Goal: Communication & Community: Answer question/provide support

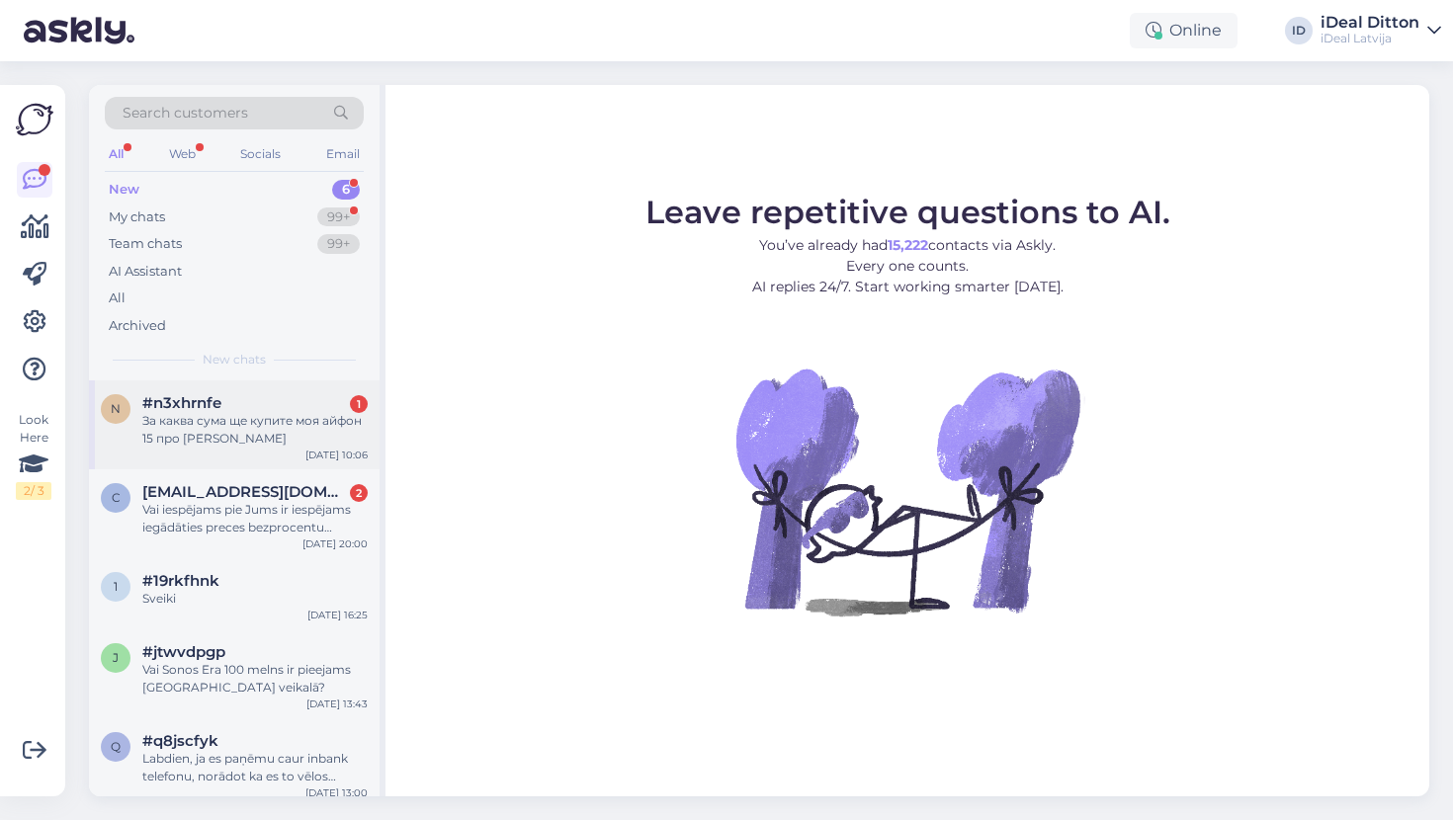
click at [206, 426] on div "За каква сума ще купите моя айфон 15 про [PERSON_NAME]" at bounding box center [254, 430] width 225 height 36
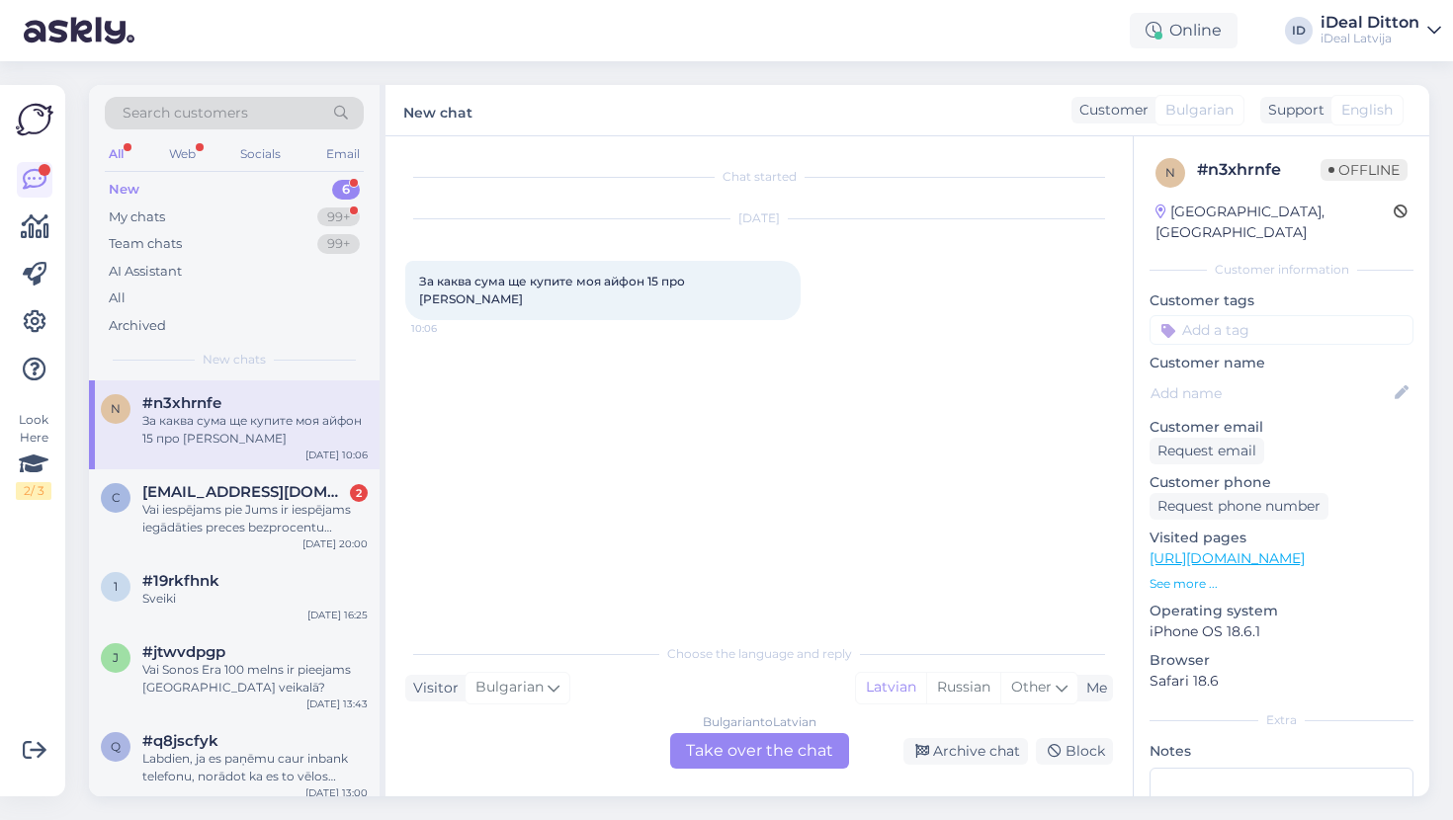
click at [751, 752] on div "Bulgarian to Latvian Take over the chat" at bounding box center [759, 751] width 179 height 36
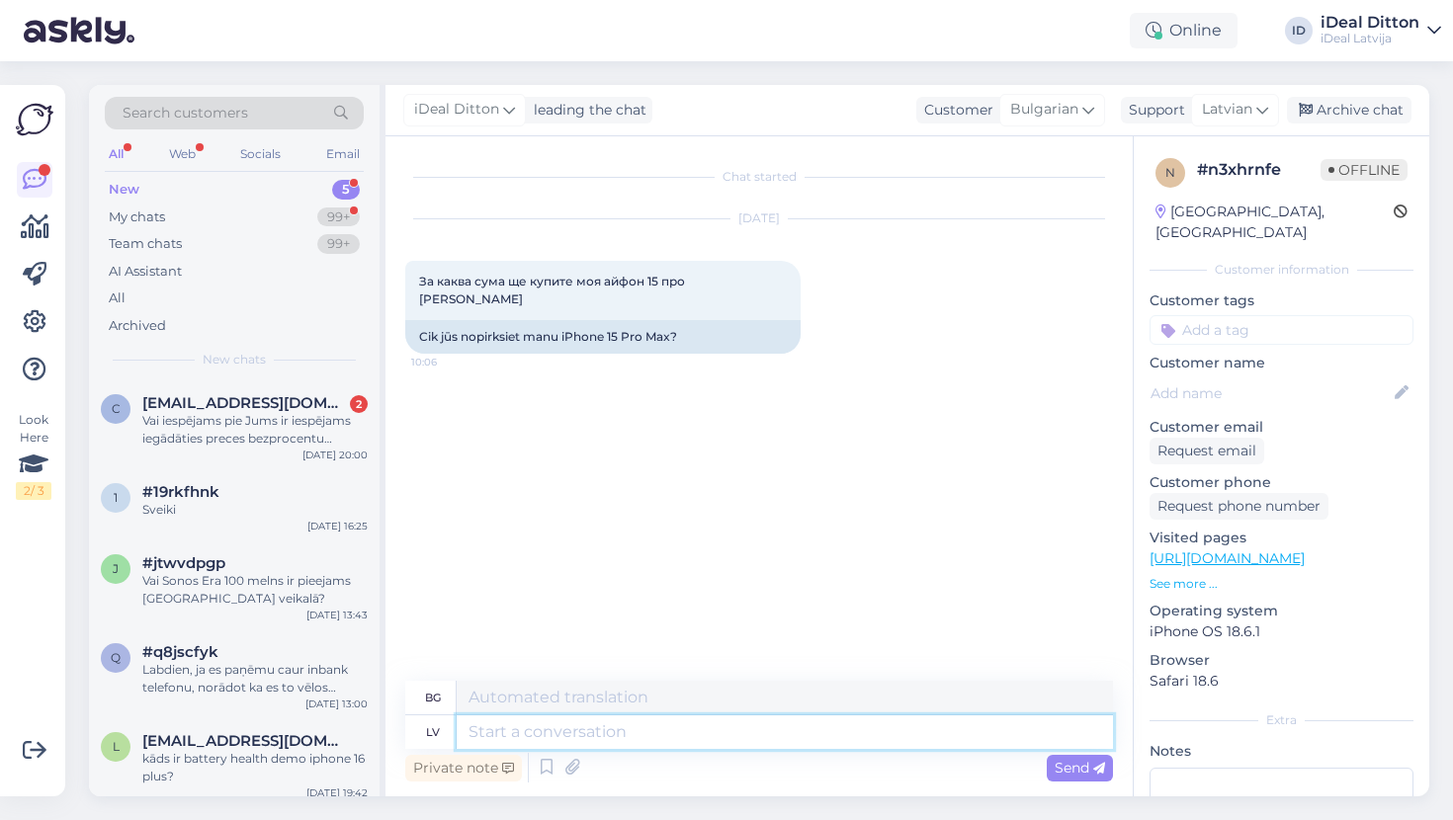
click at [661, 726] on textarea at bounding box center [785, 733] width 656 height 34
type textarea "Labdien."
type textarea "Здравей."
type textarea "Labdien. Tadu modeli"
type textarea "Здравейте. Това е моделът."
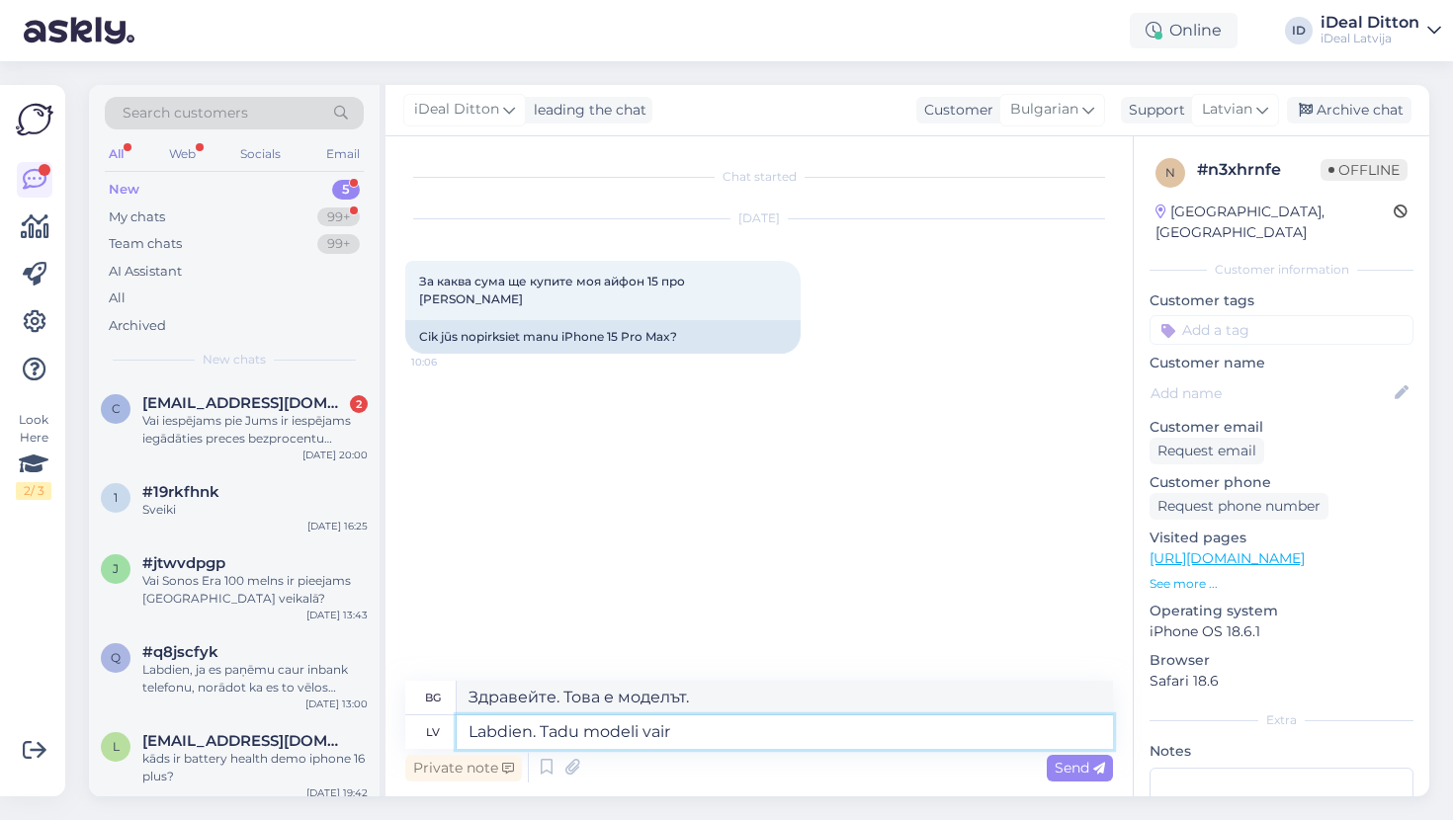
type textarea "Labdien. Tadu modeli vair"
type textarea "Здравейте. Наличен ли е вече този модел?"
type textarea "Labdien. Tadu modeli vair neroΩo n"
type textarea "Здравейте. Този модел вече не се произвежда."
type textarea "Labdien. Tadu modeli vair ner"
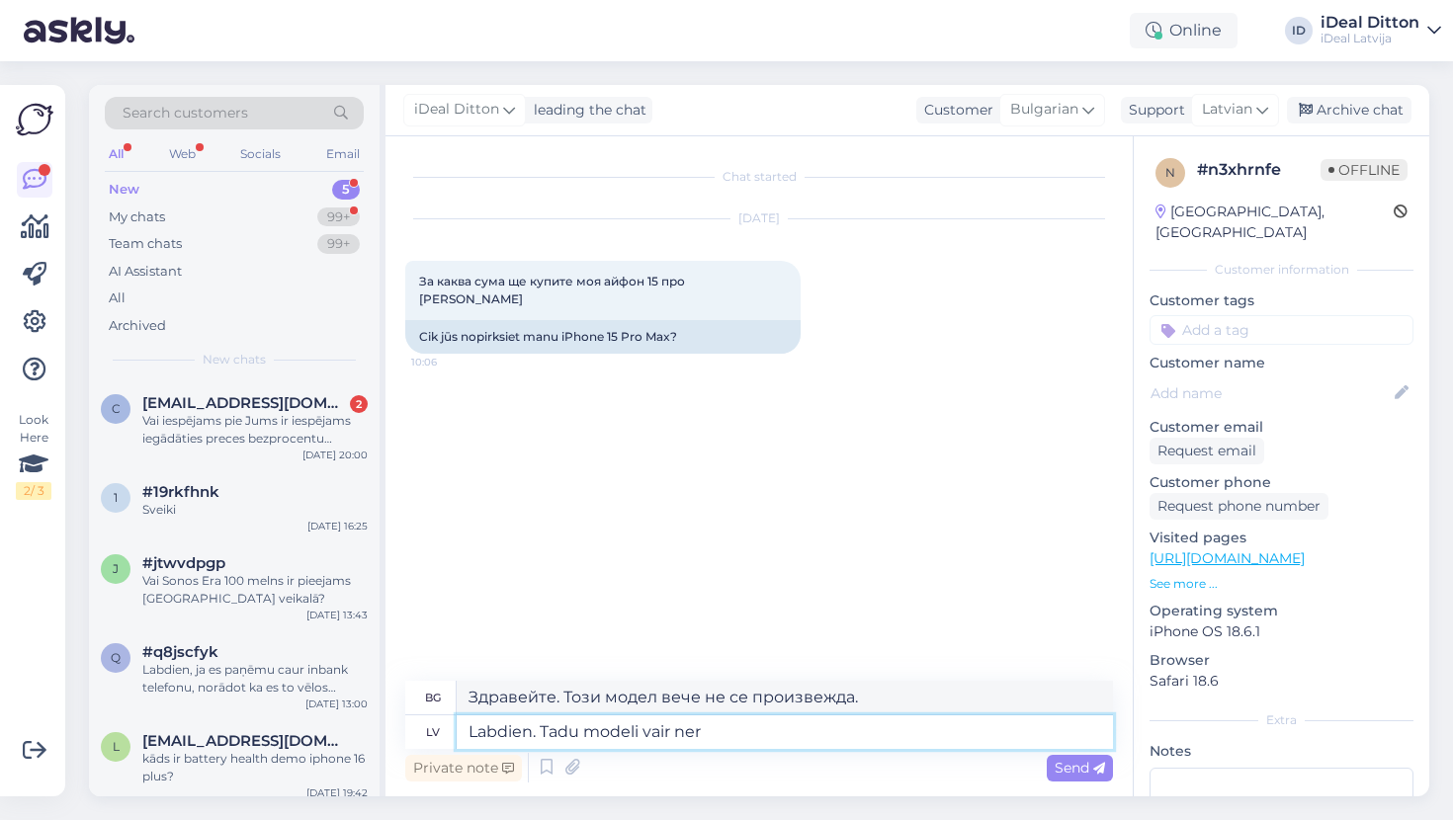
type textarea "Здравейте. Този модел вече не е наличен."
type textarea "Labdien. Tadu modeli vair nerāžo un"
type textarea "Здравейте. Този модел вече не е наличен и"
type textarea "Labdien. Tadu modeli vair nerāžo un"
type textarea "Здравейте. Този модел вече не е наличен и"
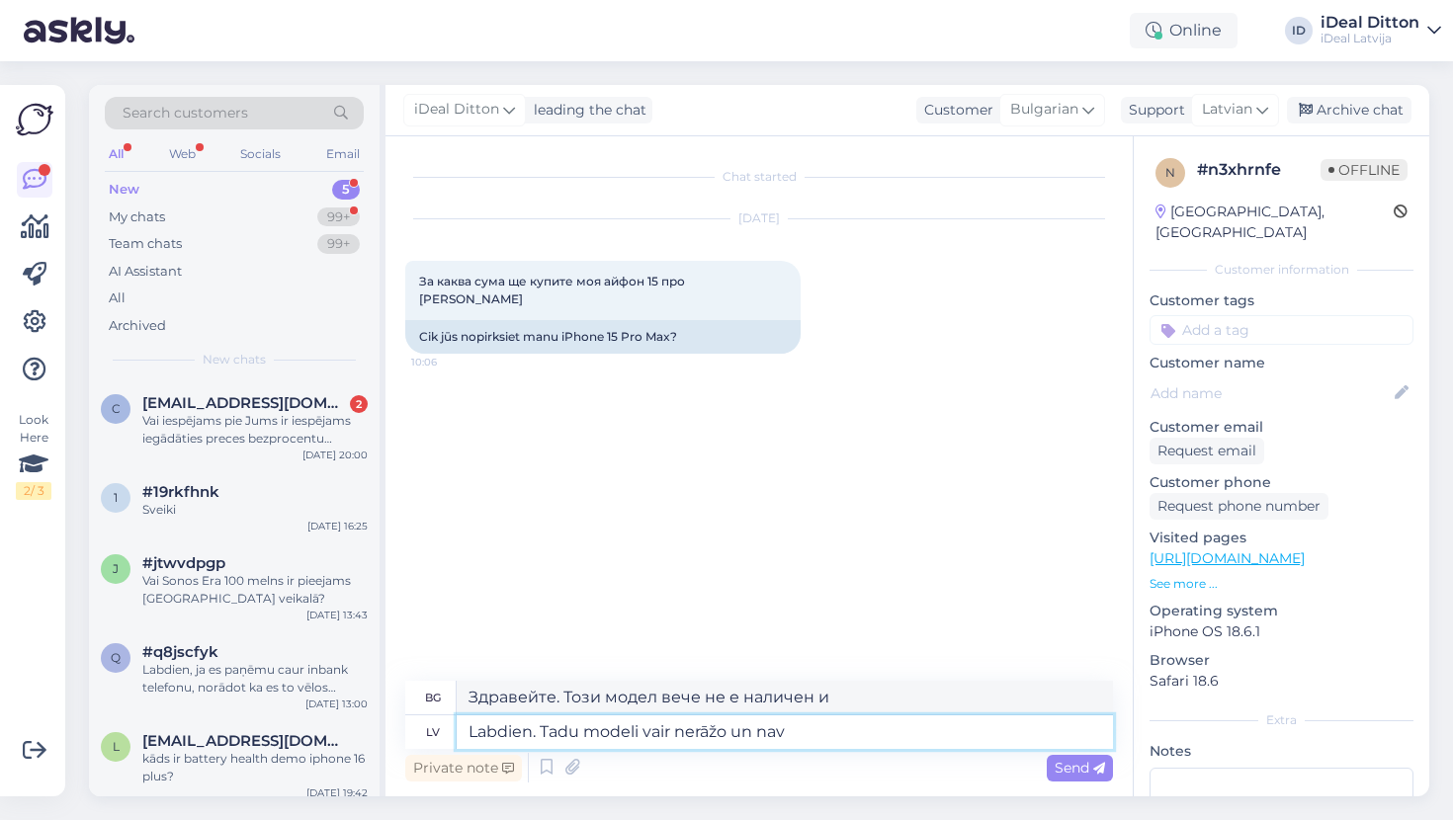
type textarea "Labdien. Tadu modeli vair nerāžo un nav"
type textarea "Здравейте. Този модел вече не е наличен."
type textarea "Labdien. Tadu modeli vair nerāžo un nav iespēju"
type textarea "Здравейте. Този модел вече не е наличен и няма опция."
type textarea "Labdien. Tadu modeli vair nerāžo un nav iespēju nopirkt."
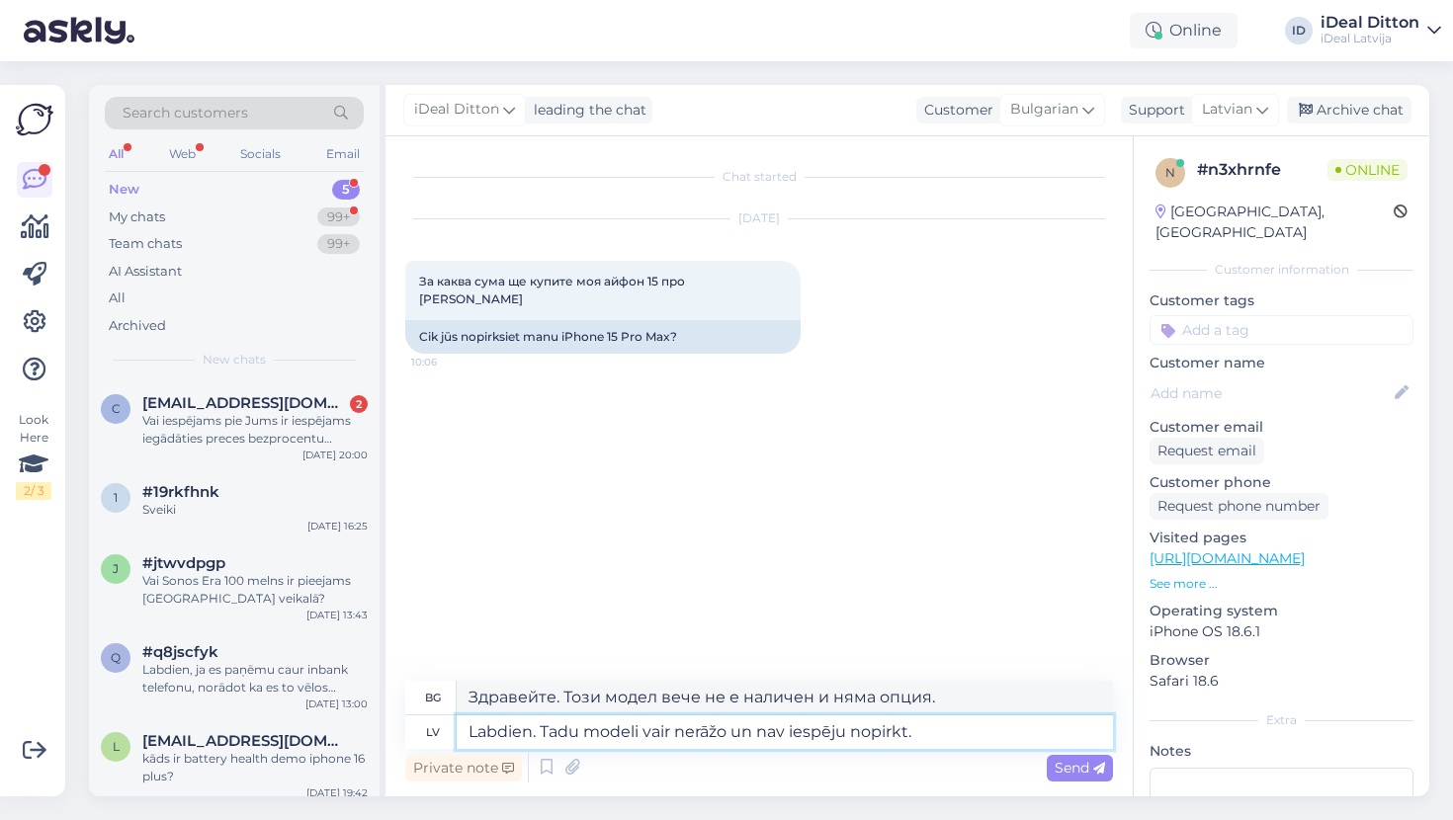
type textarea "Здравейте. Този модел вече не е наличен и няма начин да го закупите."
click at [640, 730] on textarea "Labdien. Tadu modeli vair nerāžo un nav iespēju nopirkt." at bounding box center [785, 733] width 656 height 34
type textarea "Labdien. Tadu modeli iP vair nerāžo un nav iespēju nopirkt."
type textarea "Здравейте. Този модел вече не е наличен в iP и няма начин да го закупите."
type textarea "Labdien. Tadu modeli iPhone 1 vair nerāžo un nav iespēju nopirkt."
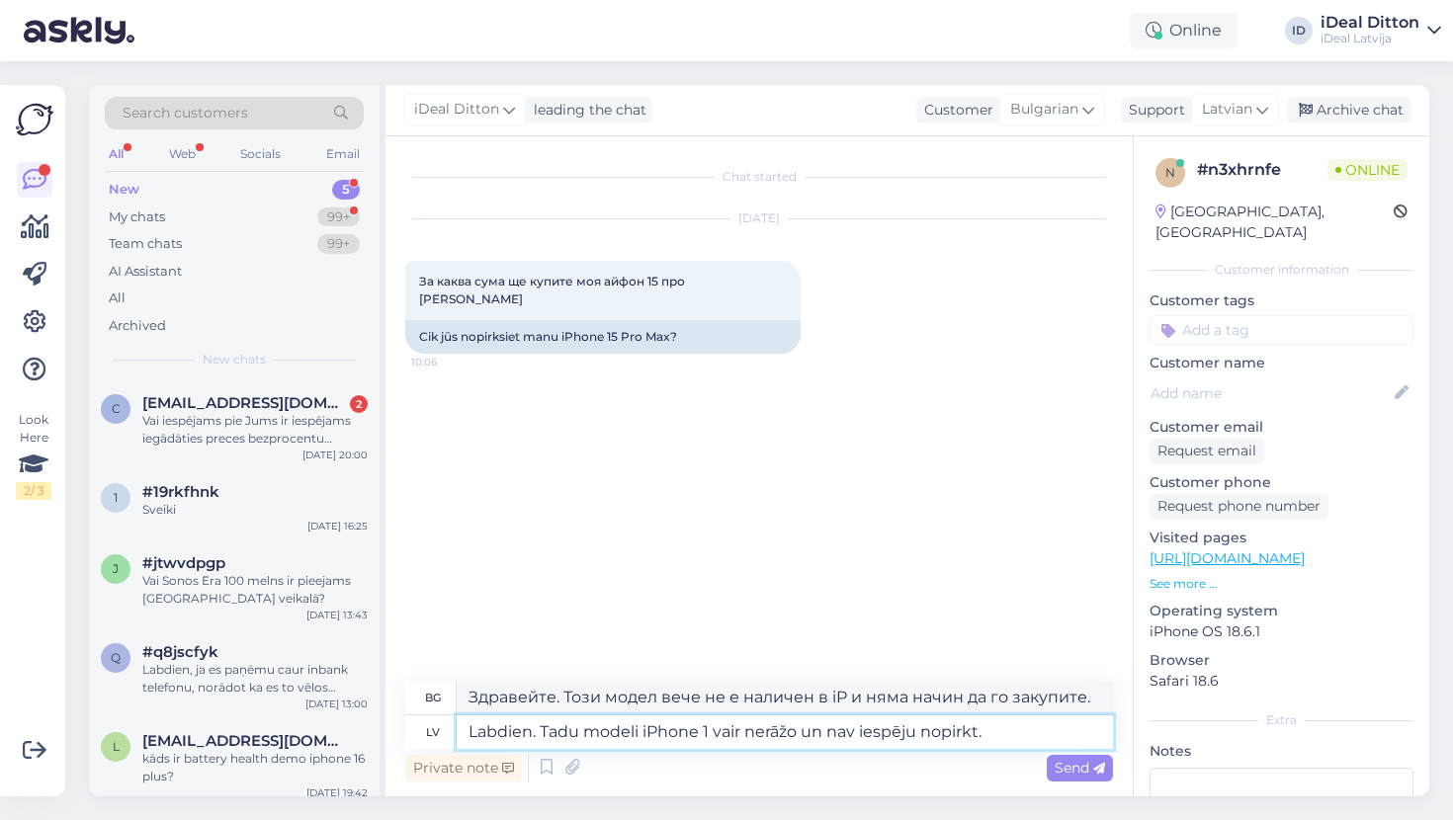
type textarea "Здравейте. Този модел iPhone вече не е наличен и няма начин да го купите."
type textarea "Labdien. Tadu modeli iPhone 1 vair nerāžo un nav iespēju nopirkt."
type textarea "Здравейте. Този модел iPhone 16 вече не е наличен и няма начин да го купите."
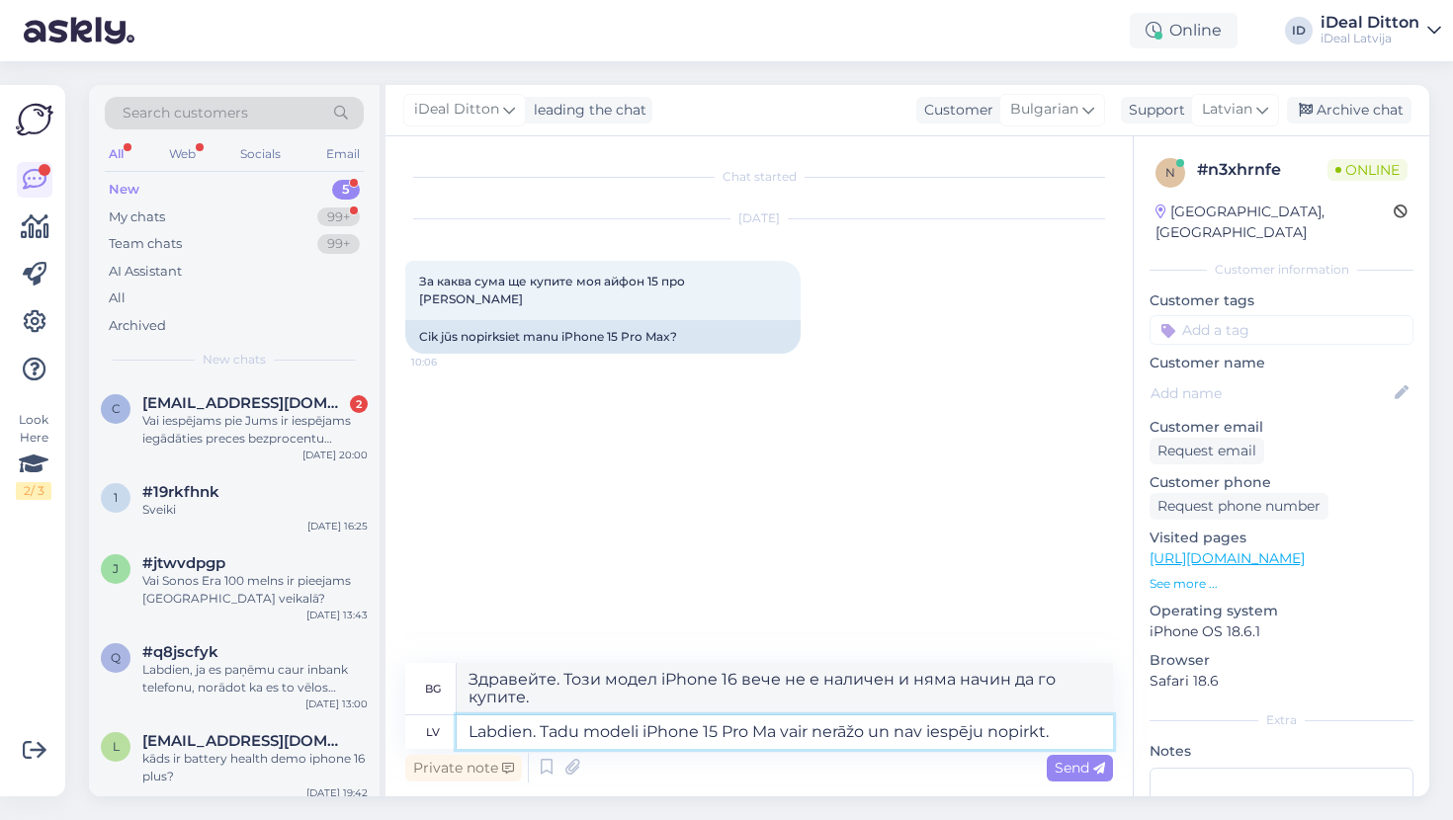
type textarea "Labdien. Tadu modeli iPhone 15 Pro Max vair nerāžo un nav iespēju nopirkt."
type textarea "Здравейте. Моделът iPhone 15 Pro Max вече не е наличен и няма начин да го закуп…"
paste textarea "Labdien! Šādu iPhone 15 Pro Max modeli vairs neražo, un to vairs nevar nopirkt."
type textarea "Labdien! Šādu iPhone 15 Pro Max modeli vairs neražo, un to vairs nevar nopirkt."
type textarea "Здравейте! Този модел iPhone 15 Pro Max вече не се произвежда и не може да бъде…"
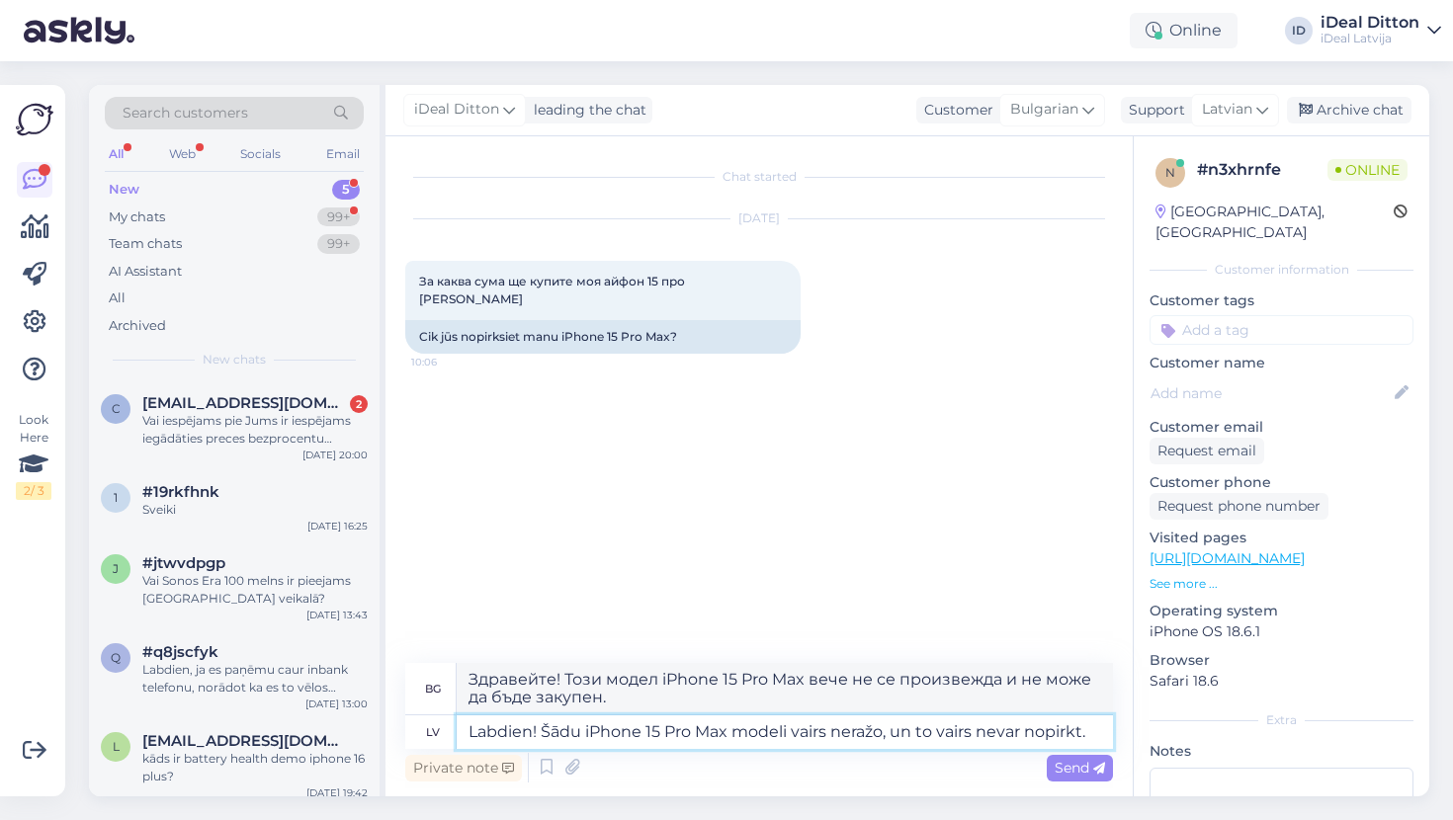
click at [542, 728] on textarea "Labdien! Šādu iPhone 15 Pro Max modeli vairs neražo, un to vairs nevar nopirkt." at bounding box center [785, 733] width 656 height 34
type textarea "Labdien.Šādu iPhone 15 Pro Max modeli vairs neražo, un to vairs nevar nopirkt."
type textarea "Здравейте, този модел iPhone 15 Pro Max вече не се произвежда и не може да бъде…"
type textarea "Labdien. Šādu iPhone 15 Pro Max modeli vairs neražo, un to vairs nevar nopirkt."
type textarea "Здравейте. Този модел iPhone 15 Pro Max вече не се произвежда и не може да бъде…"
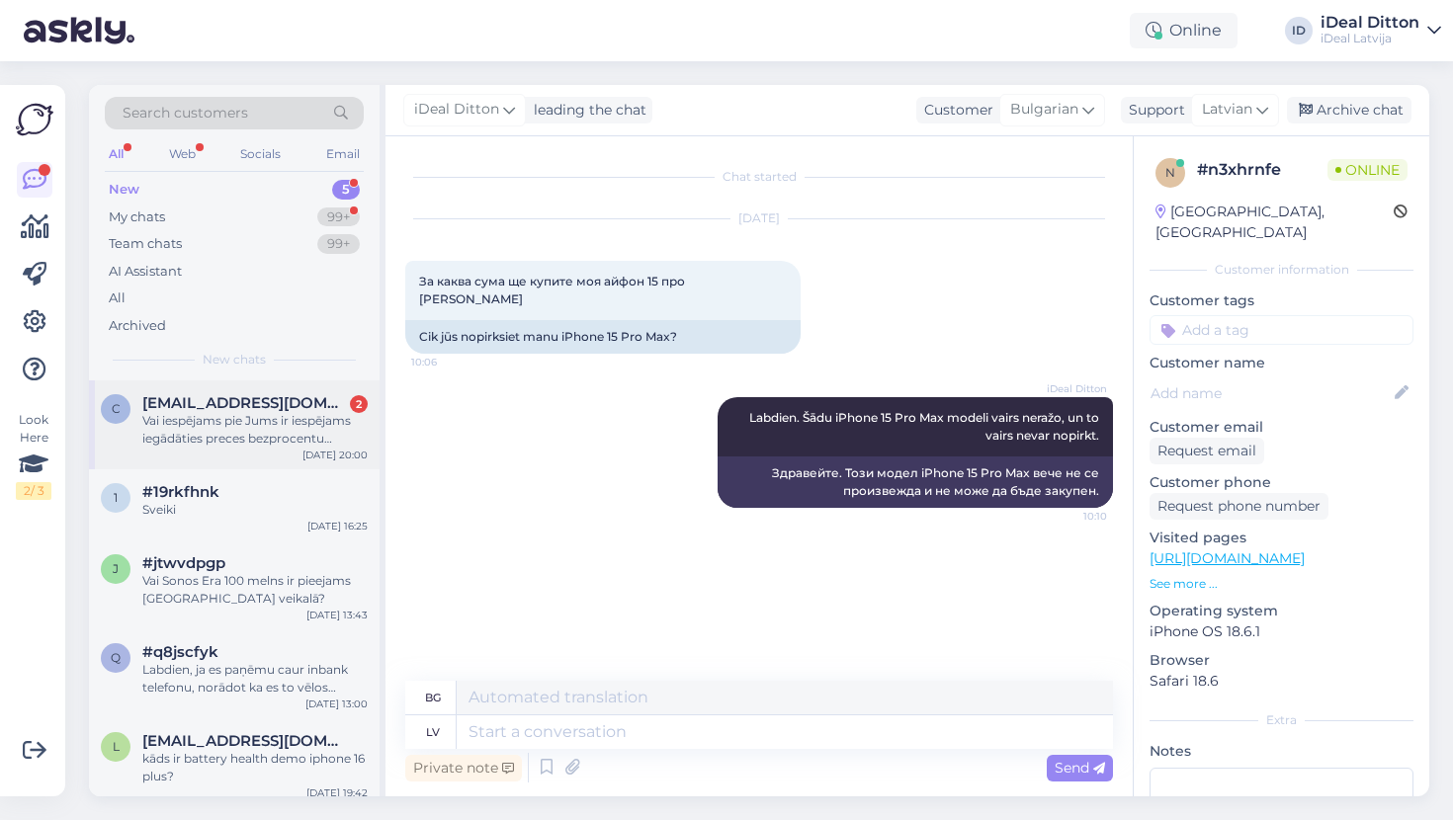
click at [230, 424] on div "Vai iespējams pie Jums ir iespējams iegādāties preces bezprocentu līzingā?" at bounding box center [254, 430] width 225 height 36
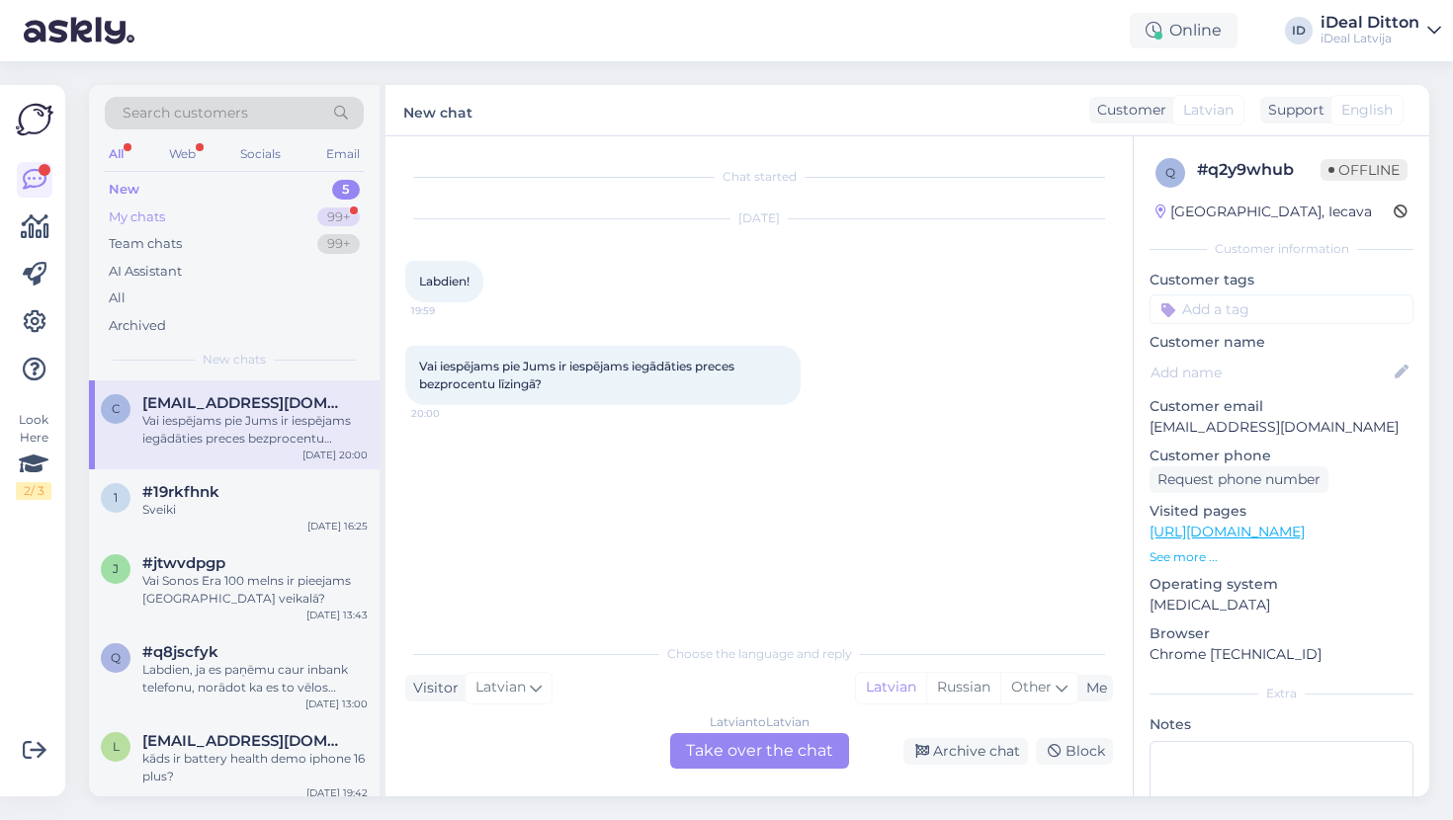
click at [135, 213] on div "My chats" at bounding box center [137, 218] width 56 height 20
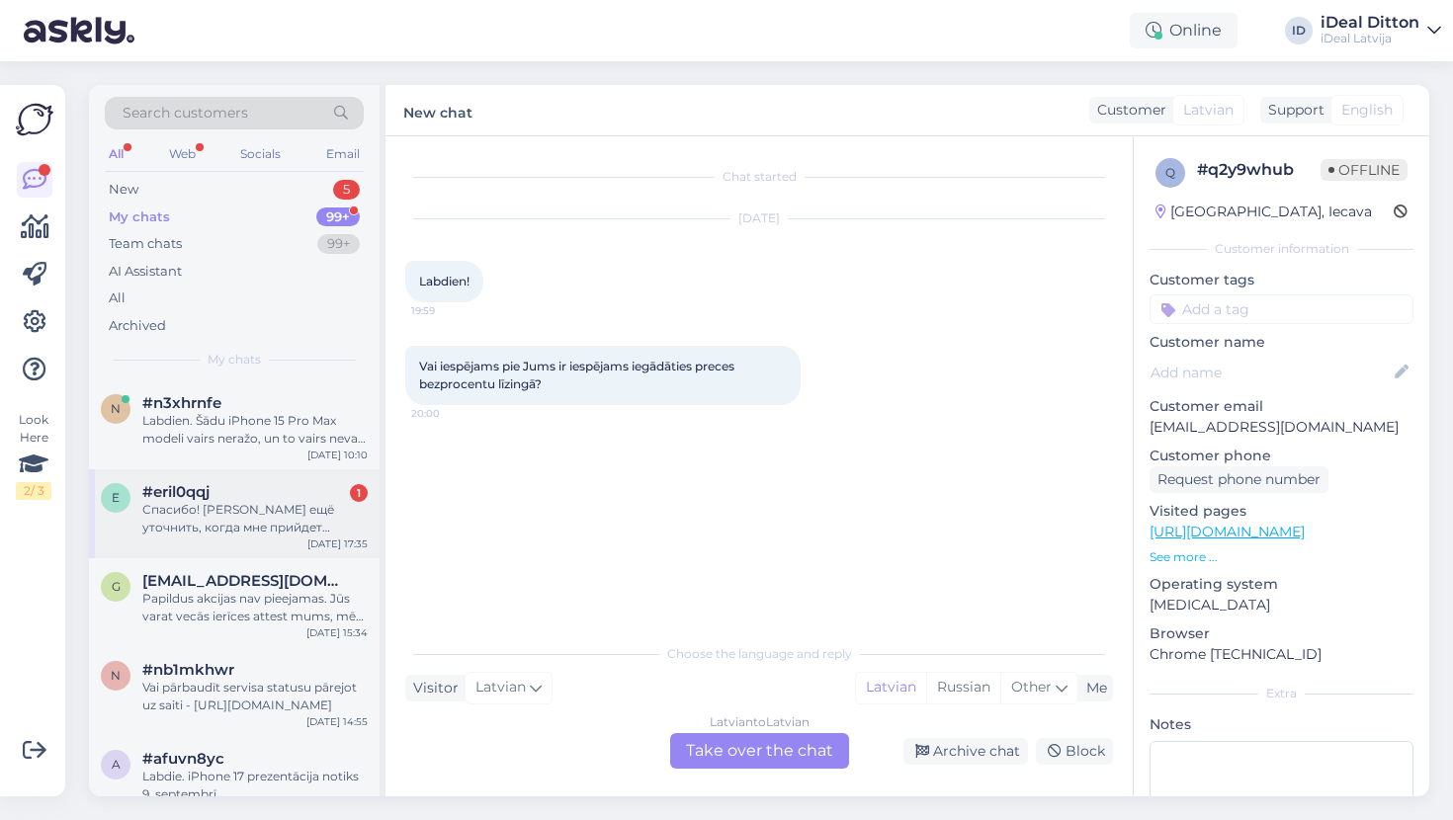
click at [223, 524] on div "Спасибо! [PERSON_NAME] ещё уточнить, когда мне прийдет уведомление на почту и S…" at bounding box center [254, 519] width 225 height 36
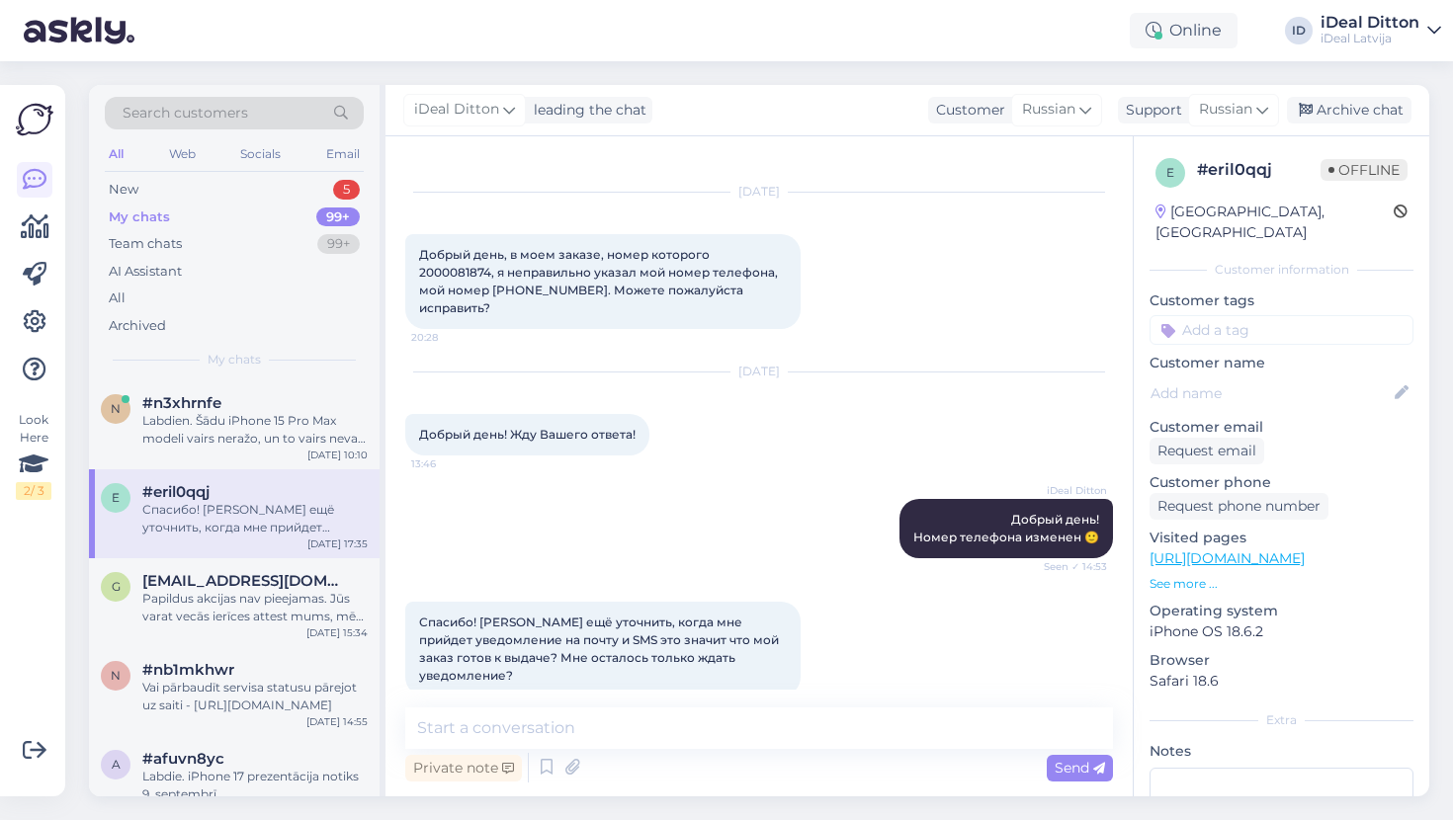
scroll to position [38, 0]
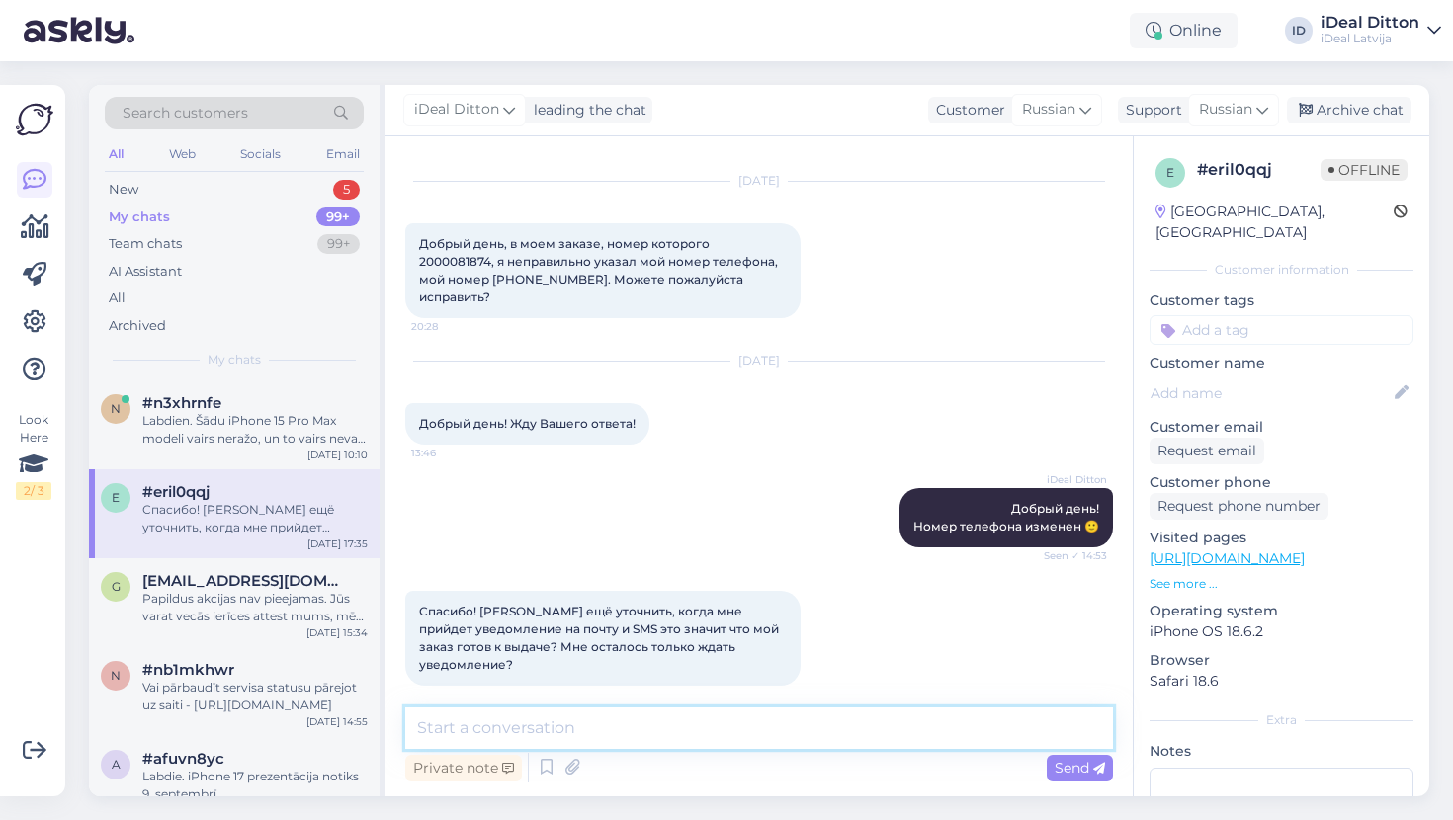
click at [574, 742] on textarea at bounding box center [759, 729] width 708 height 42
type textarea "L"
type textarea "Да, все верно."
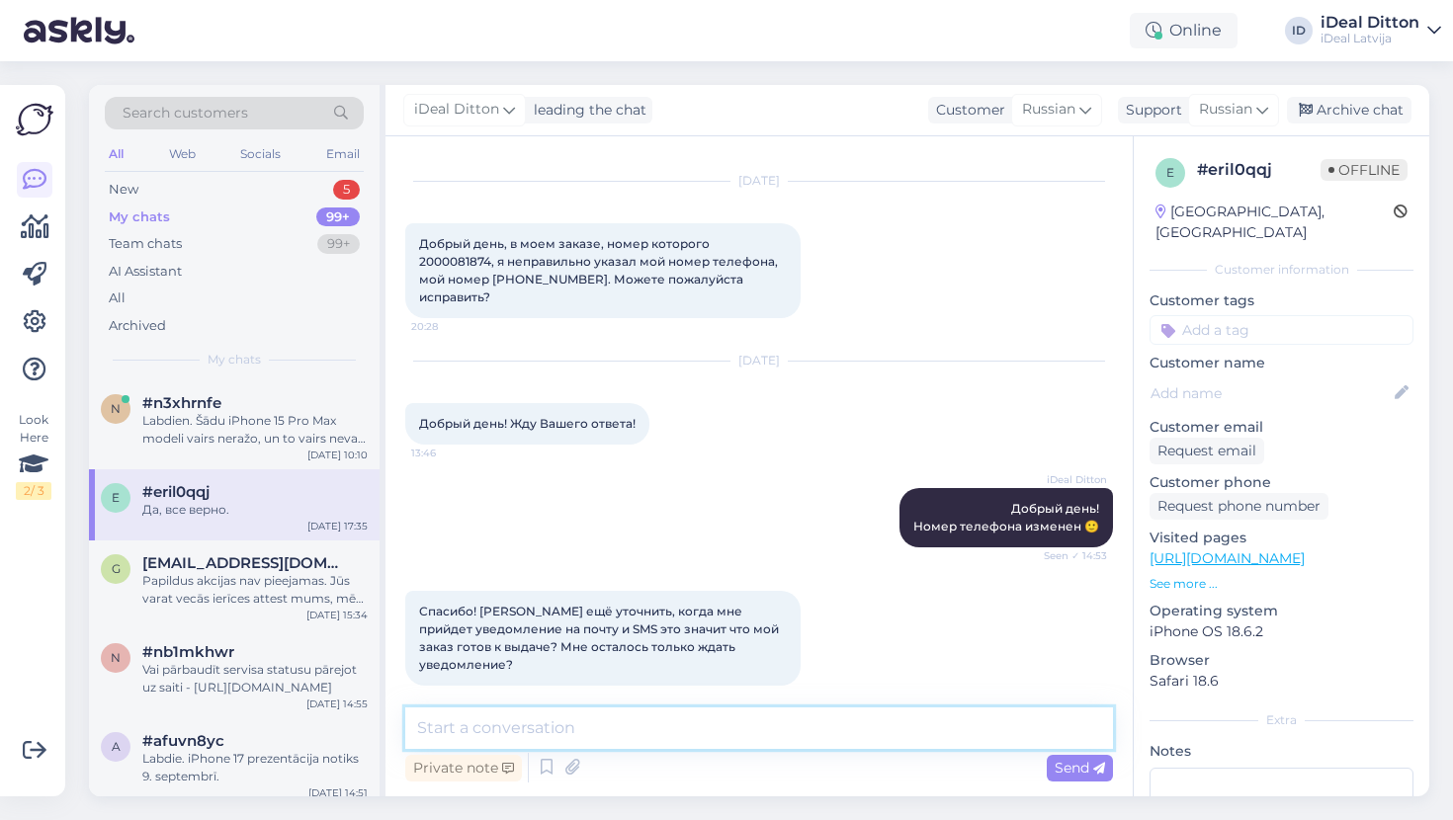
scroll to position [164, 0]
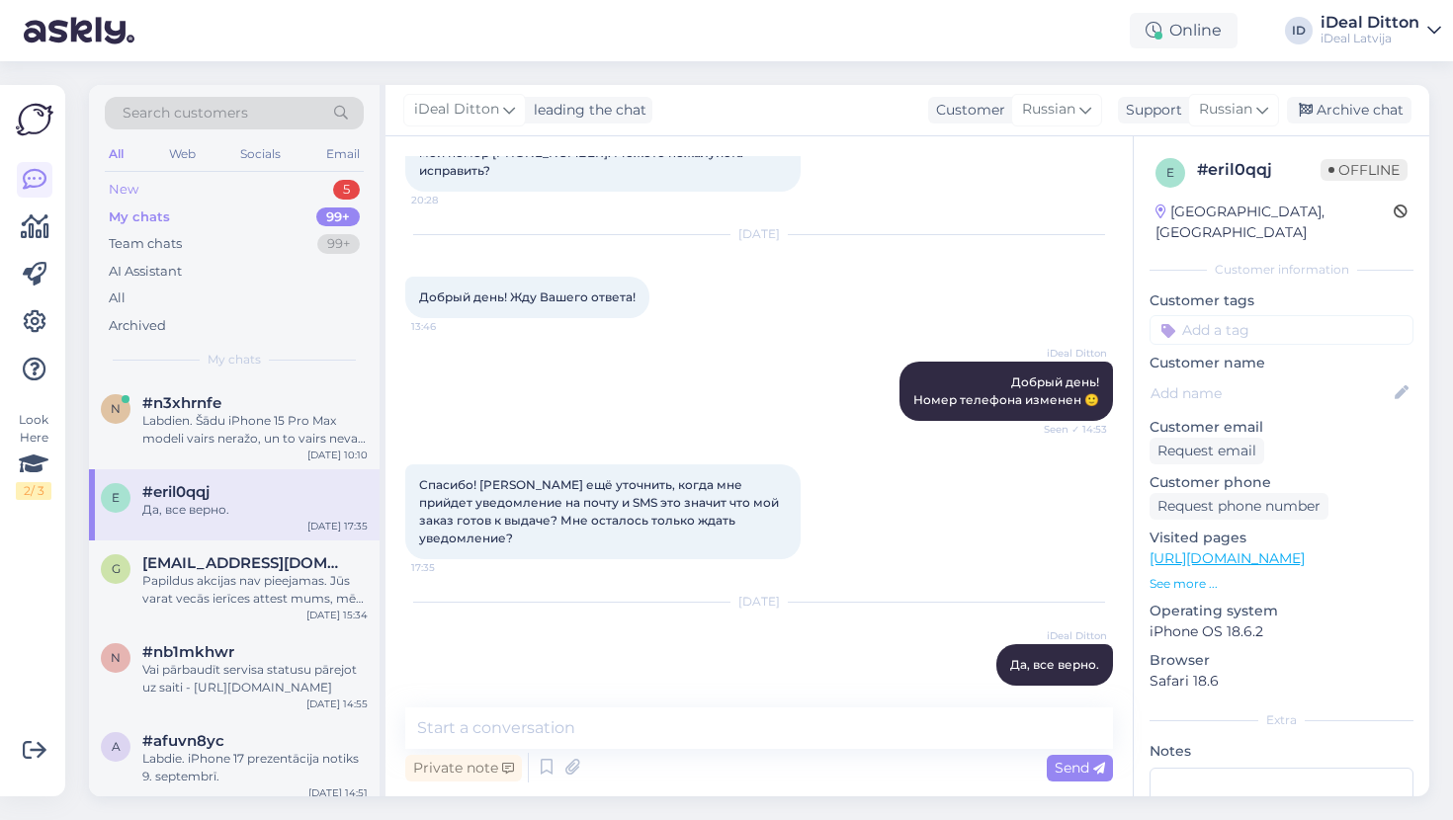
click at [147, 184] on div "New 5" at bounding box center [234, 190] width 259 height 28
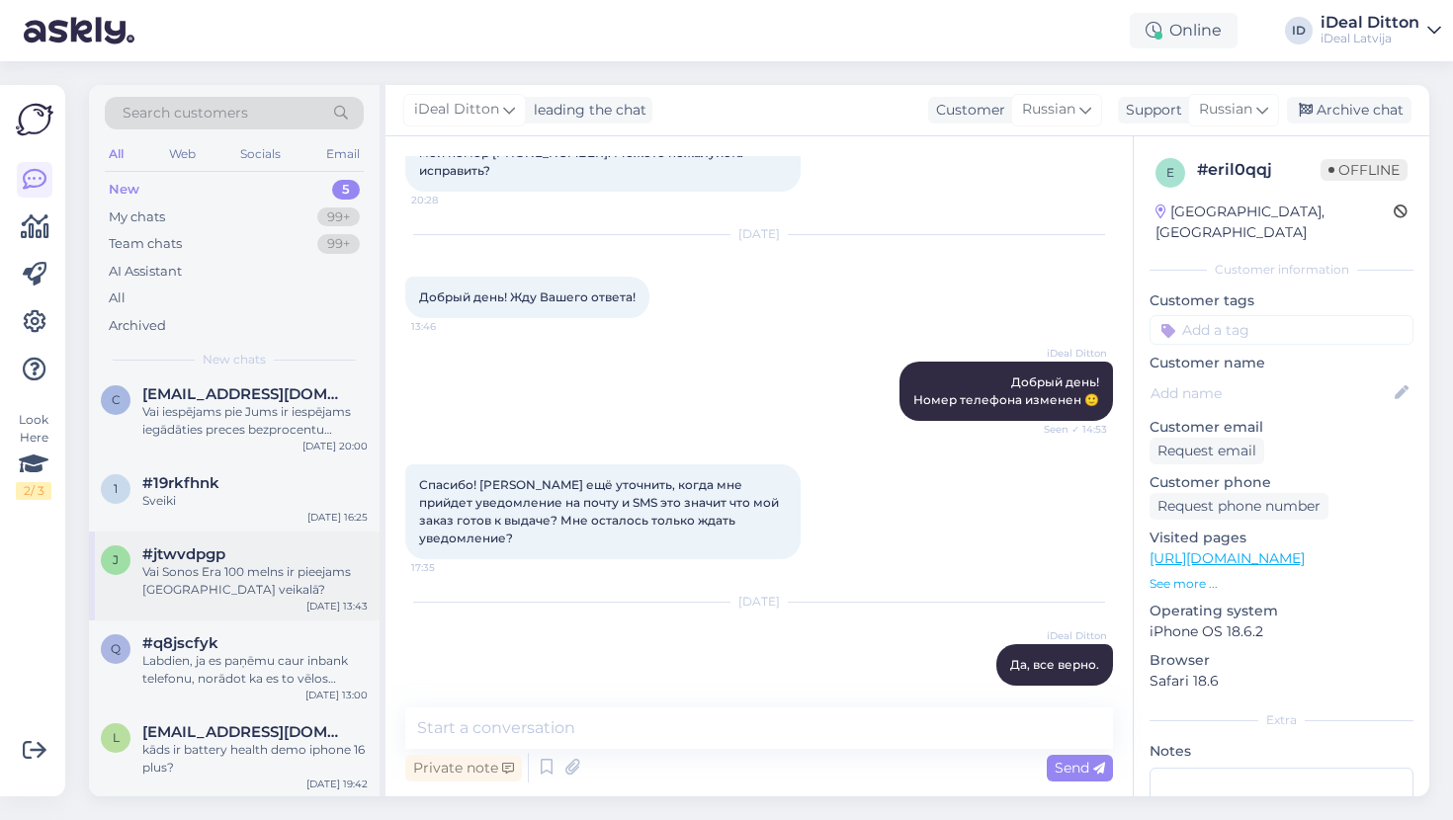
scroll to position [8, 0]
click at [258, 508] on div "1 #19rkfhnk Sveiki [DATE] 16:25" at bounding box center [234, 497] width 291 height 71
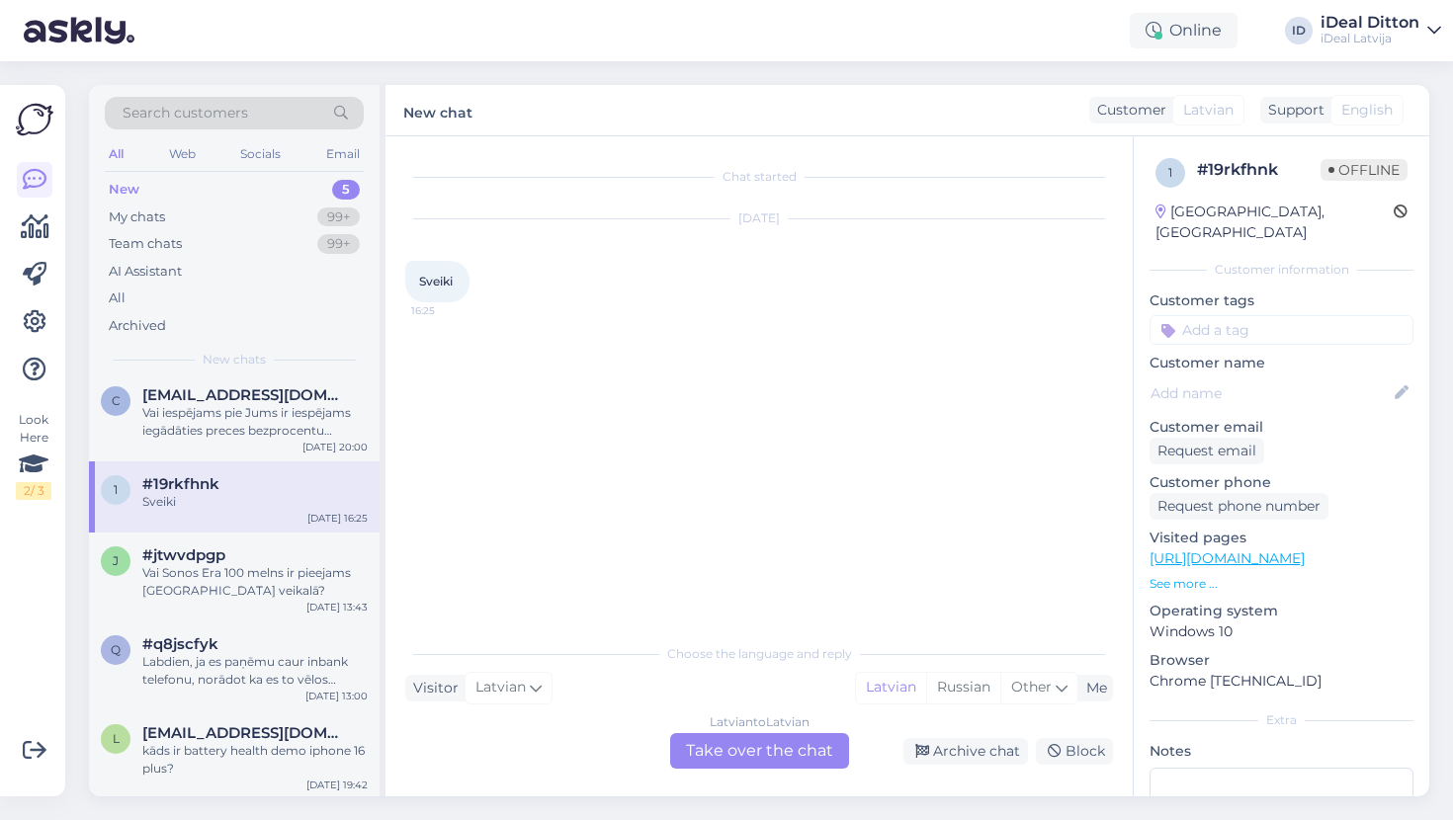
click at [738, 766] on div "Latvian to Latvian Take over the chat" at bounding box center [759, 751] width 179 height 36
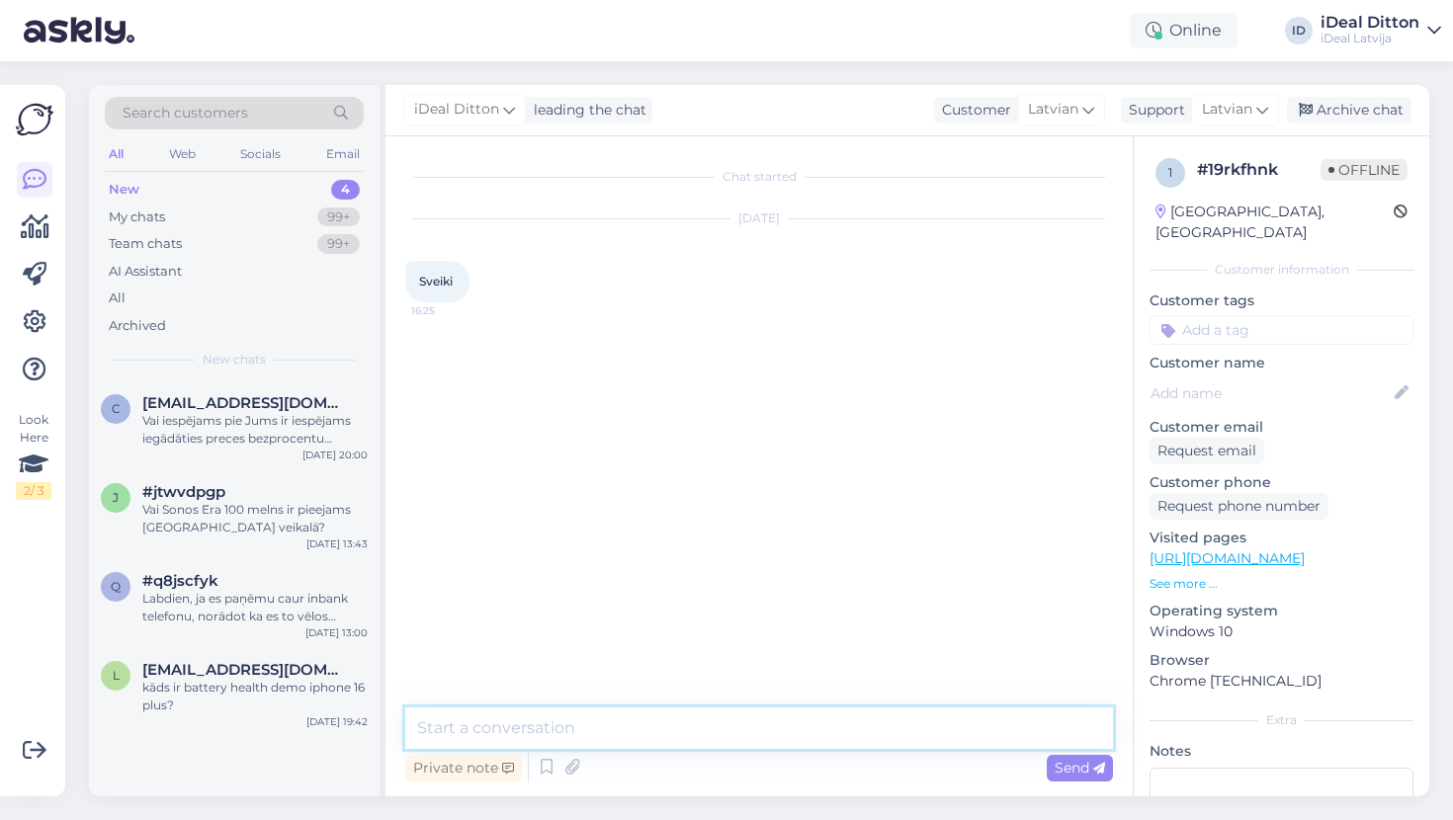
click at [670, 735] on textarea at bounding box center [759, 729] width 708 height 42
type textarea "L"
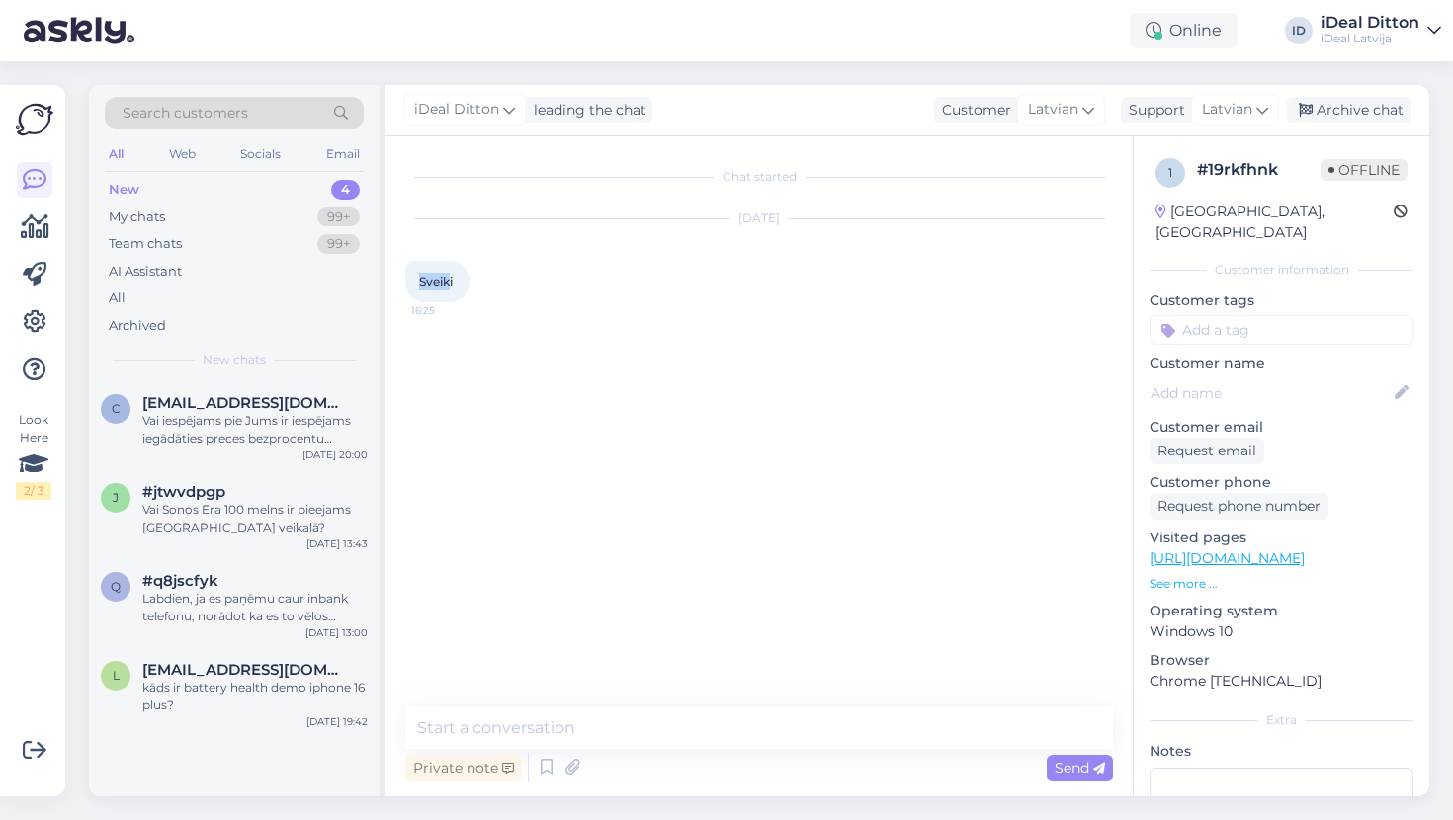
drag, startPoint x: 452, startPoint y: 280, endPoint x: 439, endPoint y: 275, distance: 13.8
click at [421, 276] on span "Sveiki" at bounding box center [436, 281] width 34 height 15
drag, startPoint x: 456, startPoint y: 282, endPoint x: 397, endPoint y: 282, distance: 58.3
click at [397, 282] on div "Chat started [DATE] Sveiki 16:25 Private note Send" at bounding box center [758, 466] width 747 height 660
copy span "Sveiki"
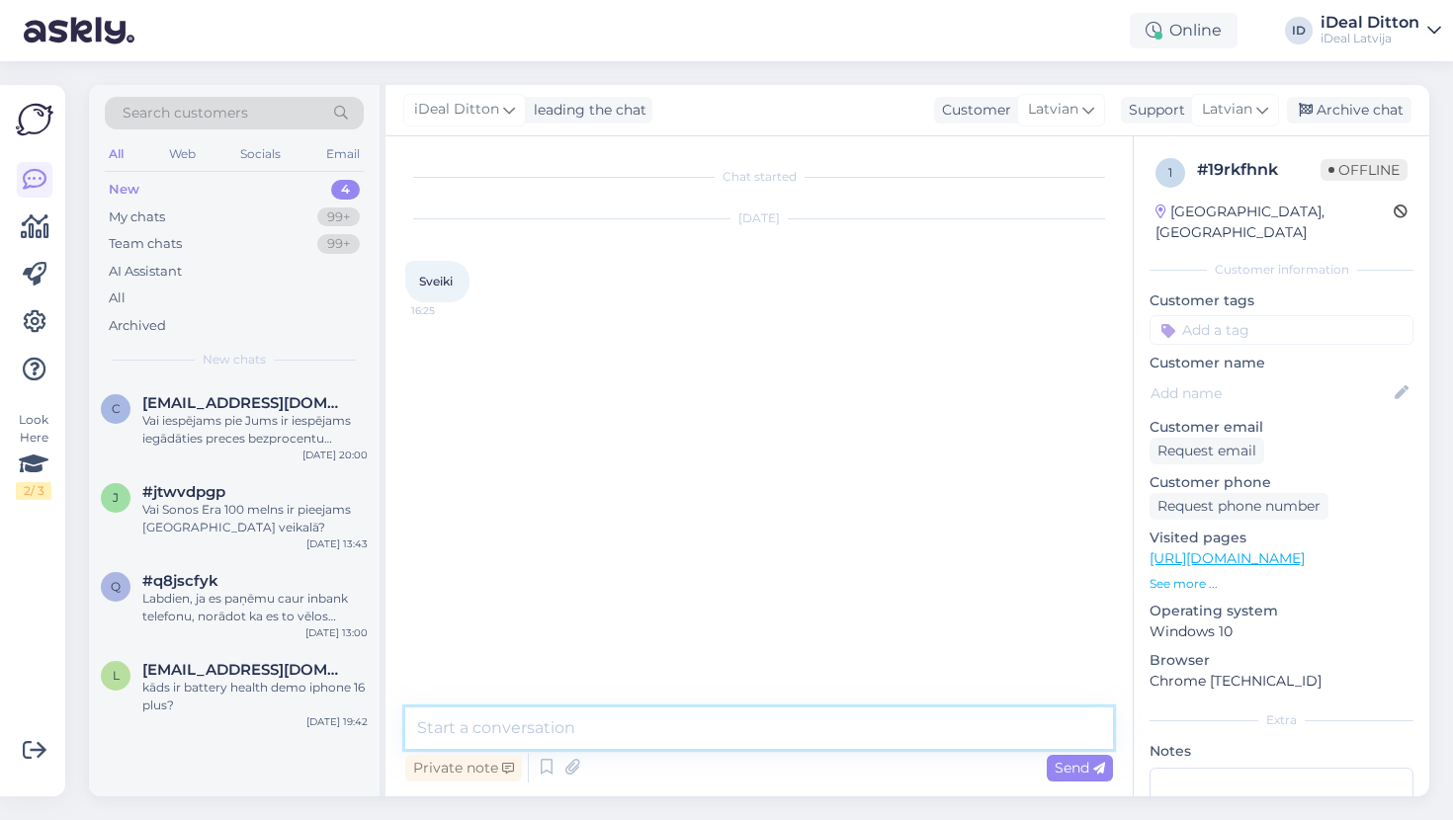
click at [504, 718] on textarea at bounding box center [759, 729] width 708 height 42
paste textarea "Sveiki! Esmu gatavs palīdzēt – kāds jums jautājums?"
type textarea "Sveiki! Esmu gatavs palīdzēt – kāds jums jautājums?"
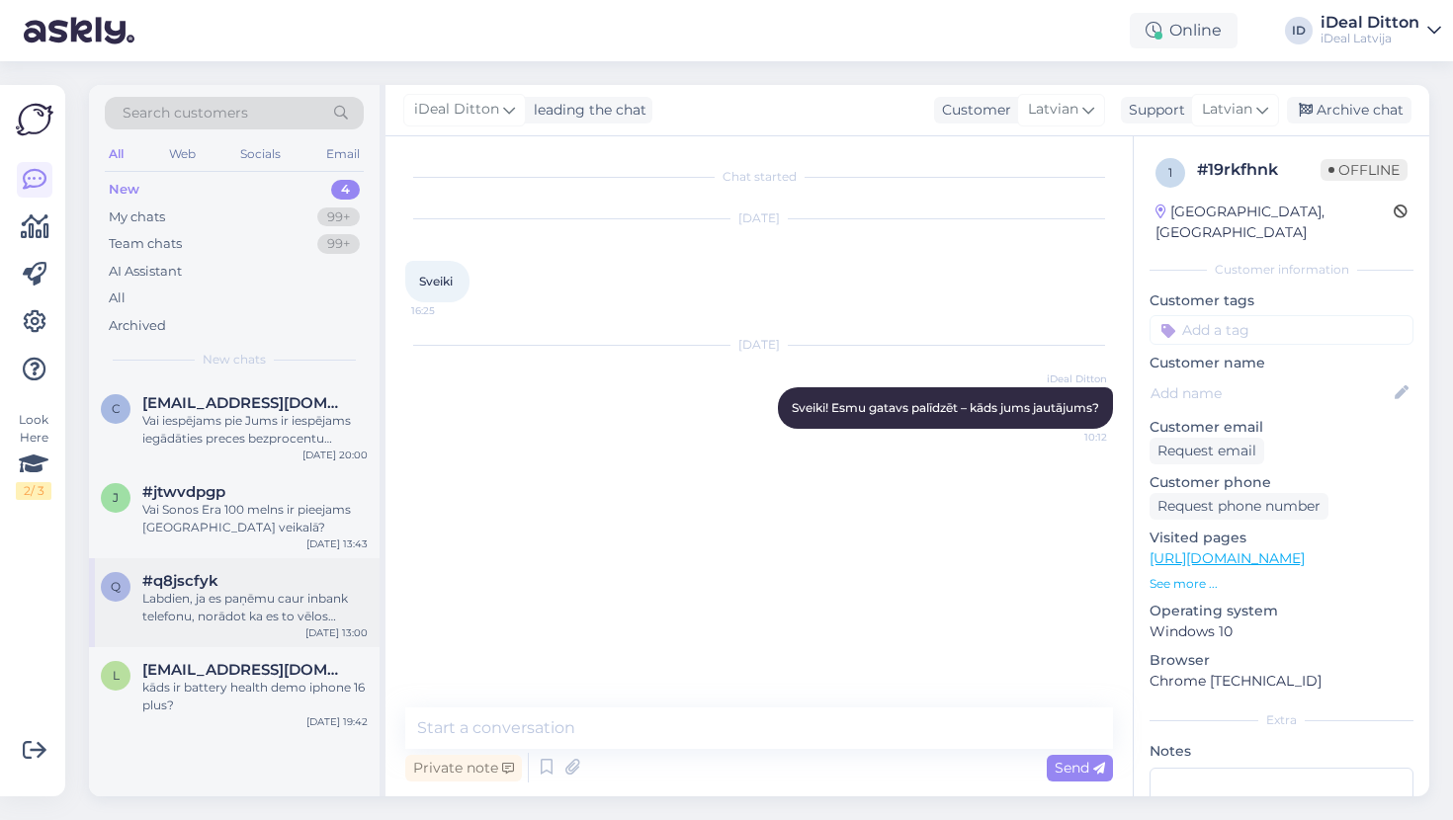
click at [273, 606] on div "Labdien, ja es paņēmu caur inbank telefonu, norādot ka es to vēlos saņemt veika…" at bounding box center [254, 608] width 225 height 36
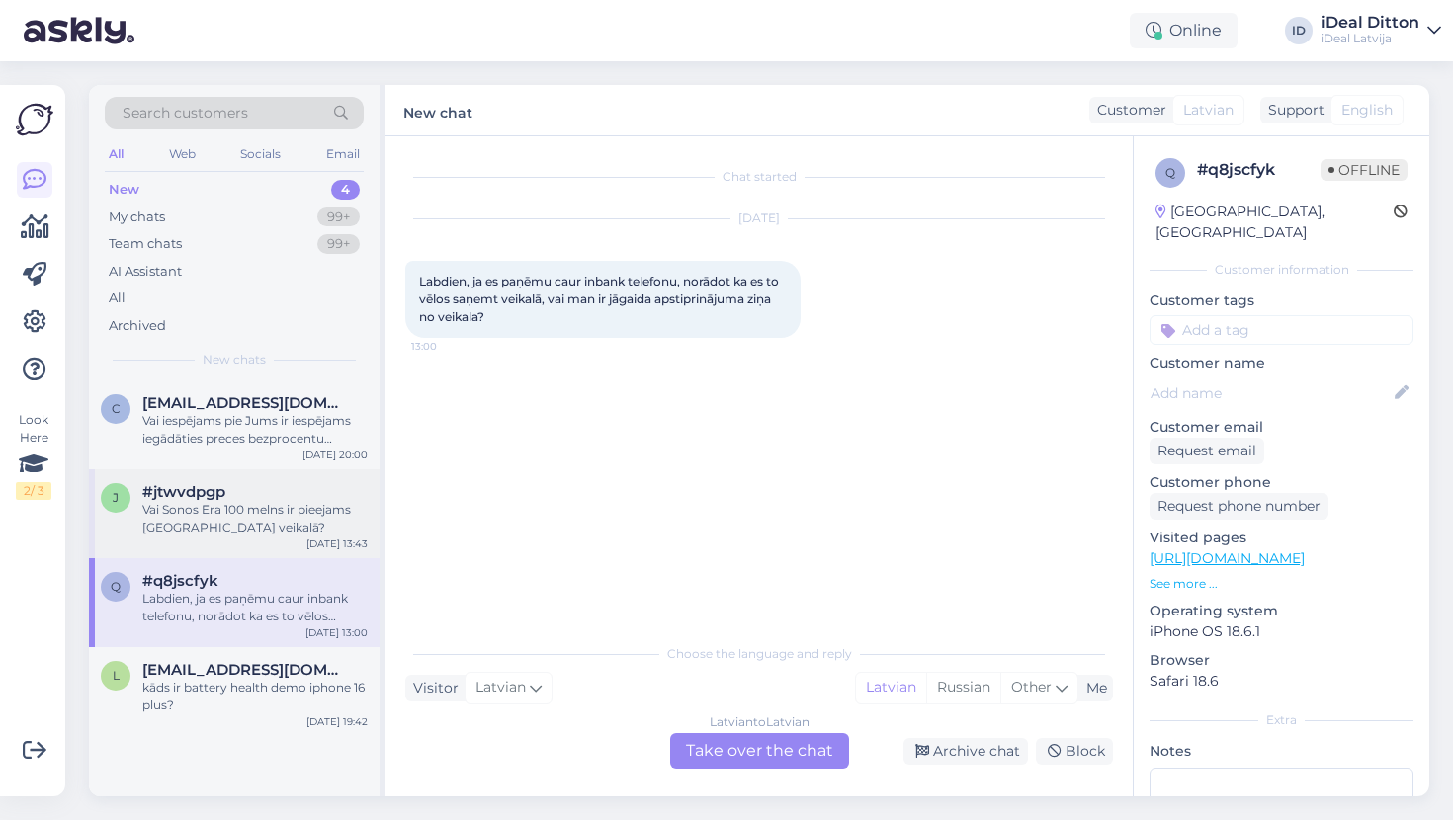
click at [265, 529] on div "Vai Sonos Era 100 melns ir pieejams [GEOGRAPHIC_DATA] veikalā?" at bounding box center [254, 519] width 225 height 36
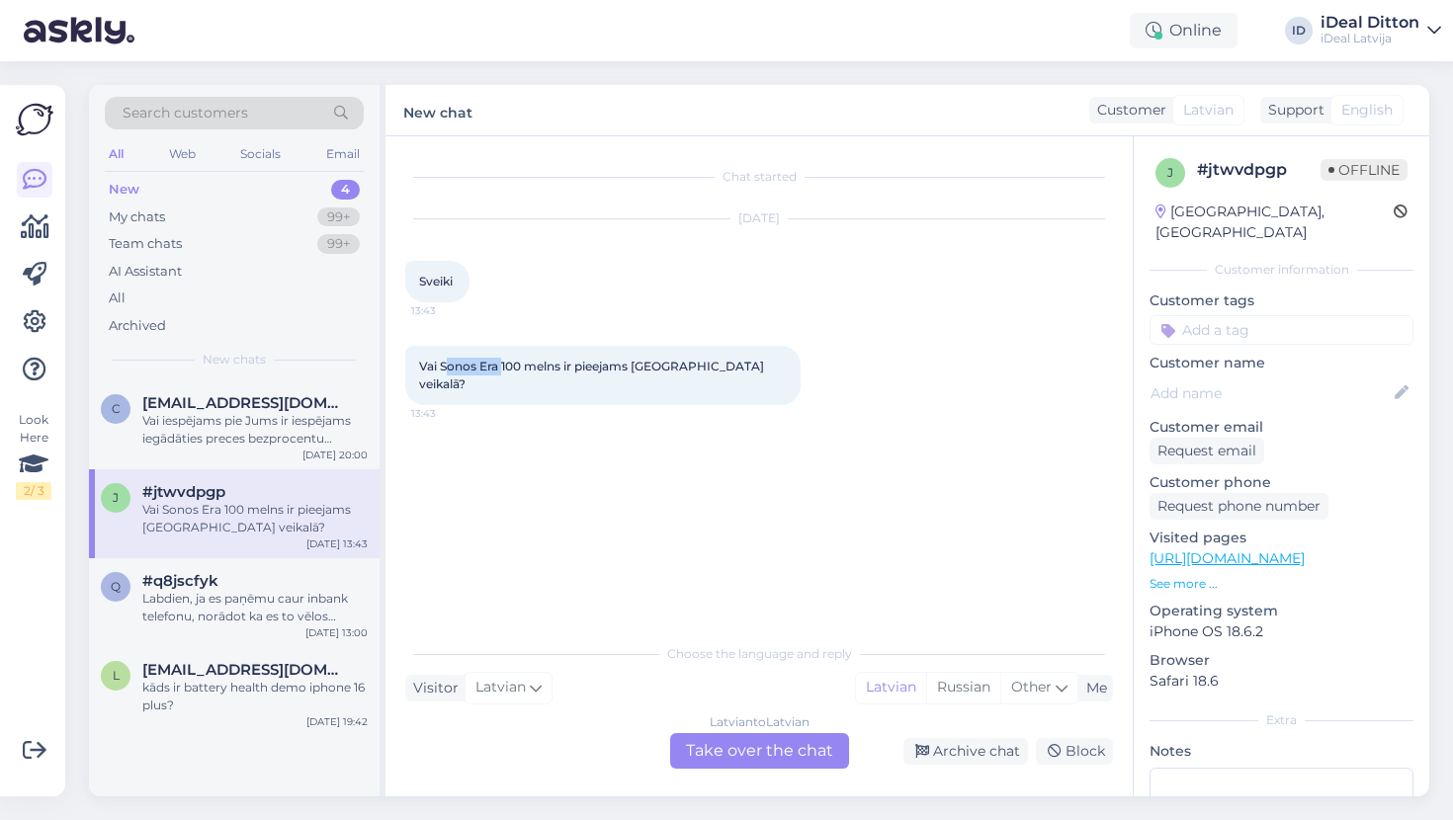
drag, startPoint x: 445, startPoint y: 369, endPoint x: 502, endPoint y: 362, distance: 57.7
click at [502, 362] on span "Vai Sonos Era 100 melns ir pieejams [GEOGRAPHIC_DATA] veikalā?" at bounding box center [593, 375] width 348 height 33
drag, startPoint x: 442, startPoint y: 361, endPoint x: 498, endPoint y: 363, distance: 56.4
click at [498, 363] on span "Vai Sonos Era 100 melns ir pieejams [GEOGRAPHIC_DATA] veikalā?" at bounding box center [593, 375] width 348 height 33
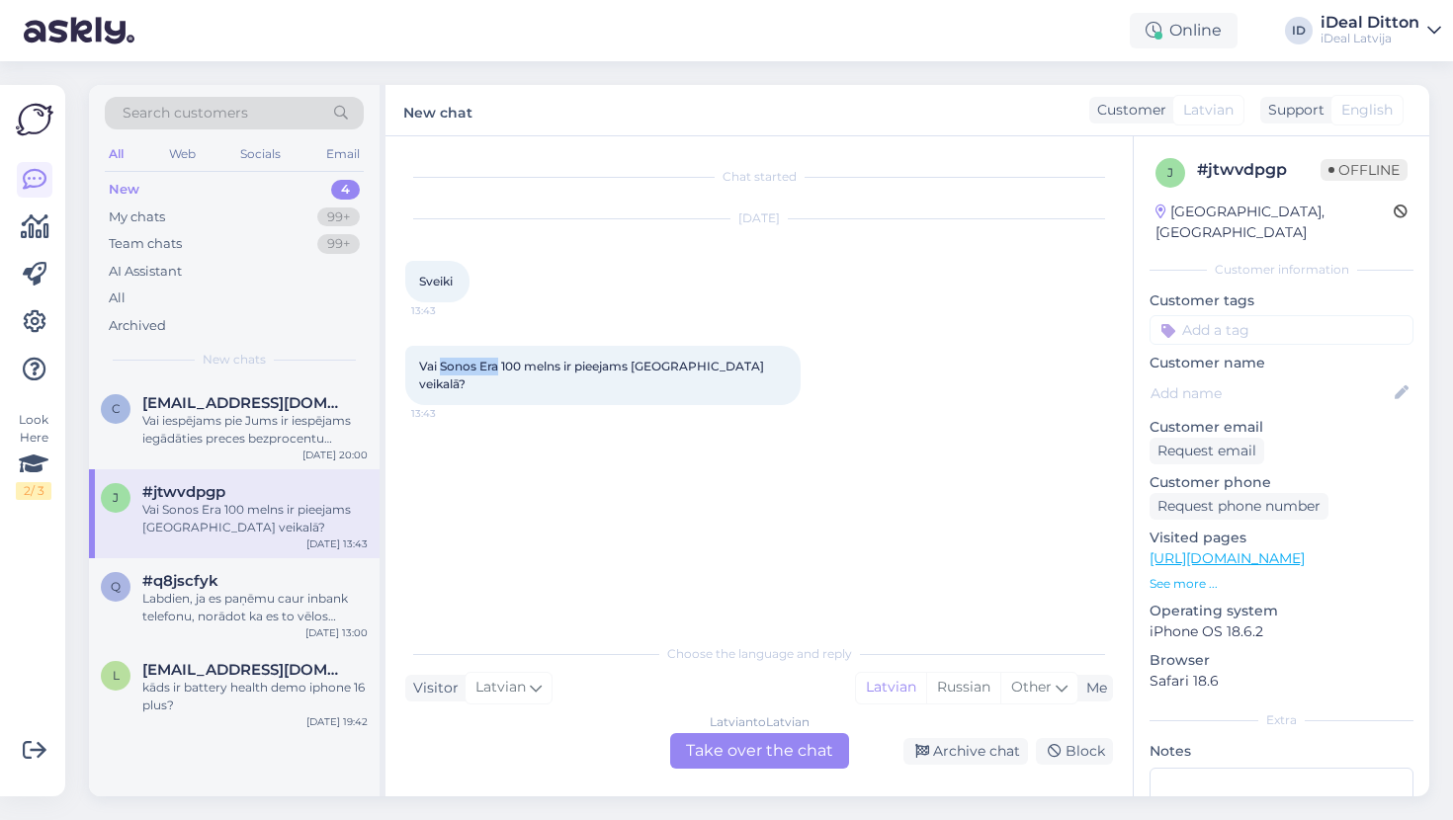
copy span "Sonos Era"
click at [764, 762] on div "Latvian to Latvian Take over the chat" at bounding box center [759, 751] width 179 height 36
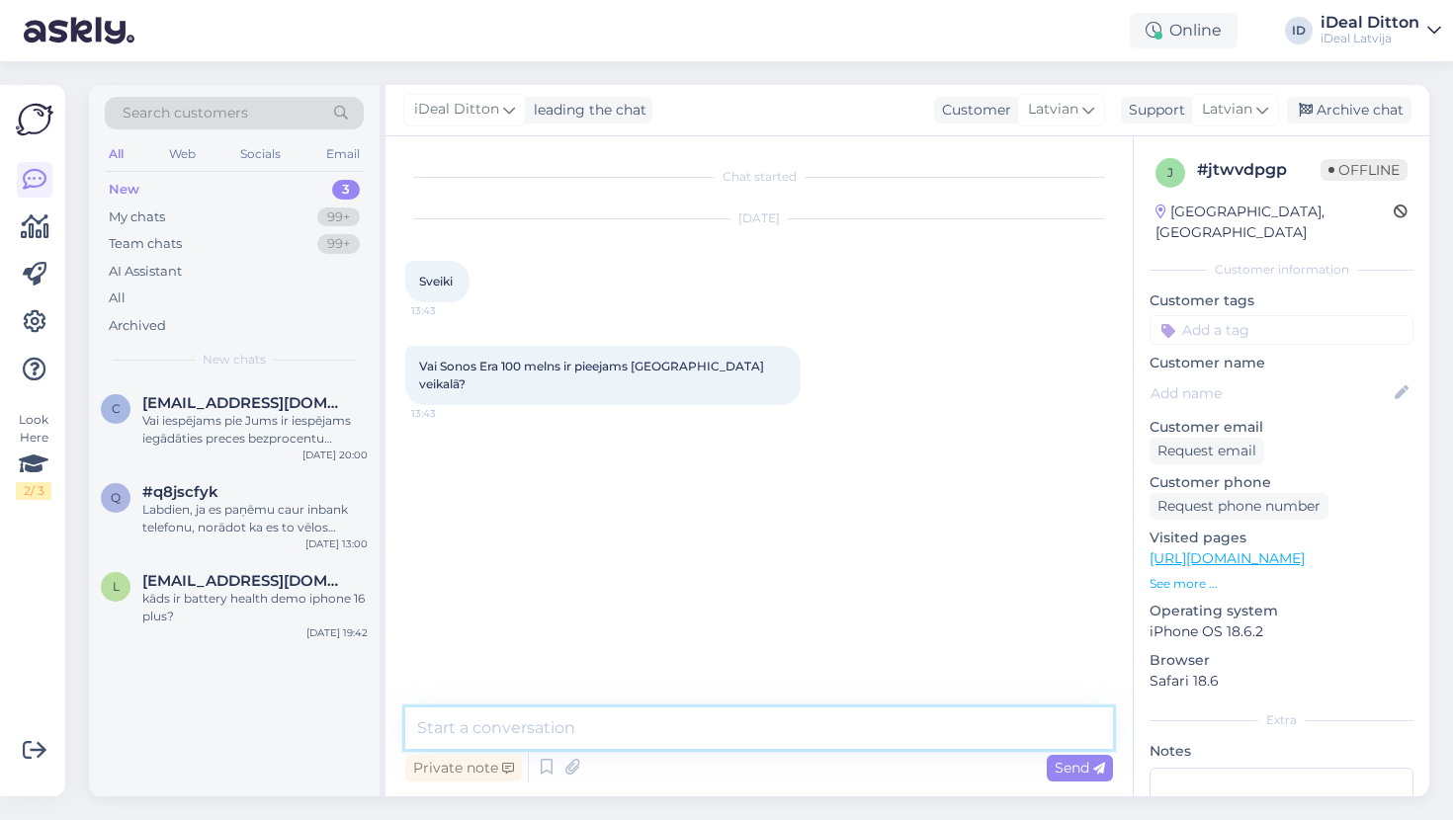
click at [720, 735] on textarea at bounding box center [759, 729] width 708 height 42
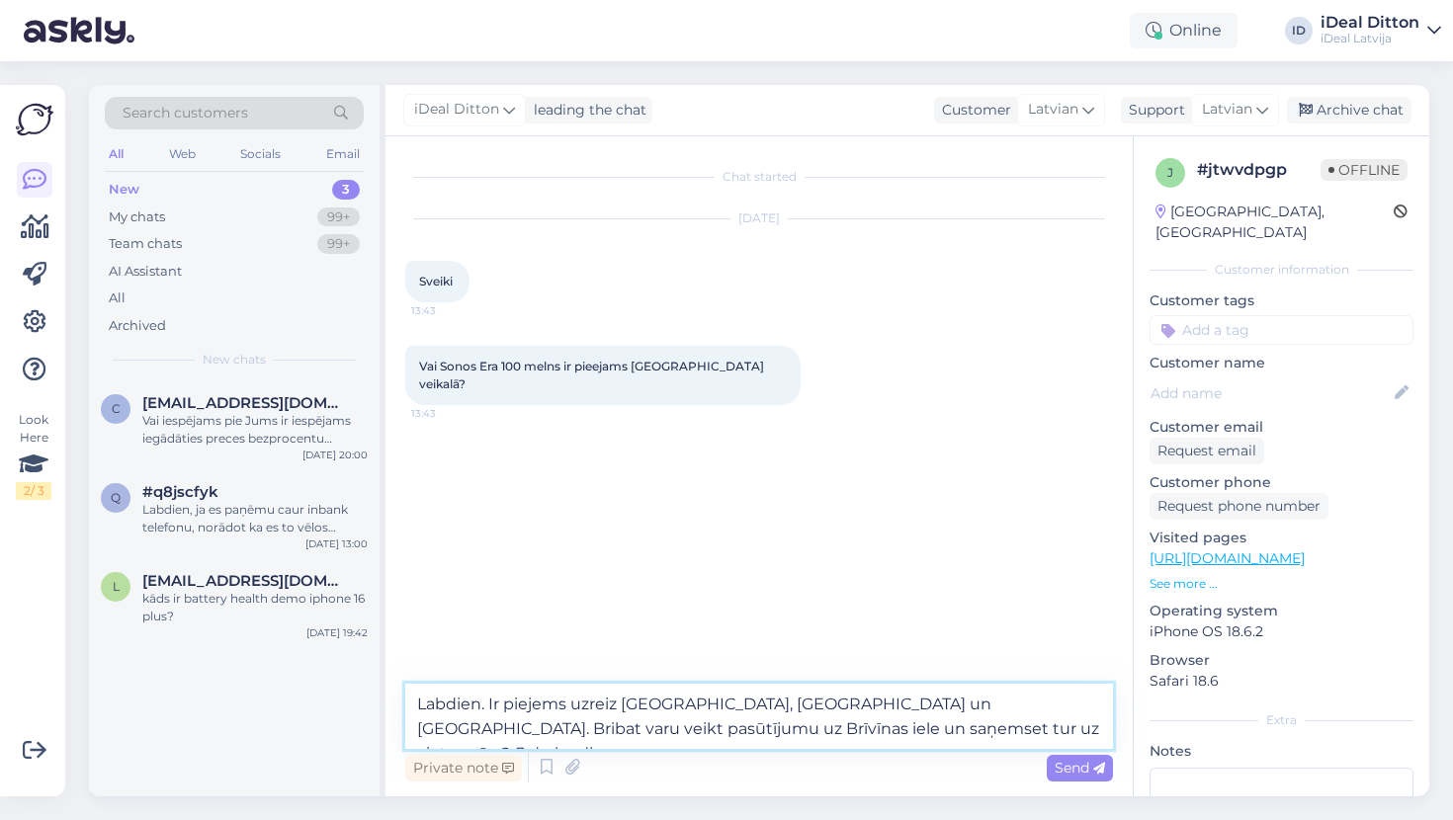
type textarea "Labdien. Ir piejems uzreiz [GEOGRAPHIC_DATA], [GEOGRAPHIC_DATA] un [GEOGRAPHIC_…"
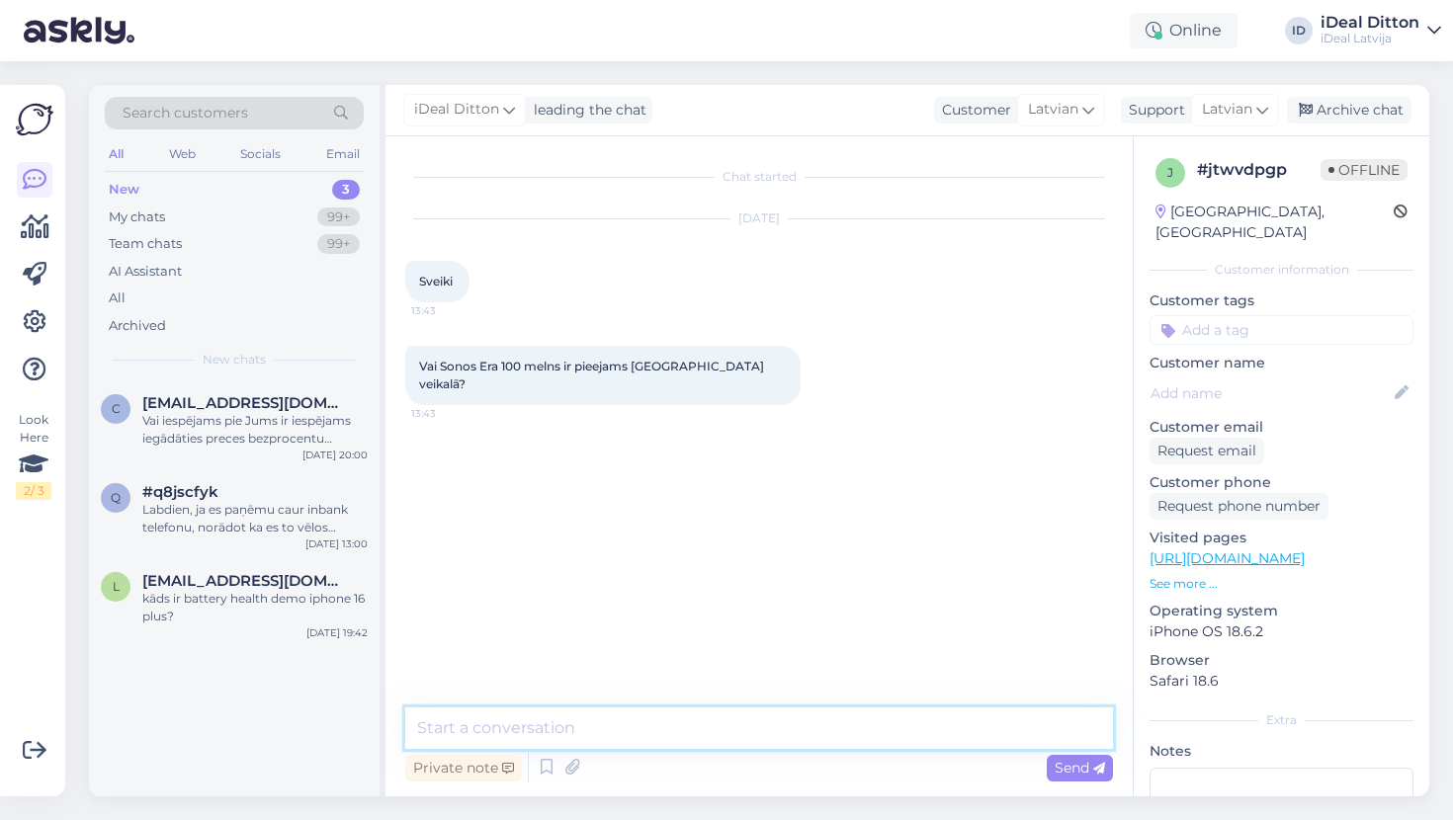
paste textarea "Labdien! Prece ir pieejama uzreiz tirdzniecības centros Alfa, [GEOGRAPHIC_DATA]…"
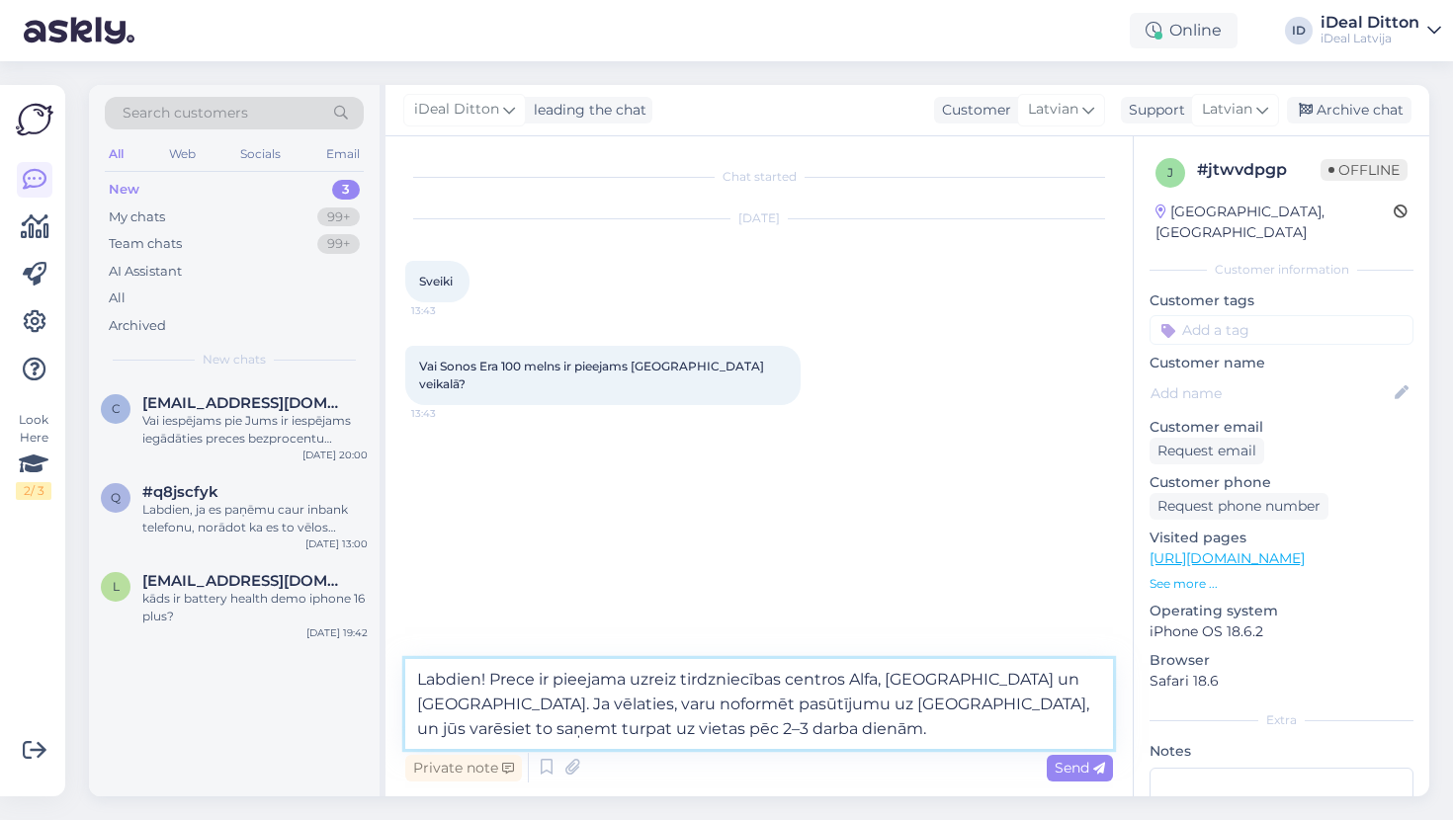
click at [494, 681] on textarea "Labdien! Prece ir pieejama uzreiz tirdzniecības centros Alfa, [GEOGRAPHIC_DATA]…" at bounding box center [759, 704] width 708 height 90
type textarea "Labdien. Prece ir pieejama uzreiz tirdzniecības centros Alfa, [GEOGRAPHIC_DATA]…"
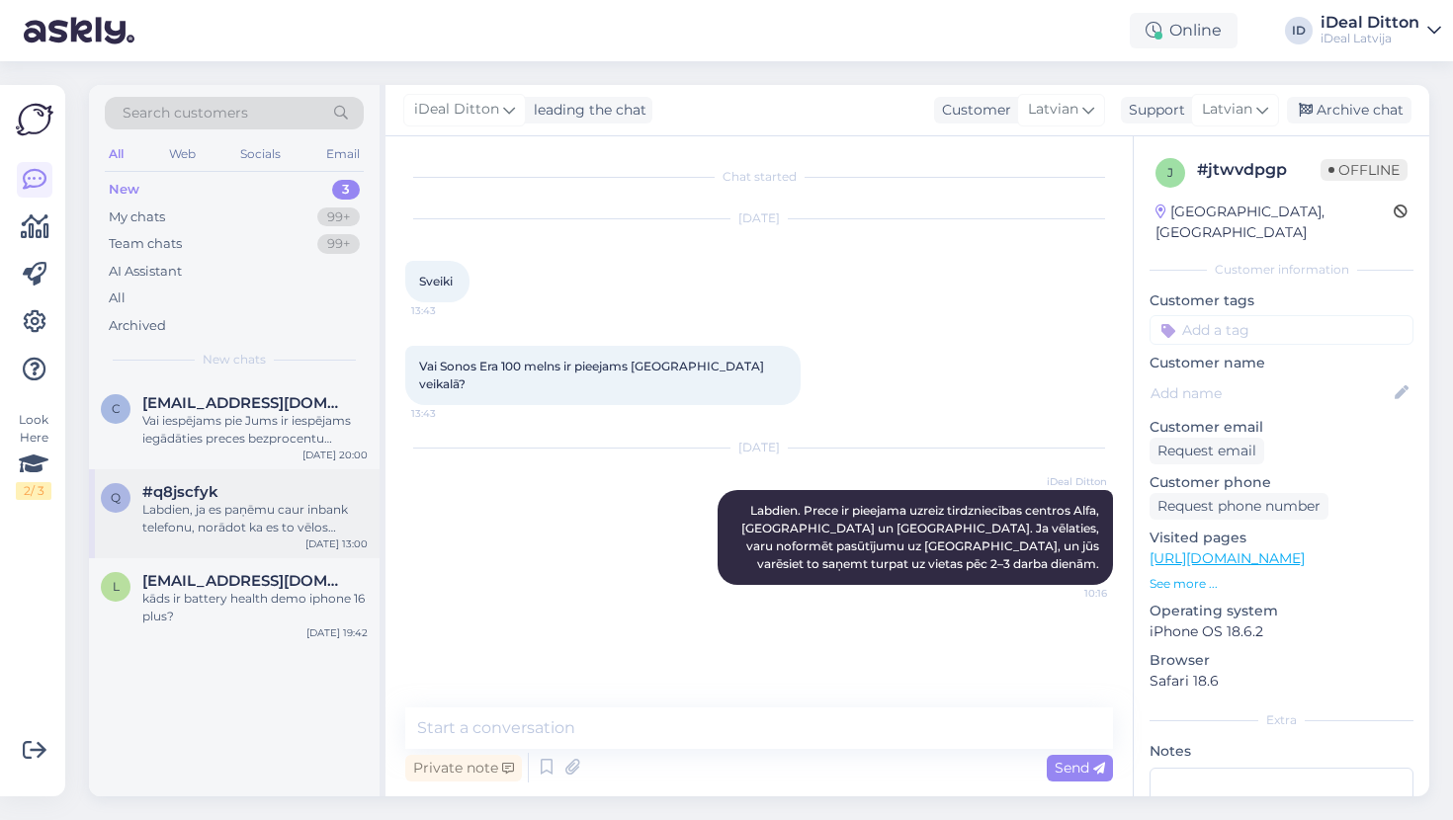
click at [248, 517] on div "Labdien, ja es paņēmu caur inbank telefonu, norādot ka es to vēlos saņemt veika…" at bounding box center [254, 519] width 225 height 36
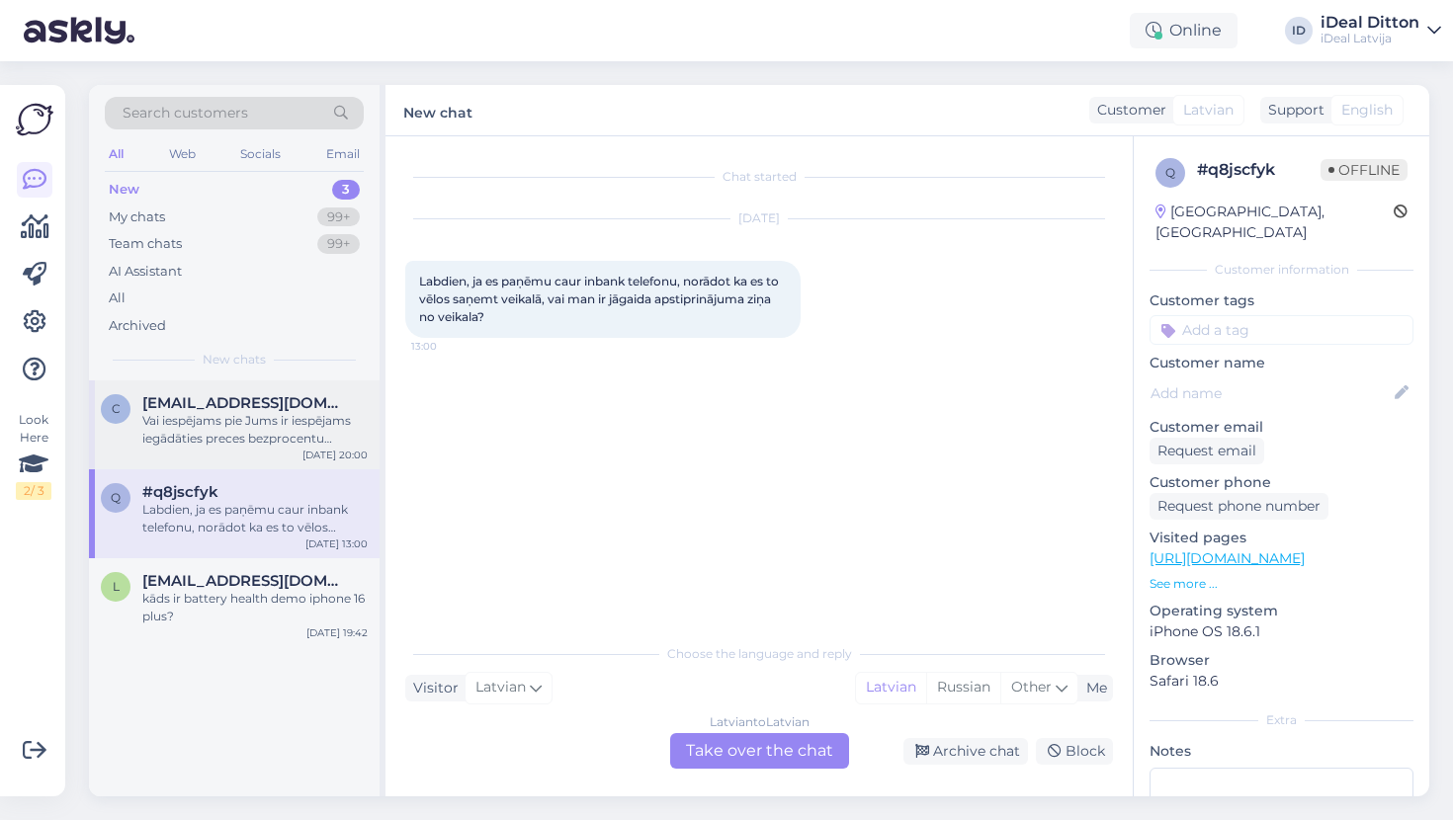
click at [248, 433] on div "Vai iespējams pie Jums ir iespējams iegādāties preces bezprocentu līzingā?" at bounding box center [254, 430] width 225 height 36
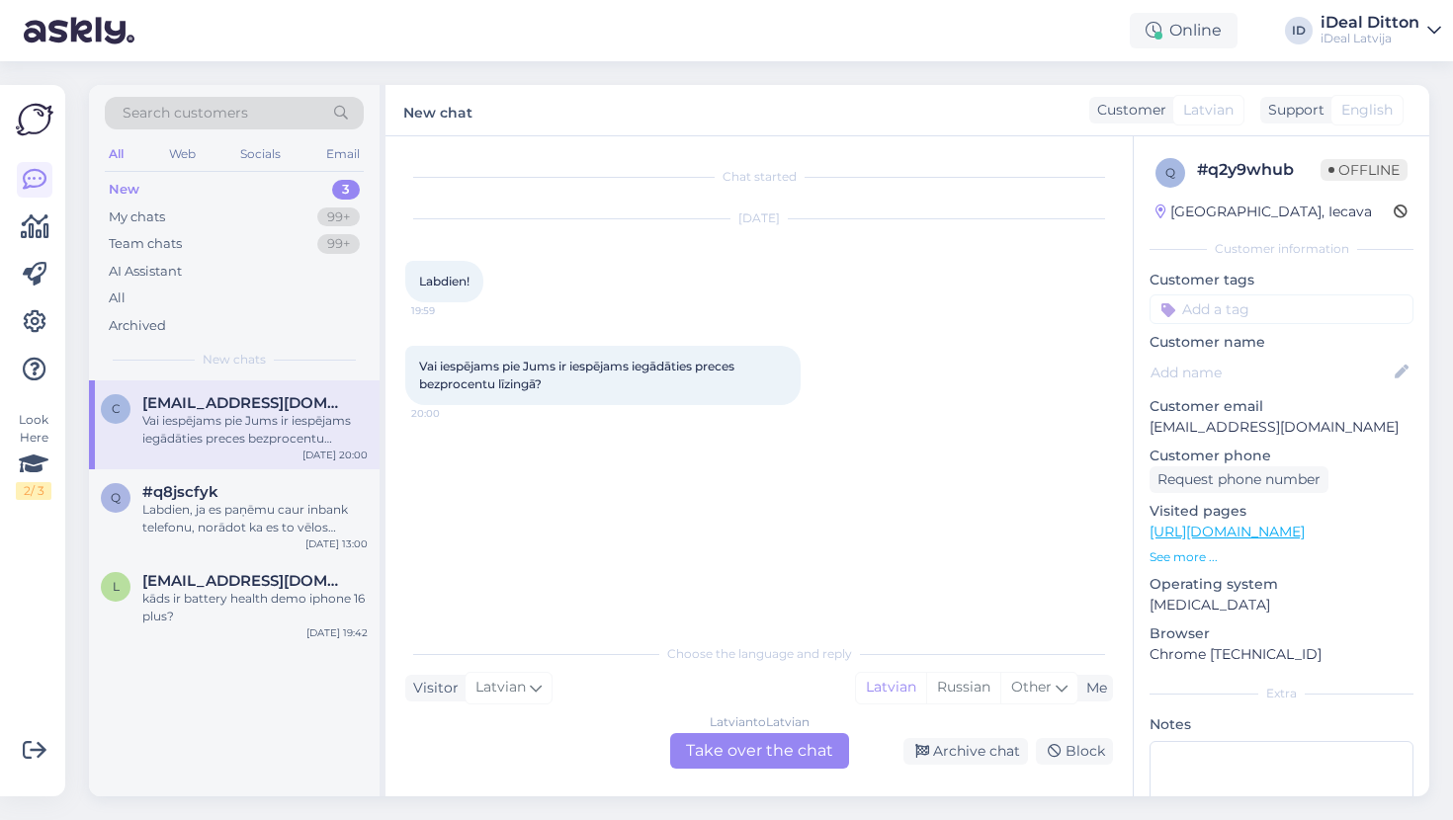
click at [750, 748] on div "Latvian to Latvian Take over the chat" at bounding box center [759, 751] width 179 height 36
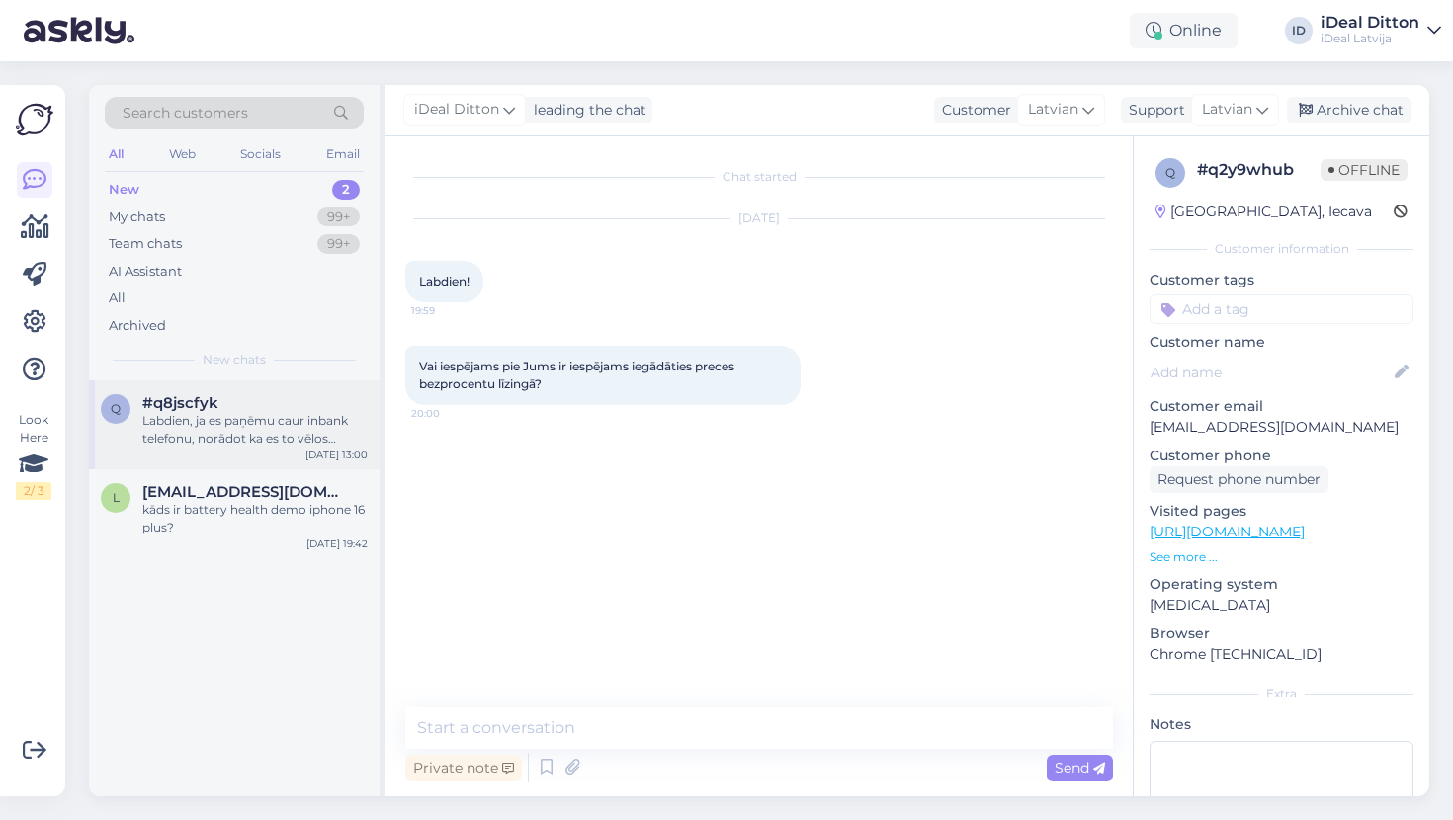
click at [257, 425] on div "Labdien, ja es paņēmu caur inbank telefonu, norādot ka es to vēlos saņemt veika…" at bounding box center [254, 430] width 225 height 36
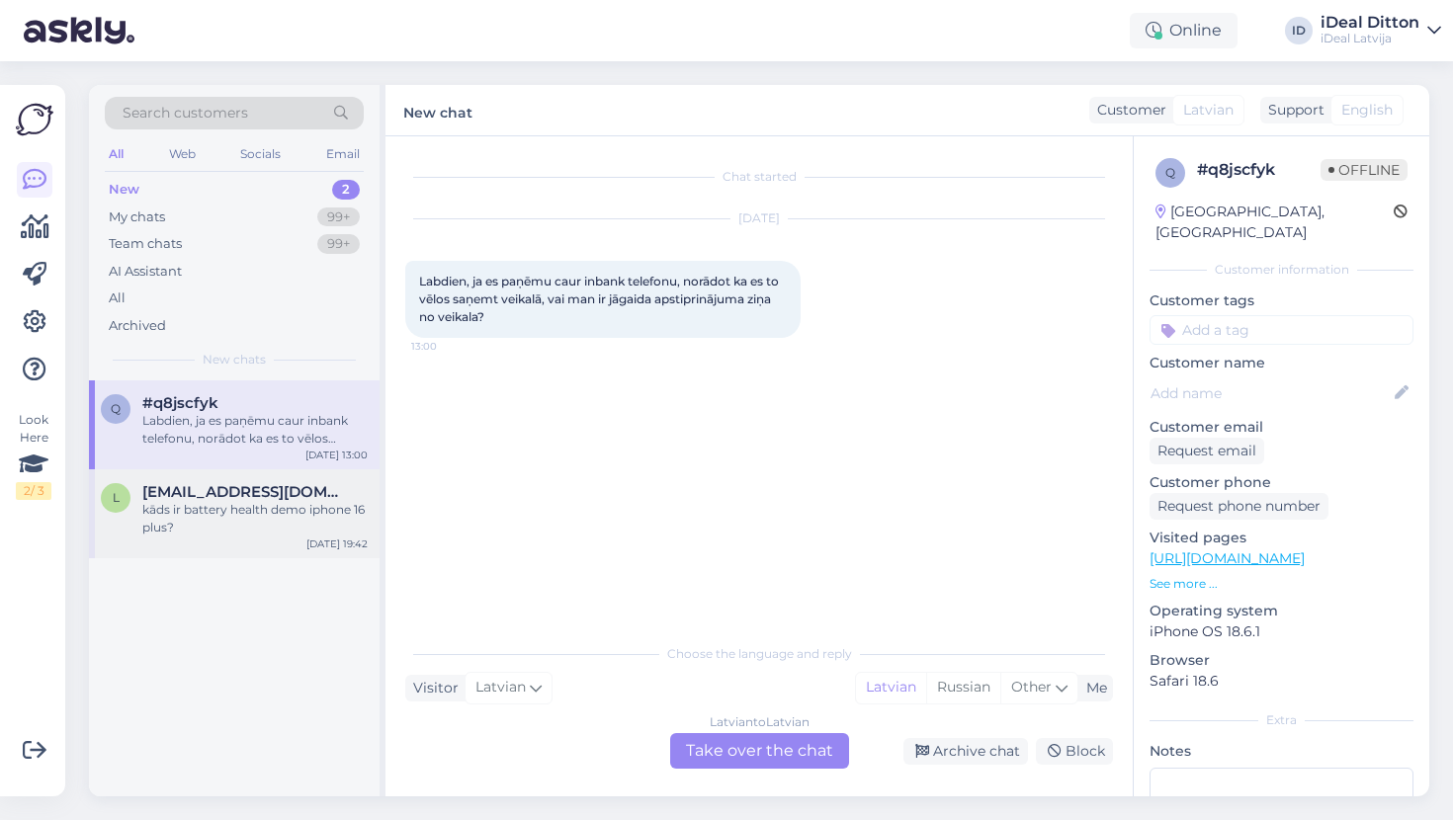
click at [230, 483] on span "[EMAIL_ADDRESS][DOMAIN_NAME]" at bounding box center [245, 492] width 206 height 18
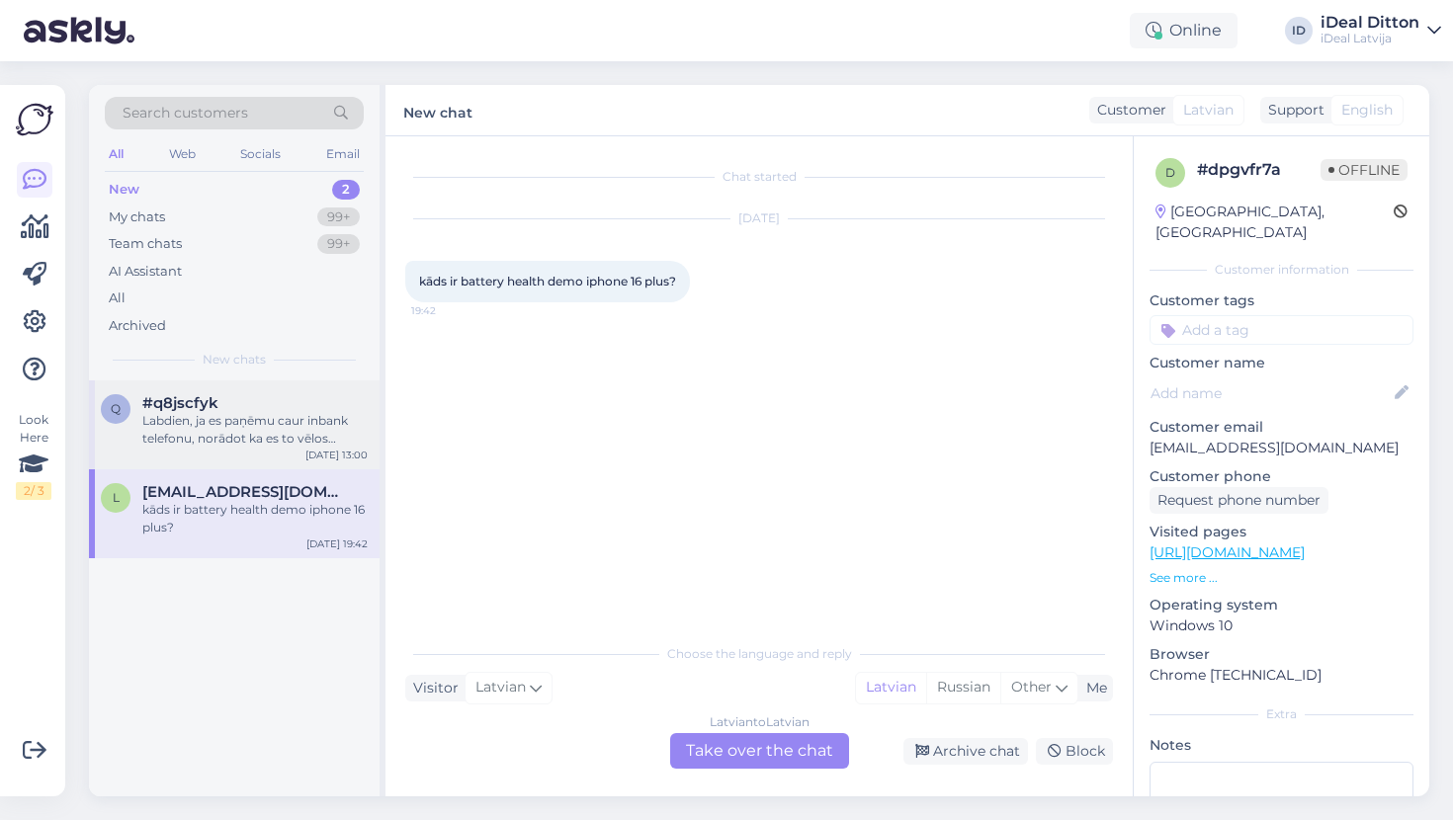
click at [200, 426] on div "Labdien, ja es paņēmu caur inbank telefonu, norādot ka es to vēlos saņemt veika…" at bounding box center [254, 430] width 225 height 36
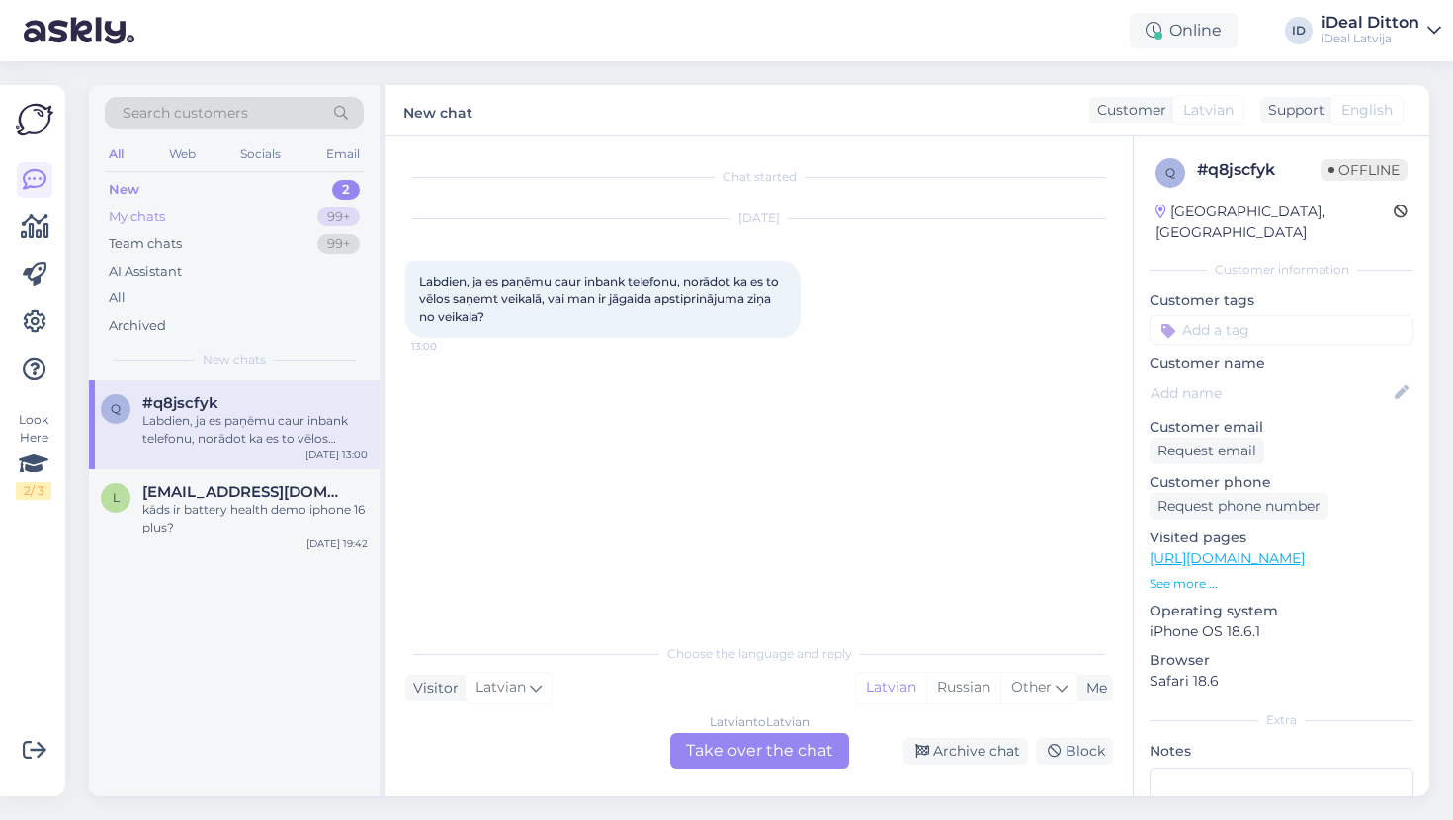
click at [154, 219] on div "My chats" at bounding box center [137, 218] width 56 height 20
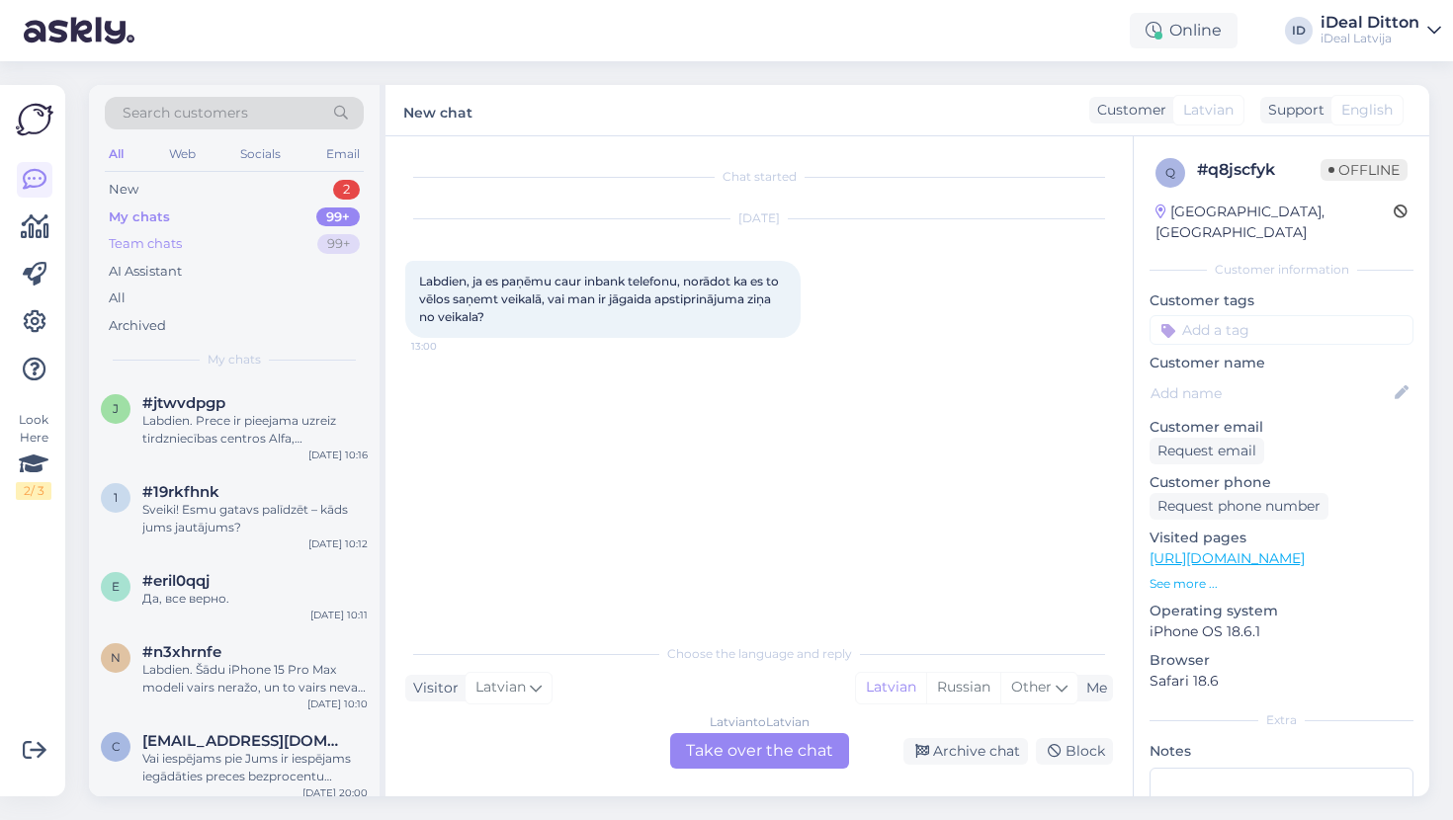
click at [151, 245] on div "Team chats" at bounding box center [145, 244] width 73 height 20
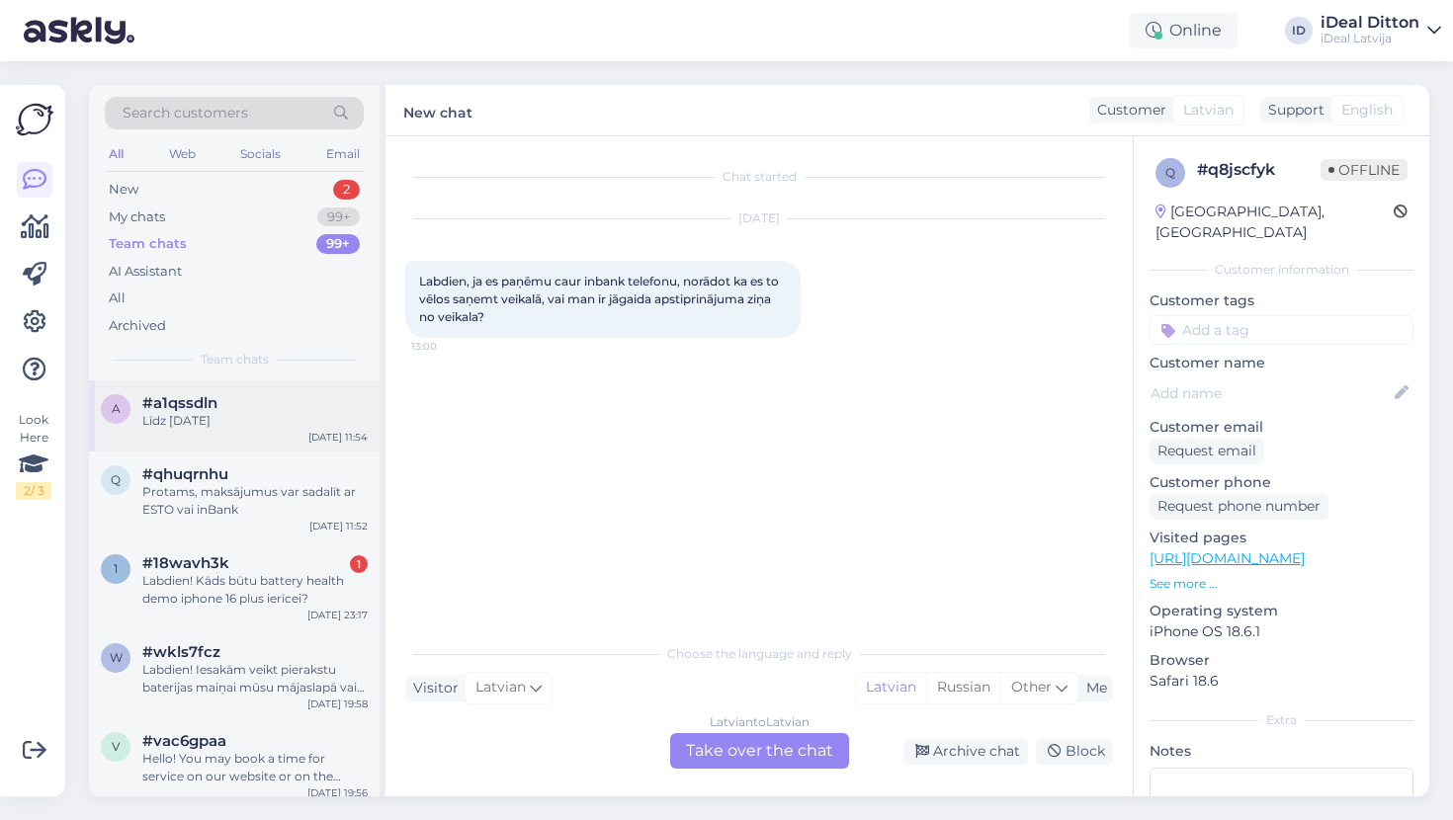
click at [222, 430] on div "a #a1qssdln Līdz 01.11.[DATE] 11:54" at bounding box center [234, 416] width 291 height 71
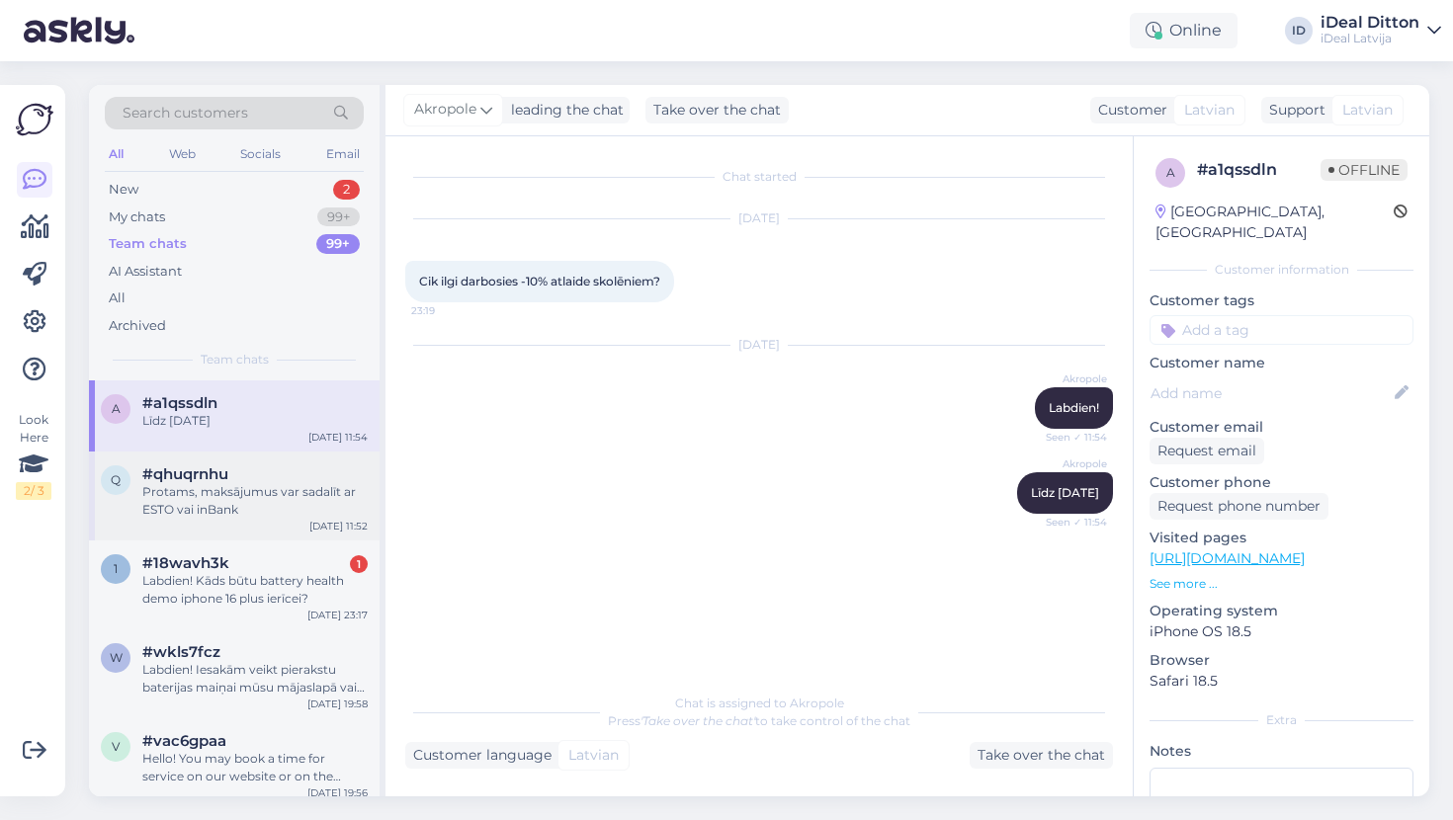
click at [214, 492] on div "Protams, maksājumus var sadalīt ar ESTO vai inBank" at bounding box center [254, 501] width 225 height 36
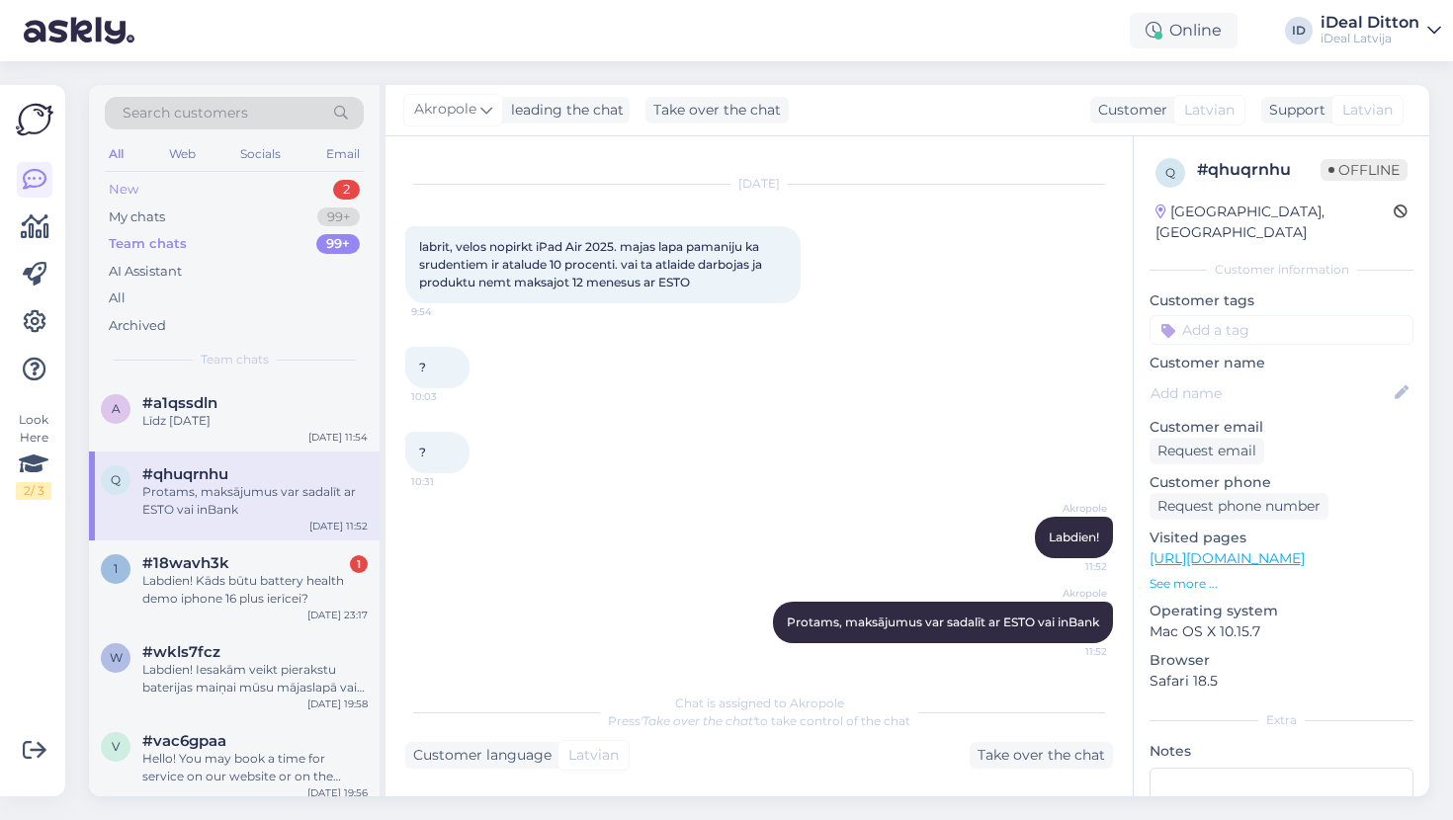
click at [131, 188] on div "New" at bounding box center [124, 190] width 30 height 20
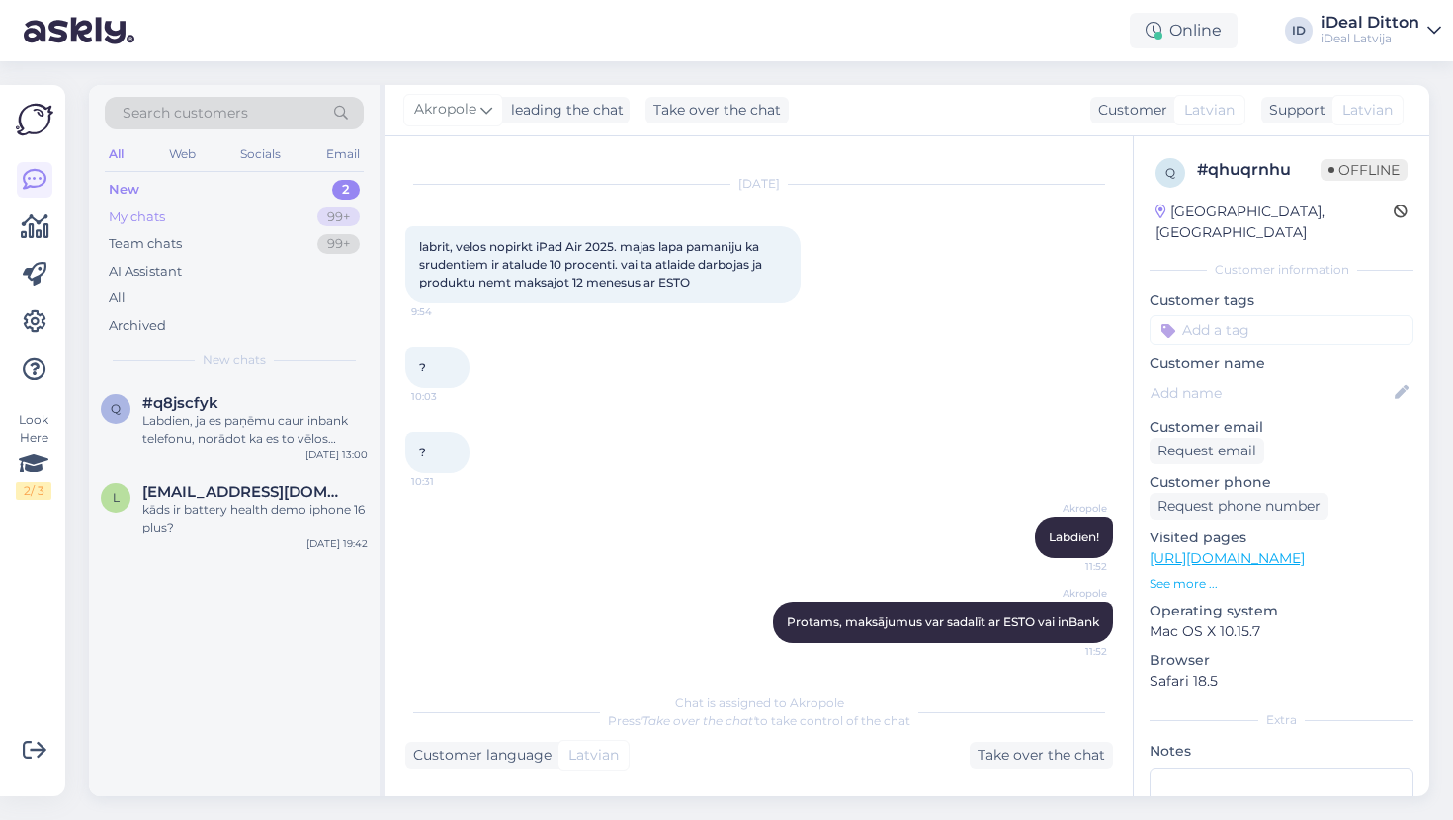
click at [177, 206] on div "My chats 99+" at bounding box center [234, 218] width 259 height 28
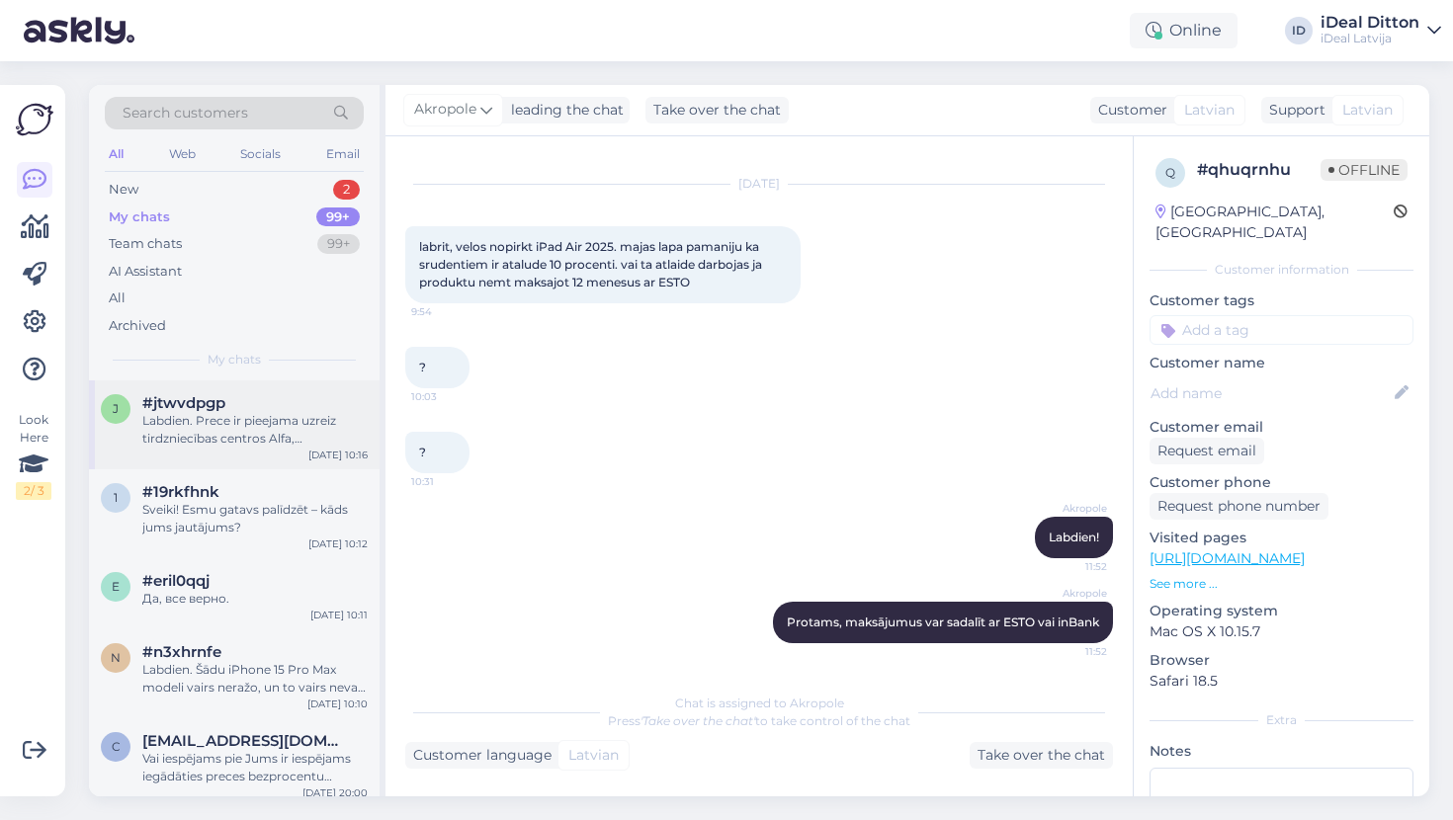
click at [238, 426] on div "Labdien. Prece ir pieejama uzreiz tirdzniecības centros Alfa, [GEOGRAPHIC_DATA]…" at bounding box center [254, 430] width 225 height 36
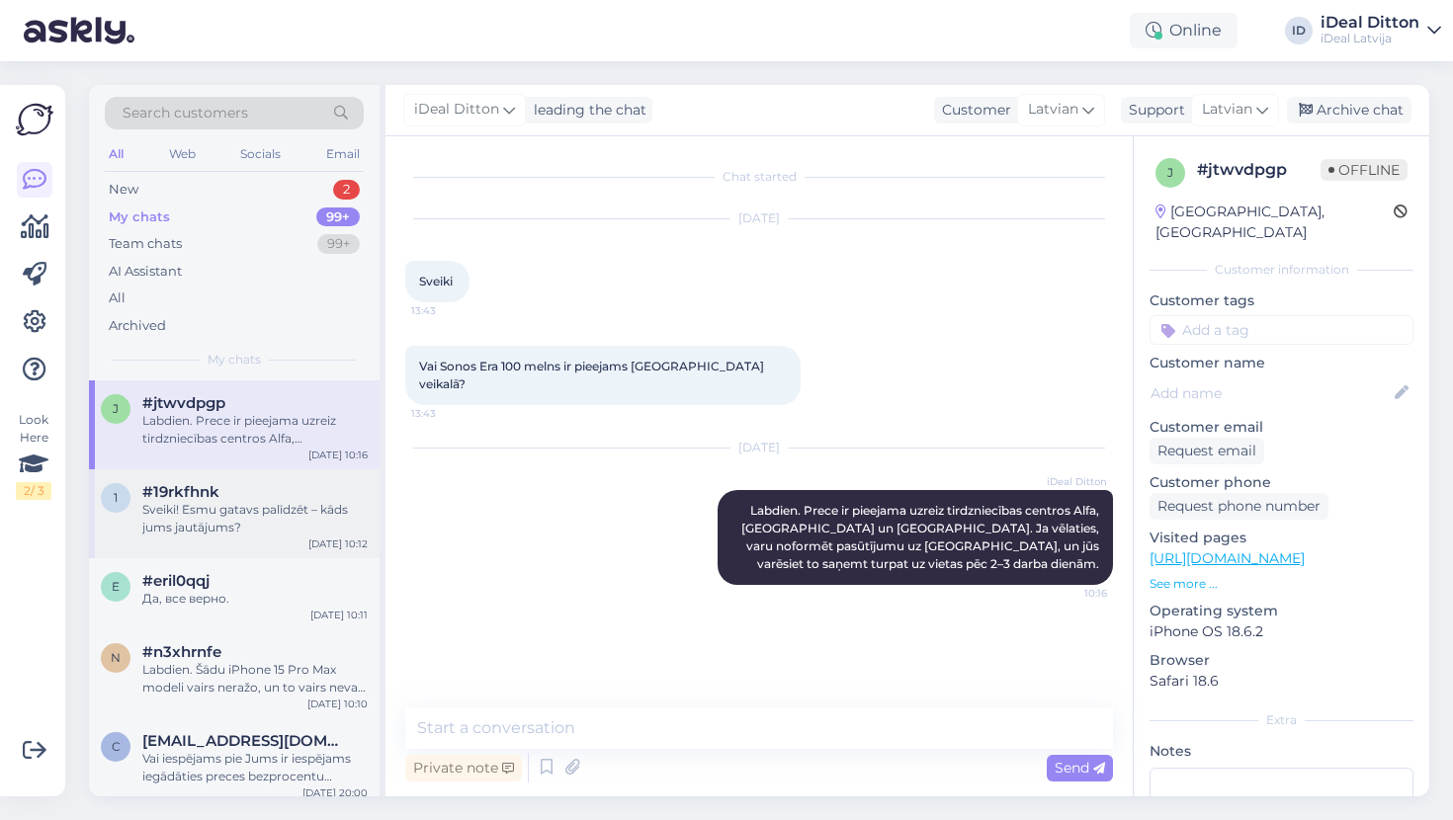
click at [227, 525] on div "Sveiki! Esmu gatavs palīdzēt – kāds jums jautājums?" at bounding box center [254, 519] width 225 height 36
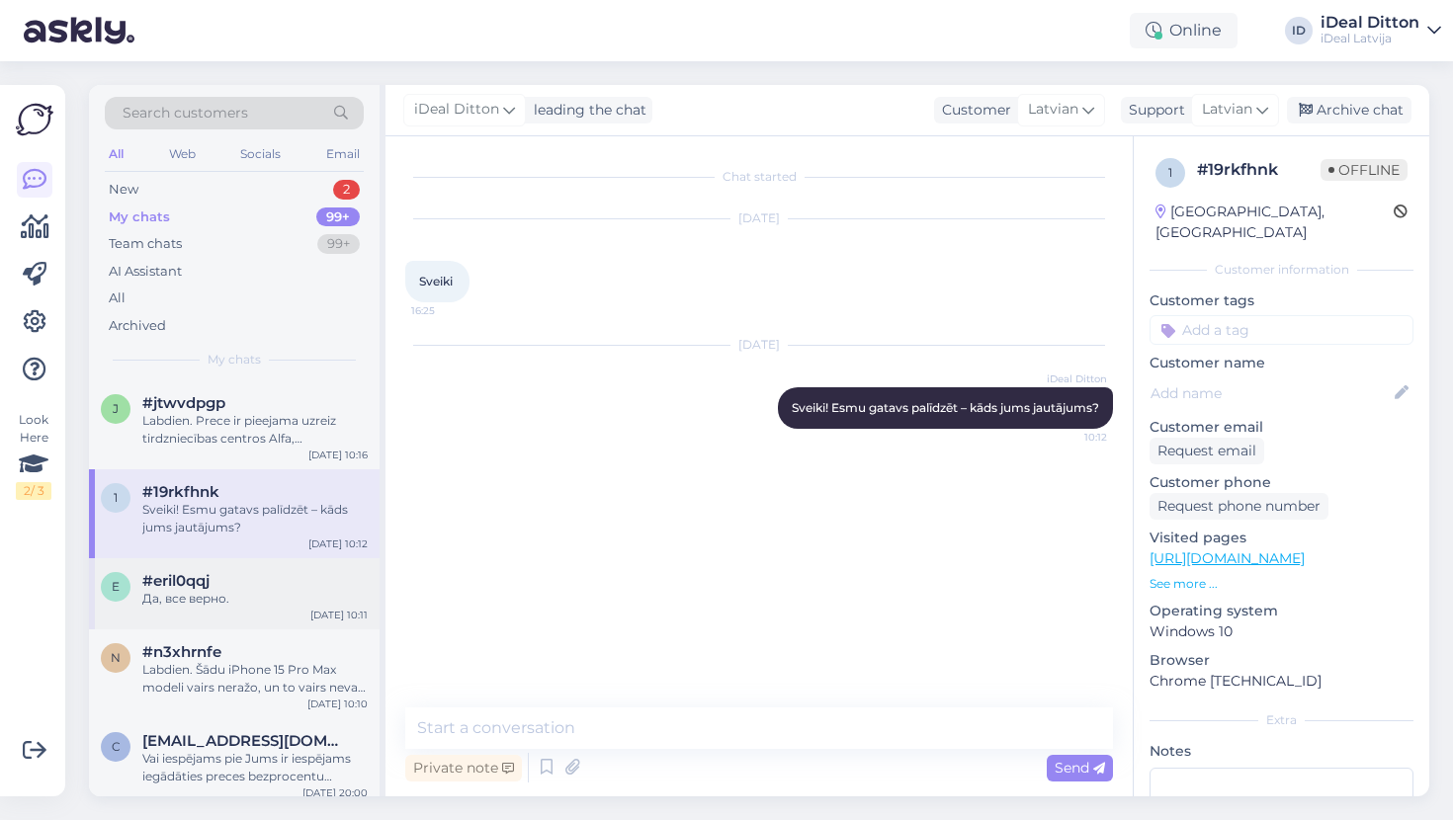
click at [212, 602] on div "Да, все верно." at bounding box center [254, 599] width 225 height 18
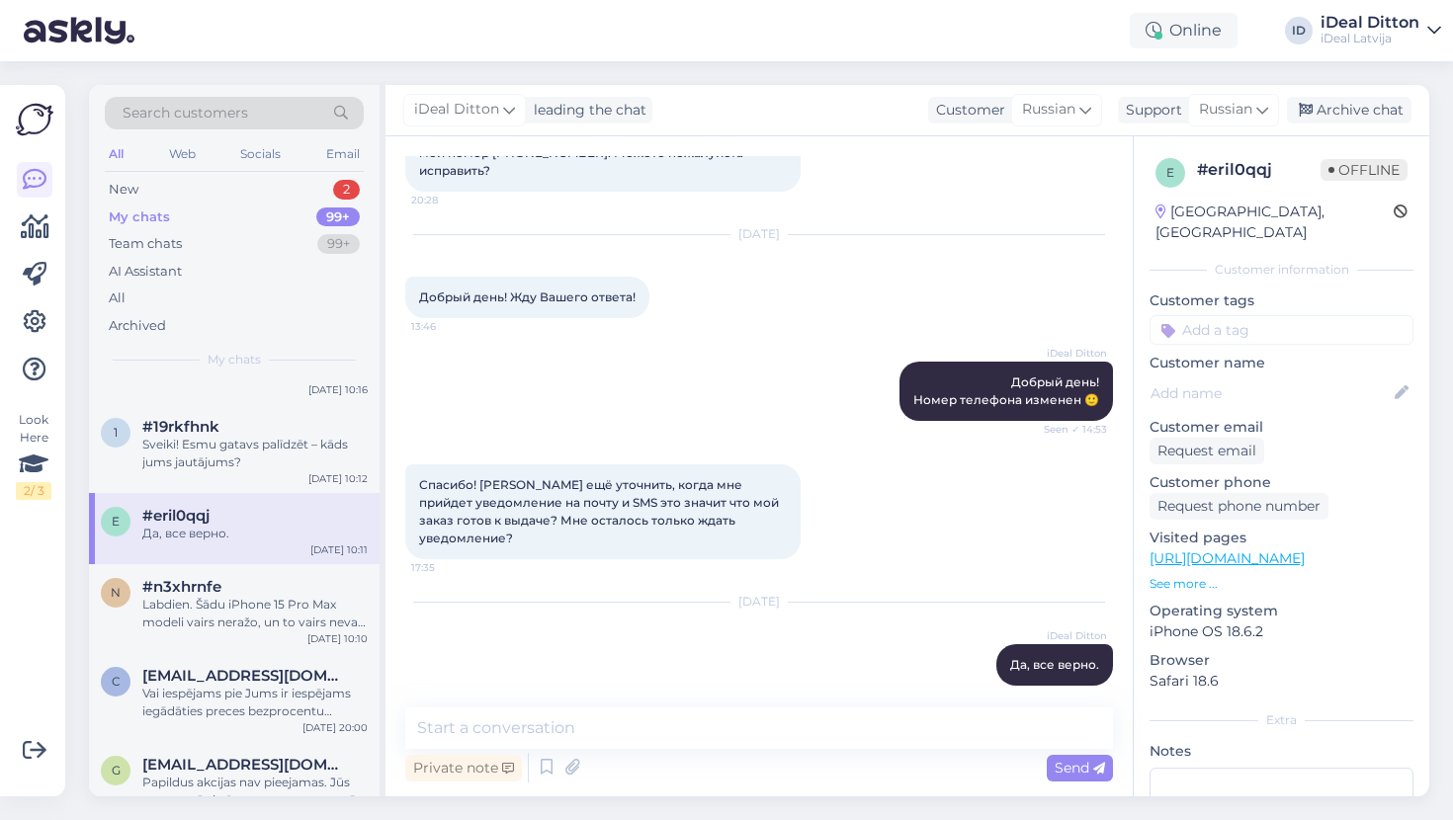
scroll to position [67, 0]
click at [212, 602] on div "Labdien. Šādu iPhone 15 Pro Max modeli vairs neražo, un to vairs nevar nopirkt." at bounding box center [254, 612] width 225 height 36
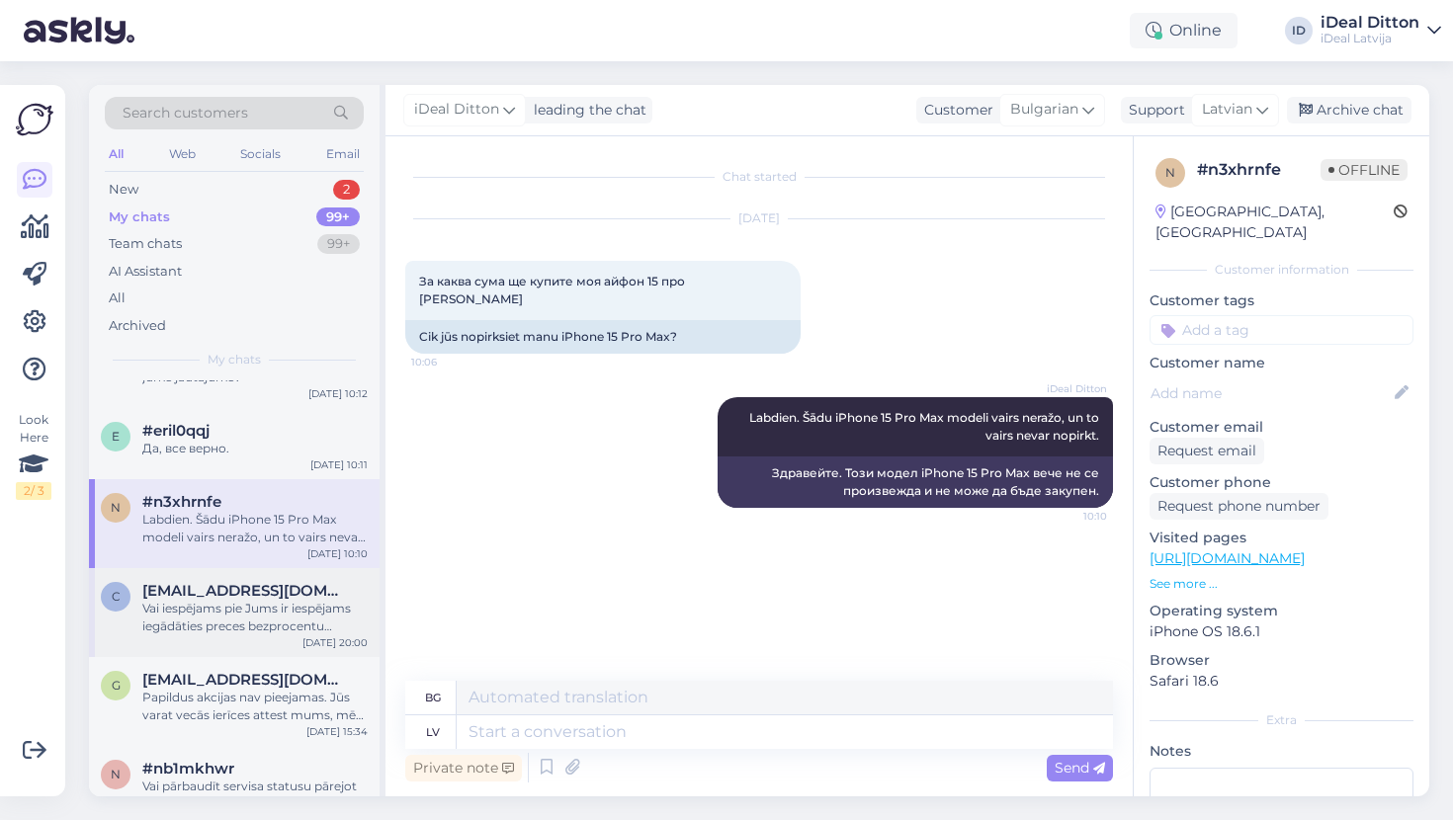
scroll to position [157, 0]
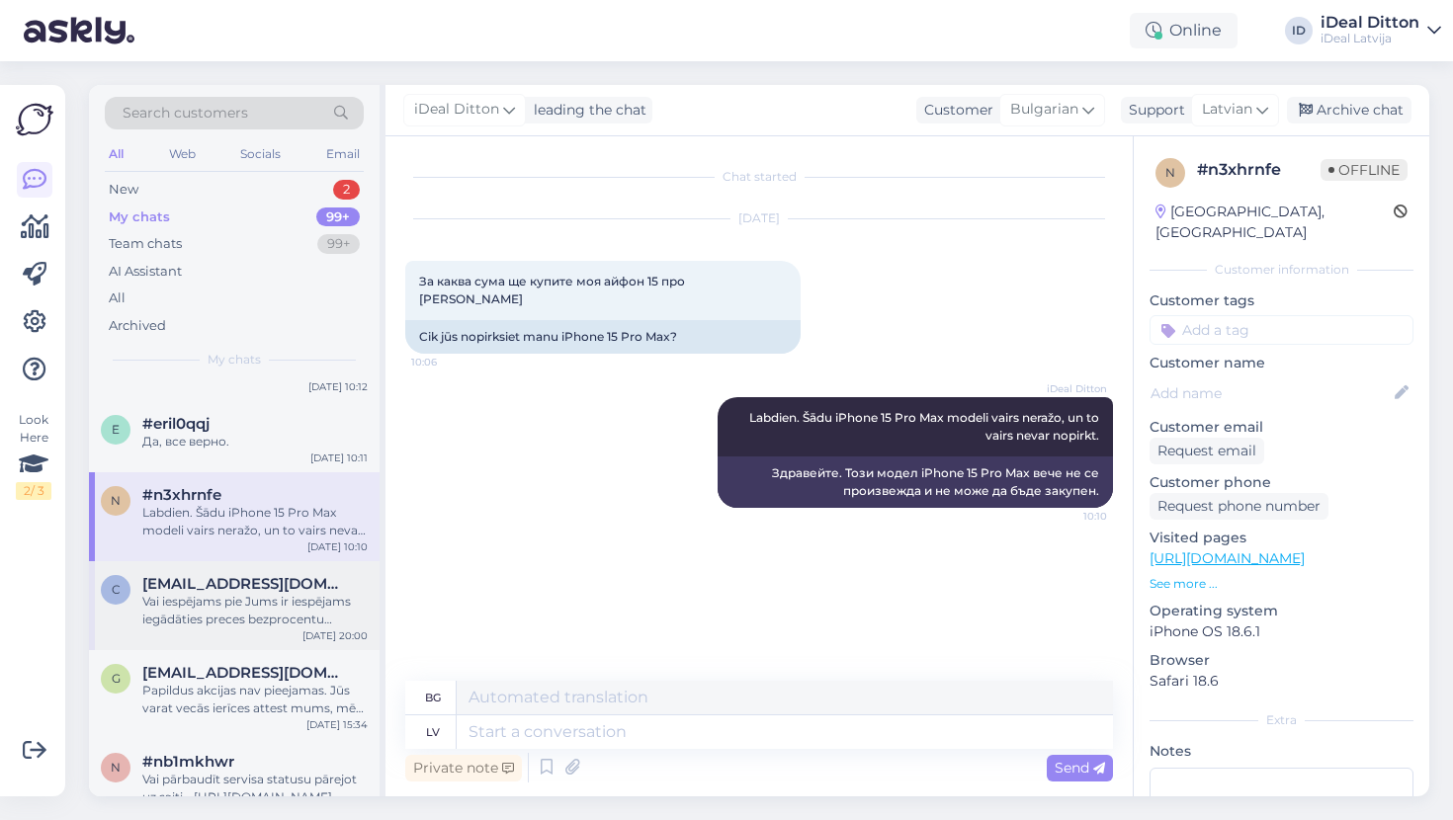
click at [212, 602] on div "Vai iespējams pie Jums ir iespējams iegādāties preces bezprocentu līzingā?" at bounding box center [254, 611] width 225 height 36
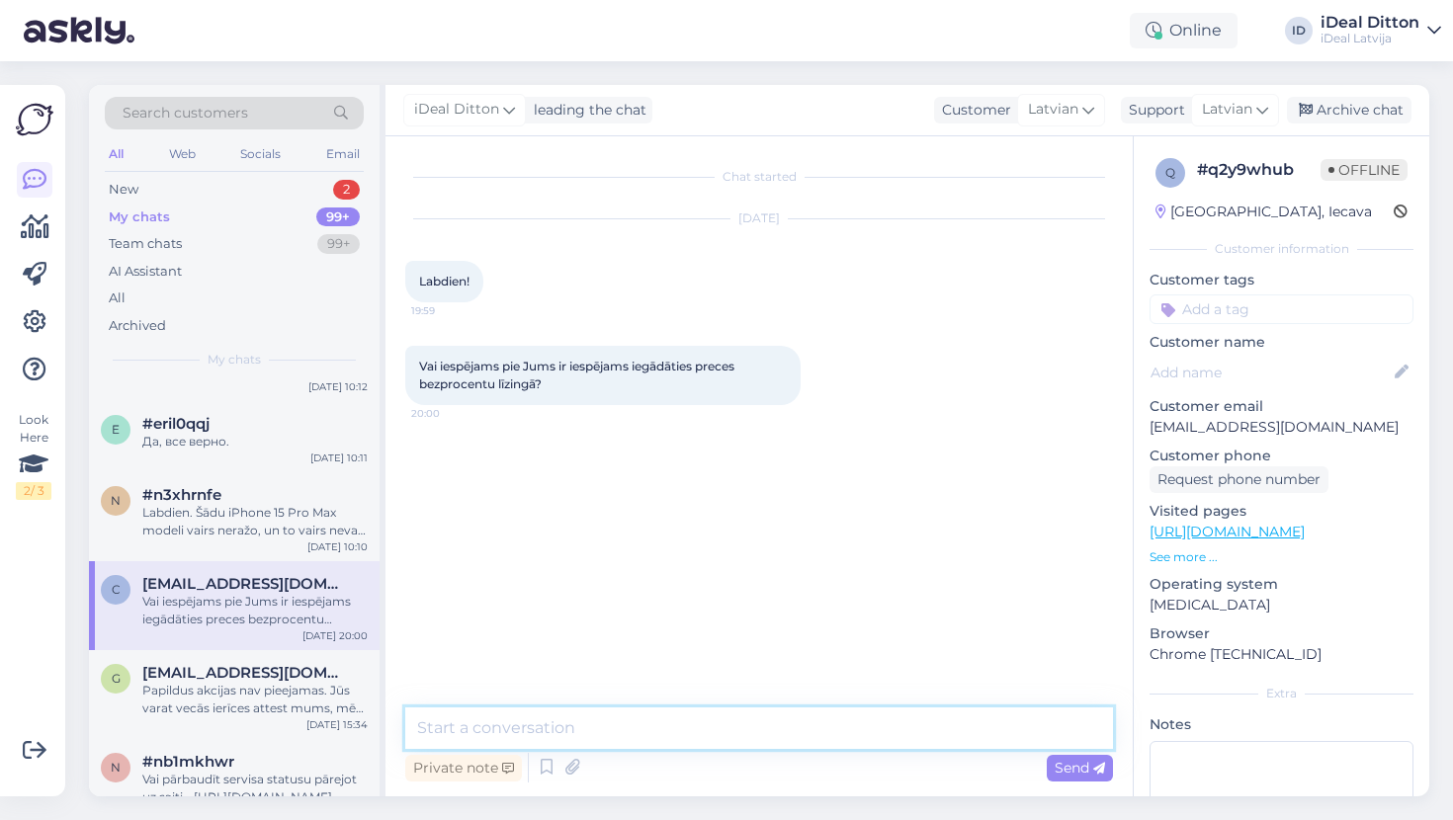
click at [555, 730] on textarea at bounding box center [759, 729] width 708 height 42
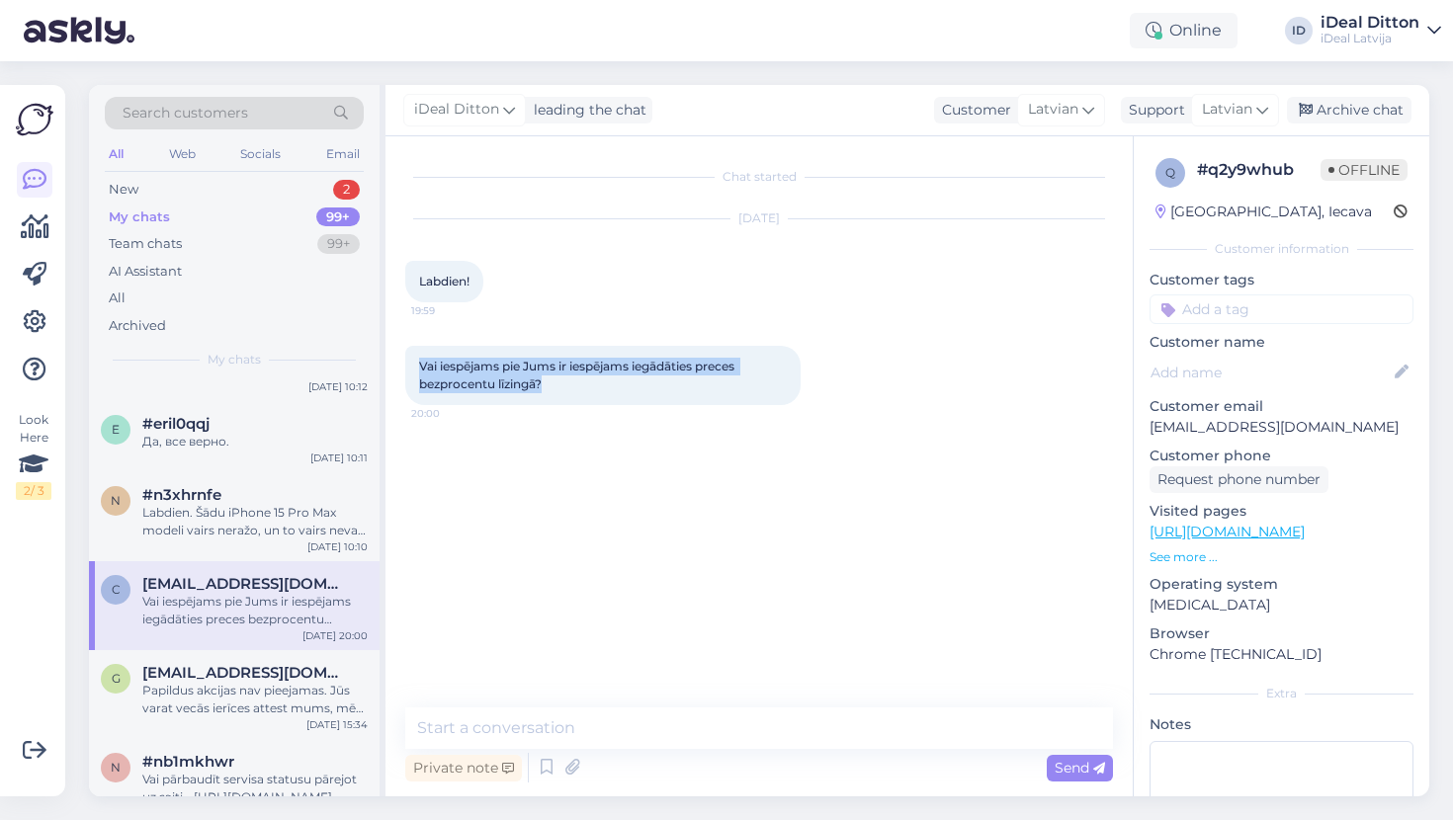
drag, startPoint x: 555, startPoint y: 387, endPoint x: 411, endPoint y: 368, distance: 145.6
click at [411, 368] on div "Vai iespējams pie Jums ir iespējams iegādāties preces bezprocentu līzingā? 20:00" at bounding box center [602, 375] width 395 height 59
copy span "Vai iespējams pie Jums ir iespējams iegādāties preces bezprocentu līzingā?"
drag, startPoint x: 562, startPoint y: 385, endPoint x: 414, endPoint y: 363, distance: 150.0
click at [414, 363] on div "Vai iespējams pie Jums ir iespējams iegādāties preces bezprocentu līzingā? 20:00" at bounding box center [602, 375] width 395 height 59
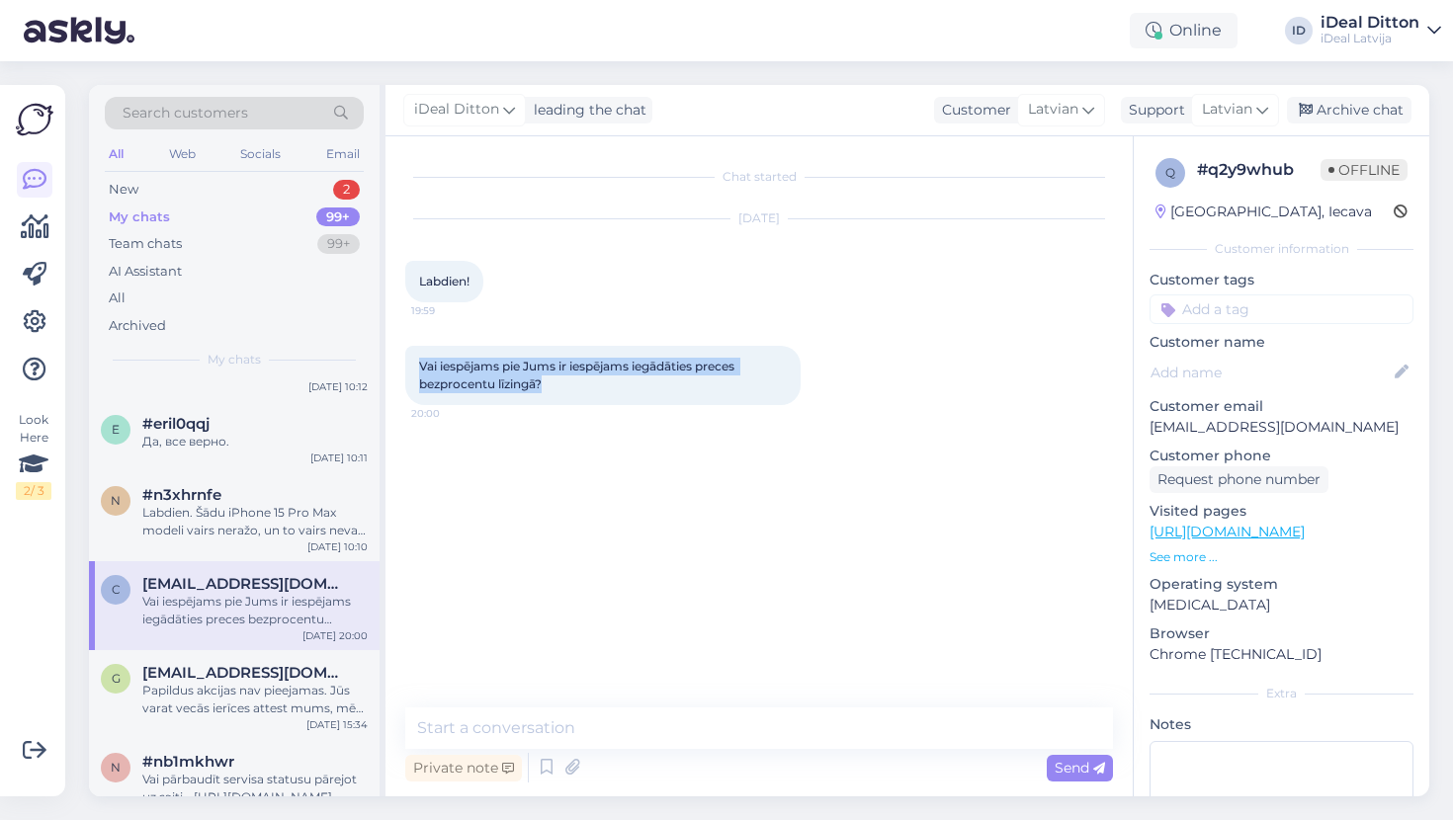
copy span "Vai iespējams pie Jums ir iespējams iegādāties preces bezprocentu līzingā?"
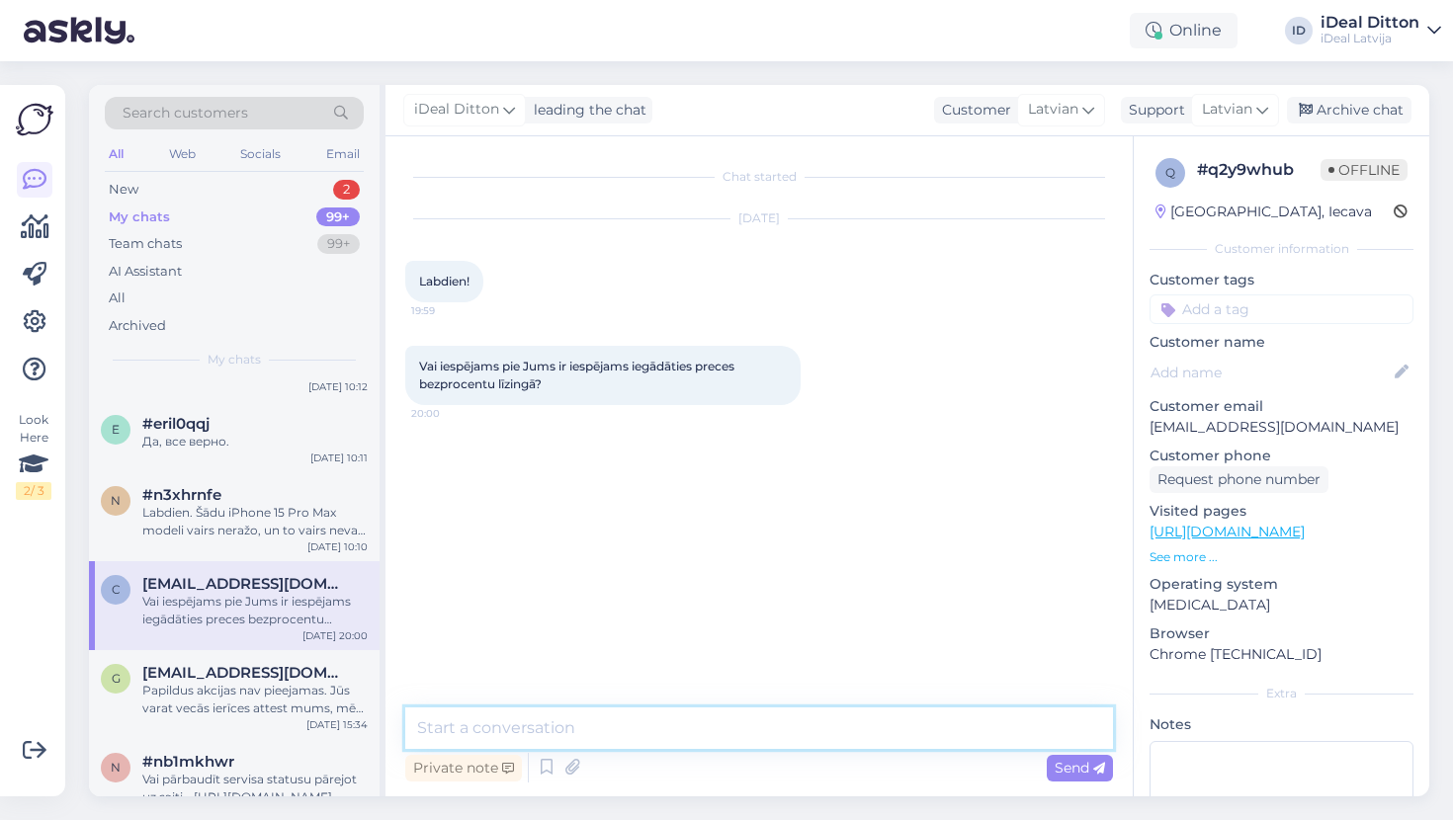
click at [500, 728] on textarea at bounding box center [759, 729] width 708 height 42
paste textarea "Jā, pie mums ir iespējams iegādāties preces bezprocentu līzingā. Pasakiet, kādu…"
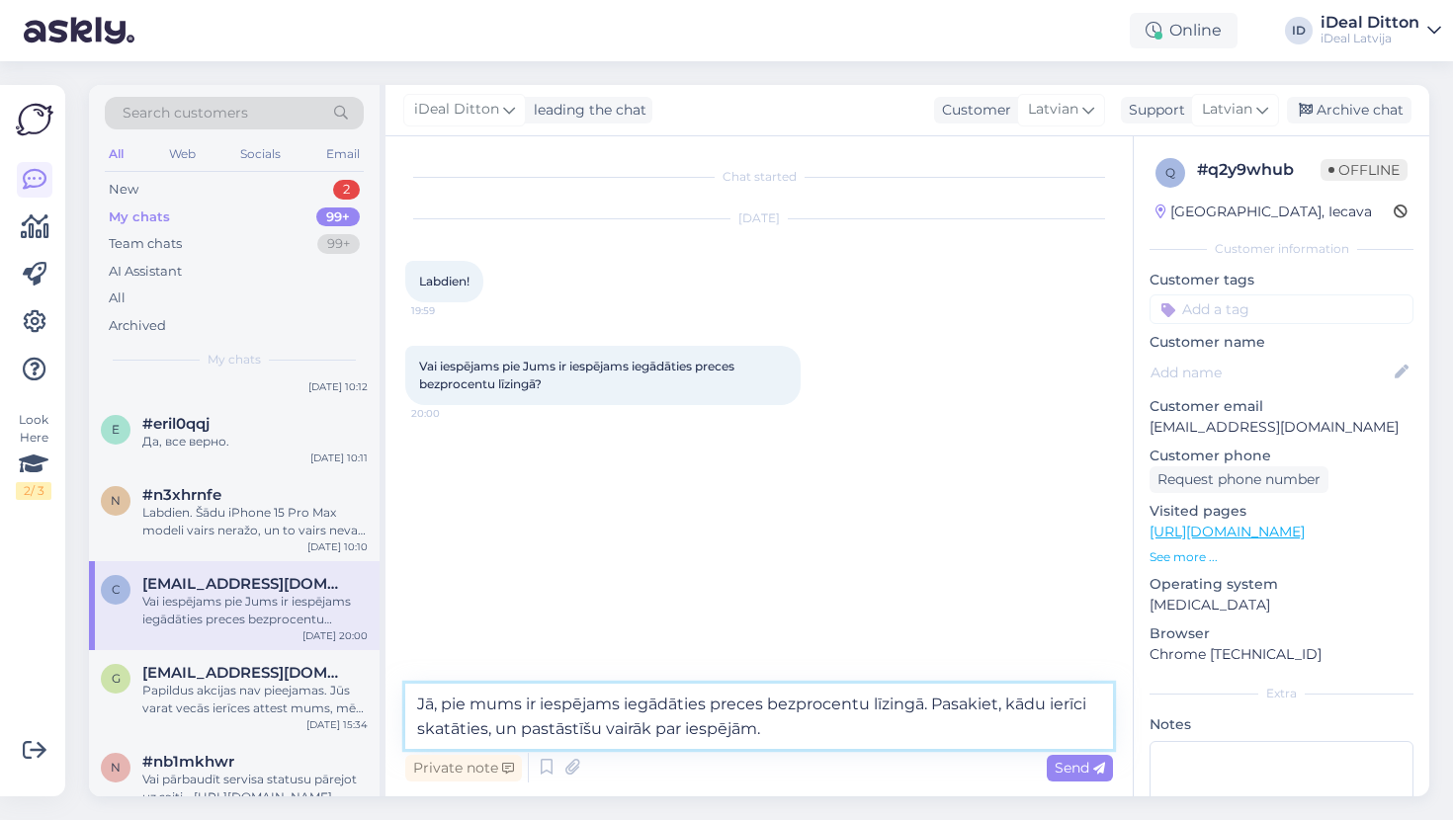
click at [418, 702] on textarea "Jā, pie mums ir iespējams iegādāties preces bezprocentu līzingā. Pasakiet, kādu…" at bounding box center [759, 716] width 708 height 65
type textarea "Labdien. Jā, pie mums ir iespējams iegādāties preces bezprocentu līzingā. Pasak…"
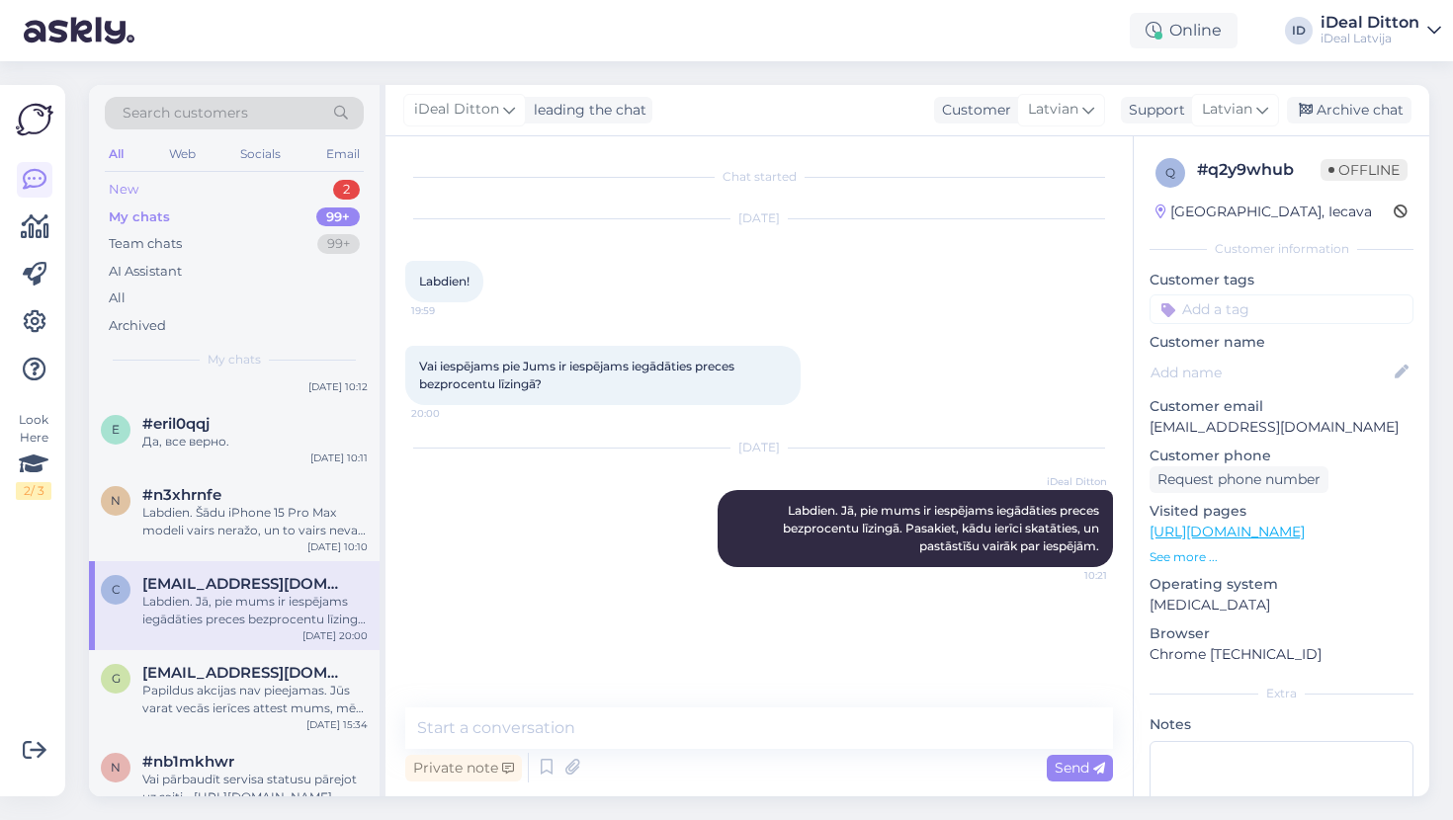
click at [148, 188] on div "New 2" at bounding box center [234, 190] width 259 height 28
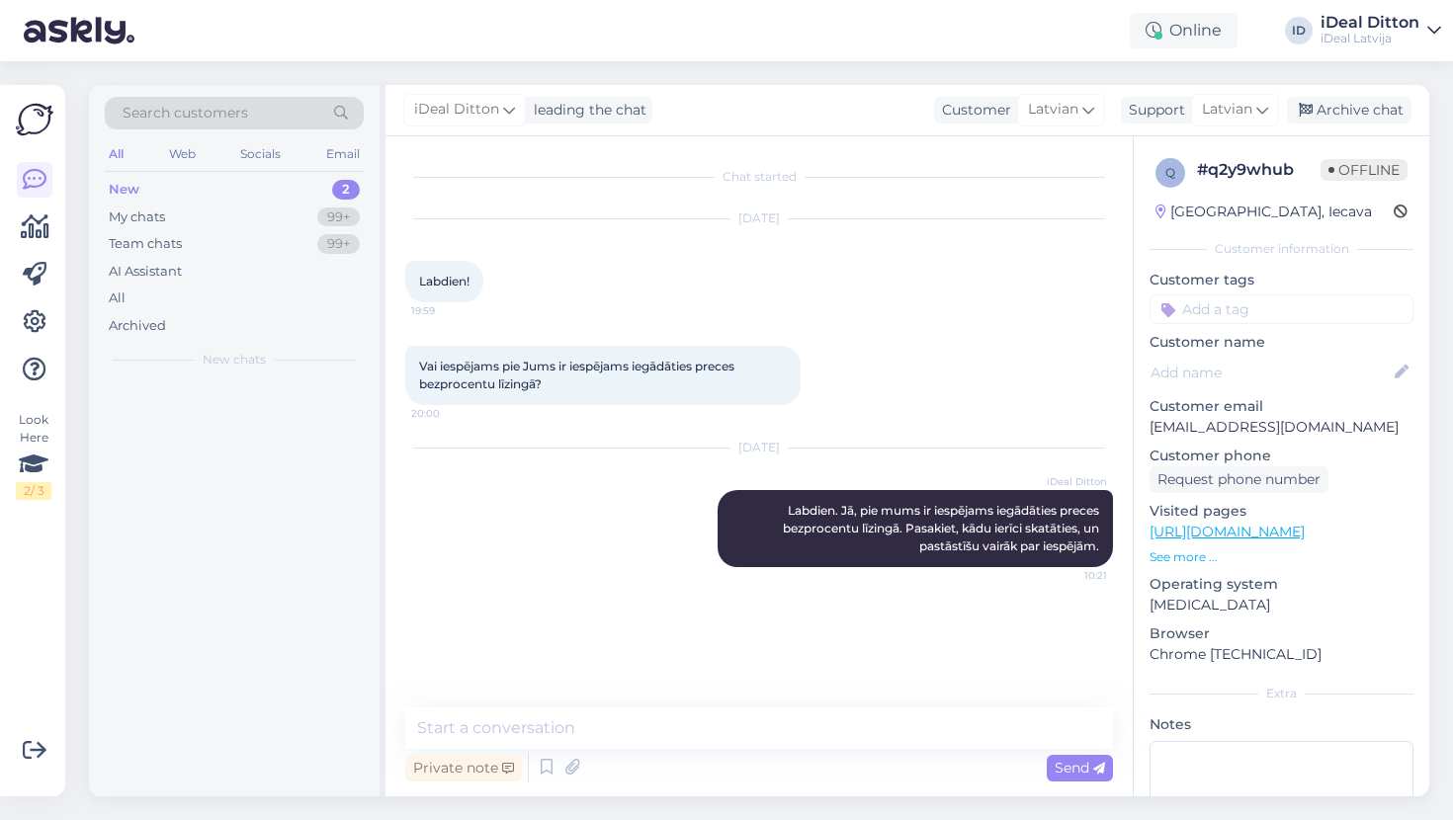
scroll to position [0, 0]
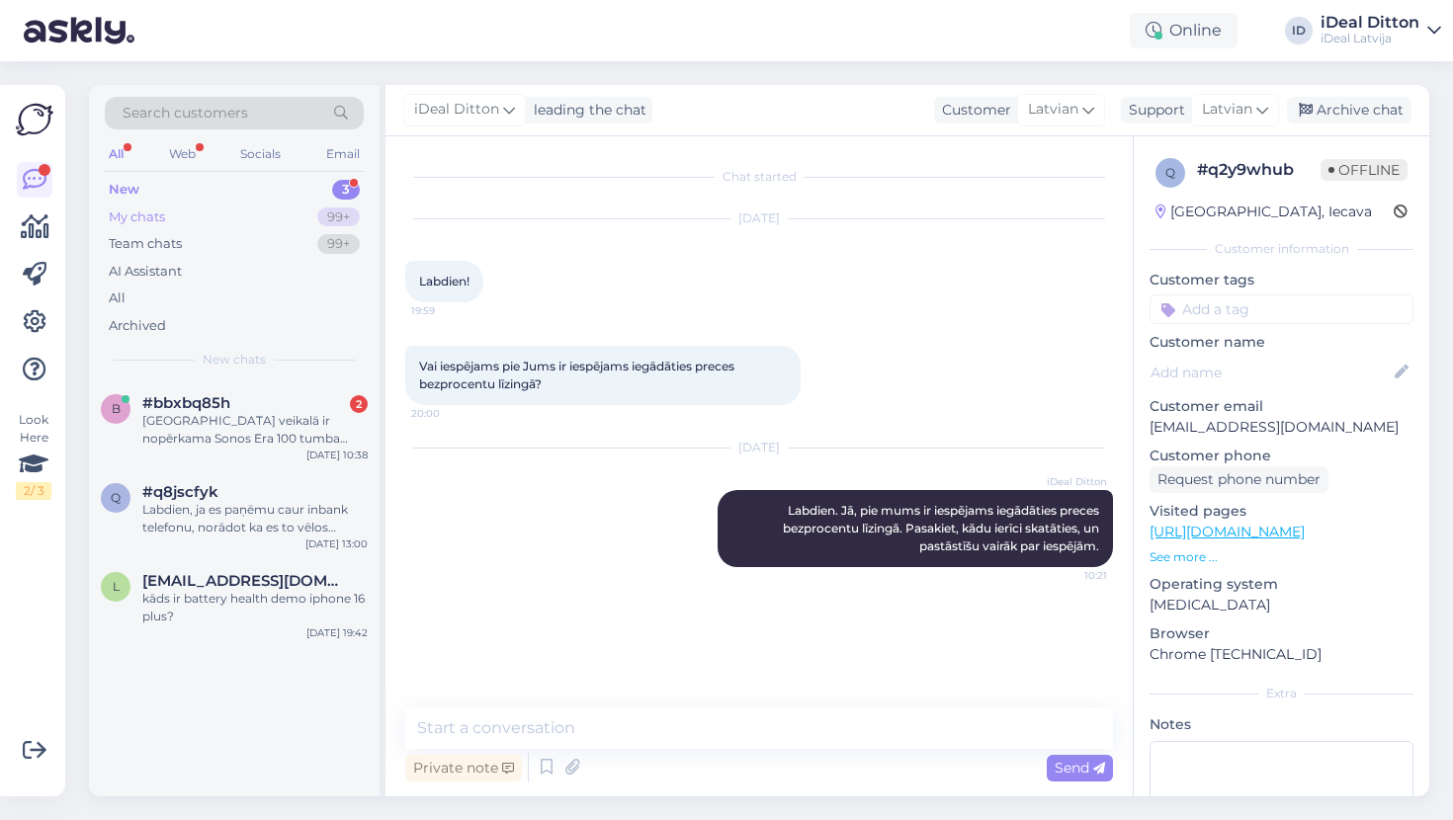
click at [147, 210] on div "My chats" at bounding box center [137, 218] width 56 height 20
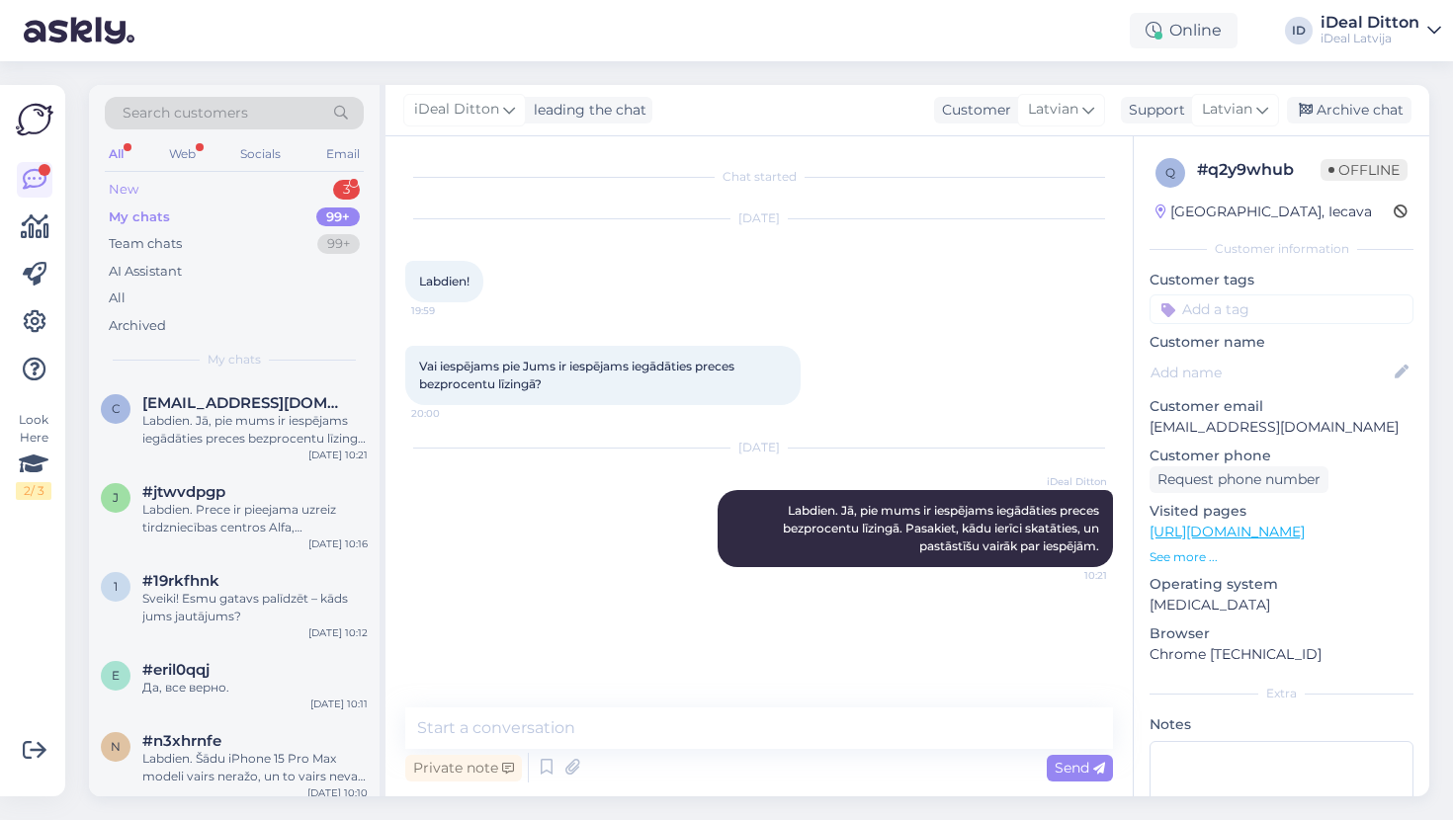
click at [131, 191] on div "New" at bounding box center [124, 190] width 30 height 20
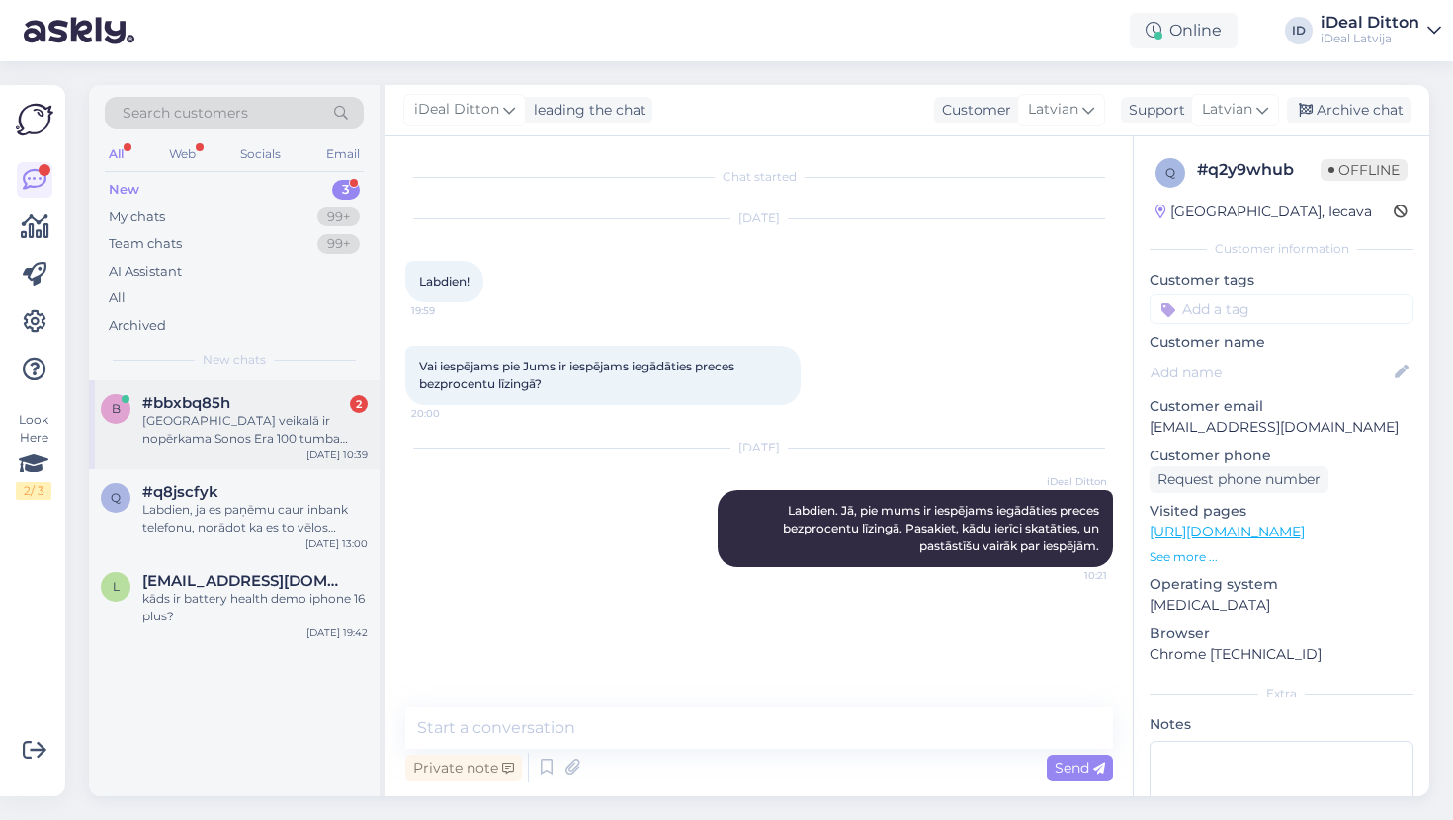
click at [203, 428] on div "[GEOGRAPHIC_DATA] veikalā ir nopērkama Sonos Era 100 tumba melnā krāsā?" at bounding box center [254, 430] width 225 height 36
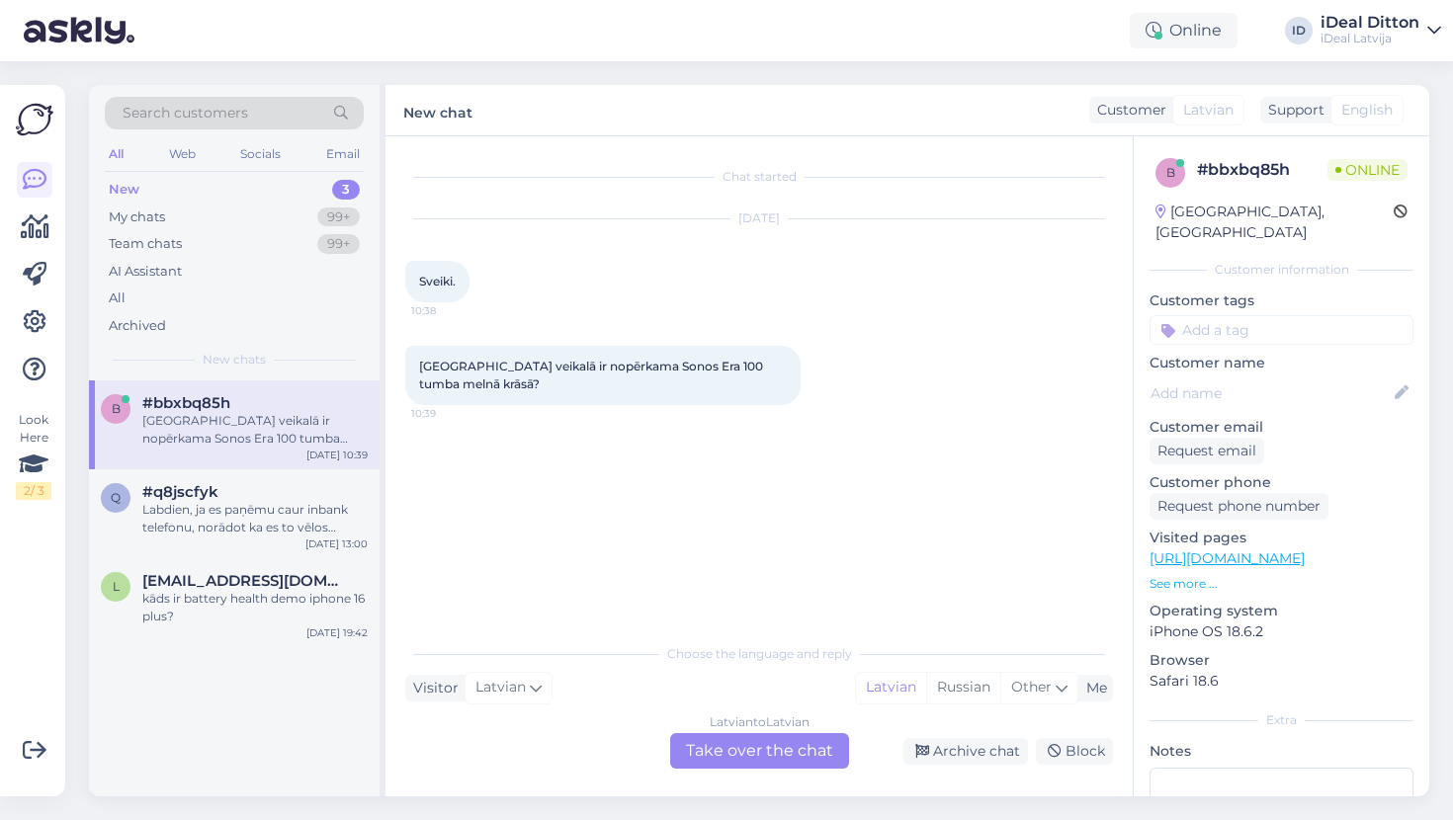
click at [740, 745] on div "Latvian to Latvian Take over the chat" at bounding box center [759, 751] width 179 height 36
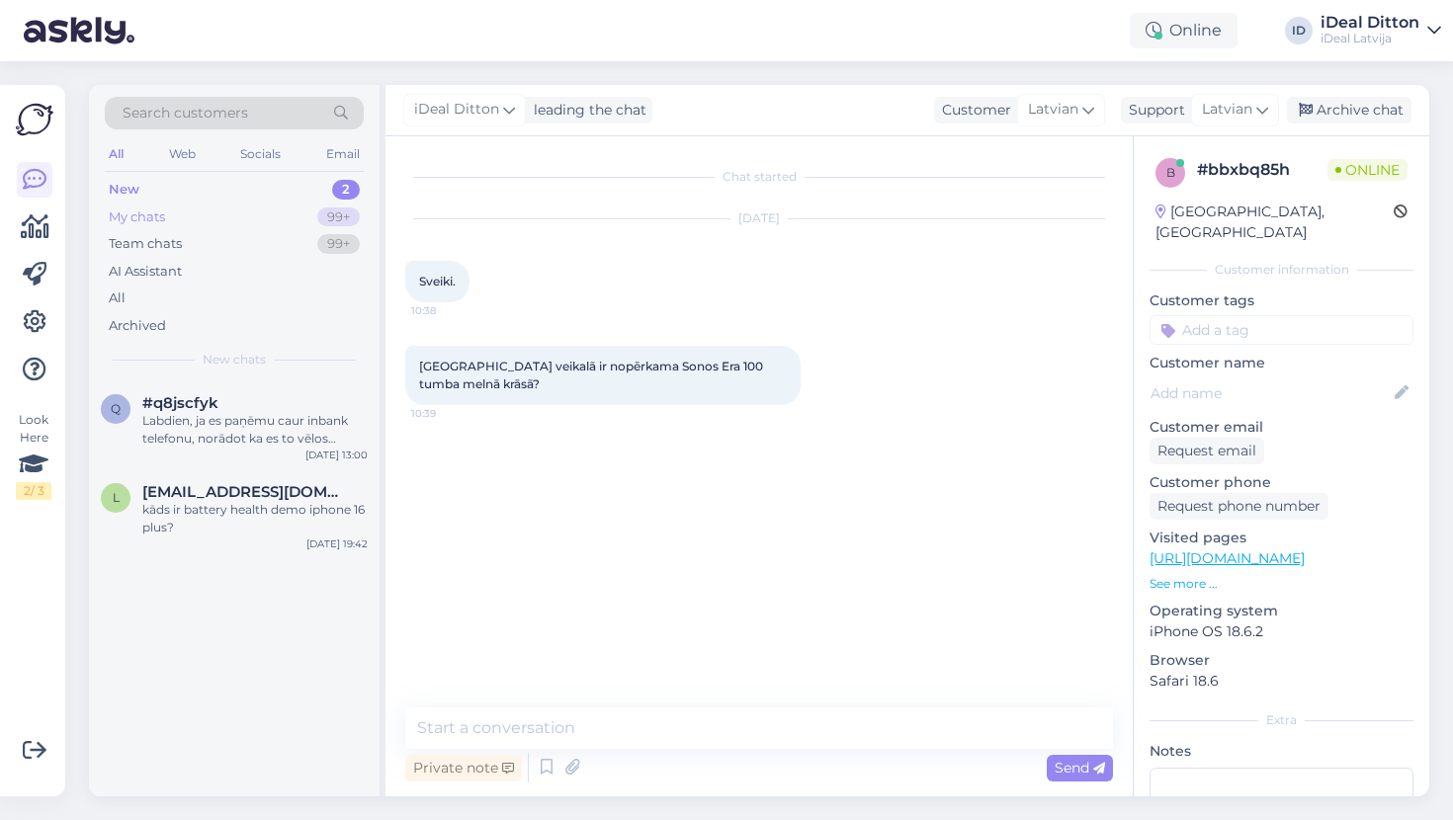
click at [150, 214] on div "My chats" at bounding box center [137, 218] width 56 height 20
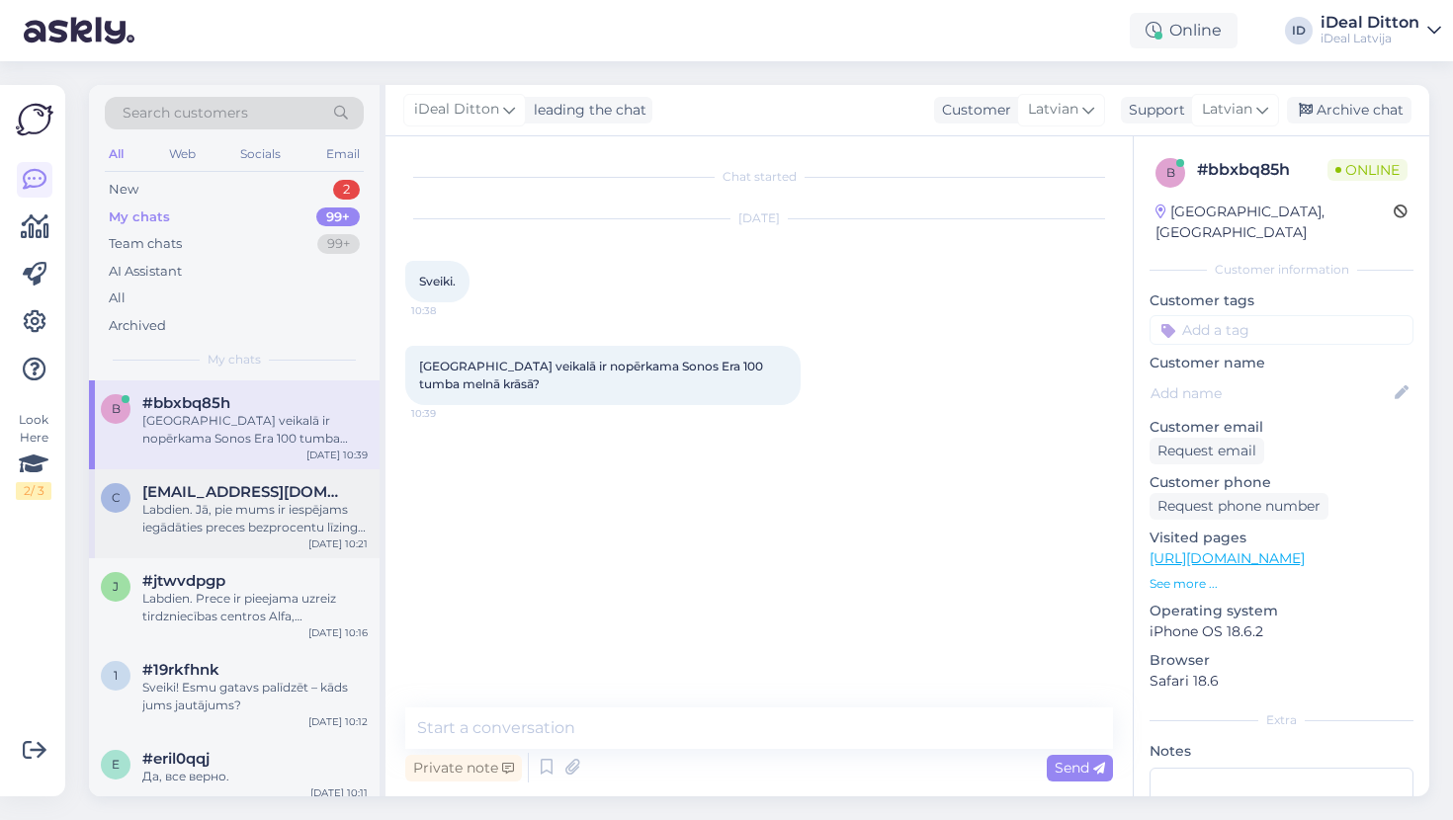
click at [234, 512] on div "Labdien. Jā, pie mums ir iespējams iegādāties preces bezprocentu līzingā. Pasak…" at bounding box center [254, 519] width 225 height 36
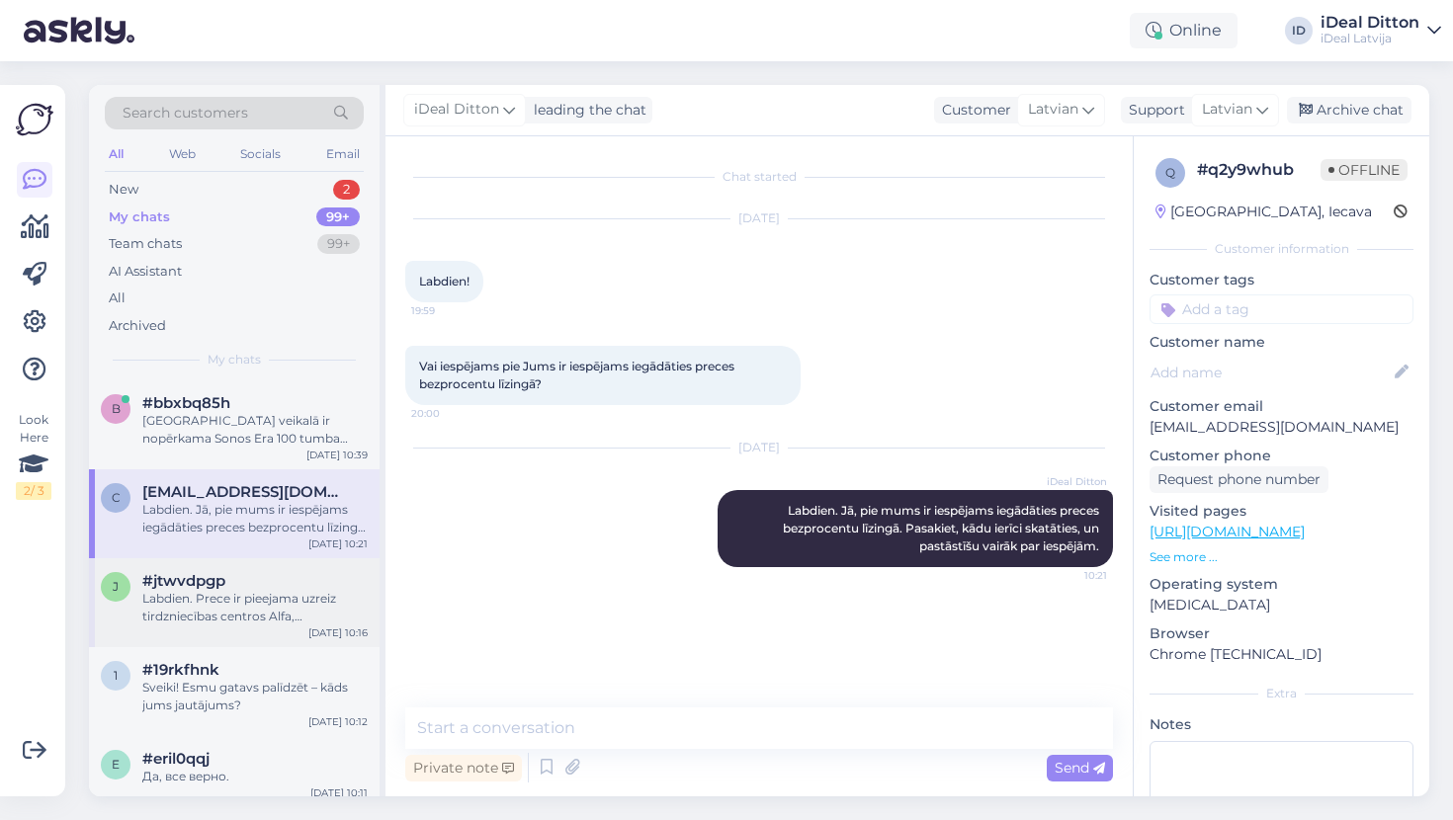
click at [245, 592] on div "Labdien. Prece ir pieejama uzreiz tirdzniecības centros Alfa, [GEOGRAPHIC_DATA]…" at bounding box center [254, 608] width 225 height 36
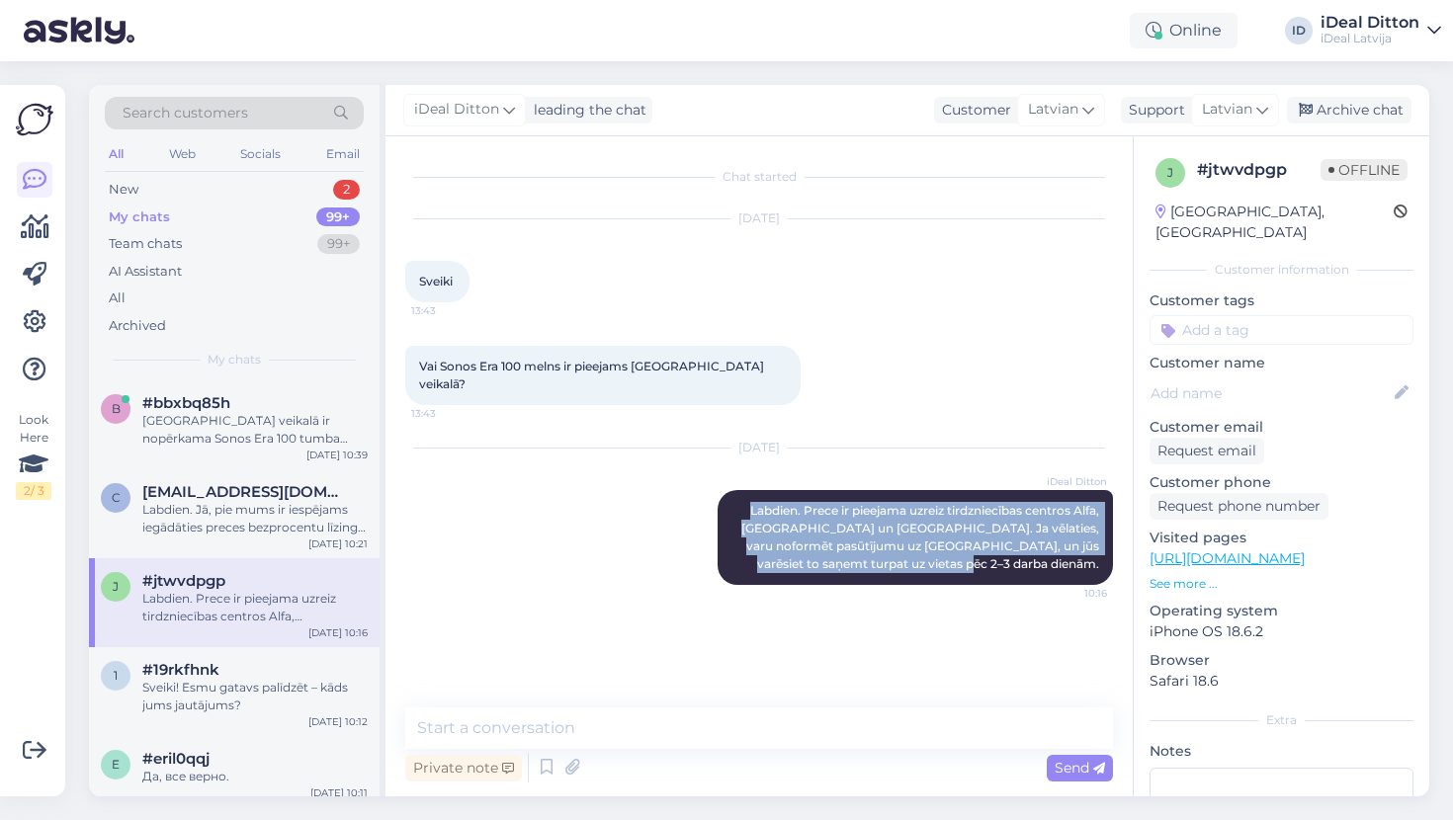
drag, startPoint x: 744, startPoint y: 487, endPoint x: 1126, endPoint y: 548, distance: 386.2
copy span "Labdien. Prece ir pieejama uzreiz tirdzniecības centros Alfa, [GEOGRAPHIC_DATA]…"
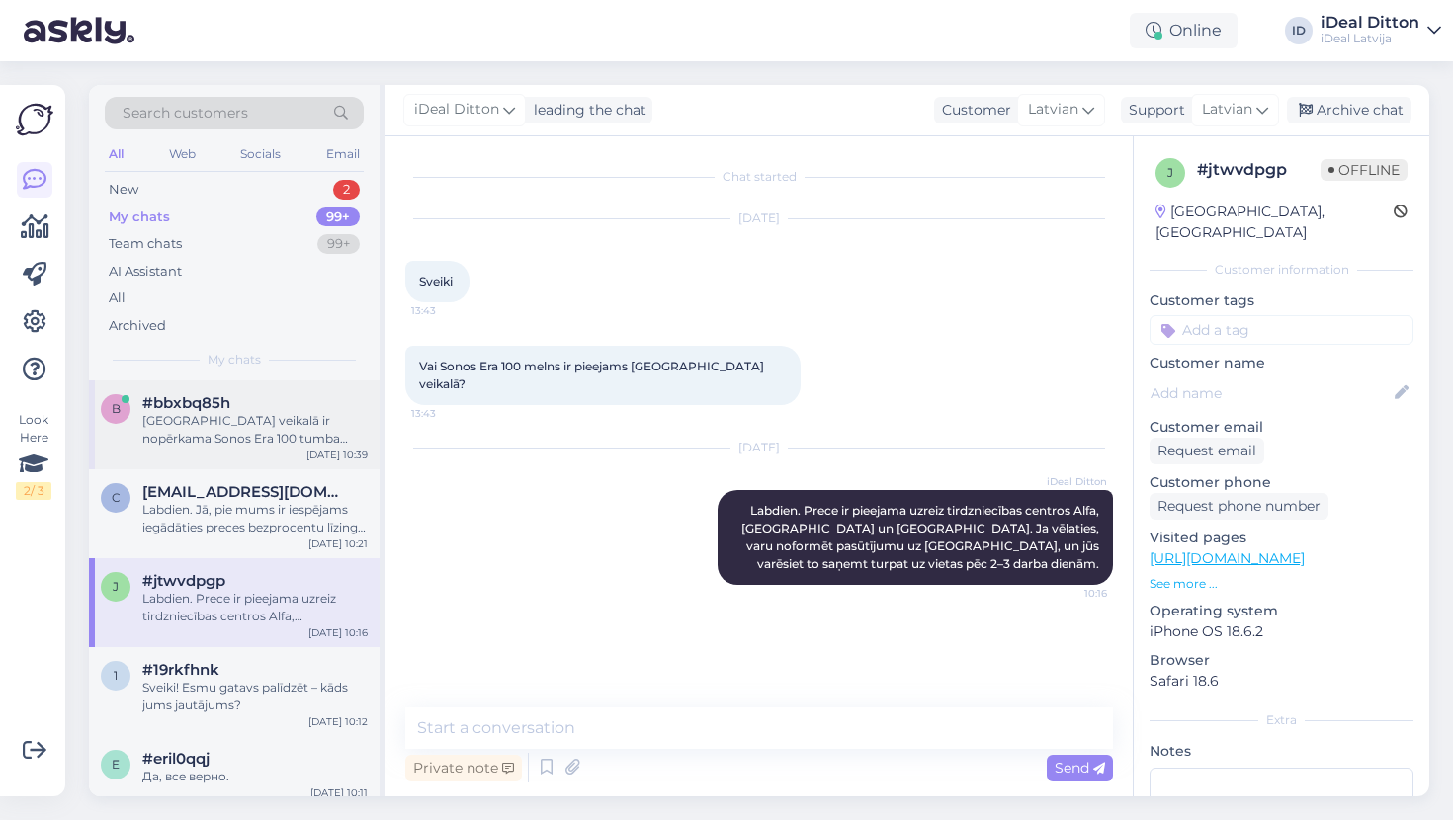
click at [215, 408] on span "#bbxbq85h" at bounding box center [186, 403] width 88 height 18
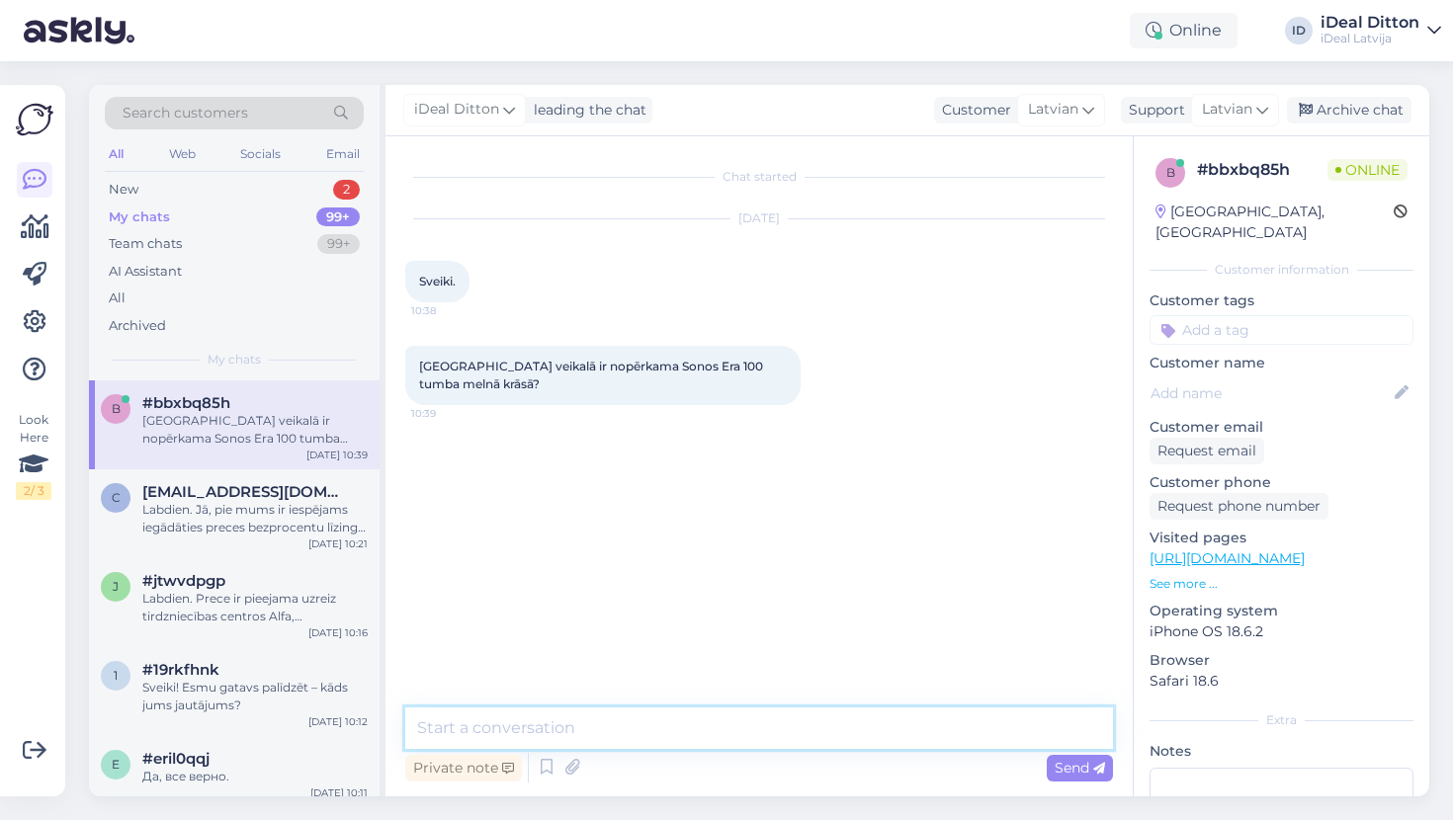
click at [499, 720] on textarea at bounding box center [759, 729] width 708 height 42
paste textarea "Labdien. Prece ir pieejama uzreiz tirdzniecības centros Alfa, [GEOGRAPHIC_DATA]…"
type textarea "Labdien. Prece ir pieejama uzreiz tirdzniecības centros Alfa, [GEOGRAPHIC_DATA]…"
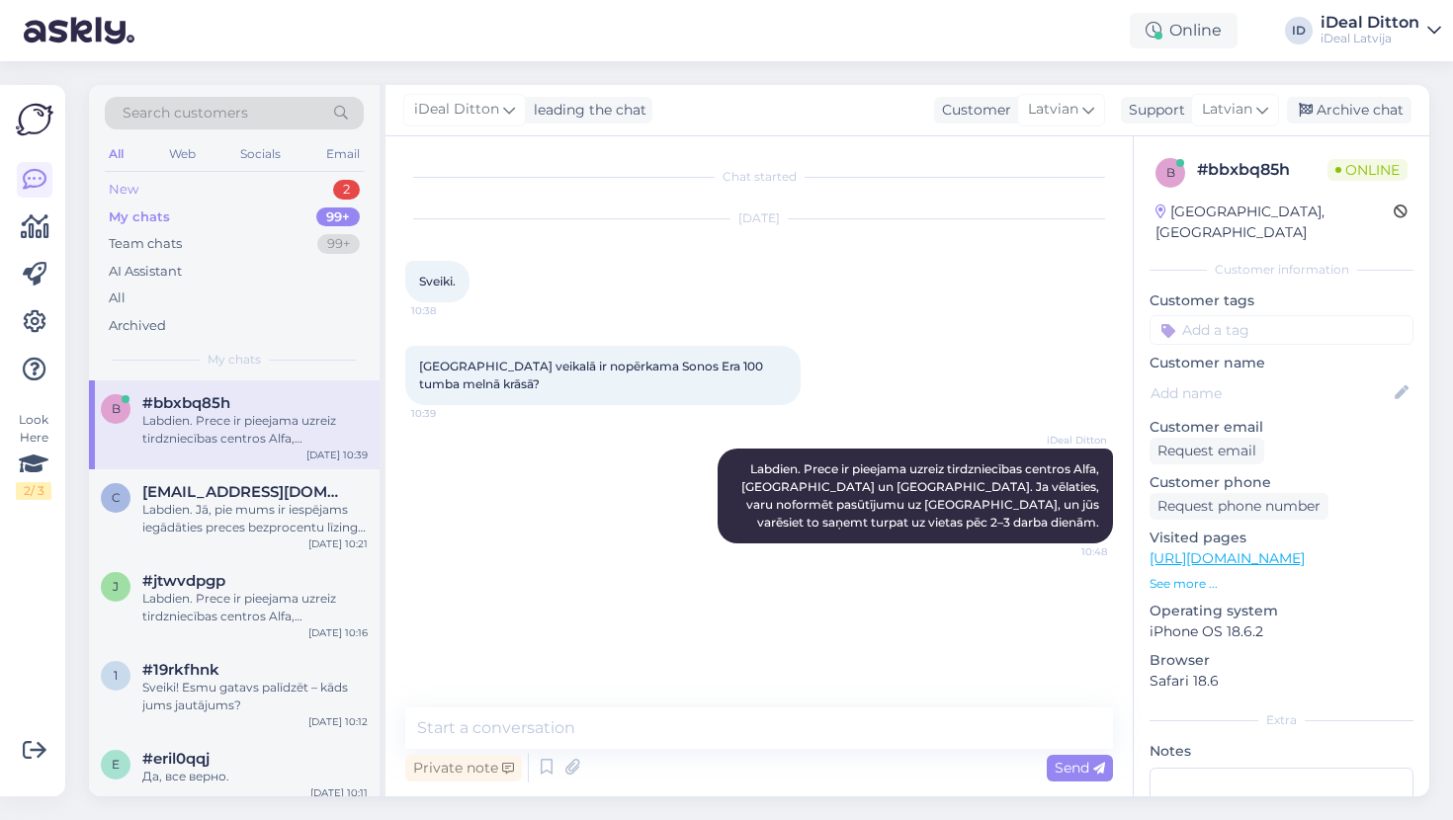
click at [147, 180] on div "New 2" at bounding box center [234, 190] width 259 height 28
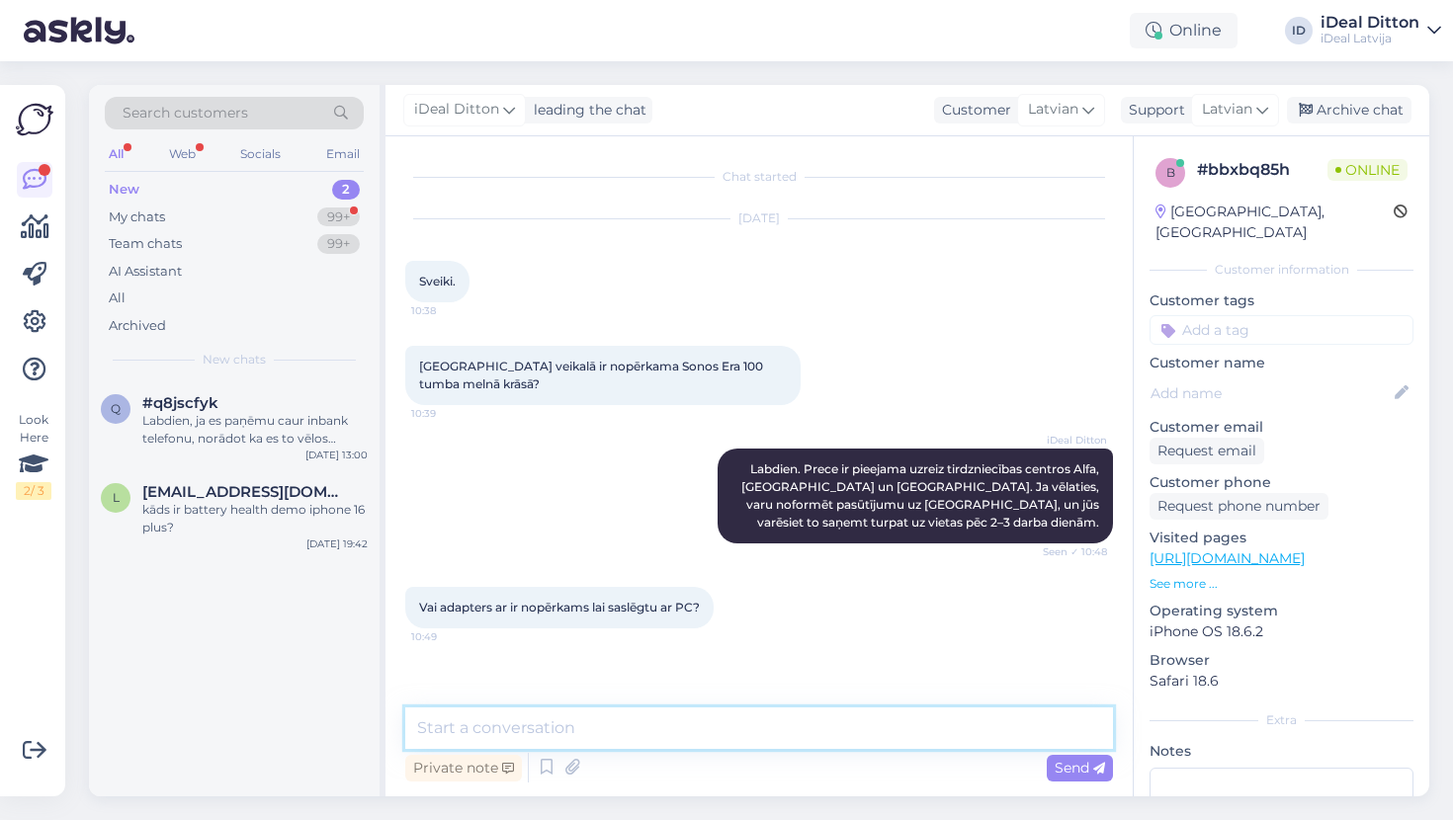
click at [715, 720] on textarea at bounding box center [759, 729] width 708 height 42
paste textarea "[URL][DOMAIN_NAME]"
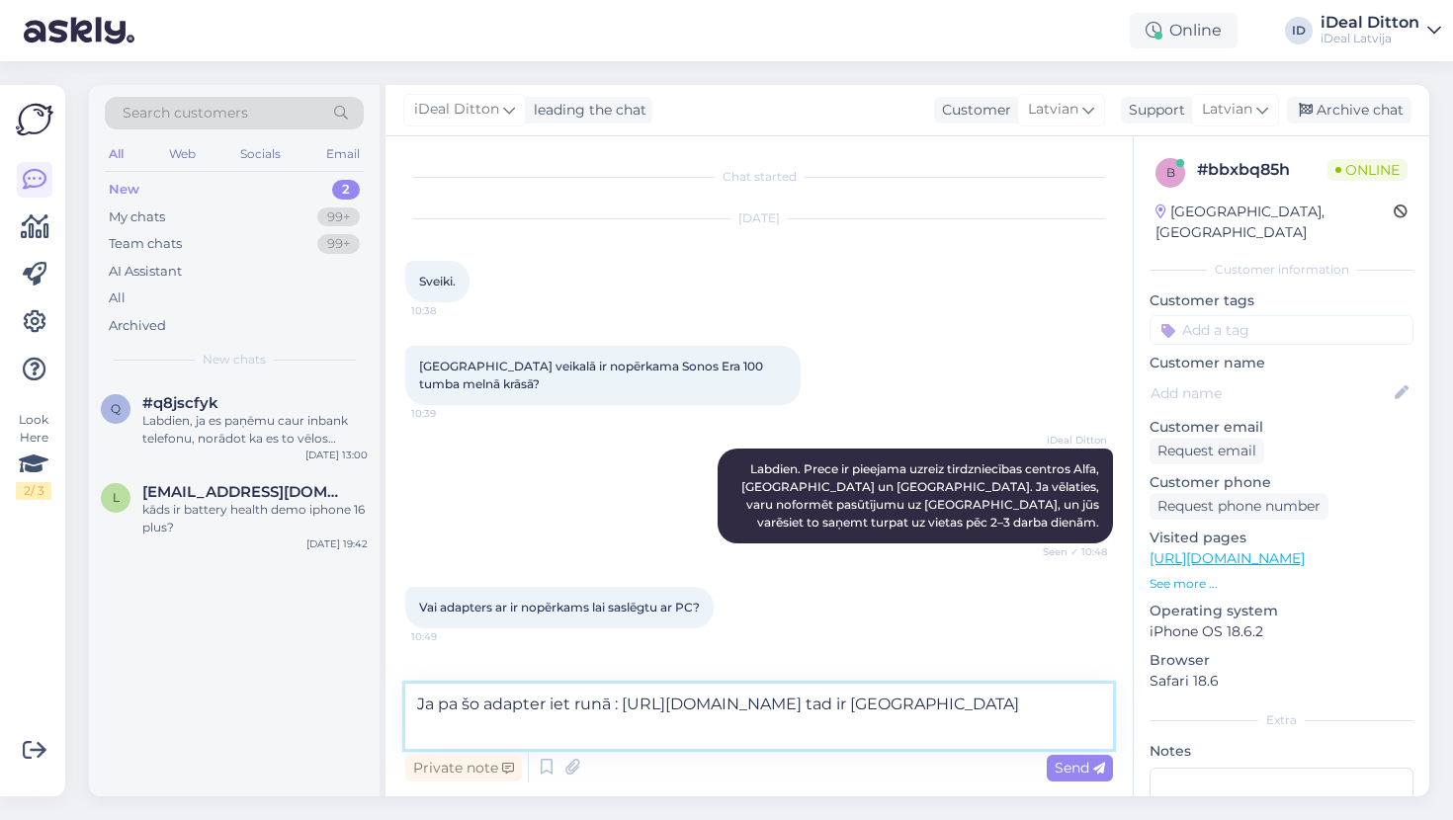
type textarea "Ja pa šo adapter iet runā : [URL][DOMAIN_NAME] tad ir [GEOGRAPHIC_DATA]."
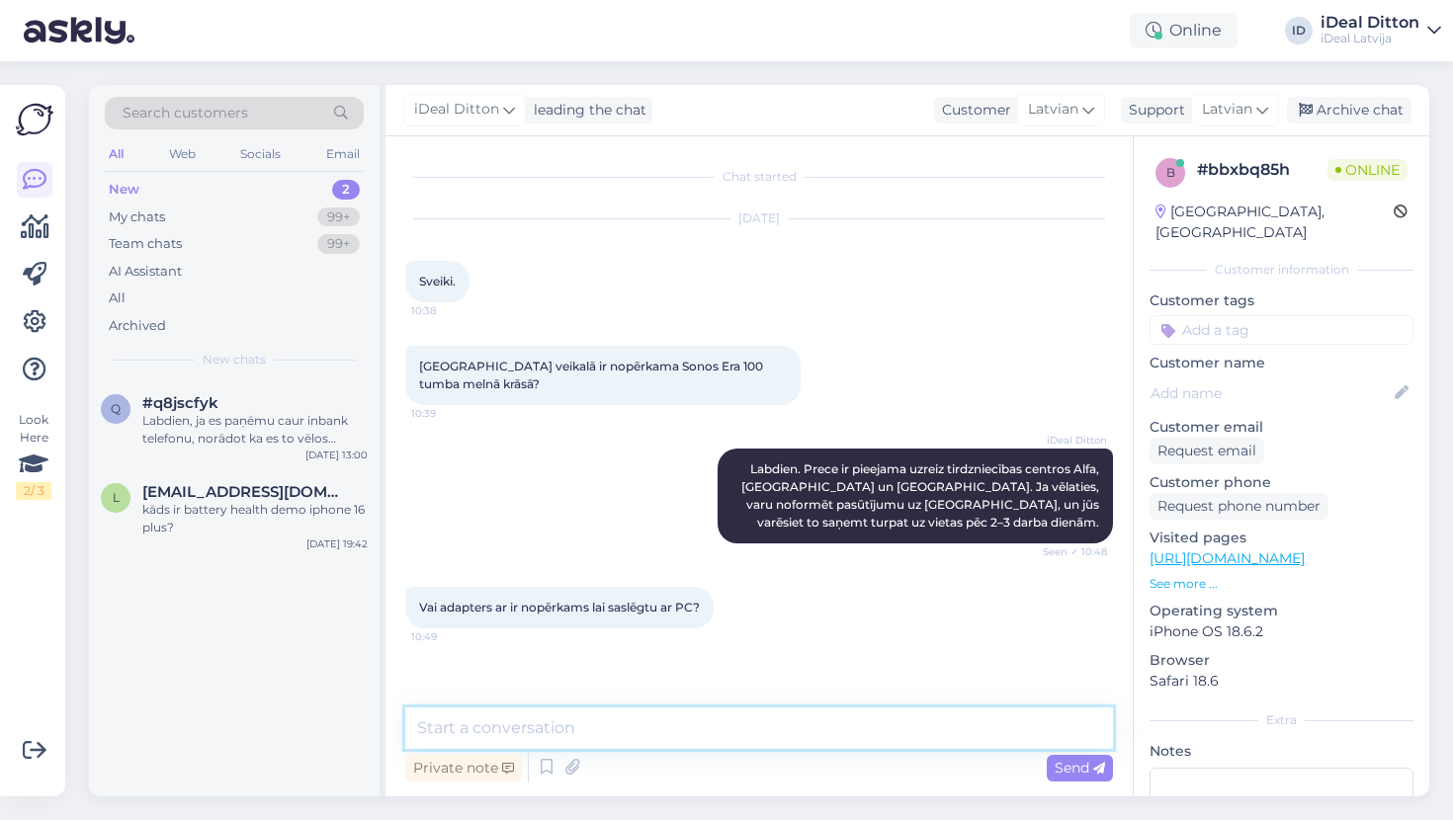
paste textarea "Ja runa ir par šo adapteri – [URL][DOMAIN_NAME] – tas ir pieejams [GEOGRAPHIC_D…"
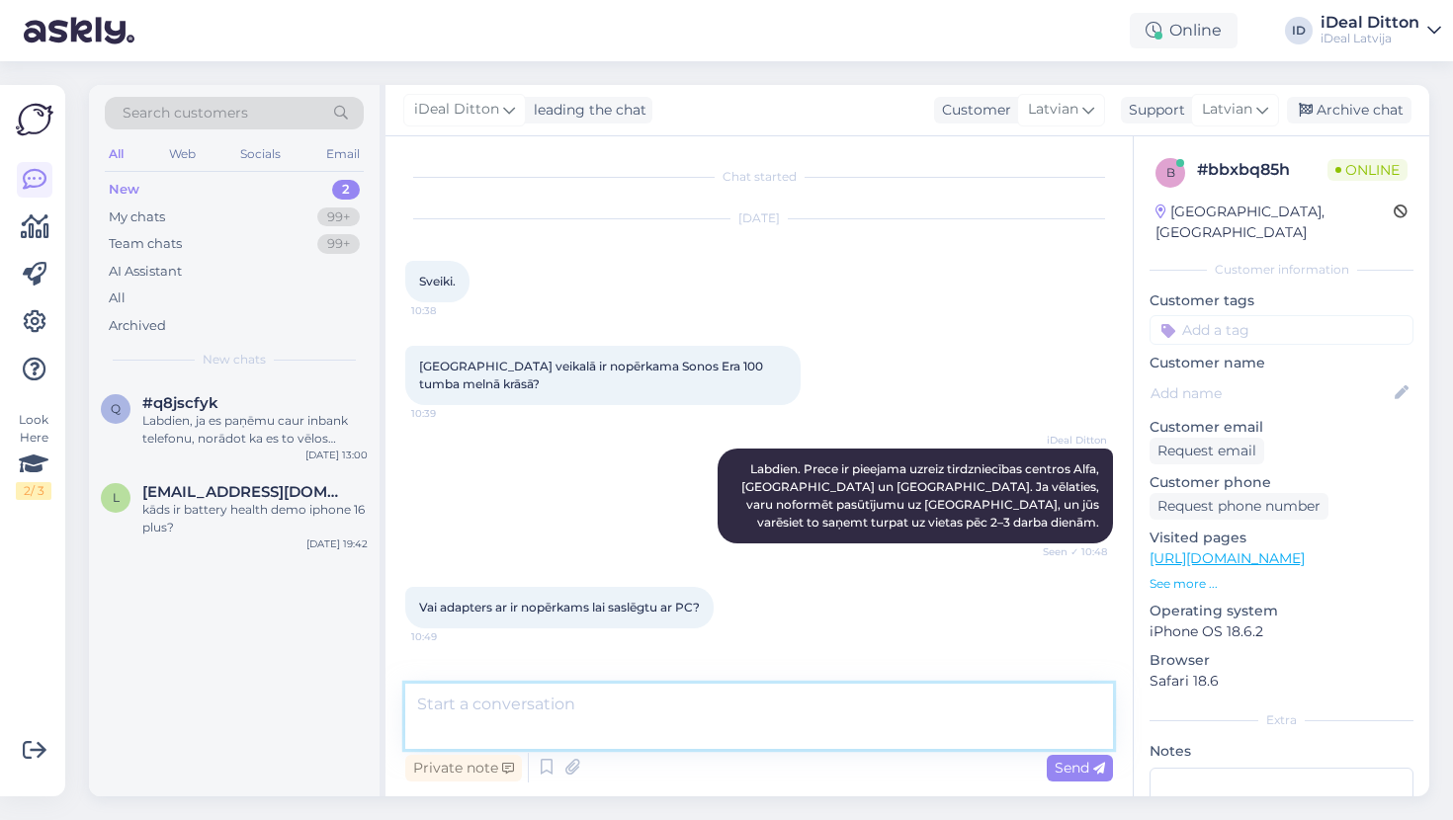
type textarea "Ja runa ir par šo adapteri – [URL][DOMAIN_NAME] – tas ir pieejams [GEOGRAPHIC_D…"
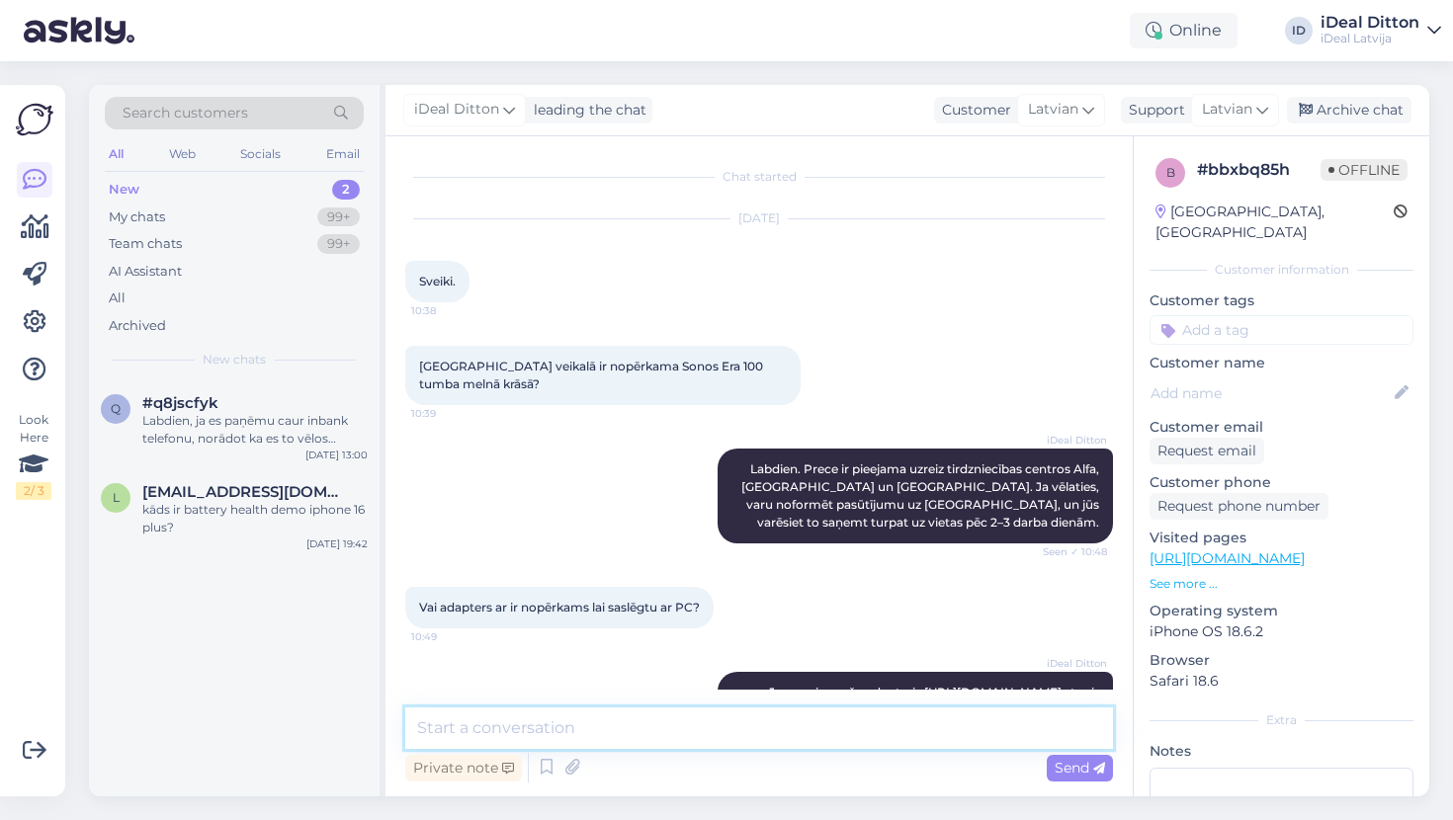
scroll to position [81, 0]
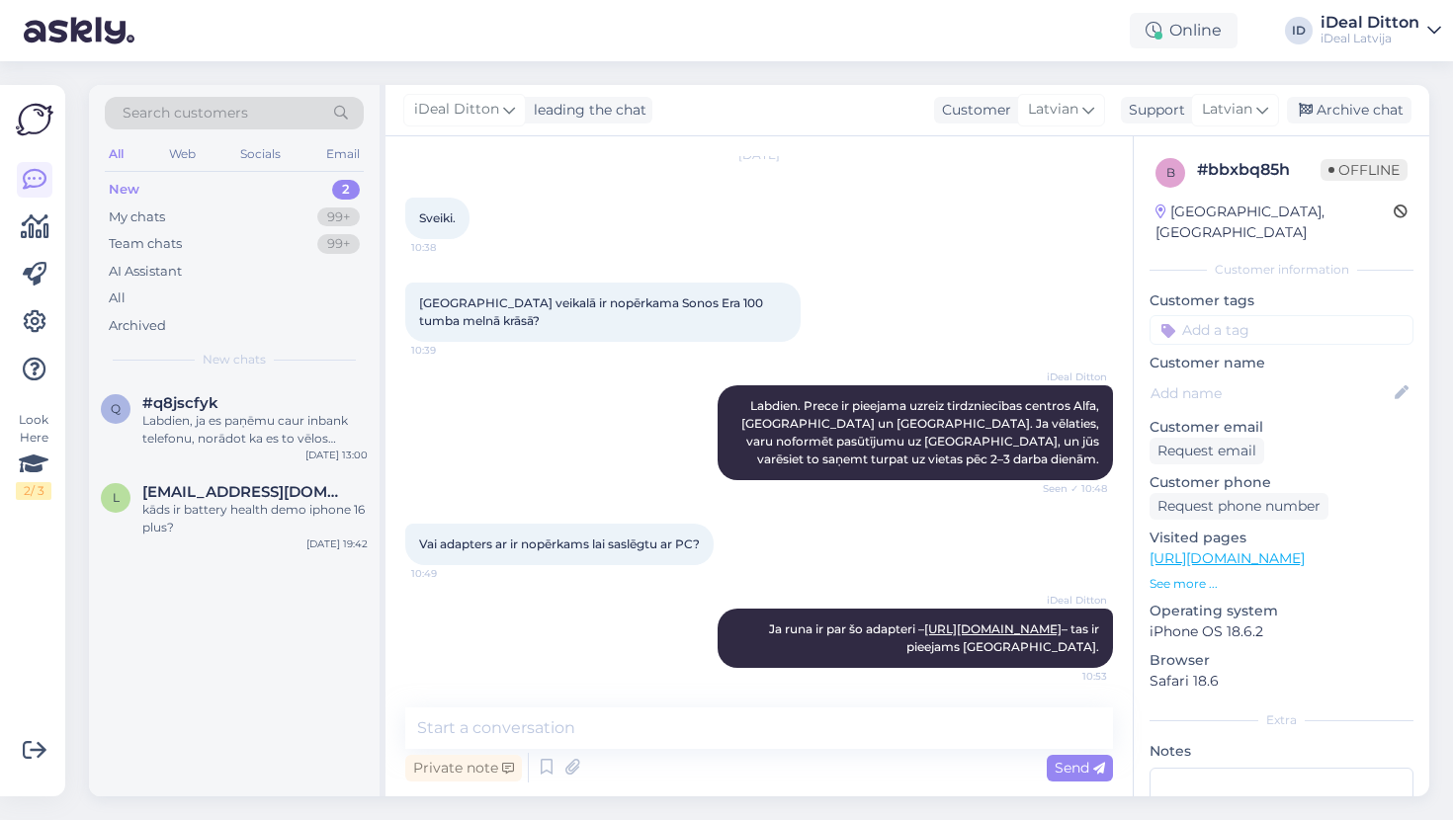
click at [135, 191] on div "New" at bounding box center [124, 190] width 31 height 20
click at [155, 214] on div "My chats" at bounding box center [137, 218] width 56 height 20
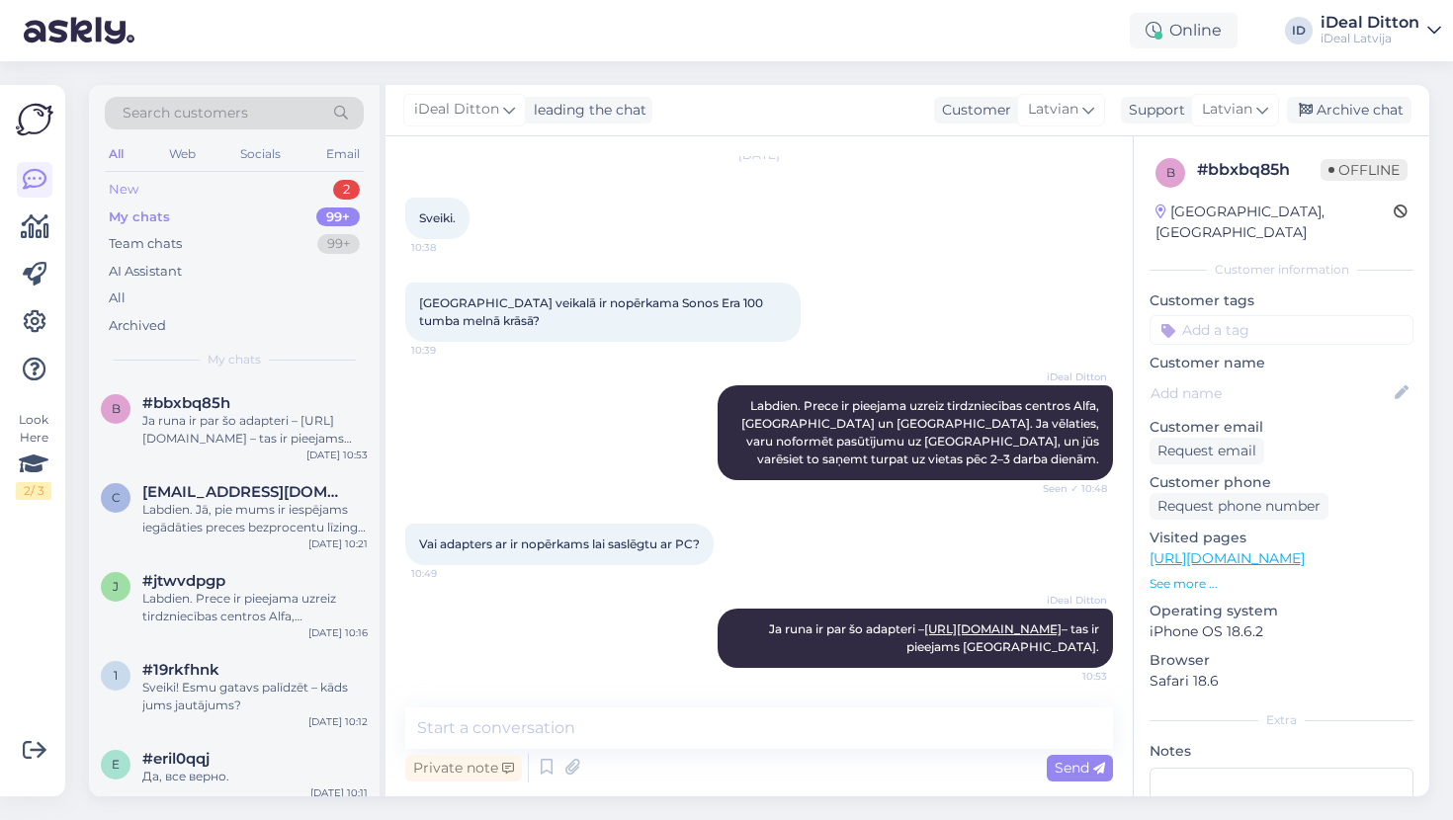
click at [156, 190] on div "New 2" at bounding box center [234, 190] width 259 height 28
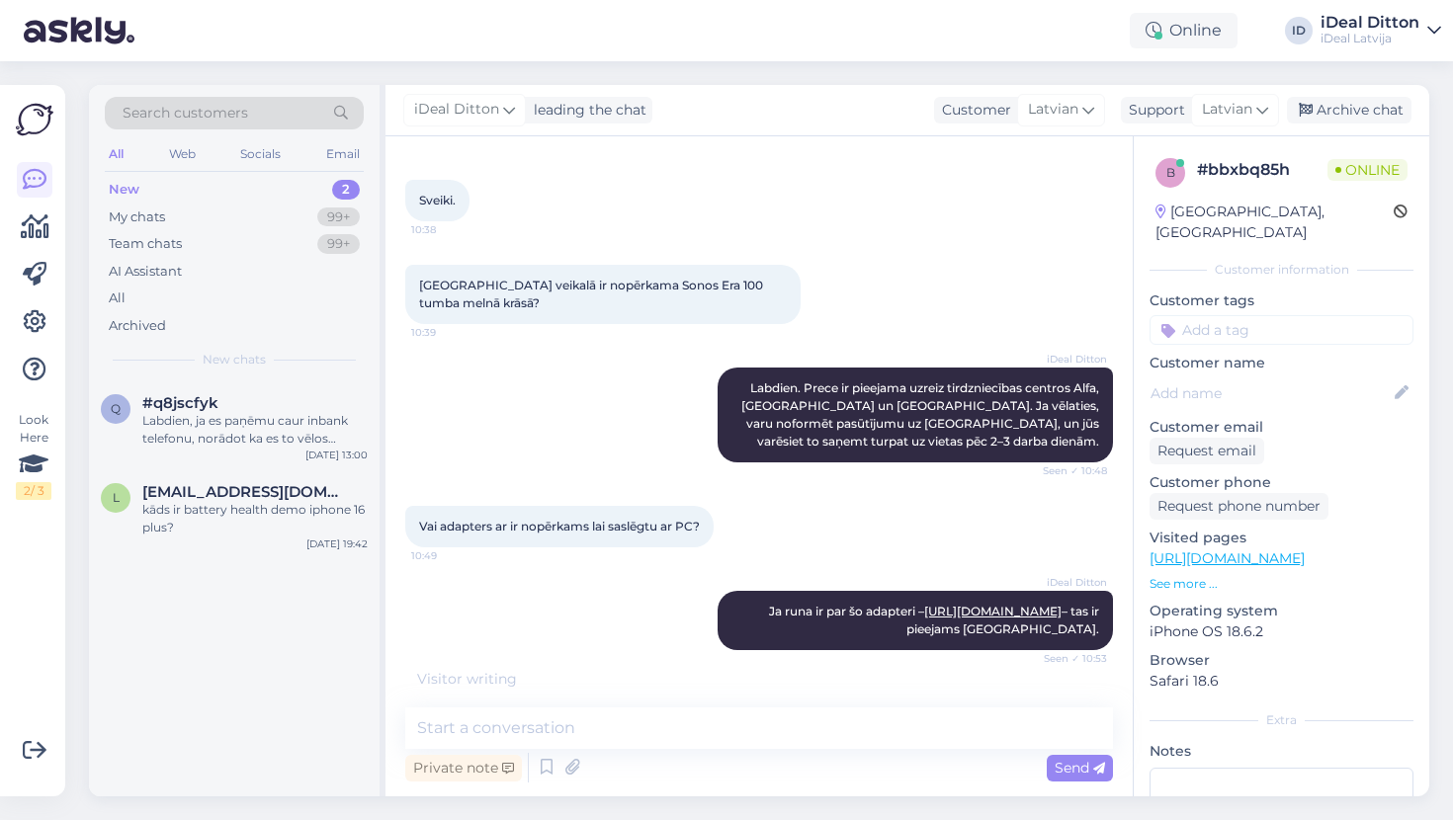
scroll to position [166, 0]
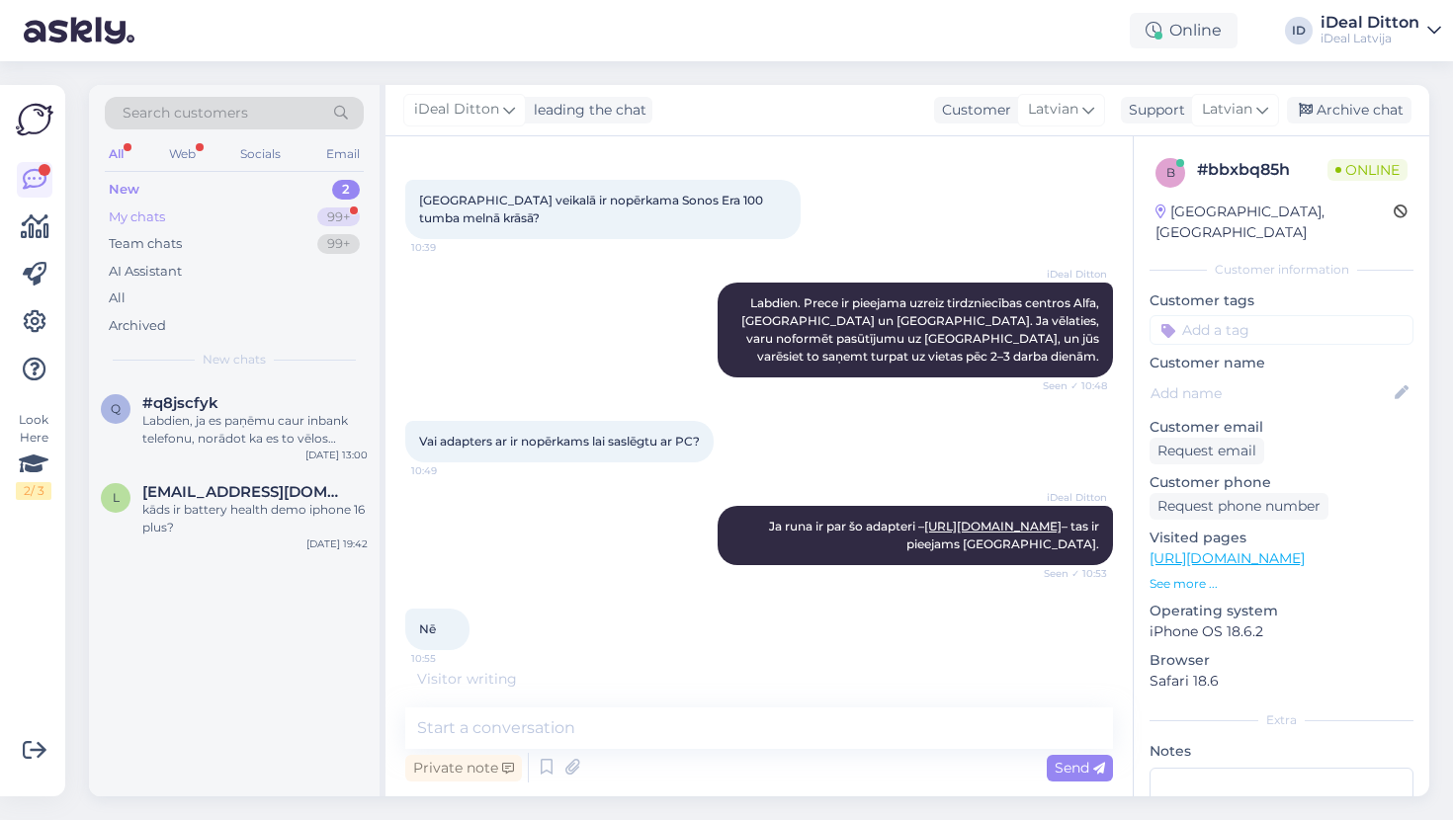
click at [150, 220] on div "My chats" at bounding box center [137, 218] width 56 height 20
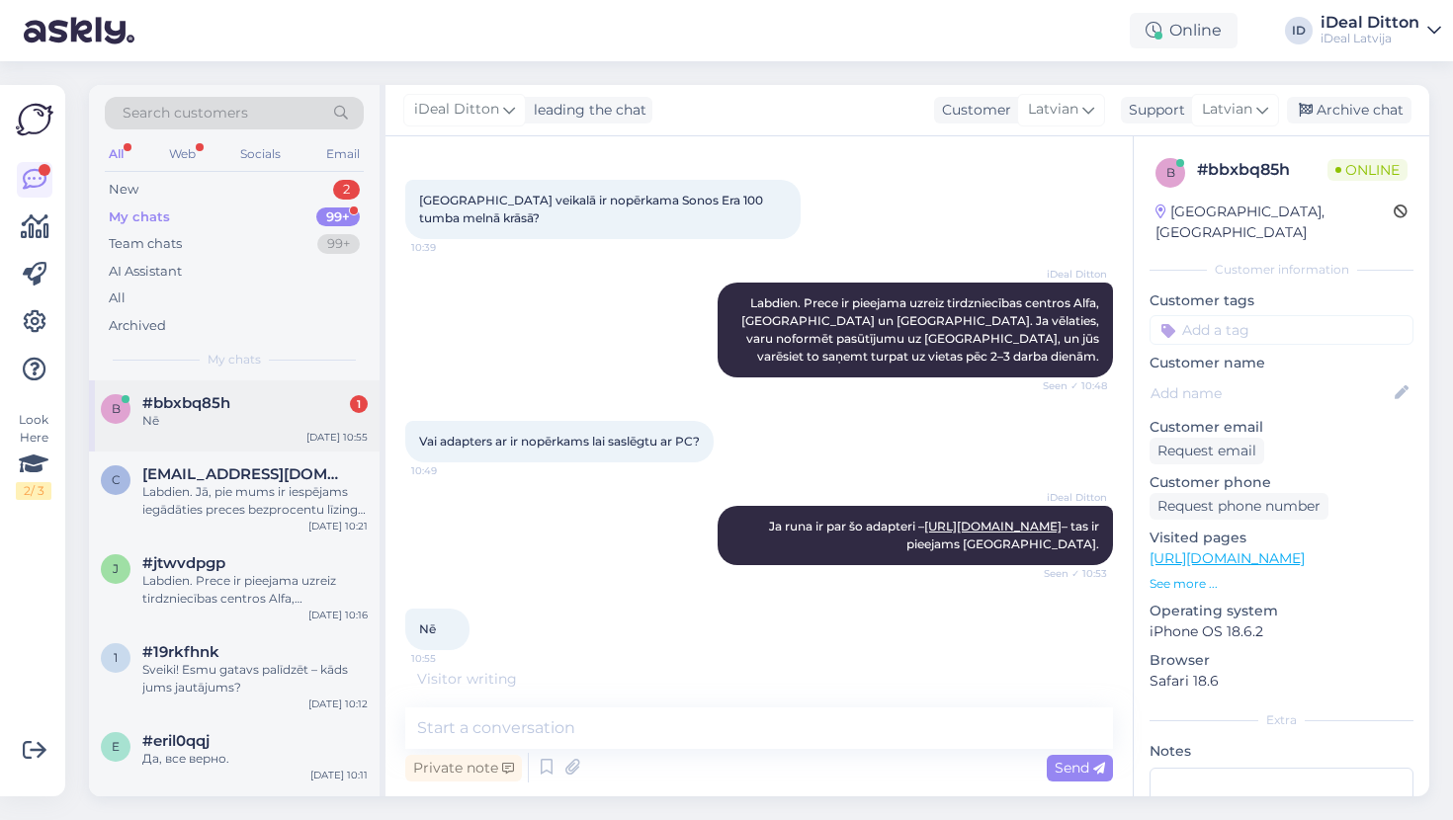
click at [267, 408] on div "#bbxbq85h 1" at bounding box center [254, 403] width 225 height 18
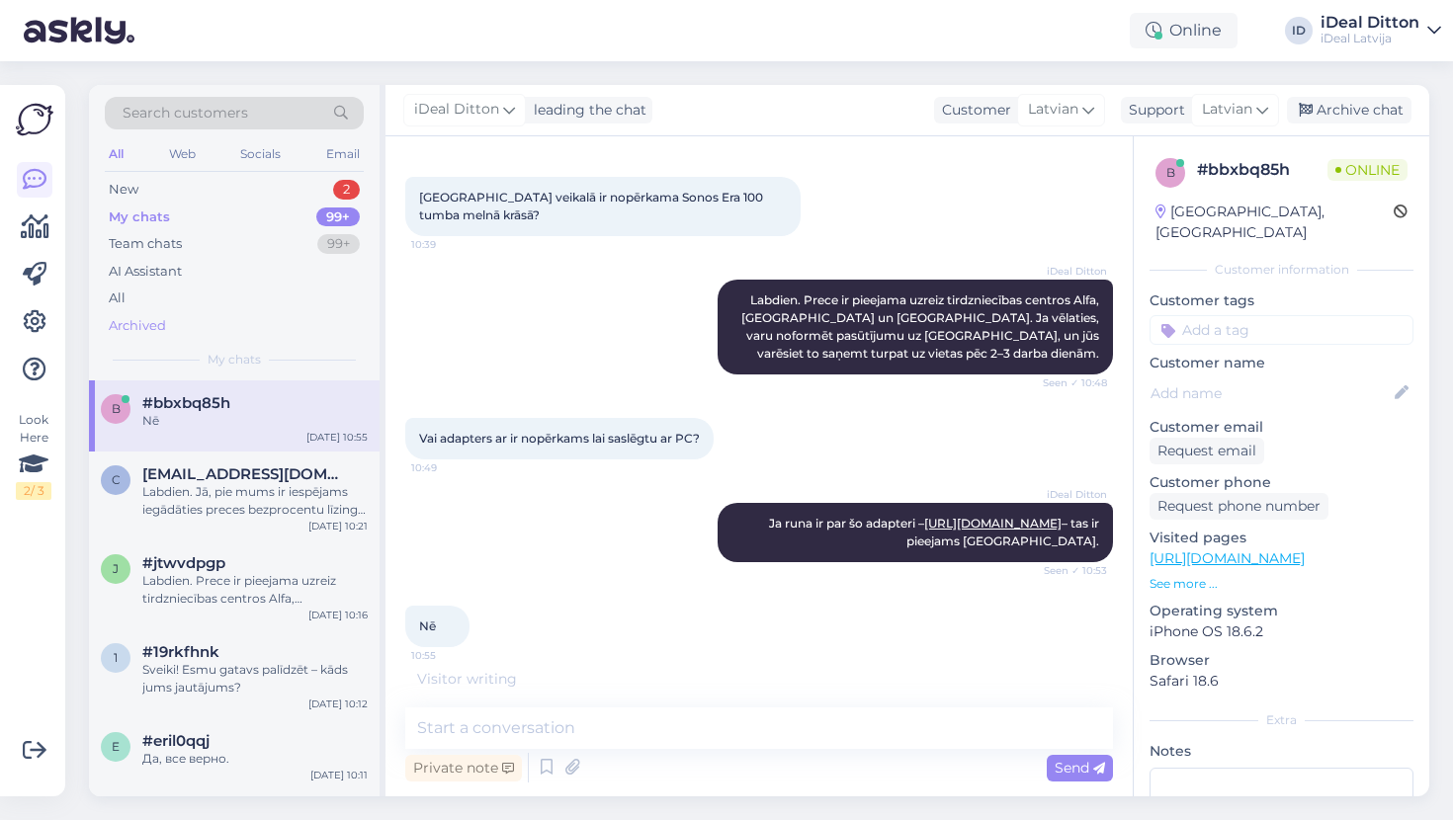
scroll to position [251, 0]
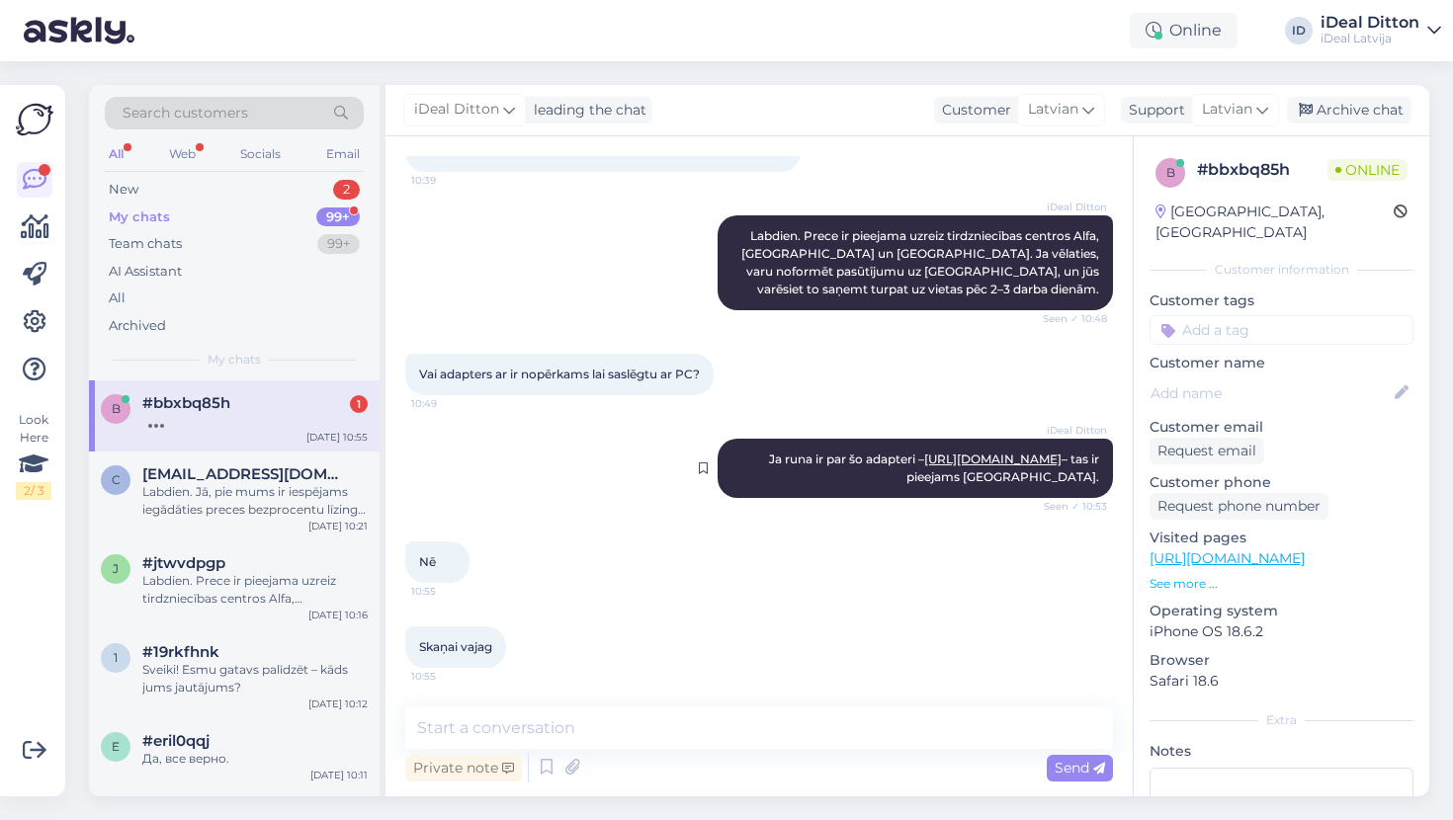
click at [954, 467] on div "iDeal Ditton Ja runa ir par šo adapteri – [URL][DOMAIN_NAME] – tas ir pieejams …" at bounding box center [915, 468] width 395 height 59
click at [954, 465] on link "[URL][DOMAIN_NAME]" at bounding box center [992, 459] width 137 height 15
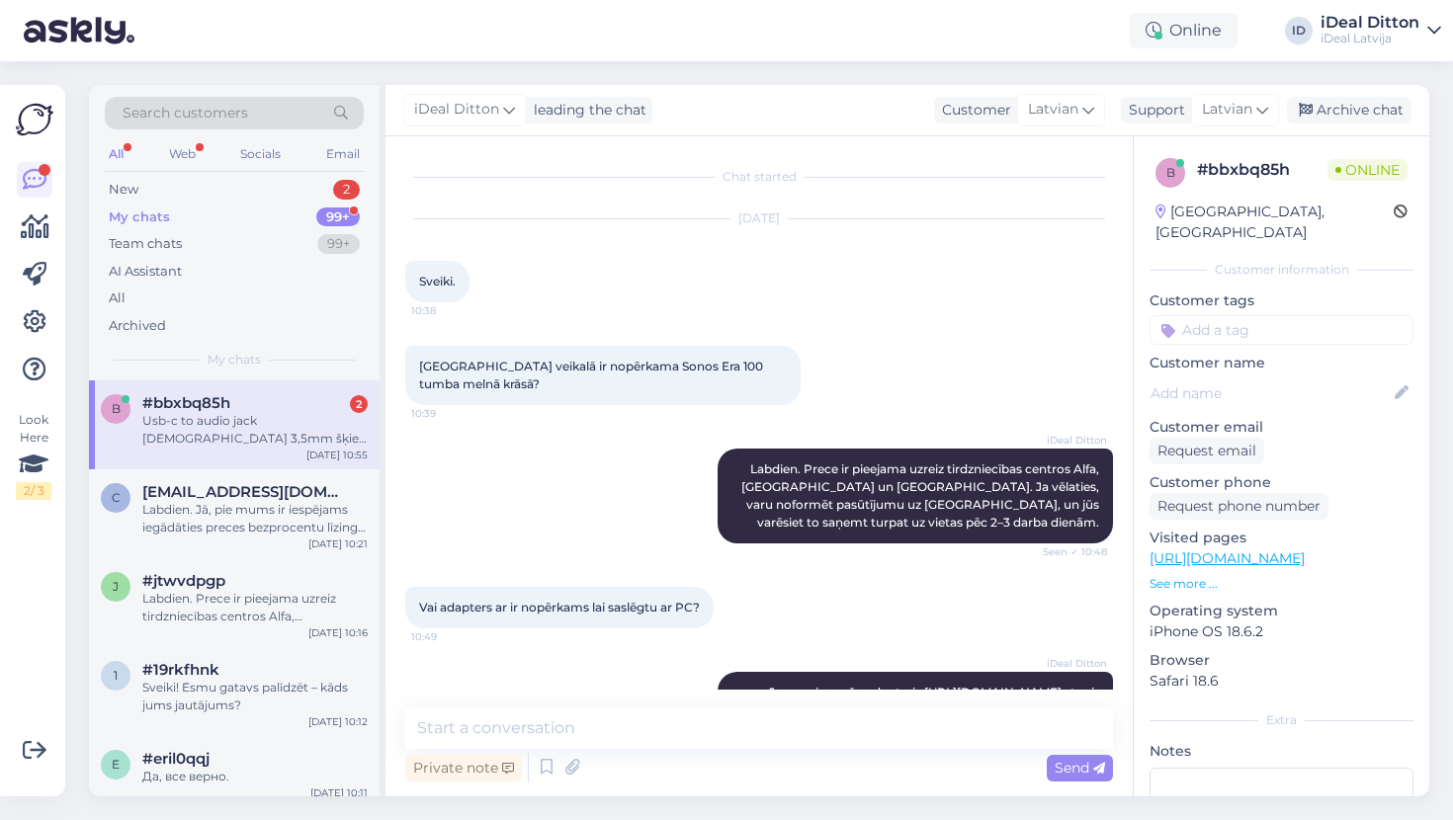
scroll to position [336, 0]
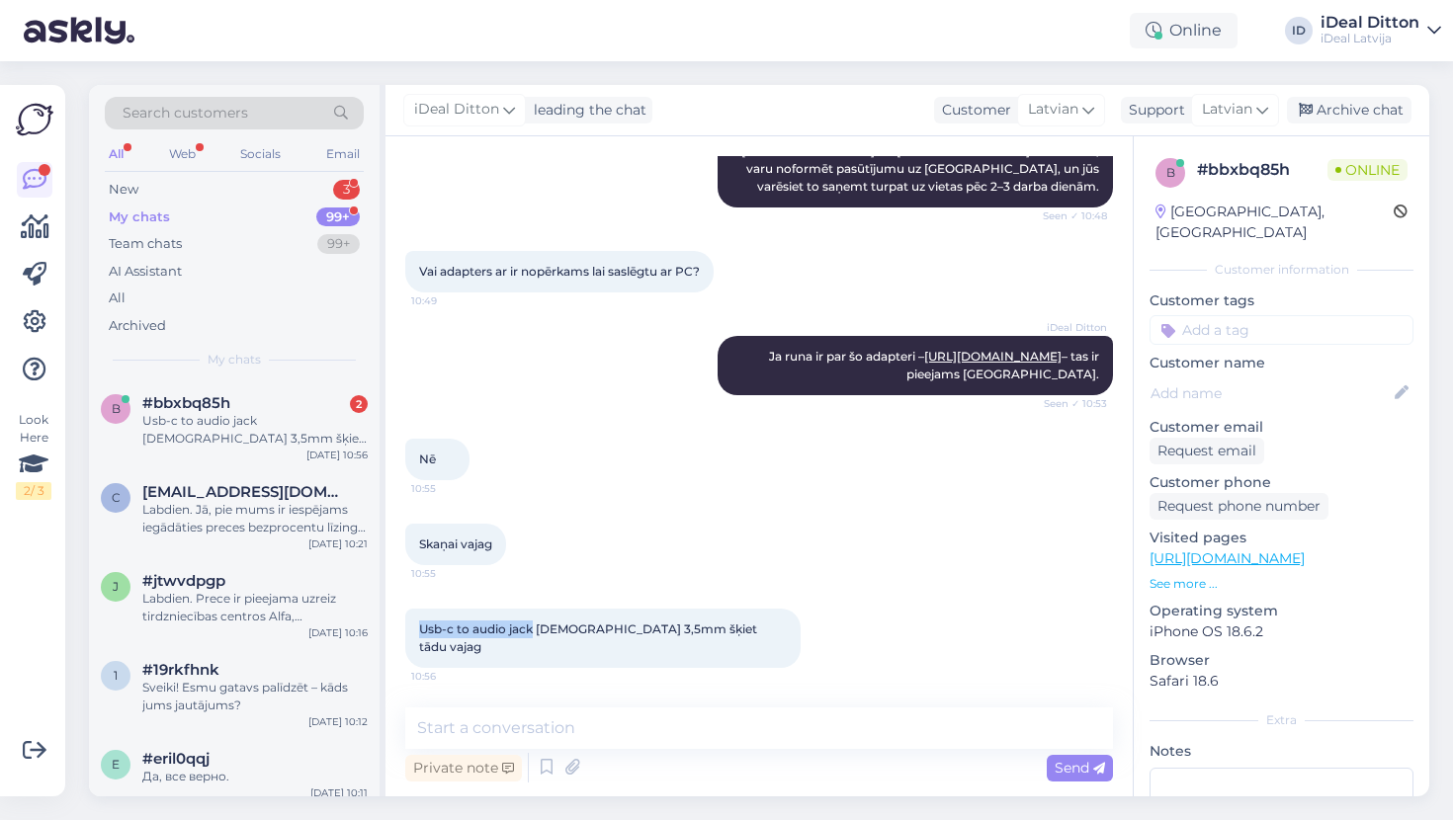
drag, startPoint x: 421, startPoint y: 643, endPoint x: 531, endPoint y: 642, distance: 109.7
copy span "Usb-c to audio [PERSON_NAME]"
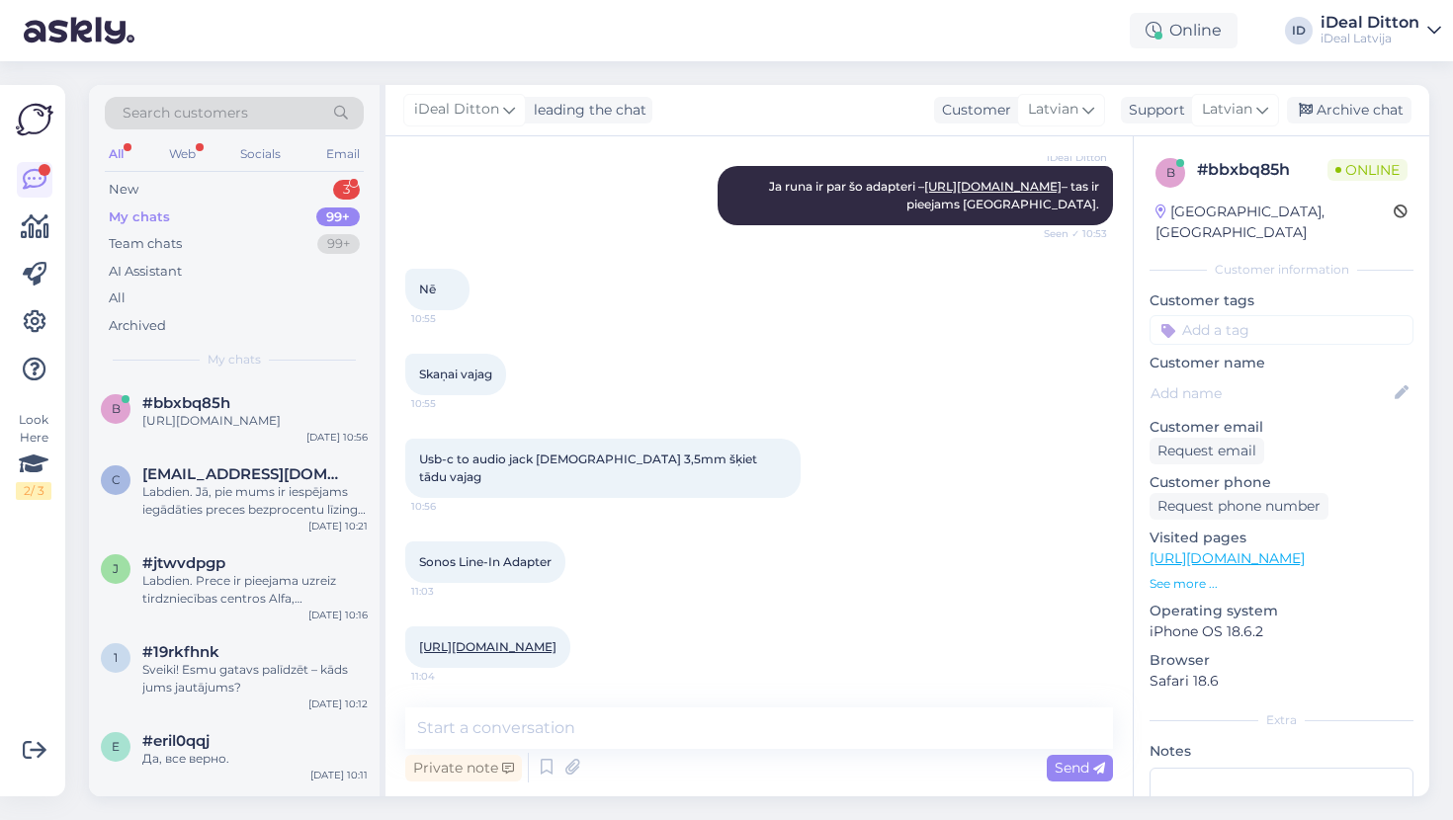
scroll to position [524, 0]
click at [547, 639] on link "[URL][DOMAIN_NAME]" at bounding box center [487, 646] width 137 height 15
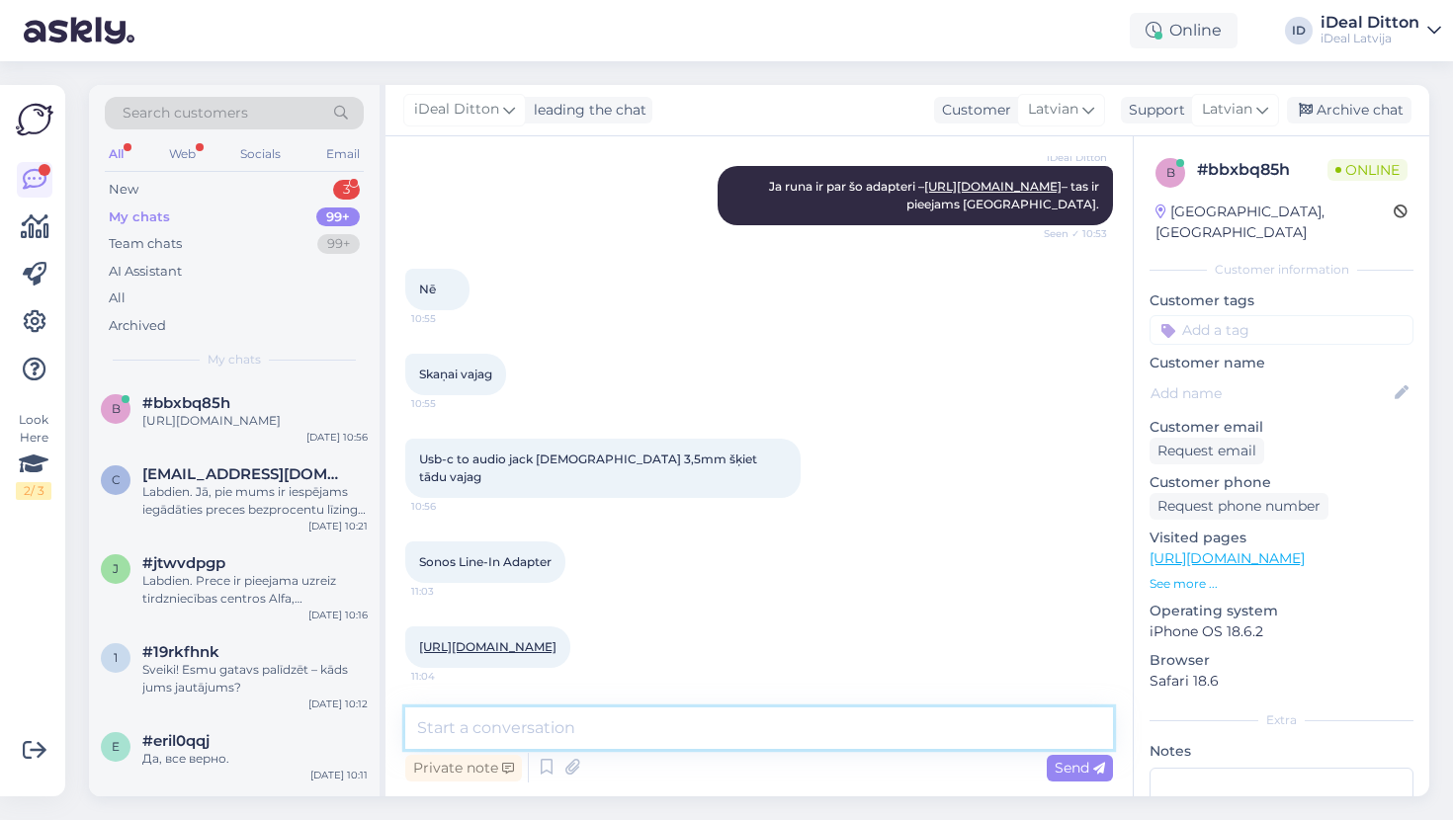
click at [513, 728] on textarea at bounding box center [759, 729] width 708 height 42
paste textarea "[URL][DOMAIN_NAME]"
type textarea "SONOS mums nav, bet ir Apple : [URL][DOMAIN_NAME]"
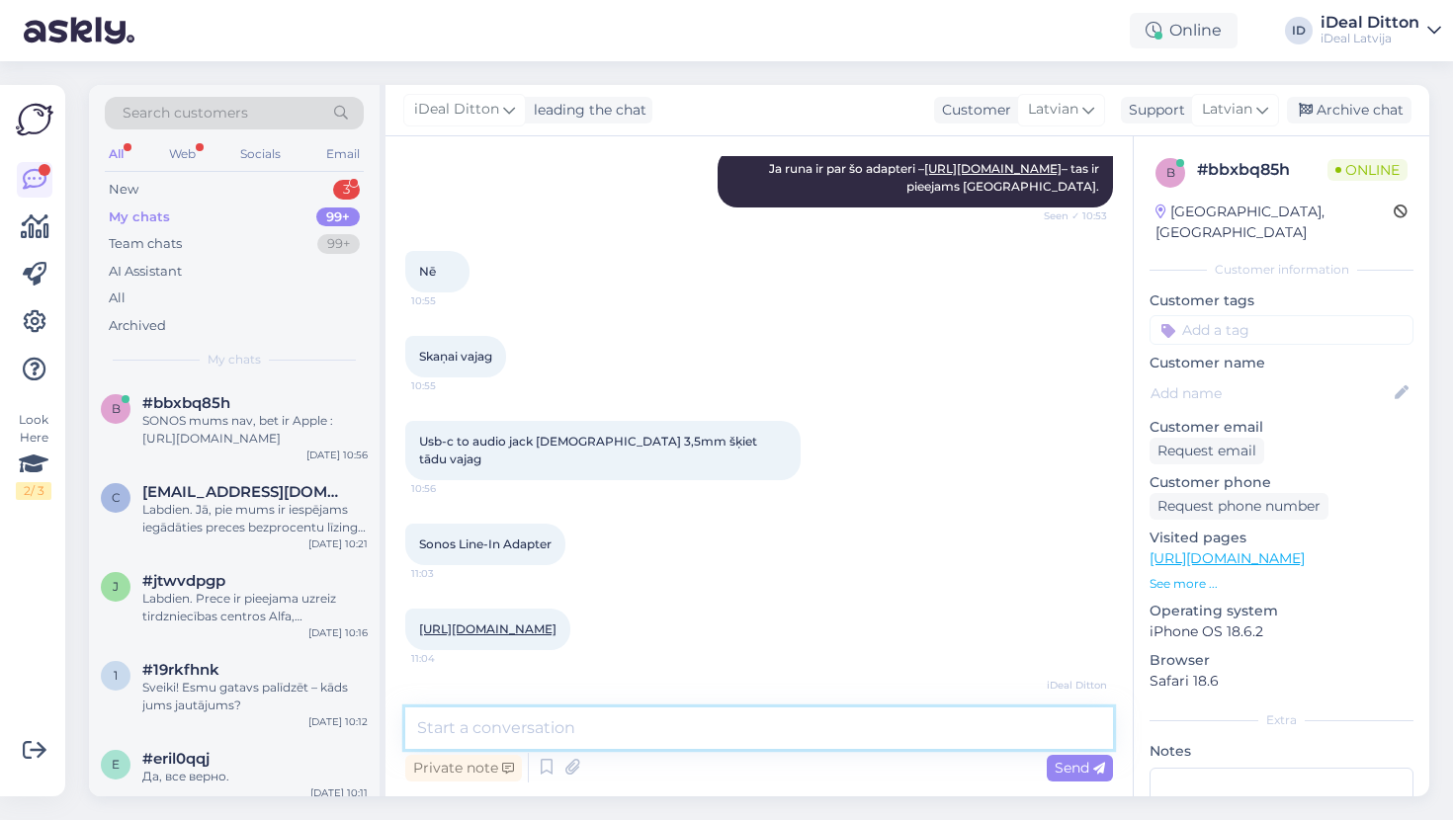
scroll to position [644, 0]
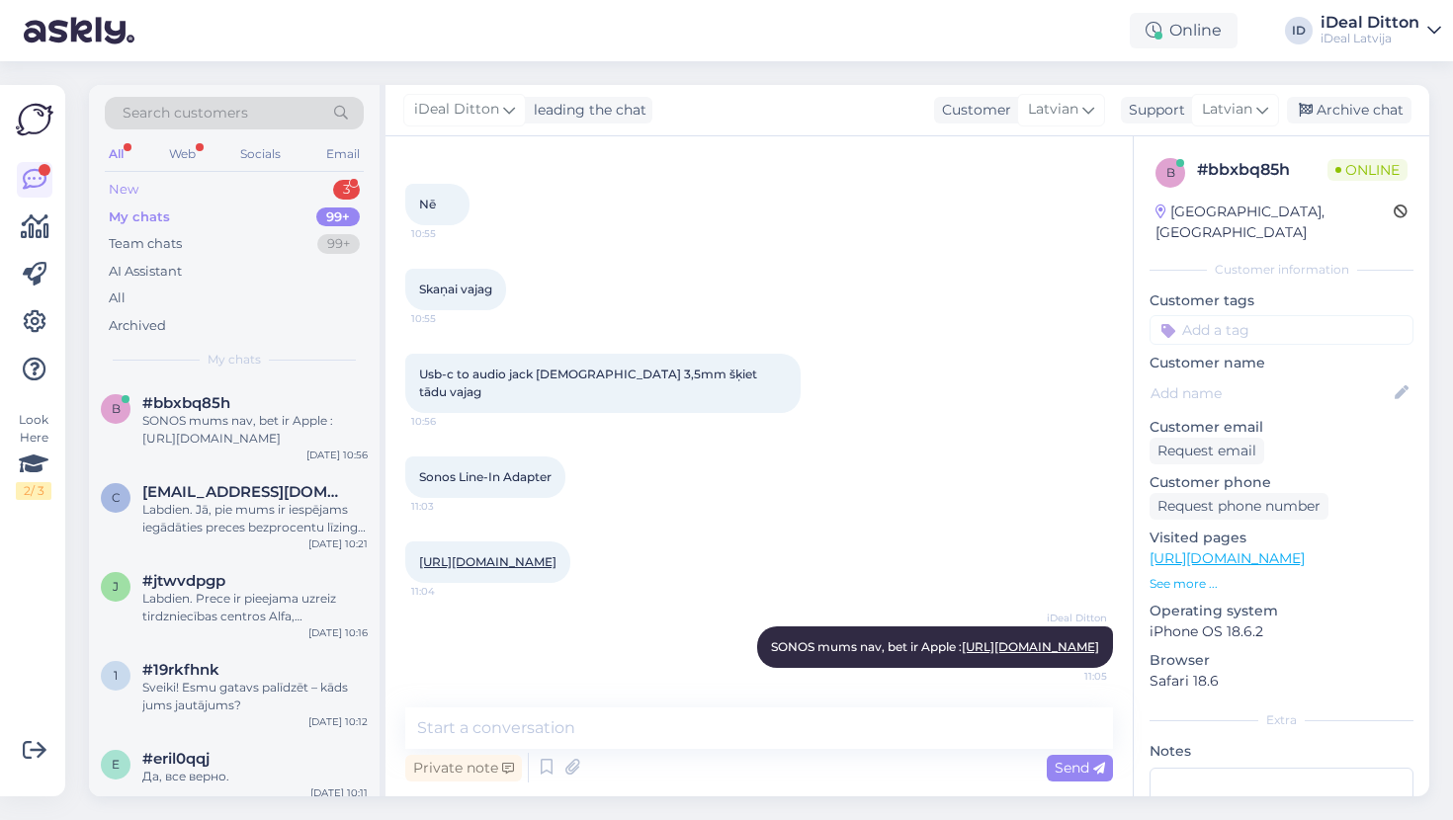
click at [135, 186] on div "New" at bounding box center [124, 190] width 30 height 20
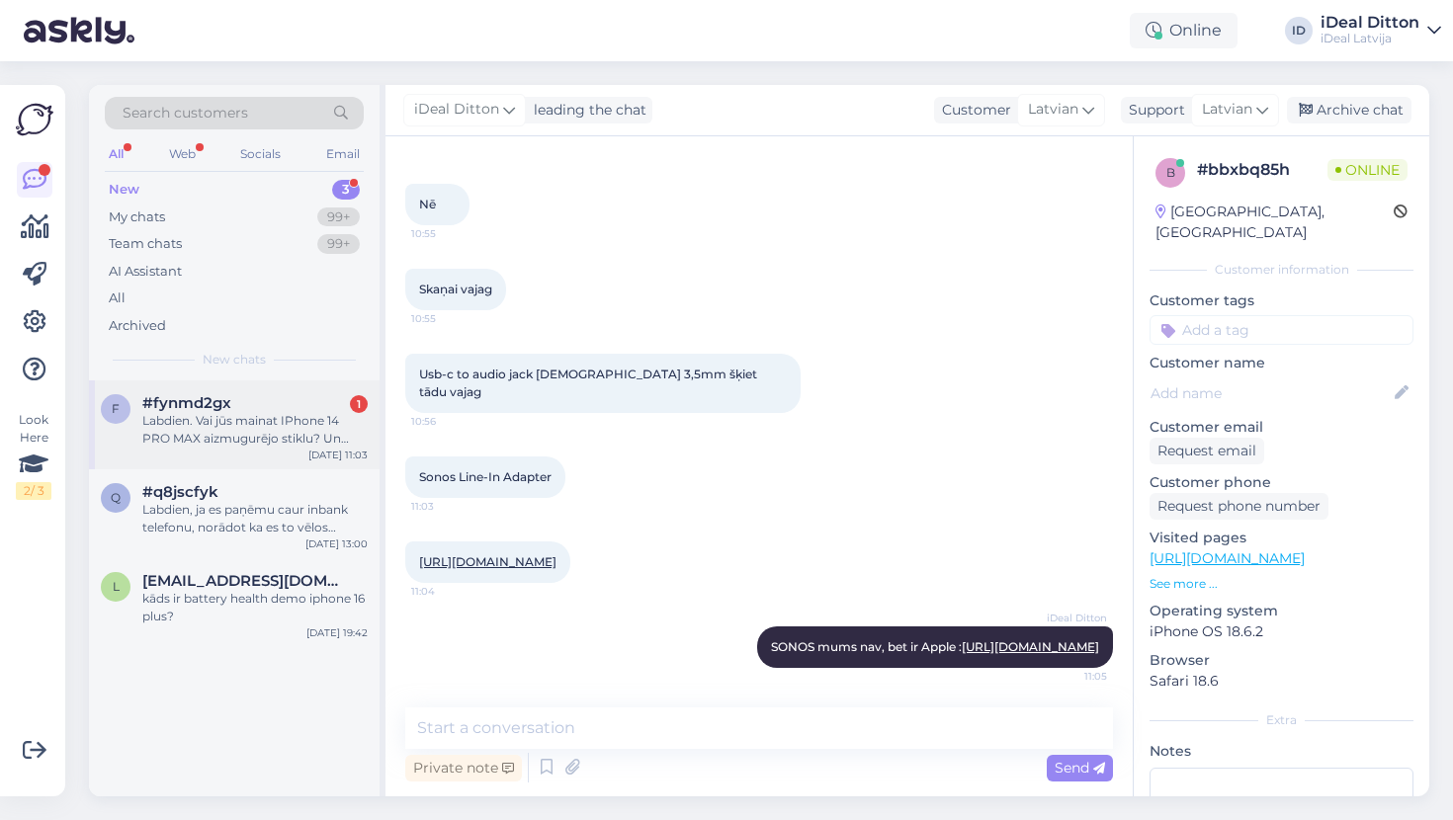
click at [231, 424] on div "Labdien. Vai jūs mainat IPhone 14 PRO MAX aizmugurējo stiklu? Un kādas ir izmak…" at bounding box center [254, 430] width 225 height 36
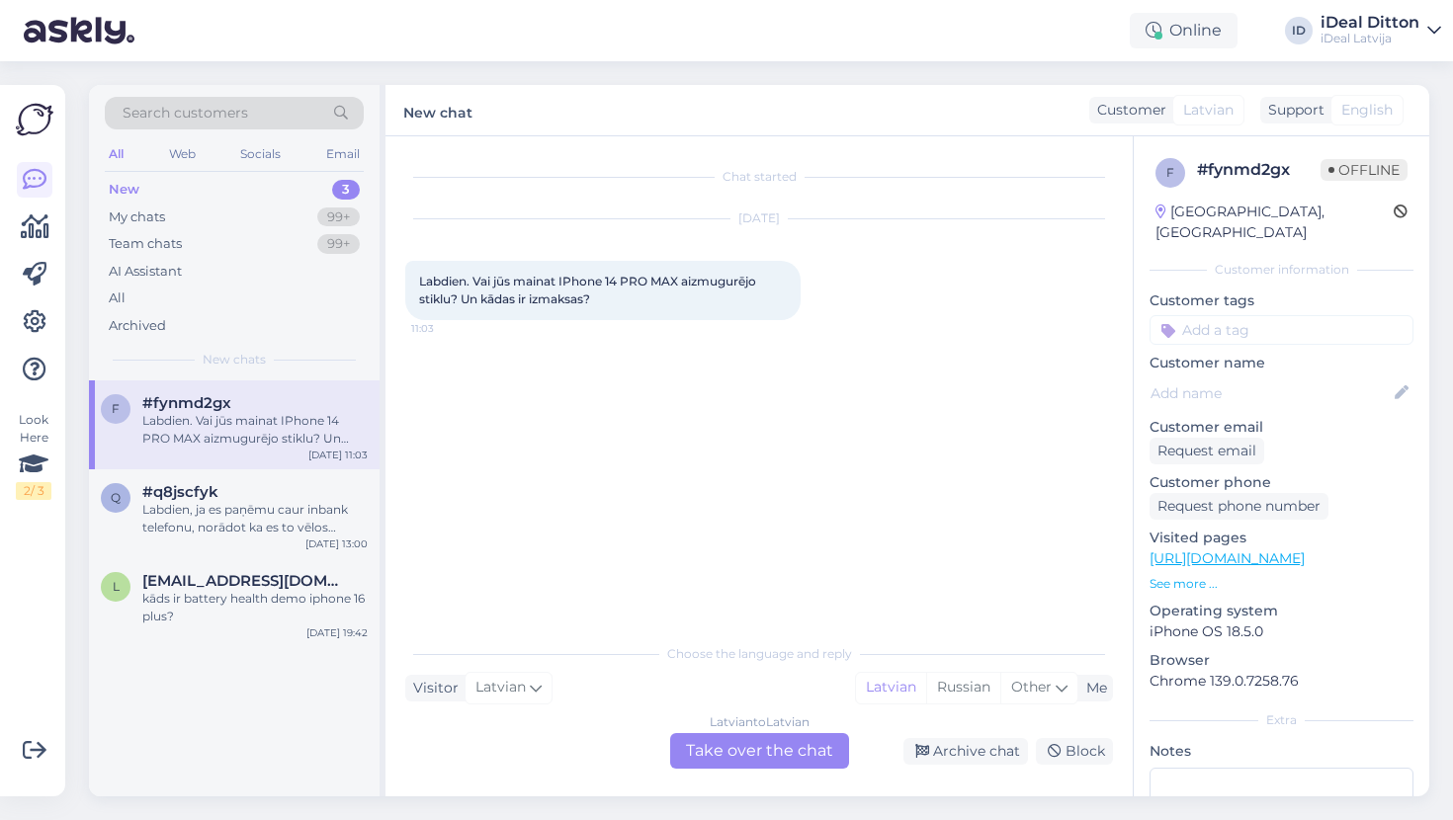
click at [771, 754] on div "Latvian to Latvian Take over the chat" at bounding box center [759, 751] width 179 height 36
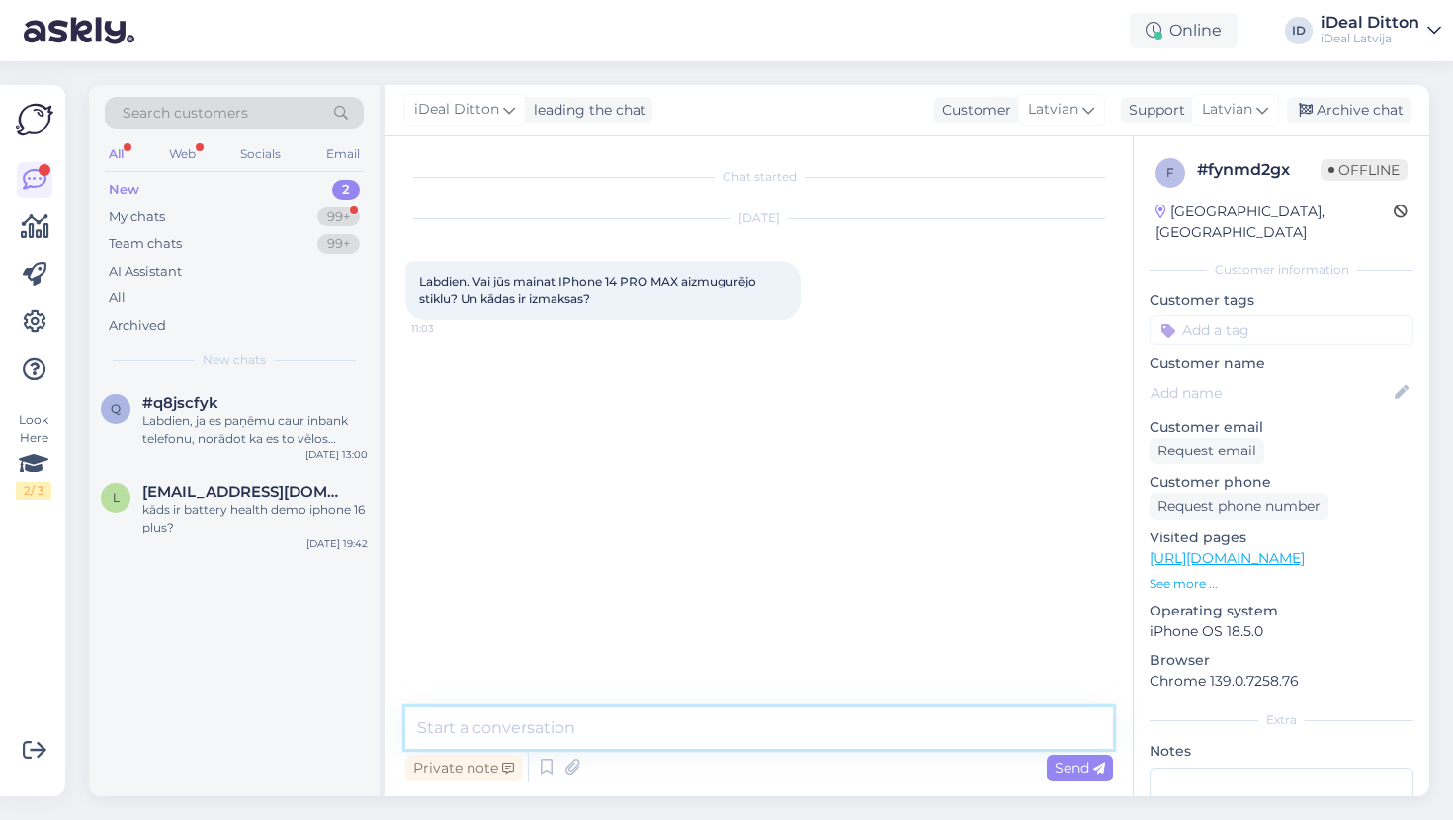
click at [753, 734] on textarea at bounding box center [759, 729] width 708 height 42
type textarea "Labdien. Demžel tadu opciju nav."
paste textarea "Labdien. Diemžēl tādas opcijas nav."
type textarea "Labdien. Diemžēl tādas opcijas nav."
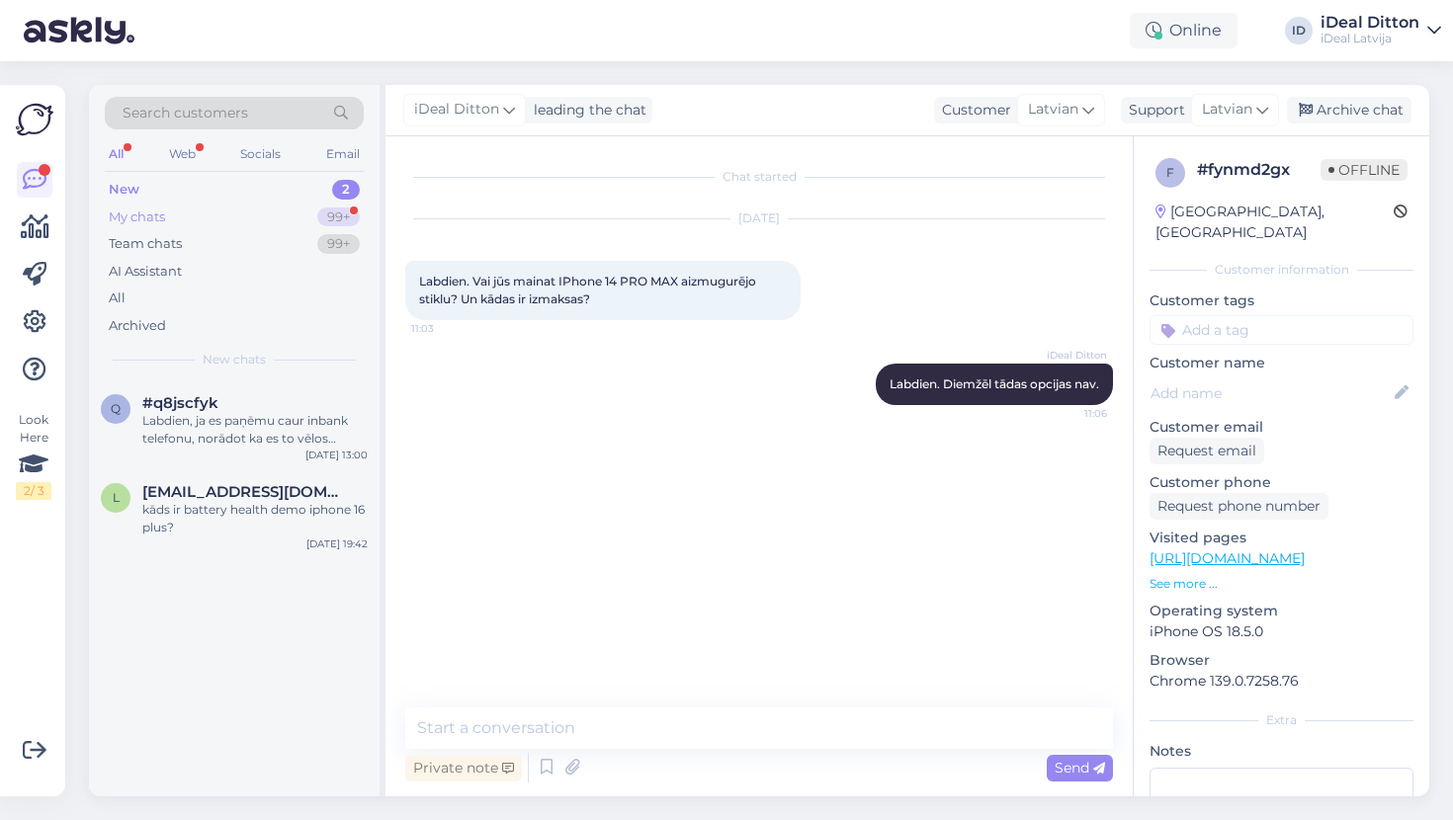
click at [156, 212] on div "My chats" at bounding box center [137, 218] width 56 height 20
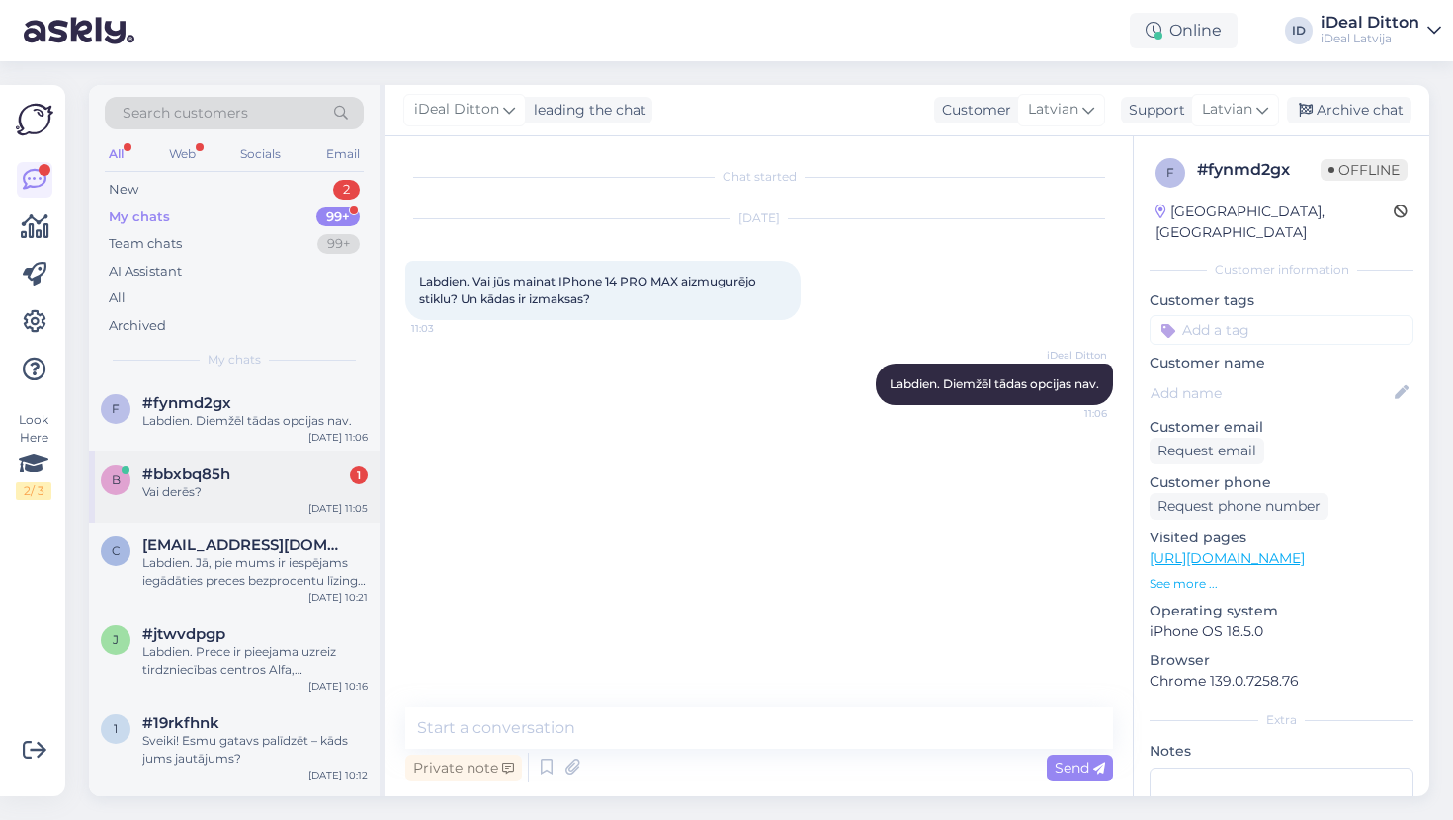
click at [245, 485] on div "Vai derēs?" at bounding box center [254, 492] width 225 height 18
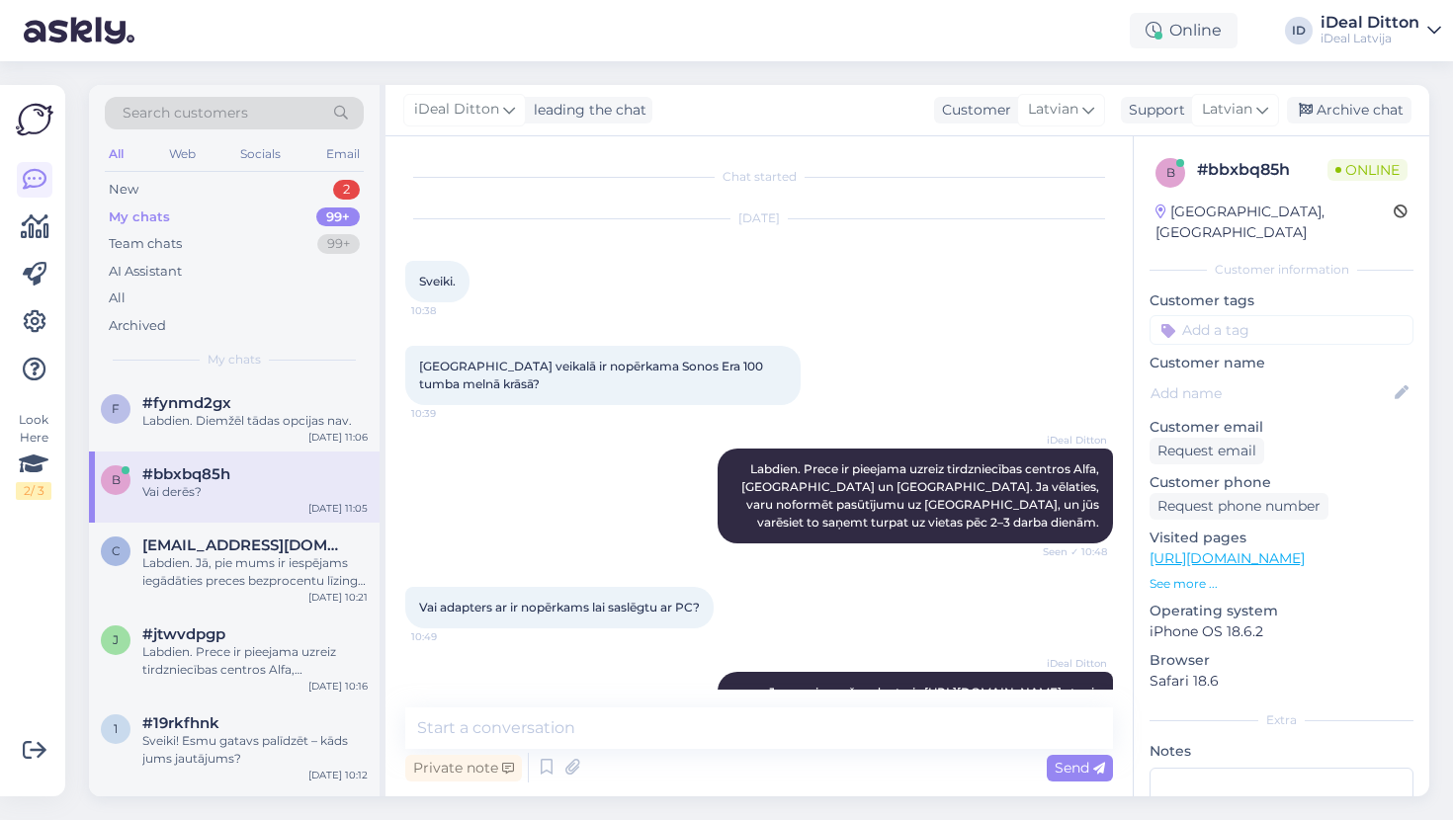
scroll to position [729, 0]
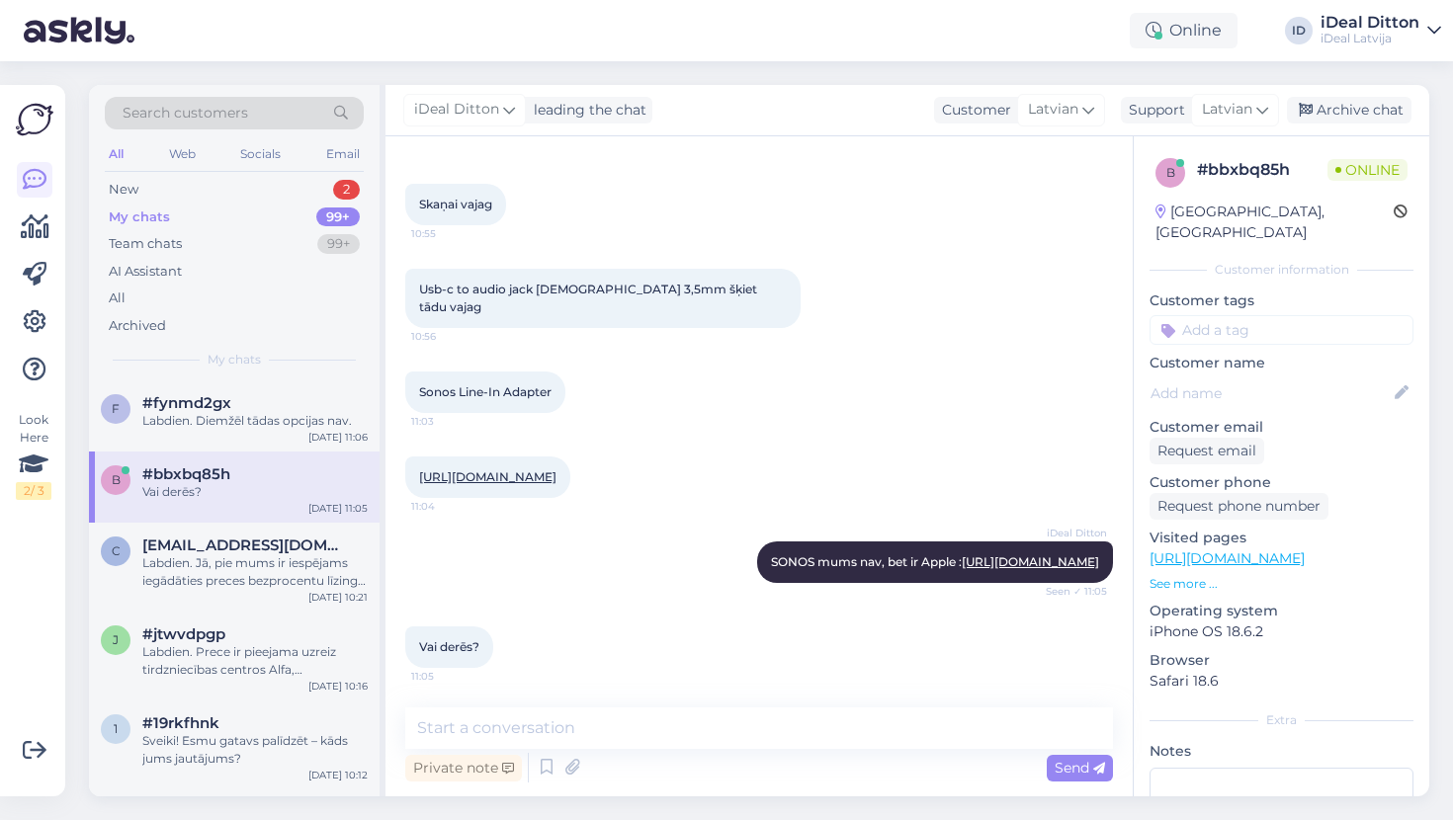
click at [532, 469] on link "[URL][DOMAIN_NAME]" at bounding box center [487, 476] width 137 height 15
click at [962, 554] on link "[URL][DOMAIN_NAME]" at bounding box center [1030, 561] width 137 height 15
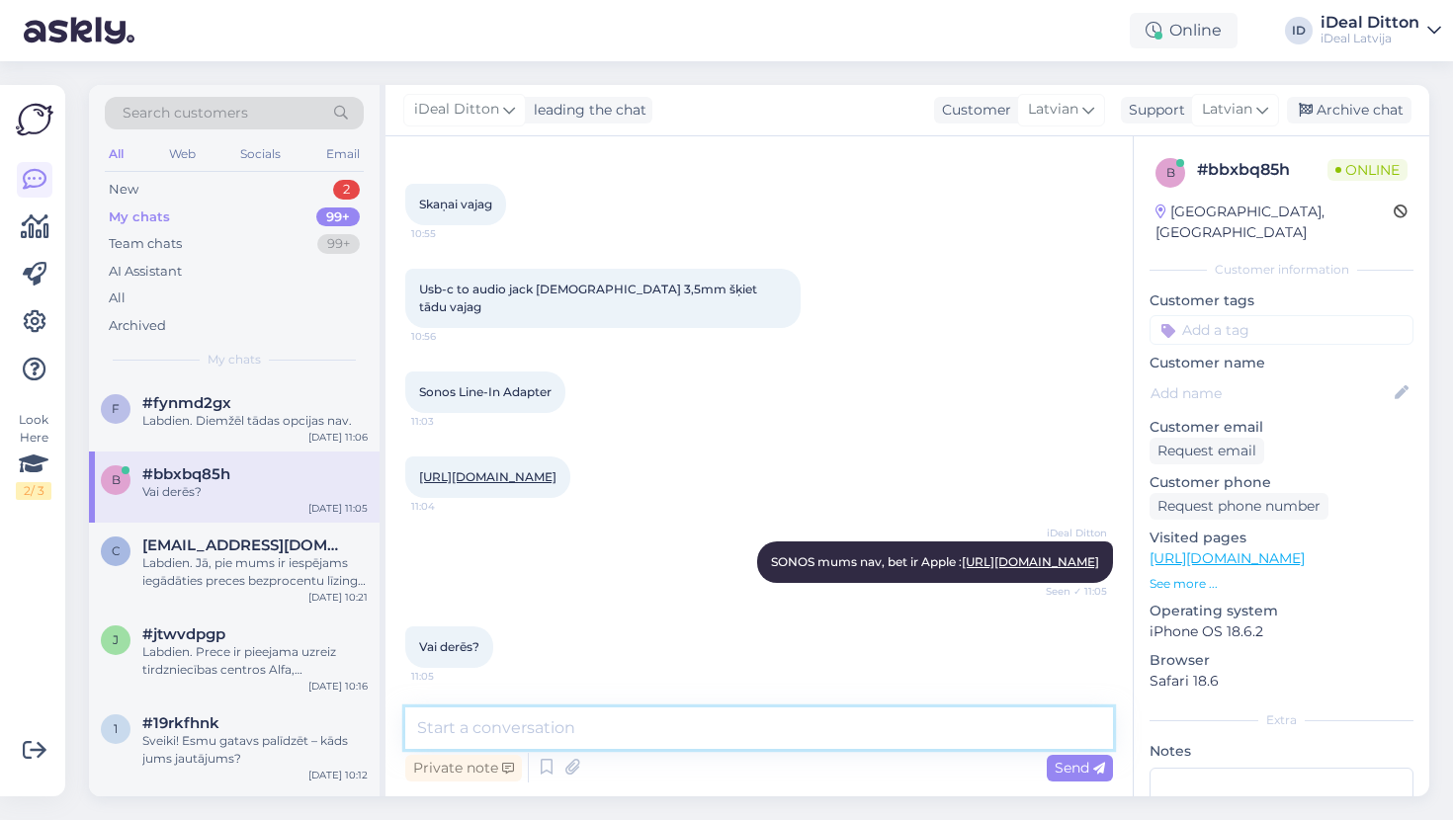
click at [504, 723] on textarea at bounding box center [759, 729] width 708 height 42
paste textarea "Šobrīd iesakām izmantot oriģinālo risinājumu, lai nodrošinātu vislabāko savieto…"
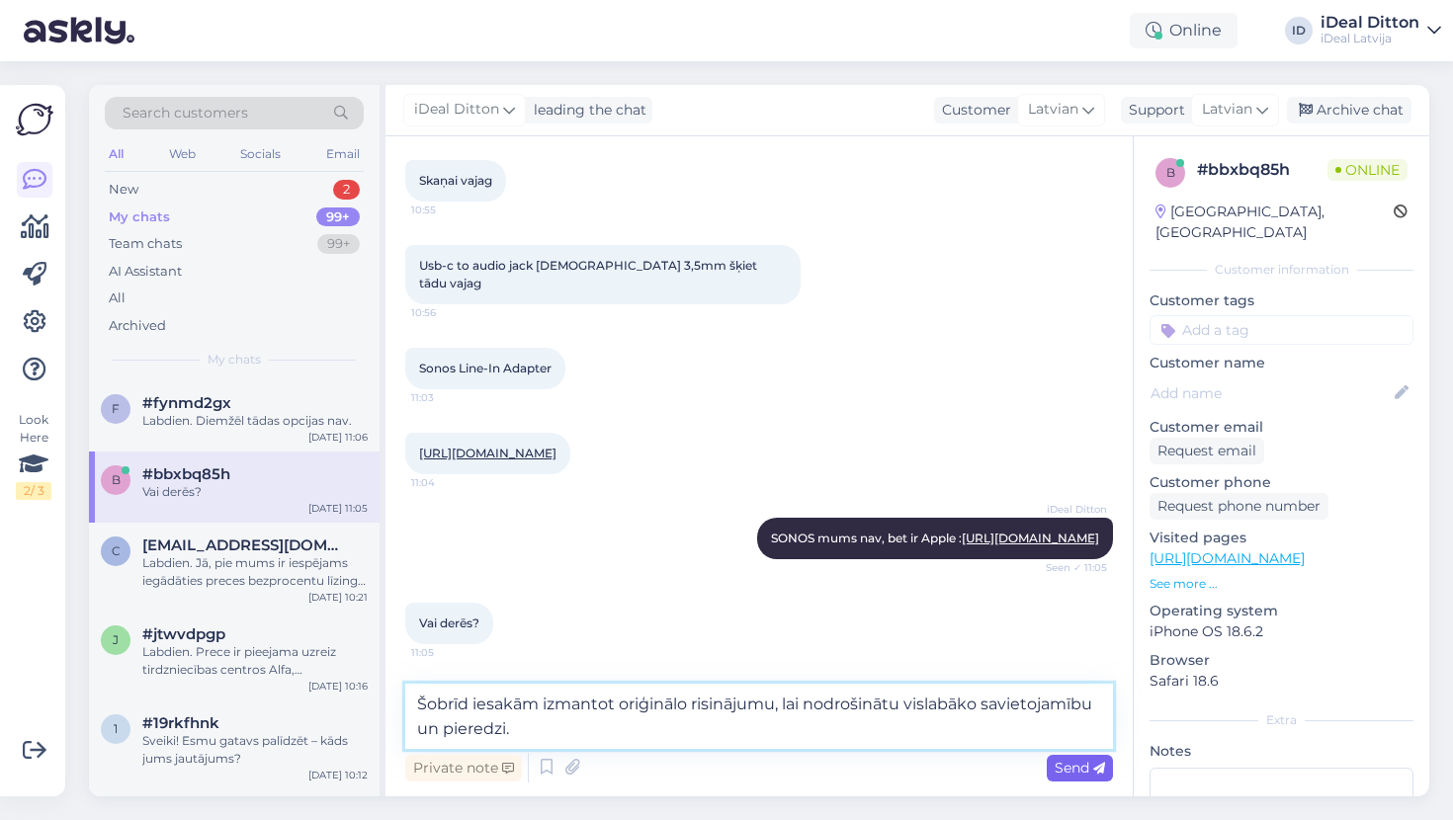
type textarea "Šobrīd iesakām izmantot oriģinālo risinājumu, lai nodrošinātu vislabāko savieto…"
click at [1079, 770] on span "Send" at bounding box center [1080, 768] width 50 height 18
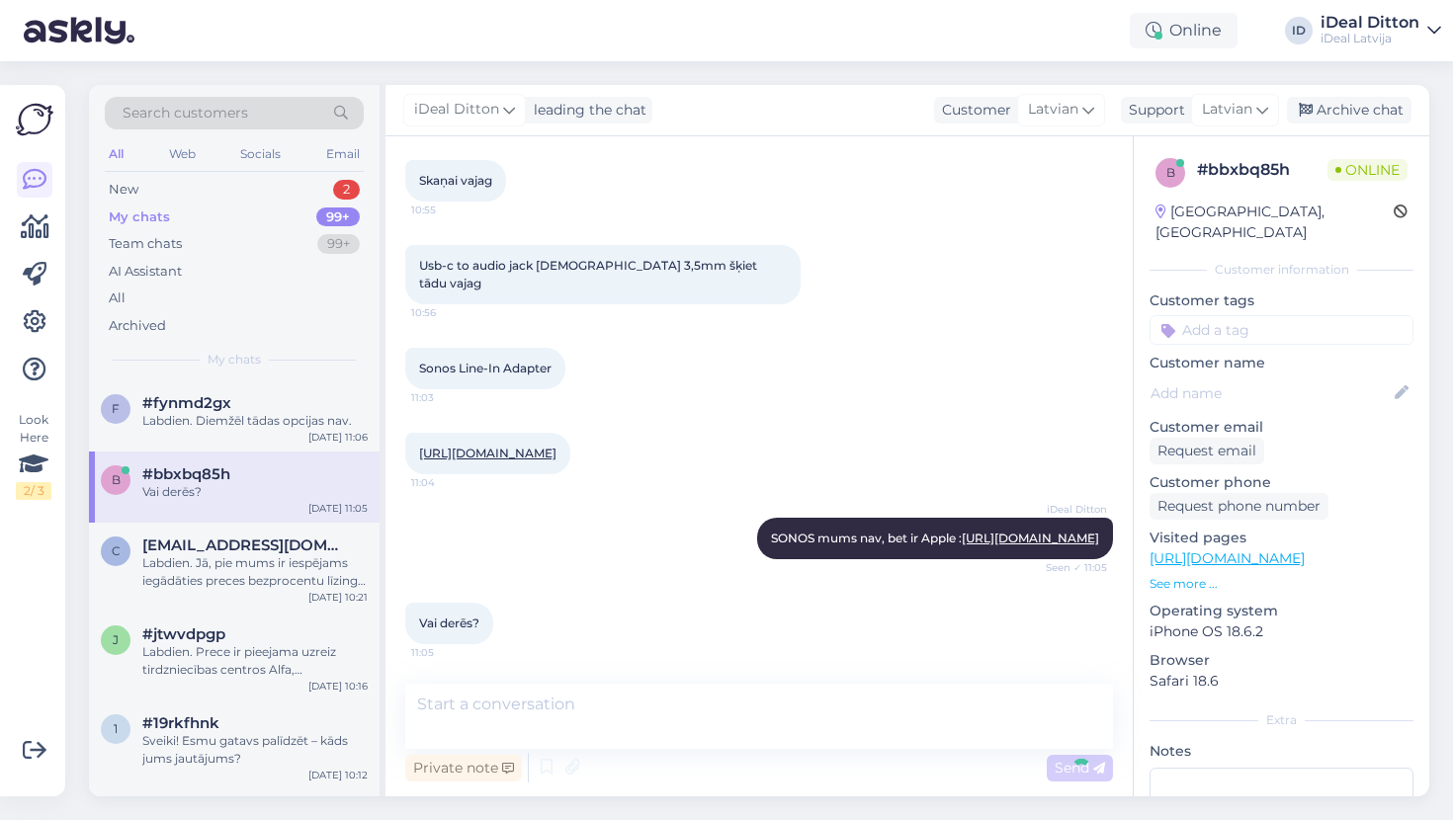
scroll to position [832, 0]
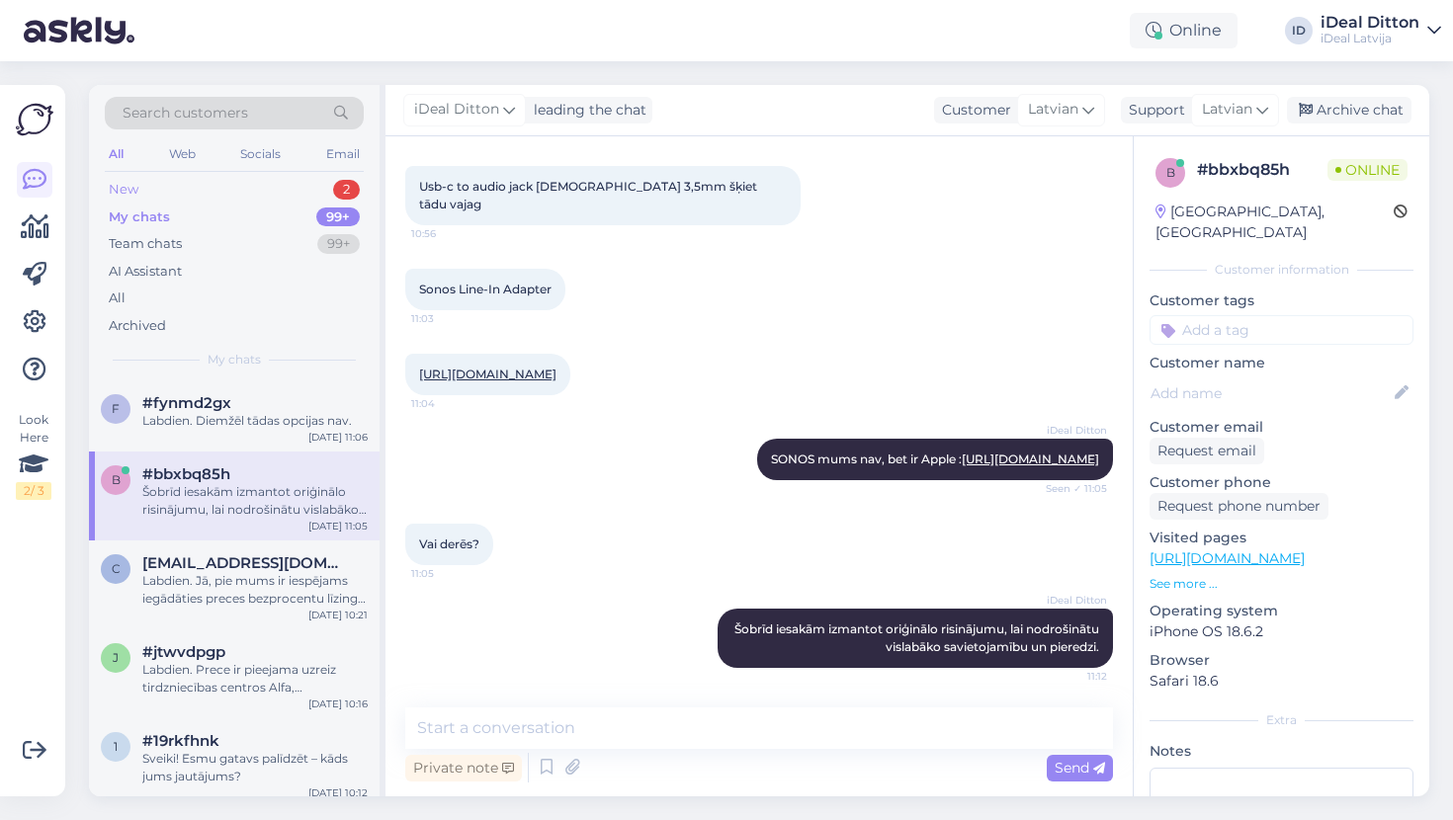
click at [139, 187] on div "New 2" at bounding box center [234, 190] width 259 height 28
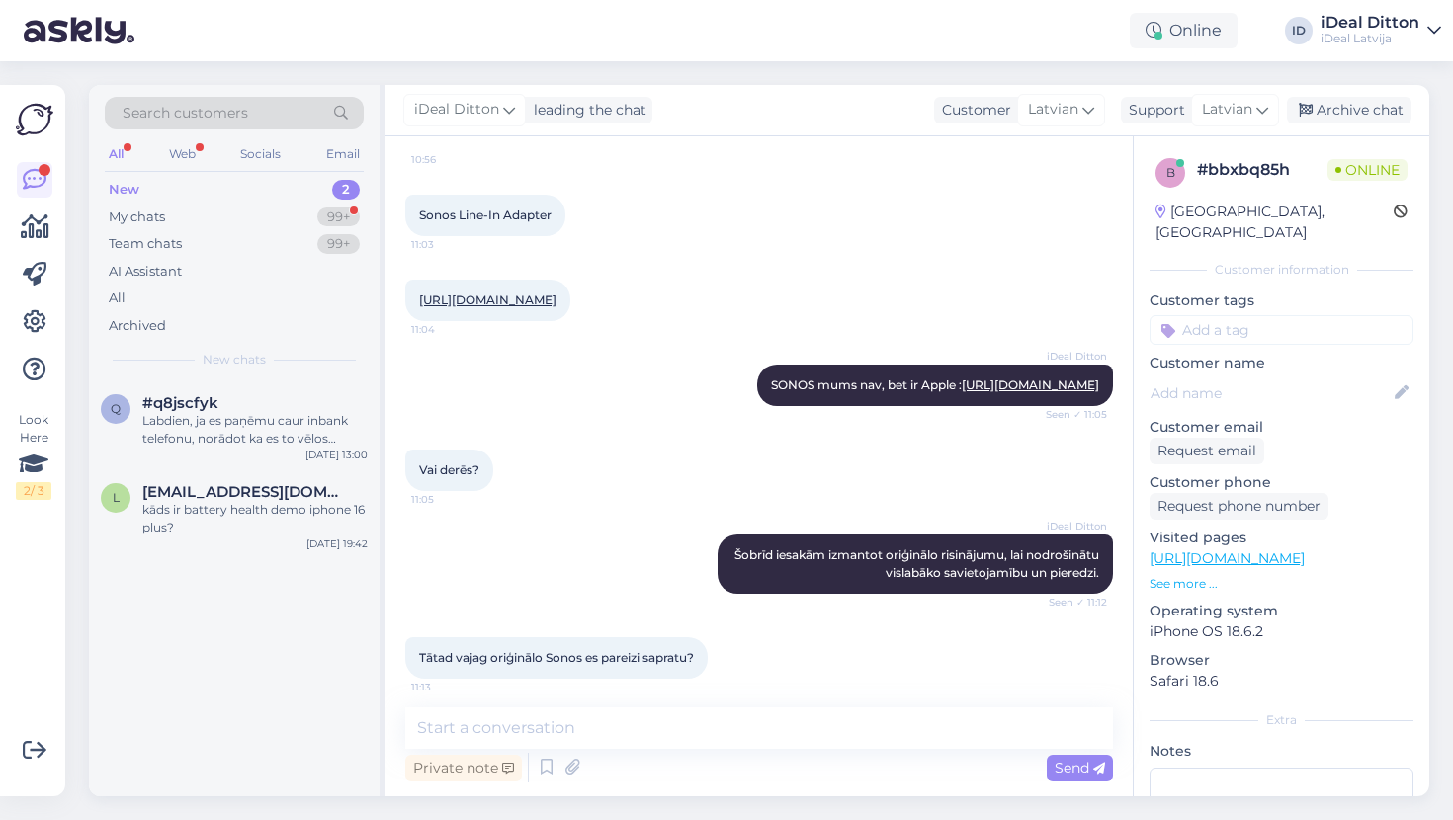
scroll to position [917, 0]
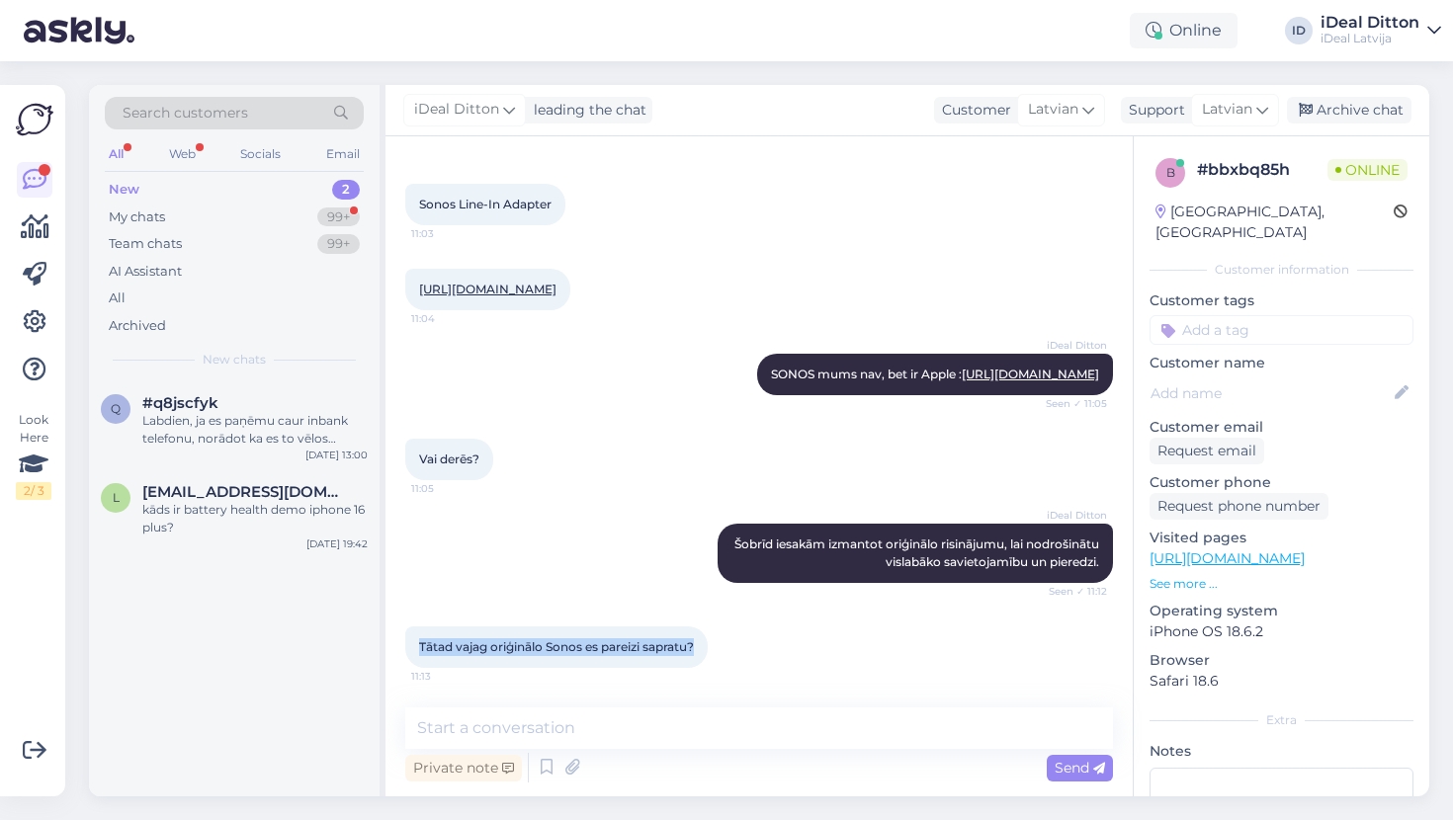
drag, startPoint x: 702, startPoint y: 645, endPoint x: 407, endPoint y: 640, distance: 294.6
click at [407, 640] on div "Tātad vajag oriģinālo Sonos es pareizi sapratu? 11:13" at bounding box center [556, 648] width 302 height 42
copy span "Tātad vajag oriģinālo Sonos es pareizi sapratu?"
click at [486, 755] on div "Private note" at bounding box center [463, 768] width 117 height 27
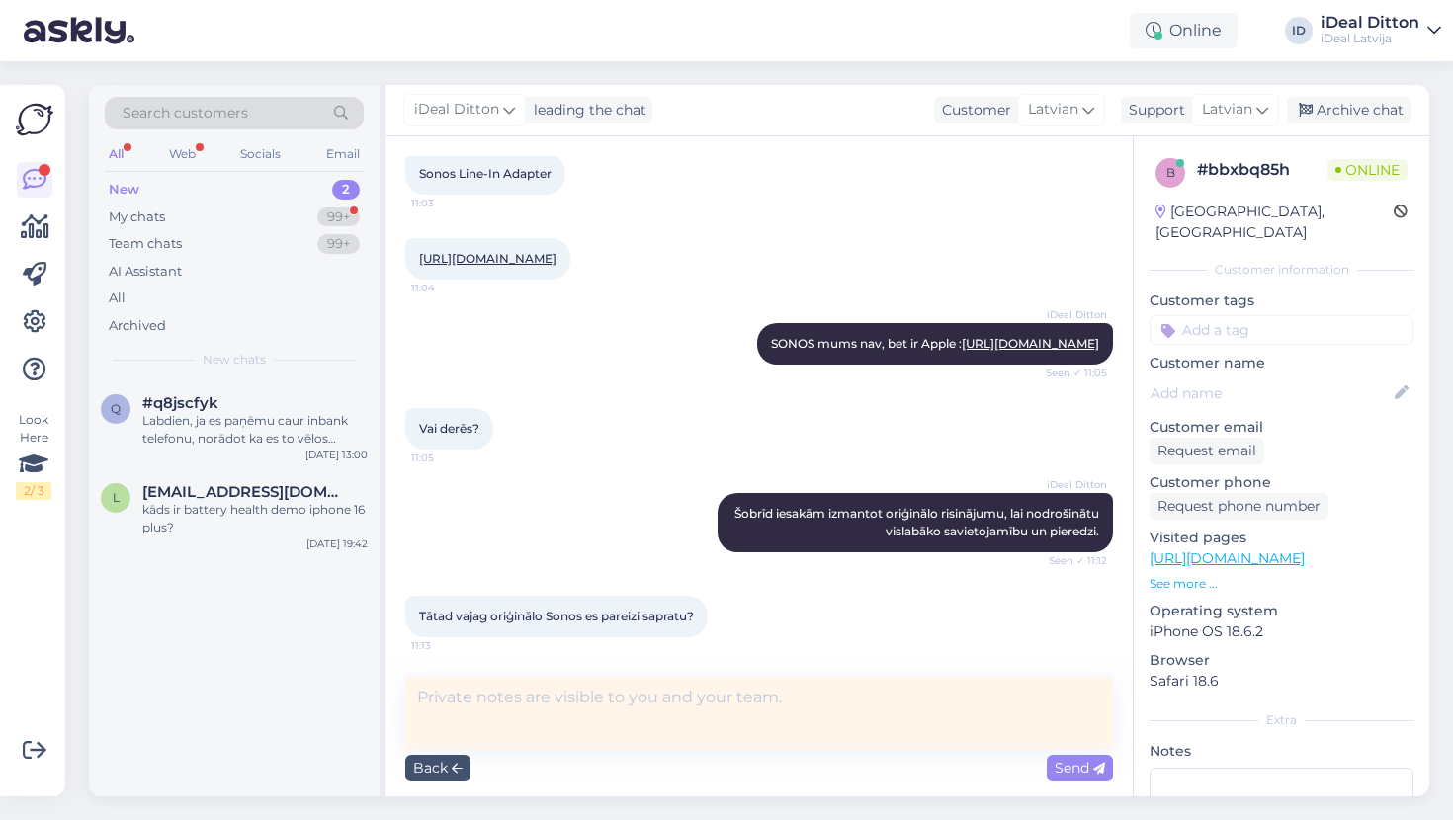
click at [729, 612] on div "Tātad vajag oriģinālo Sonos es pareizi sapratu? 11:13" at bounding box center [759, 616] width 708 height 85
click at [437, 769] on div "Back" at bounding box center [437, 768] width 65 height 27
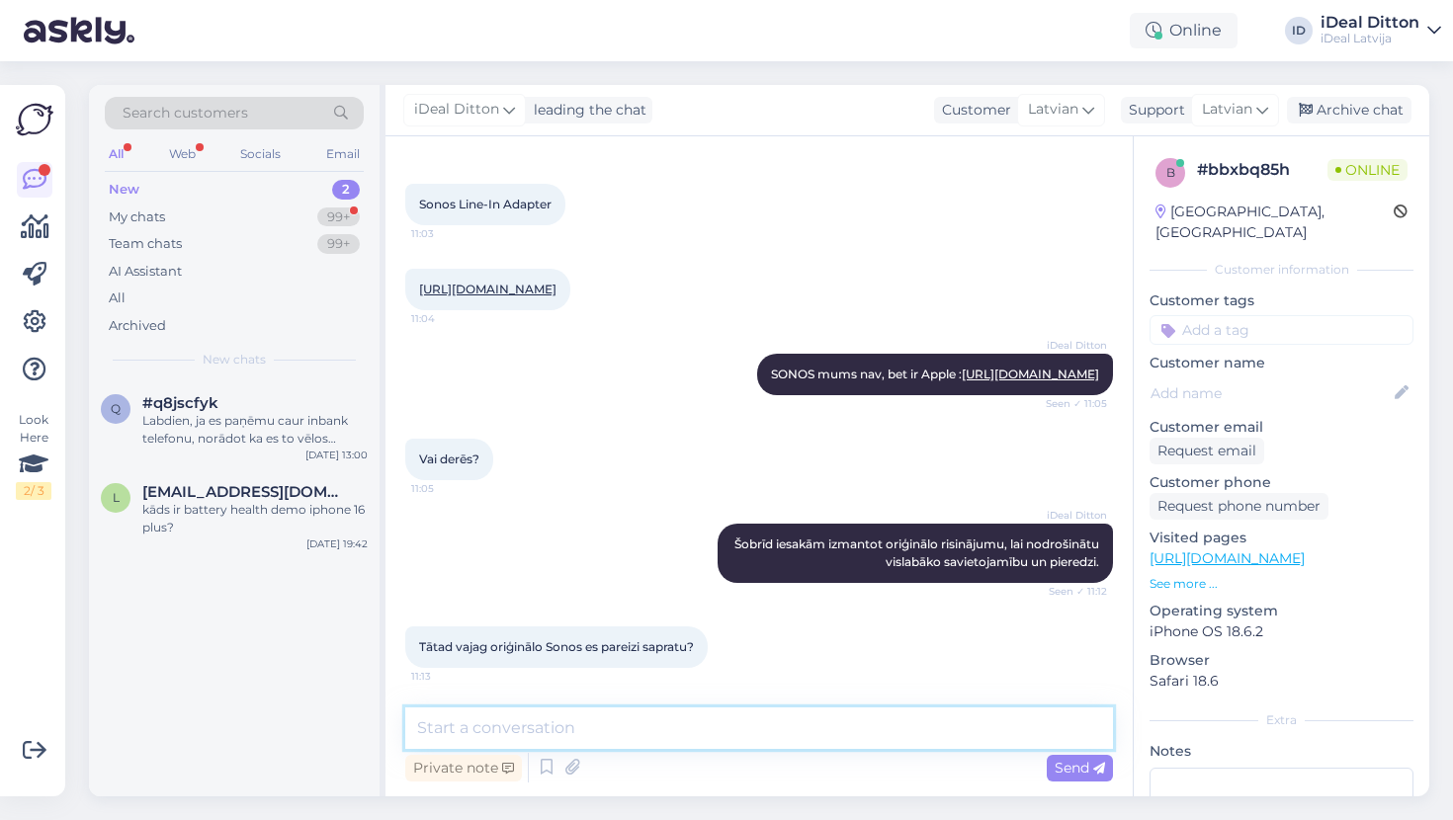
click at [435, 727] on textarea at bounding box center [759, 729] width 708 height 42
type textarea "L"
click at [513, 729] on textarea at bounding box center [759, 729] width 708 height 42
paste textarea "Jā, protams. Ja Jums ir iespēja iegādāties oriģinālo SONOS."
type textarea "Jā, protams. Ja Jums ir iespēja iegādāties oriģinālo SONOS."
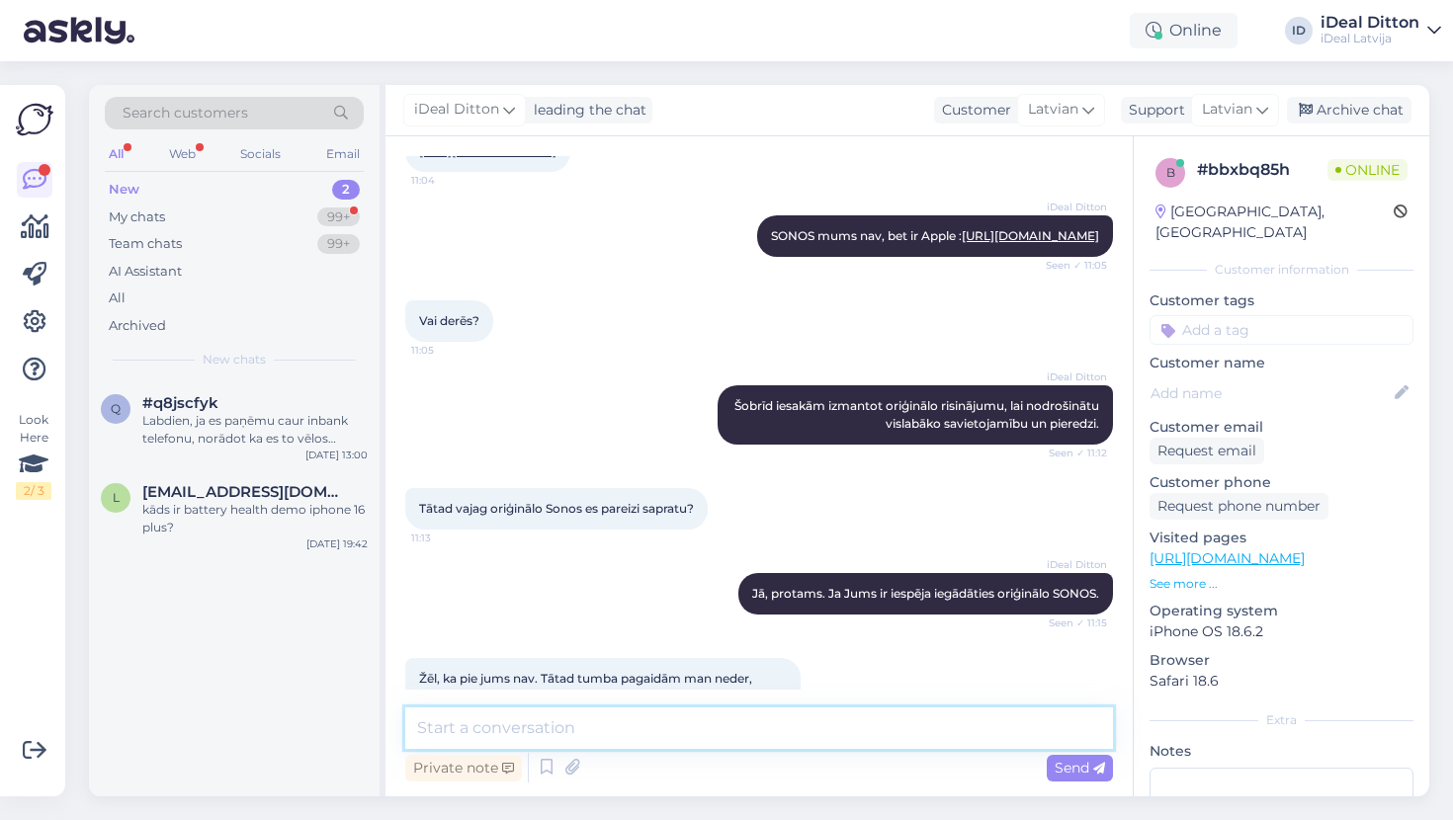
scroll to position [1105, 0]
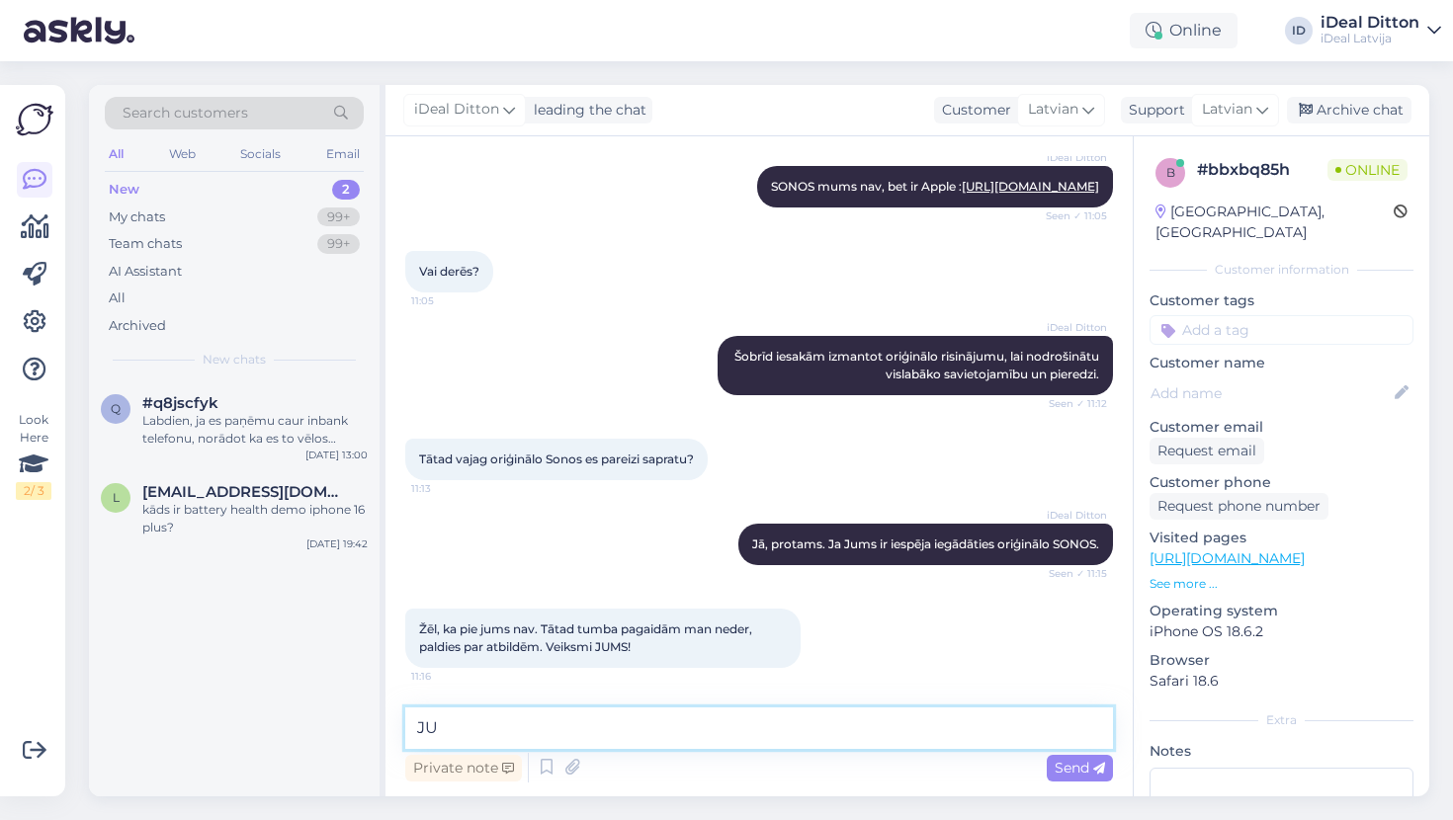
type textarea "J"
type textarea "Jums arī jauku dienu!"
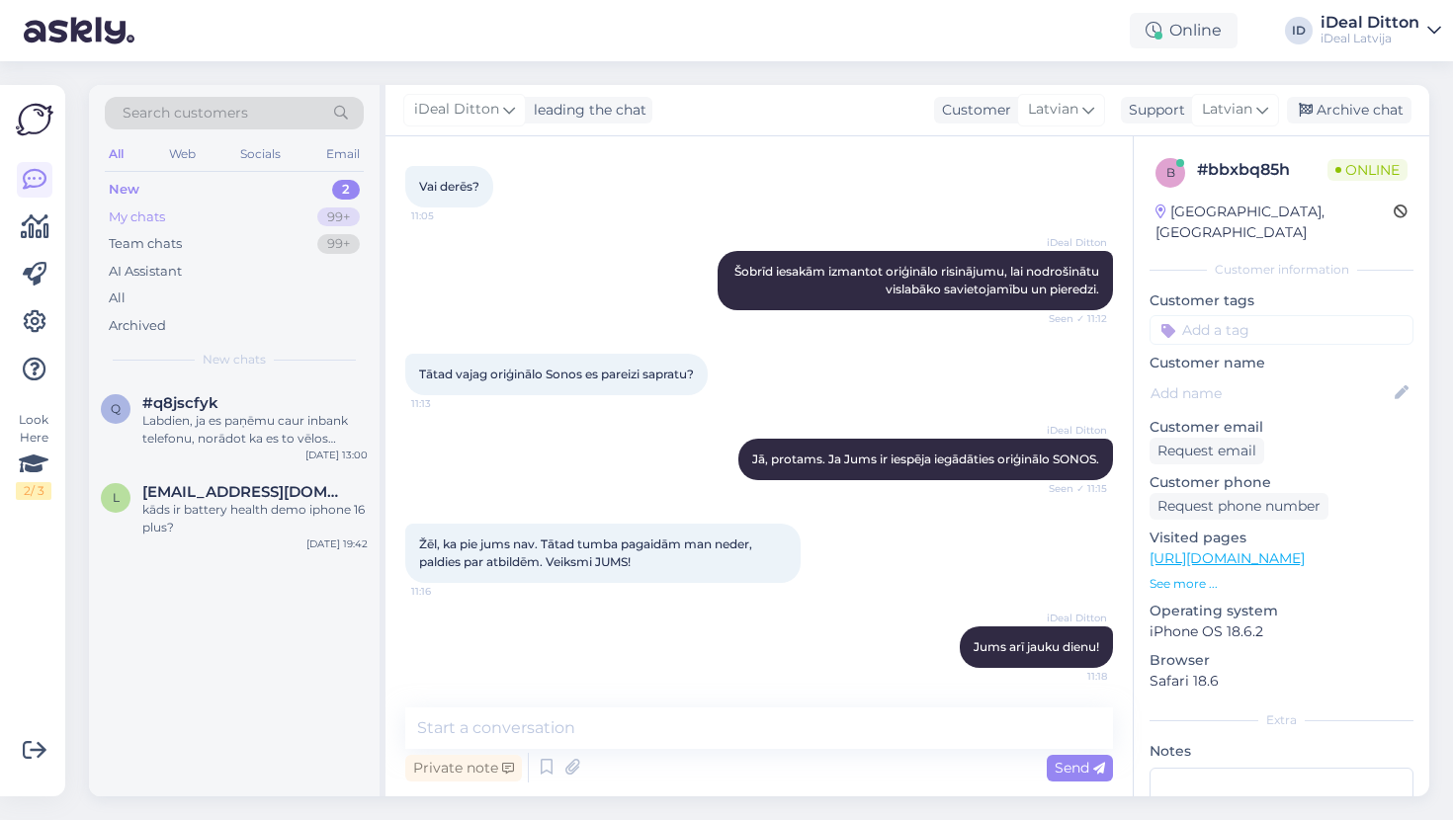
click at [155, 215] on div "My chats" at bounding box center [137, 218] width 56 height 20
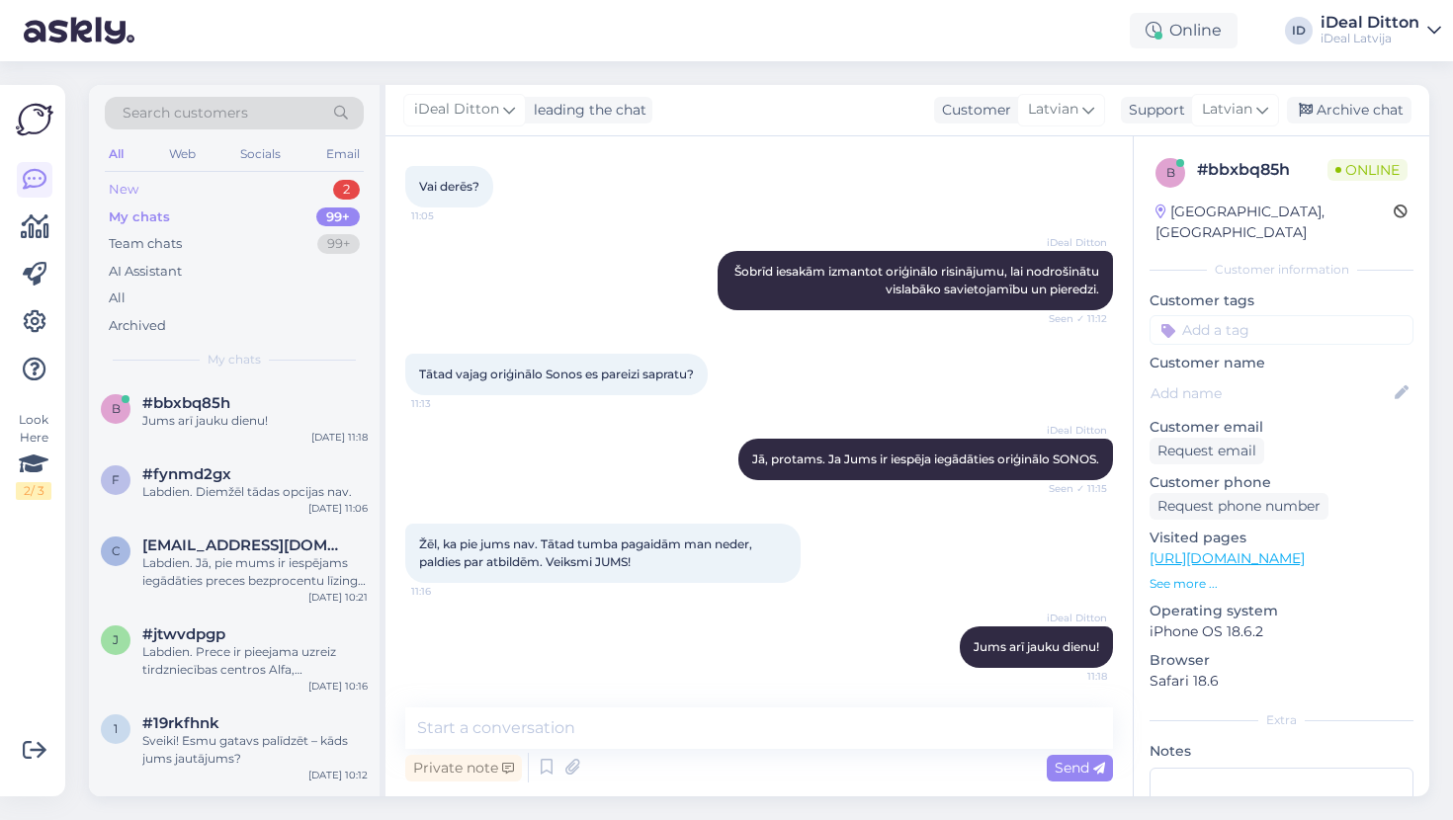
click at [135, 185] on div "New" at bounding box center [124, 190] width 30 height 20
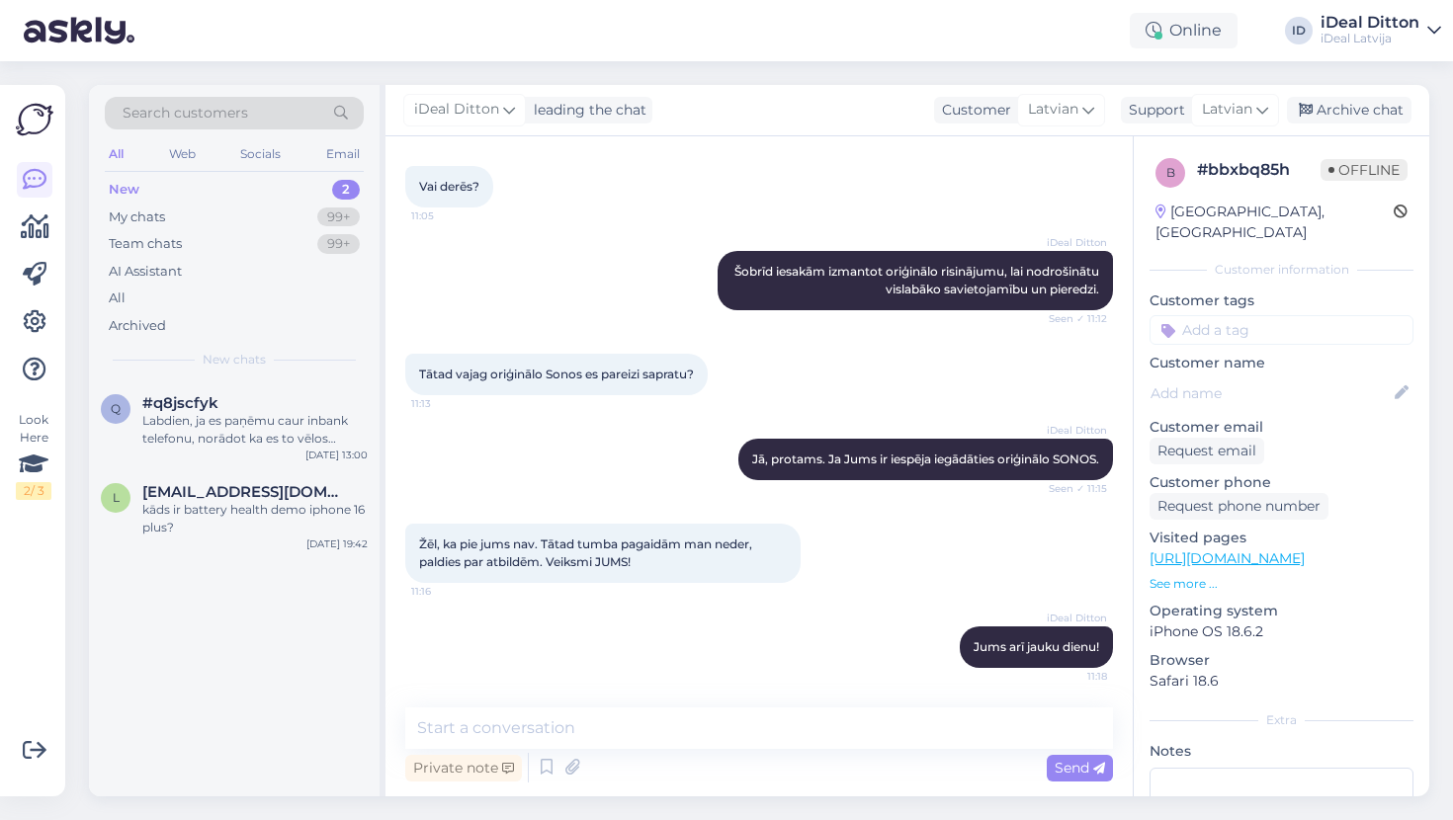
click at [161, 192] on div "New 2" at bounding box center [234, 190] width 259 height 28
click at [162, 215] on div "My chats" at bounding box center [137, 218] width 56 height 20
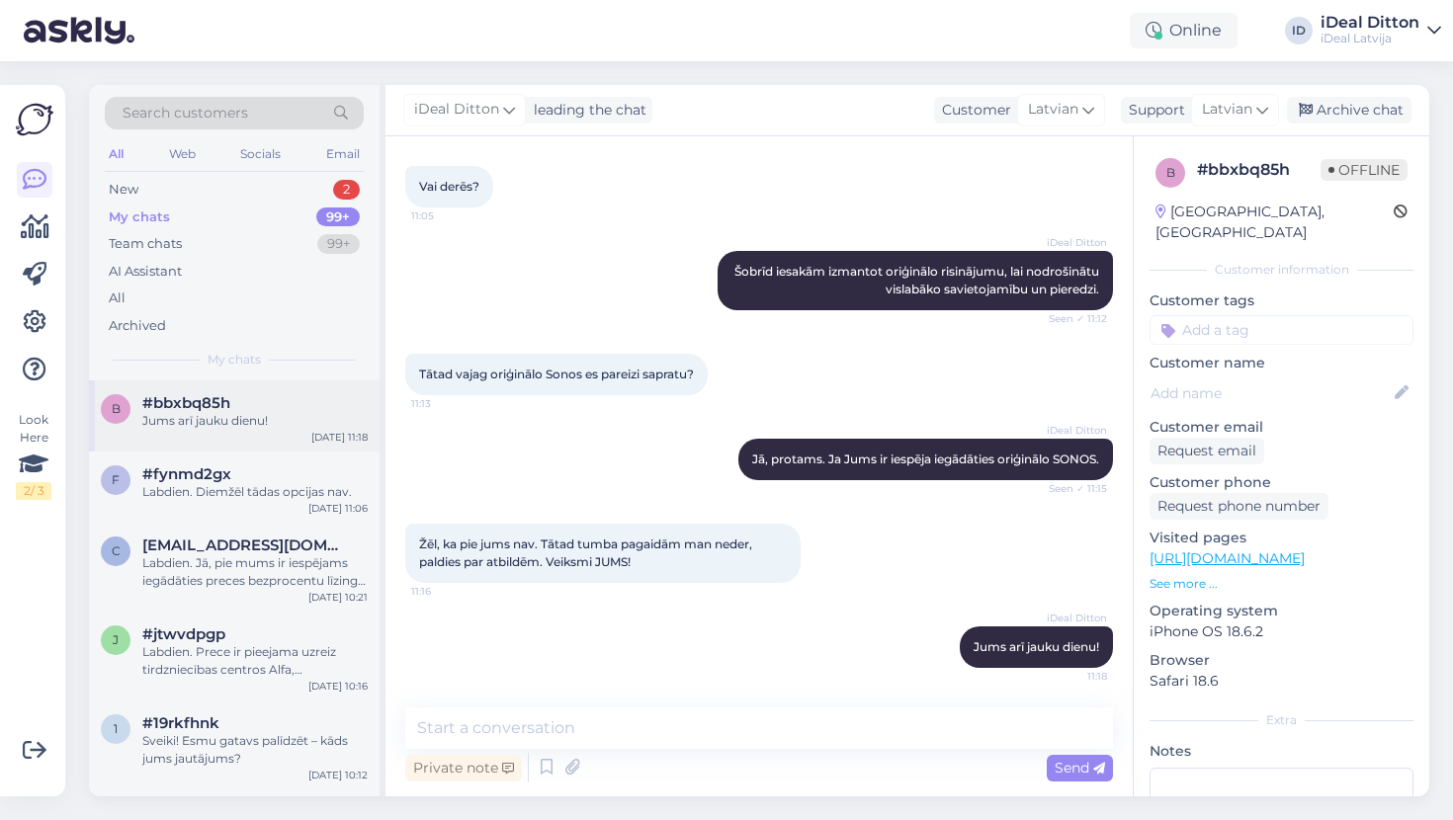
click at [222, 402] on span "#bbxbq85h" at bounding box center [186, 403] width 88 height 18
click at [142, 189] on div "New 2" at bounding box center [234, 190] width 259 height 28
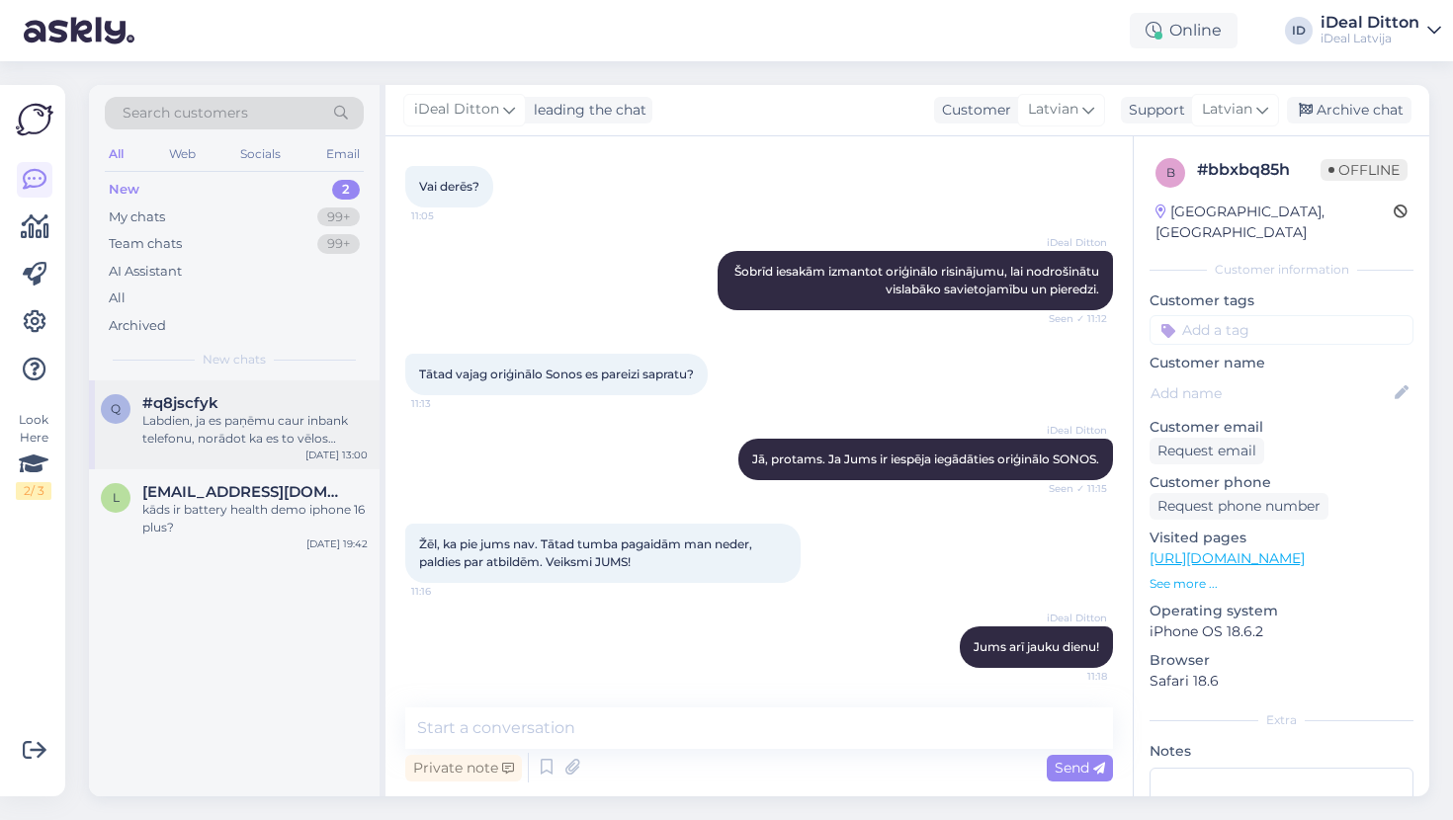
click at [268, 415] on div "Labdien, ja es paņēmu caur inbank telefonu, norādot ka es to vēlos saņemt veika…" at bounding box center [254, 430] width 225 height 36
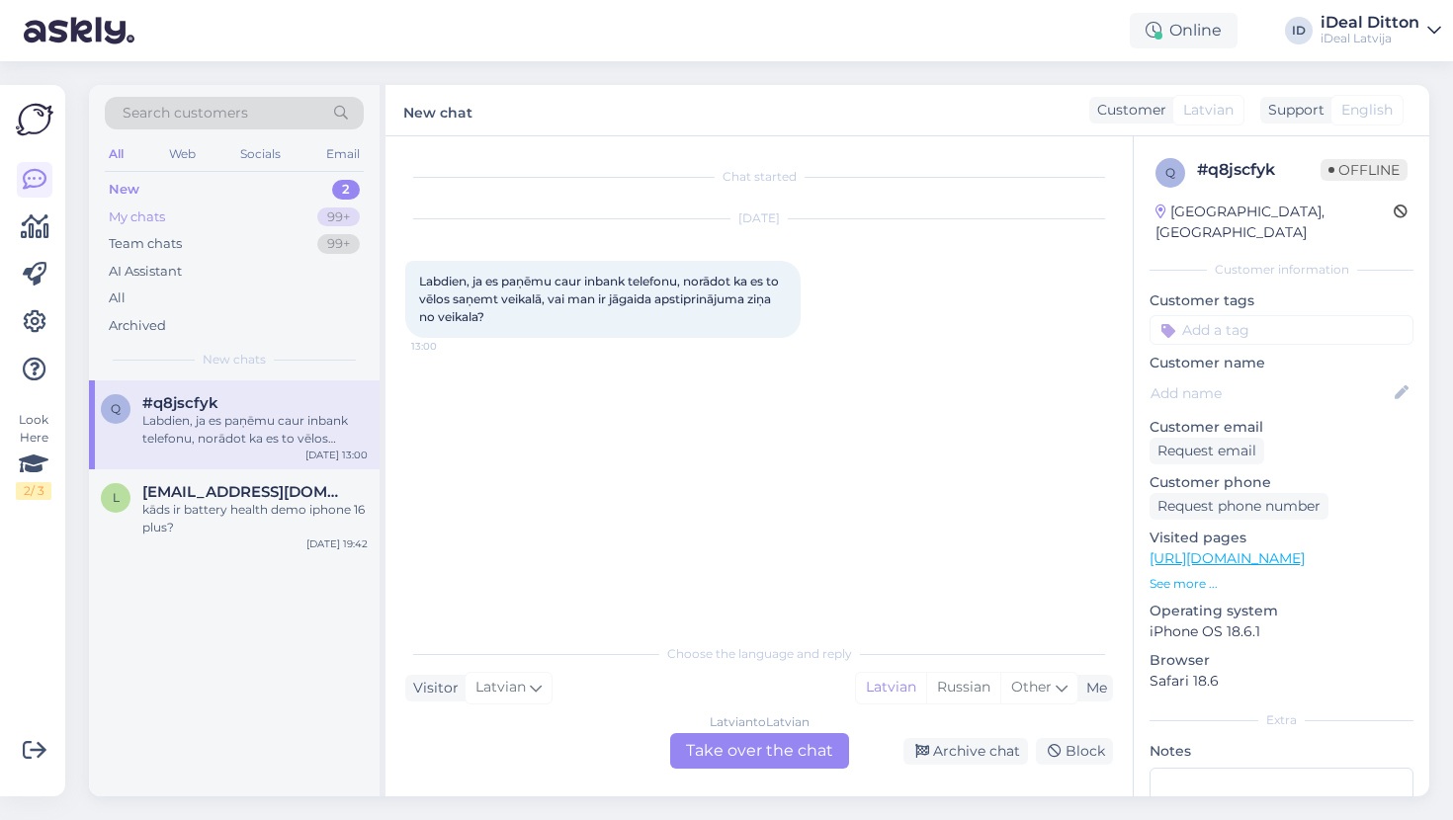
click at [148, 210] on div "My chats" at bounding box center [137, 218] width 56 height 20
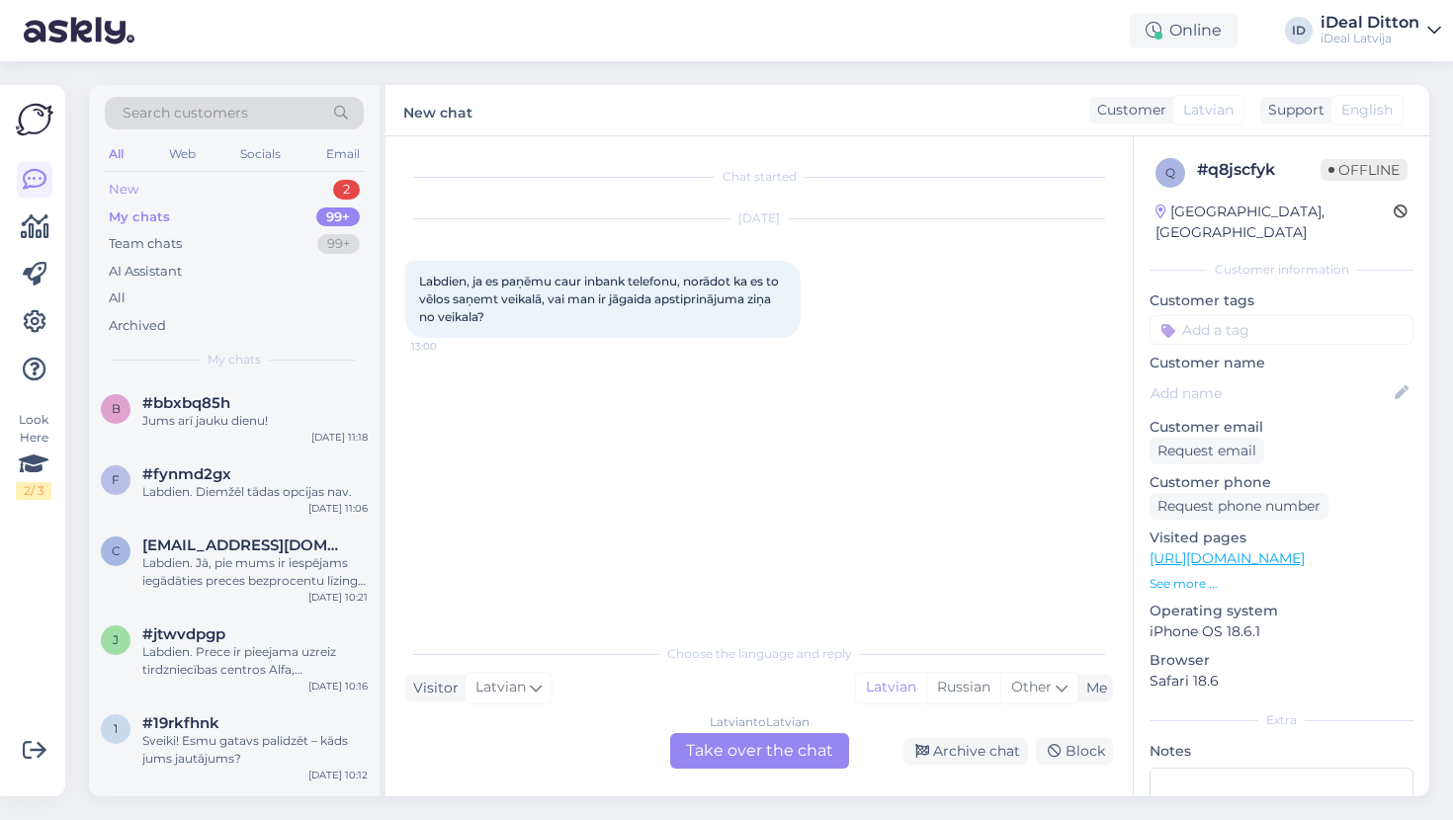
click at [141, 191] on div "New 2" at bounding box center [234, 190] width 259 height 28
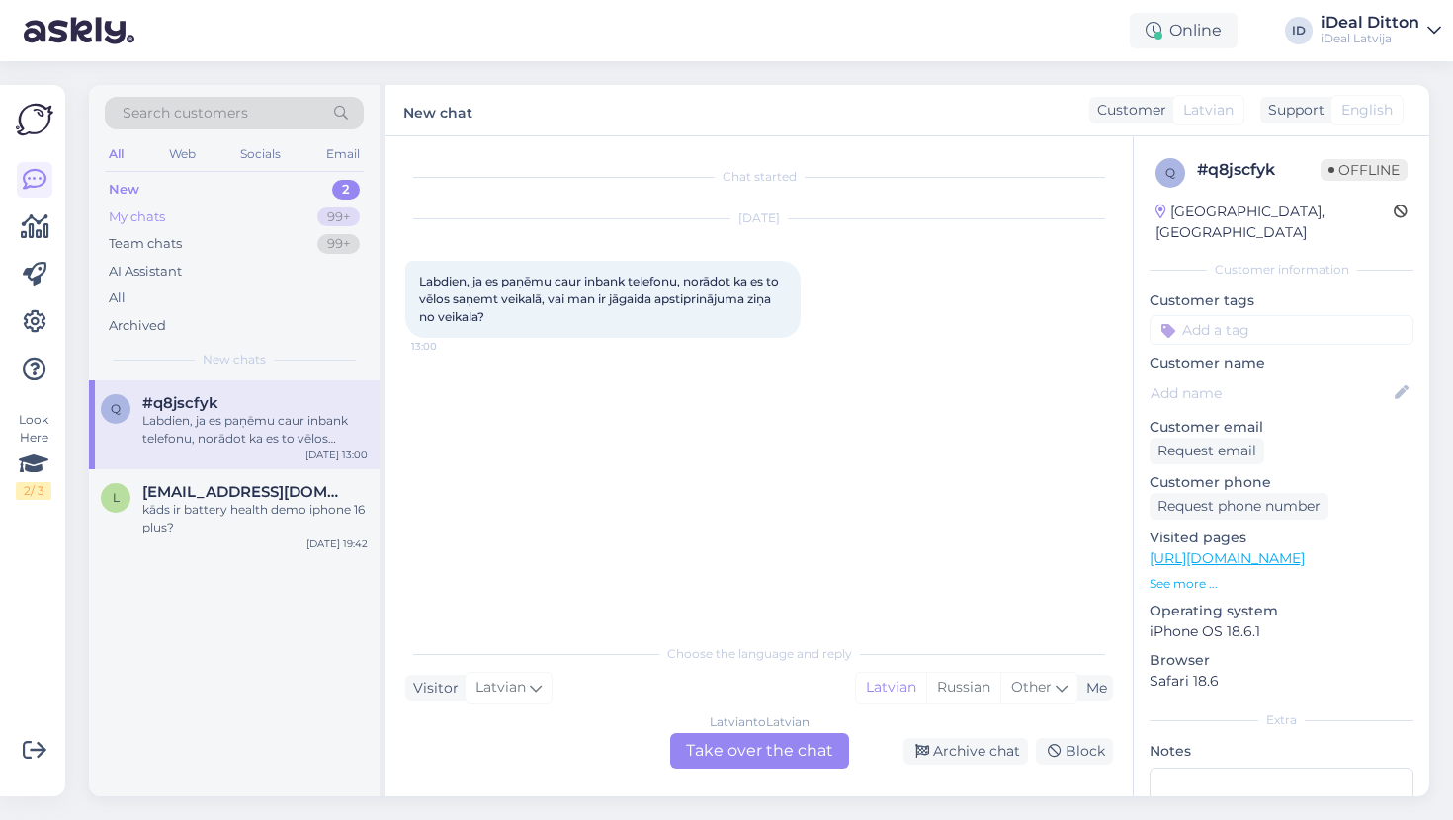
click at [145, 212] on div "My chats" at bounding box center [137, 218] width 56 height 20
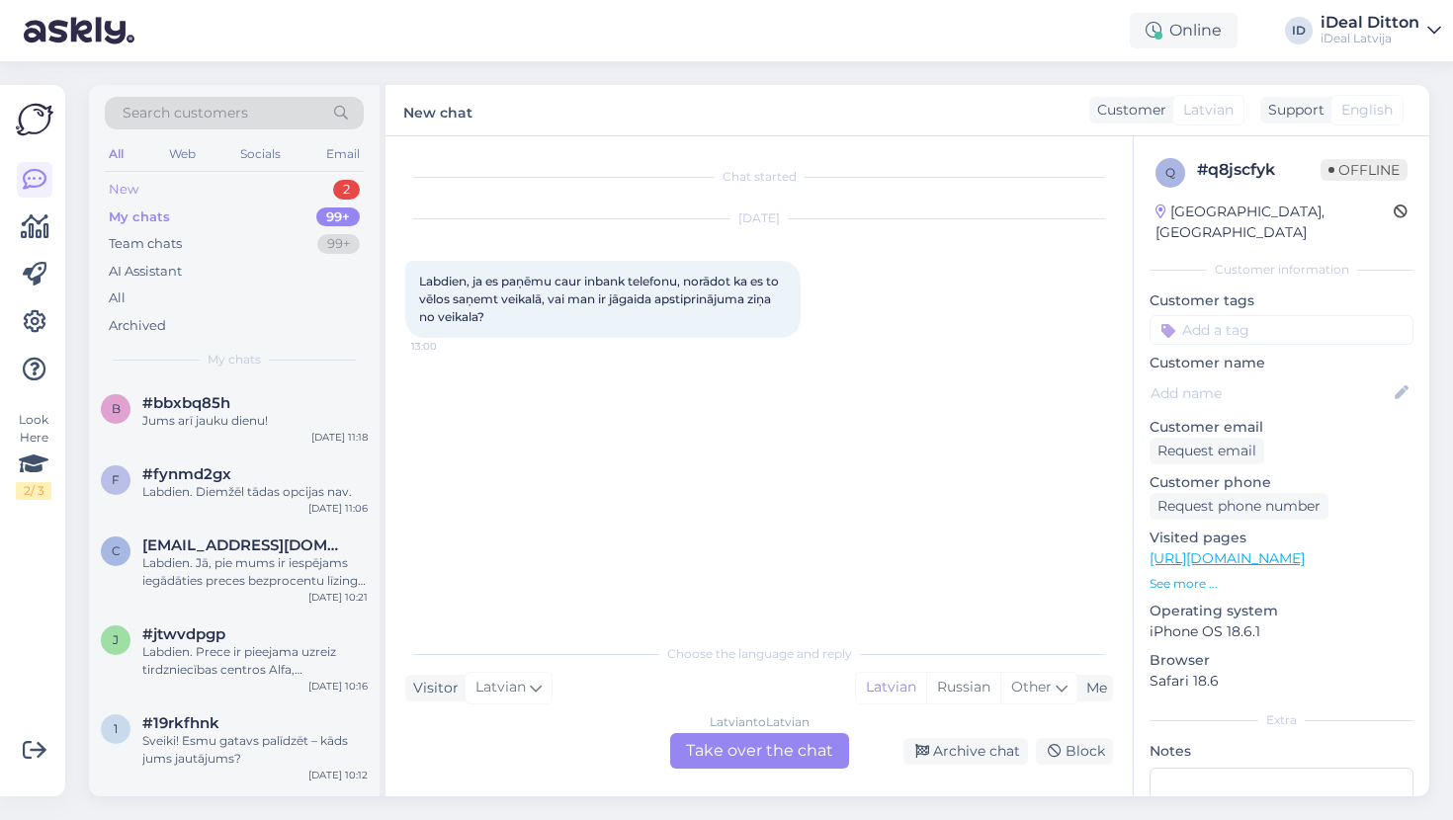
click at [131, 193] on div "New" at bounding box center [124, 190] width 30 height 20
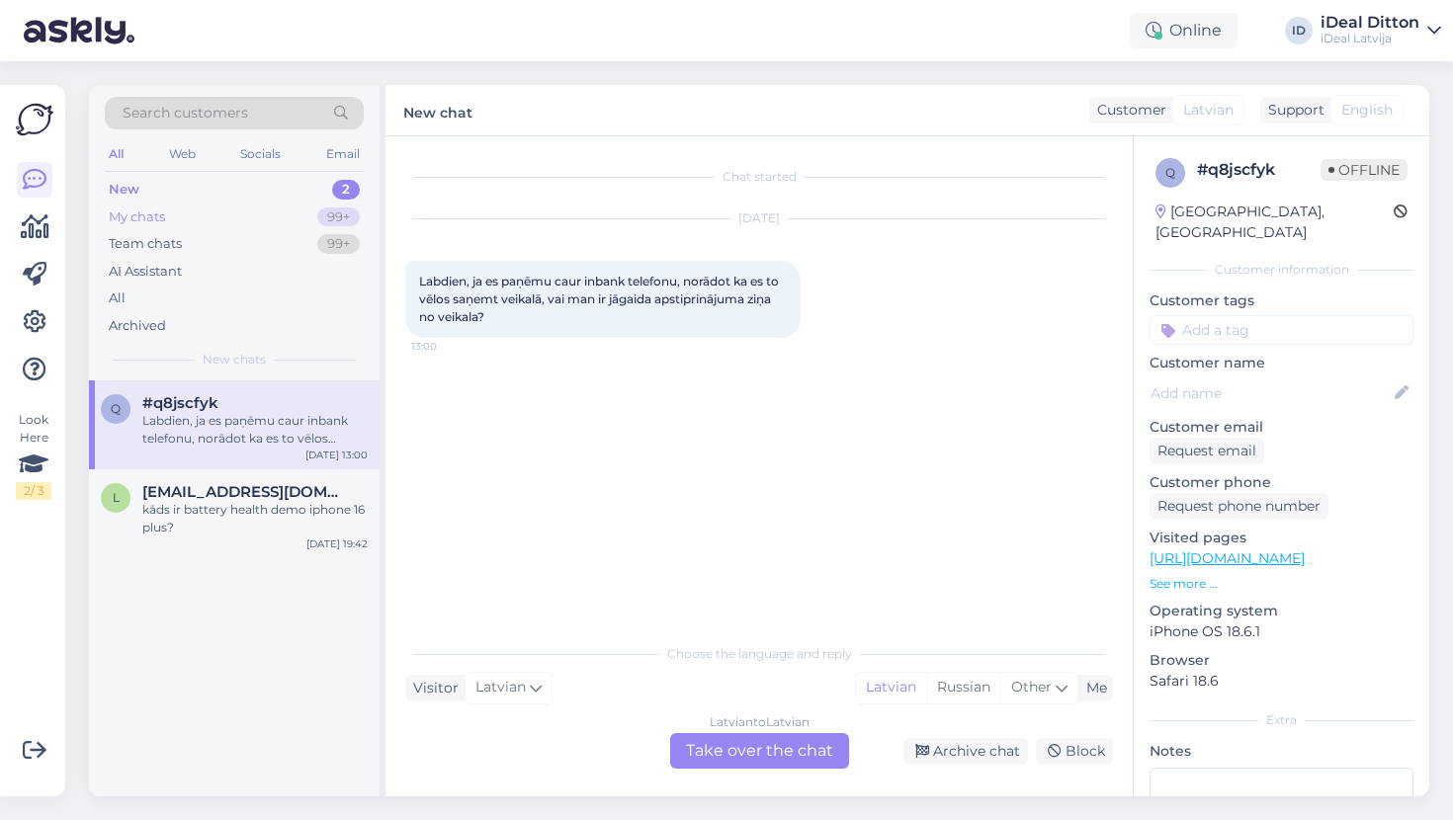
click at [155, 212] on div "My chats" at bounding box center [137, 218] width 56 height 20
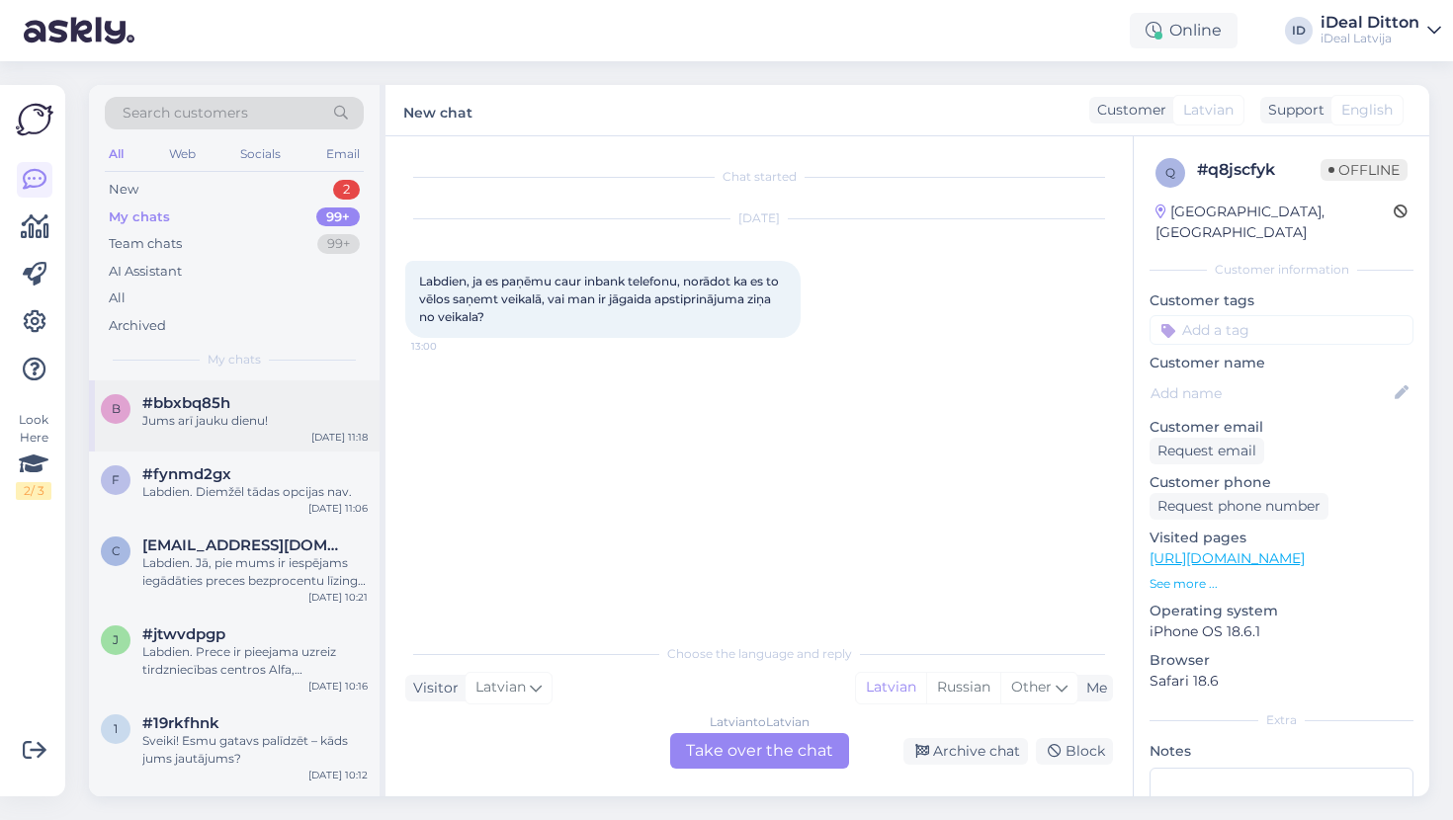
click at [207, 421] on div "Jums arī jauku dienu!" at bounding box center [254, 421] width 225 height 18
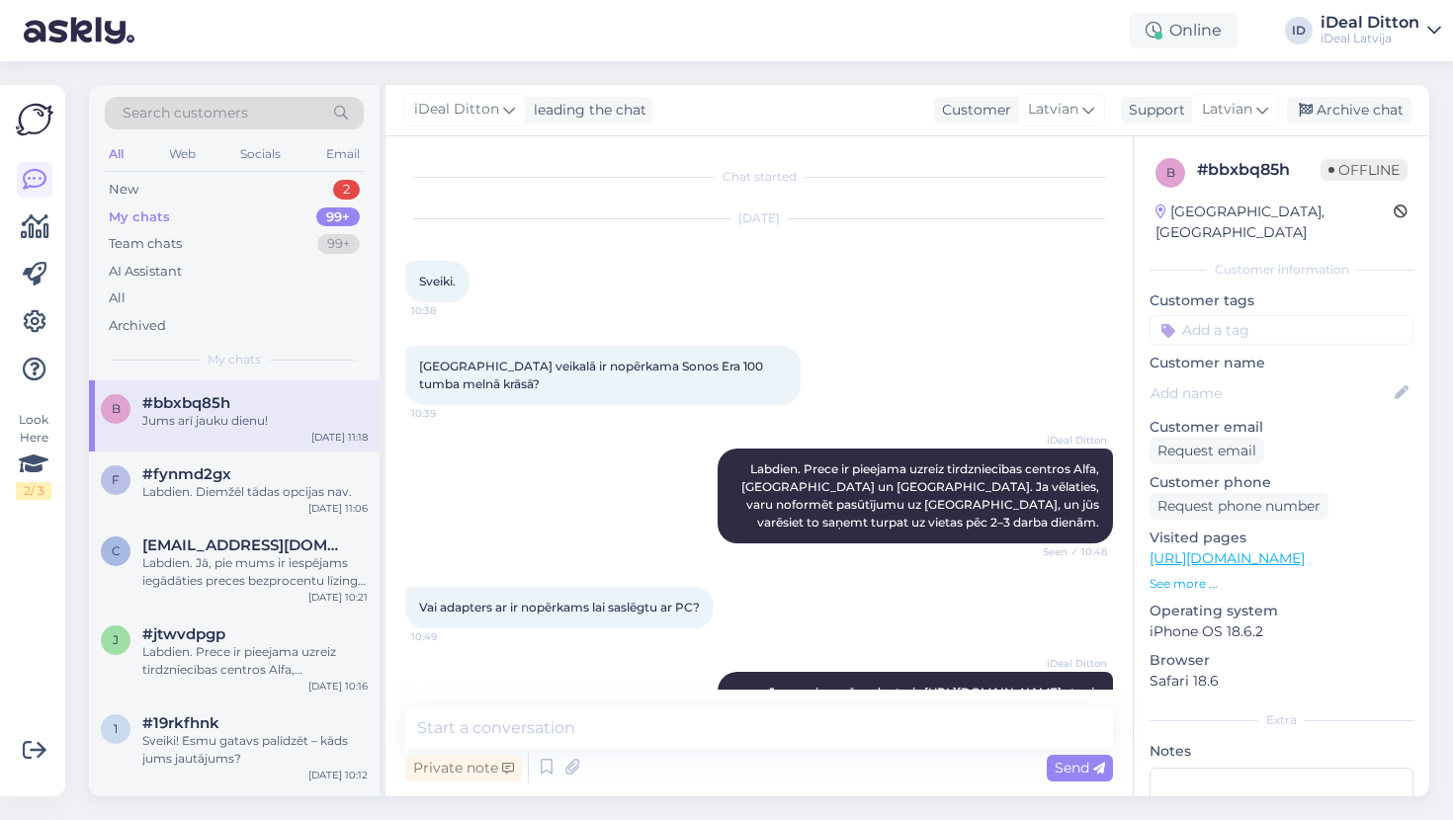
scroll to position [1190, 0]
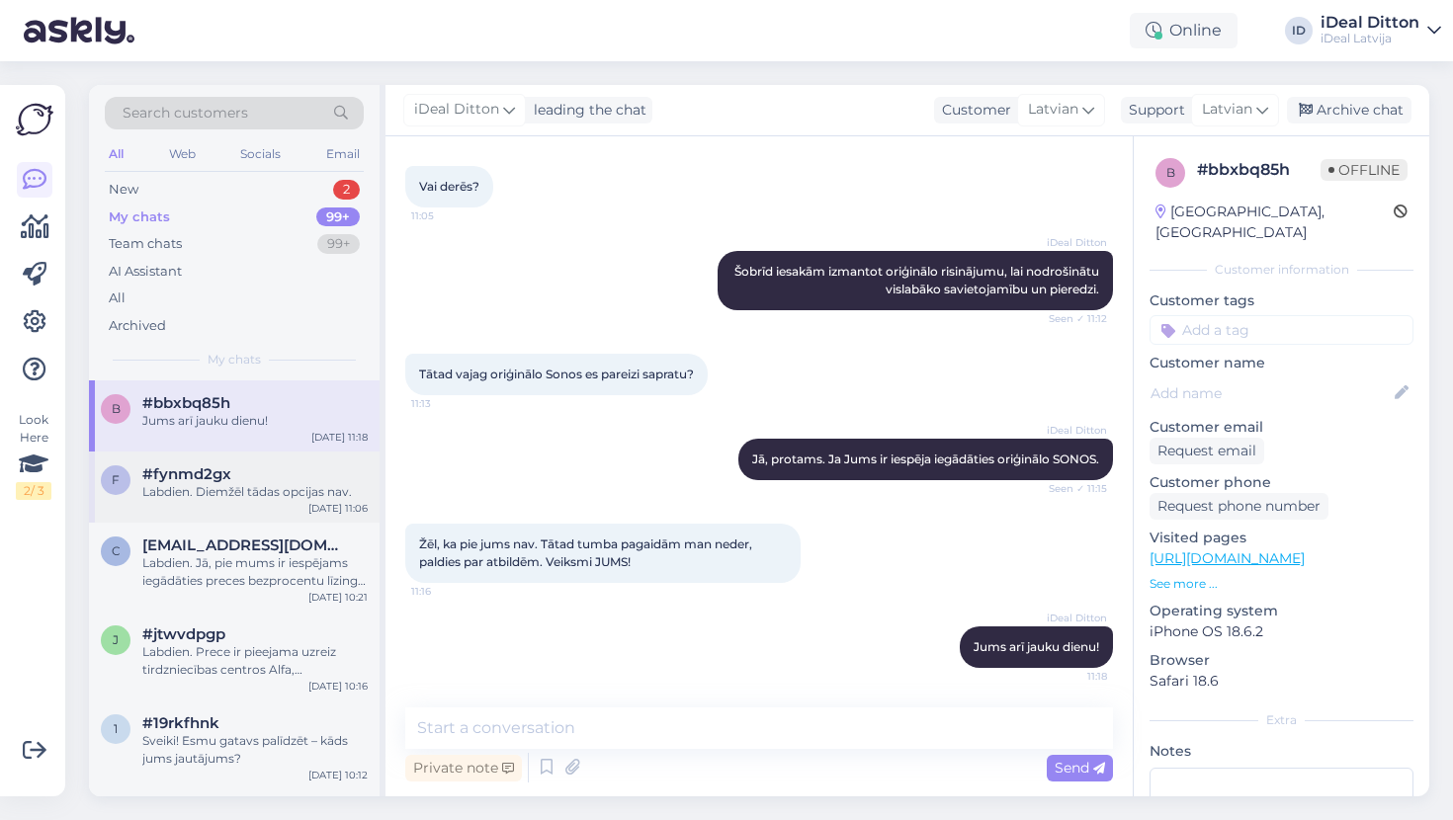
click at [210, 486] on div "Labdien. Diemžēl tādas opcijas nav." at bounding box center [254, 492] width 225 height 18
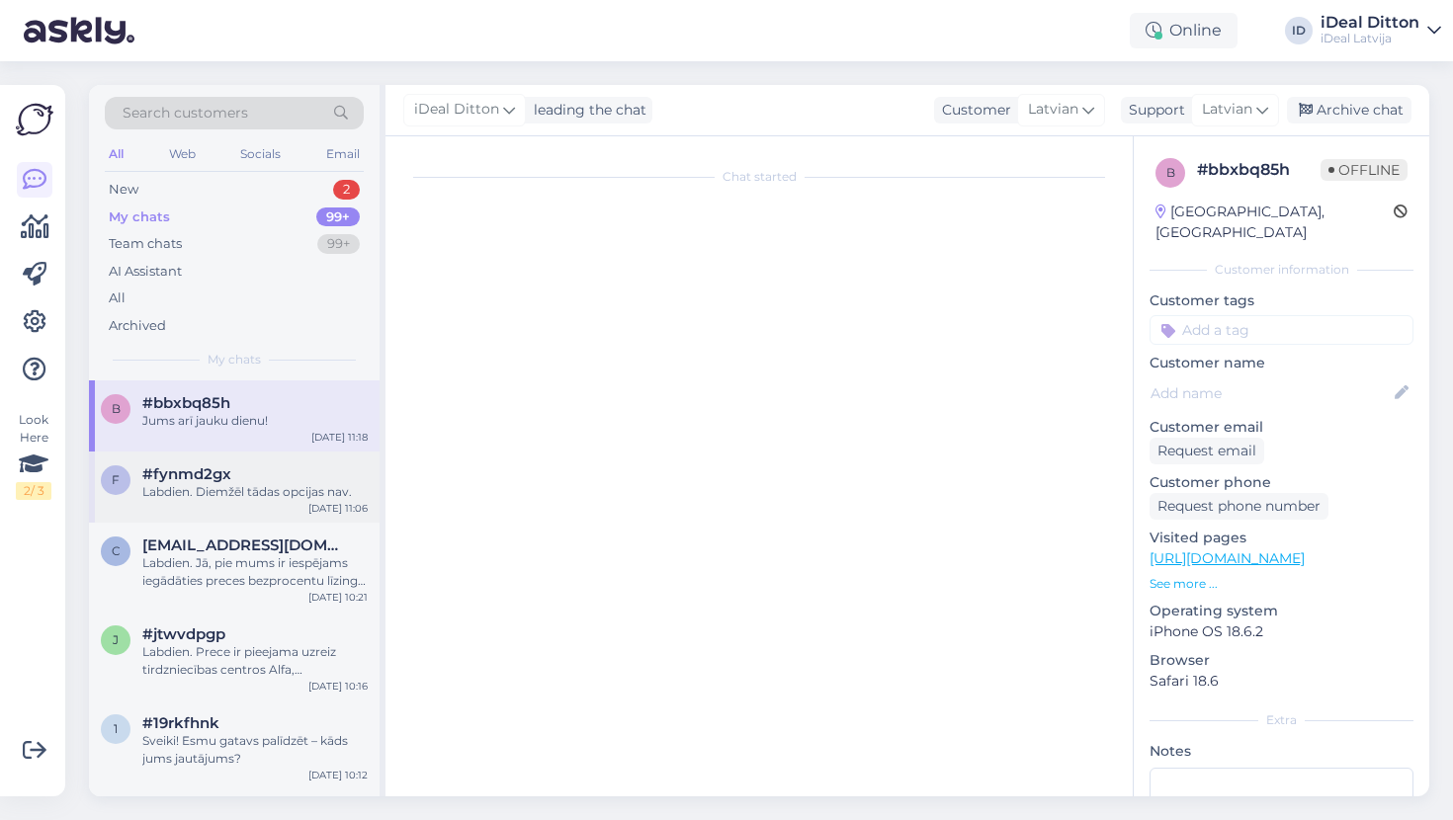
scroll to position [0, 0]
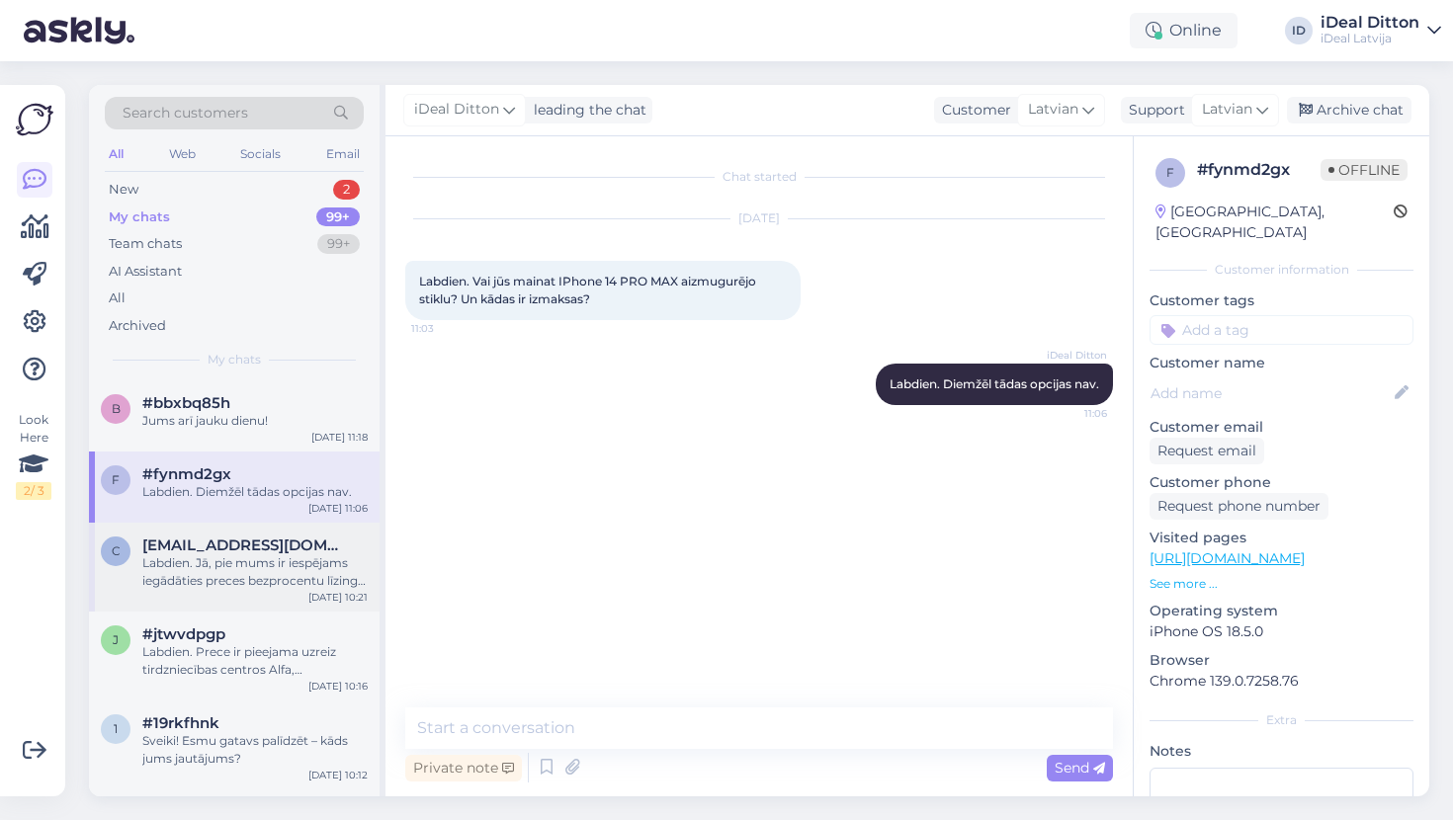
click at [210, 554] on div "Labdien. Jā, pie mums ir iespējams iegādāties preces bezprocentu līzingā. Pasak…" at bounding box center [254, 572] width 225 height 36
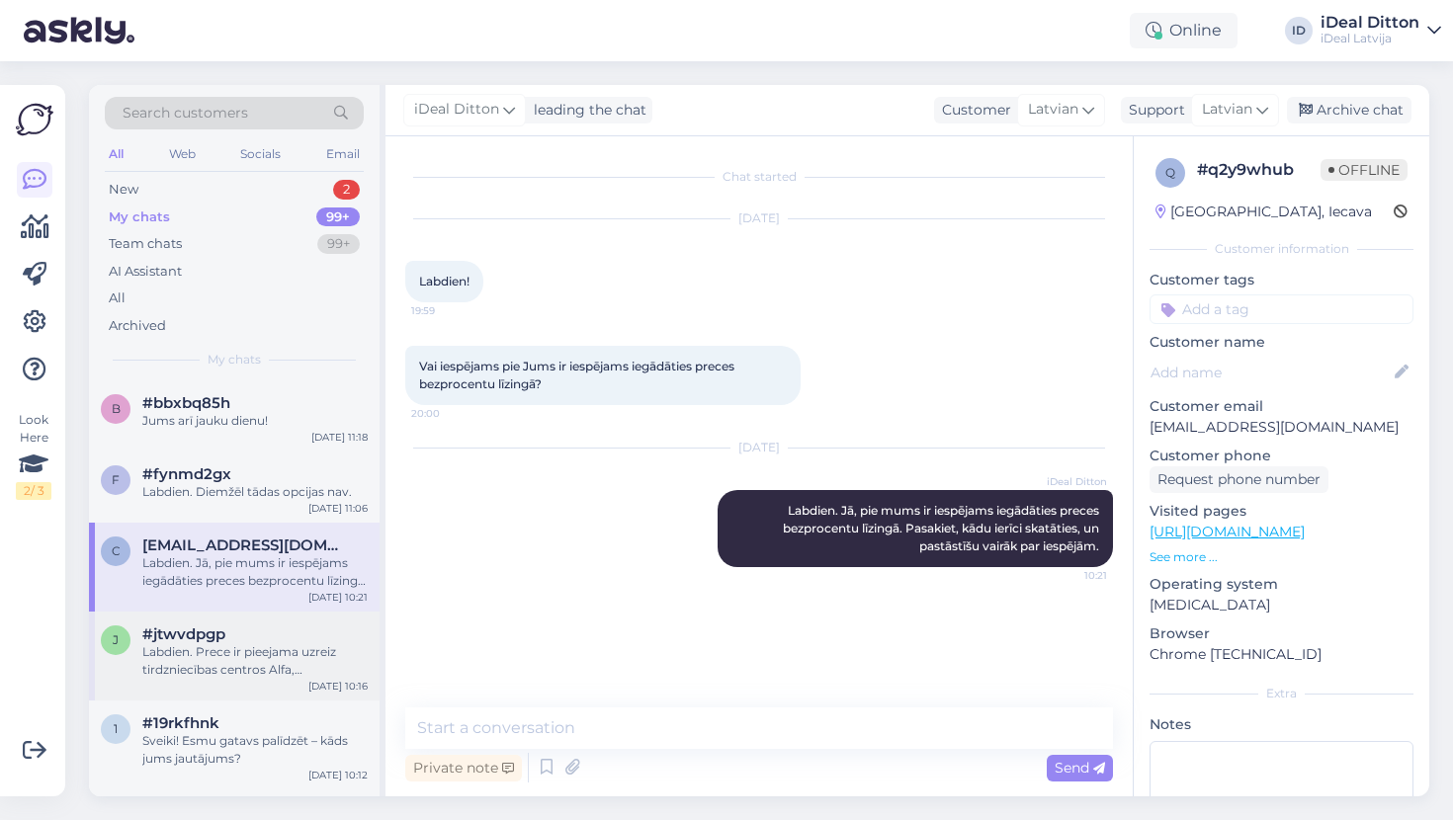
click at [185, 676] on div "j #jtwvdpgp Labdien. Prece ir pieejama uzreiz tirdzniecības centros Alfa, [GEOG…" at bounding box center [234, 656] width 291 height 89
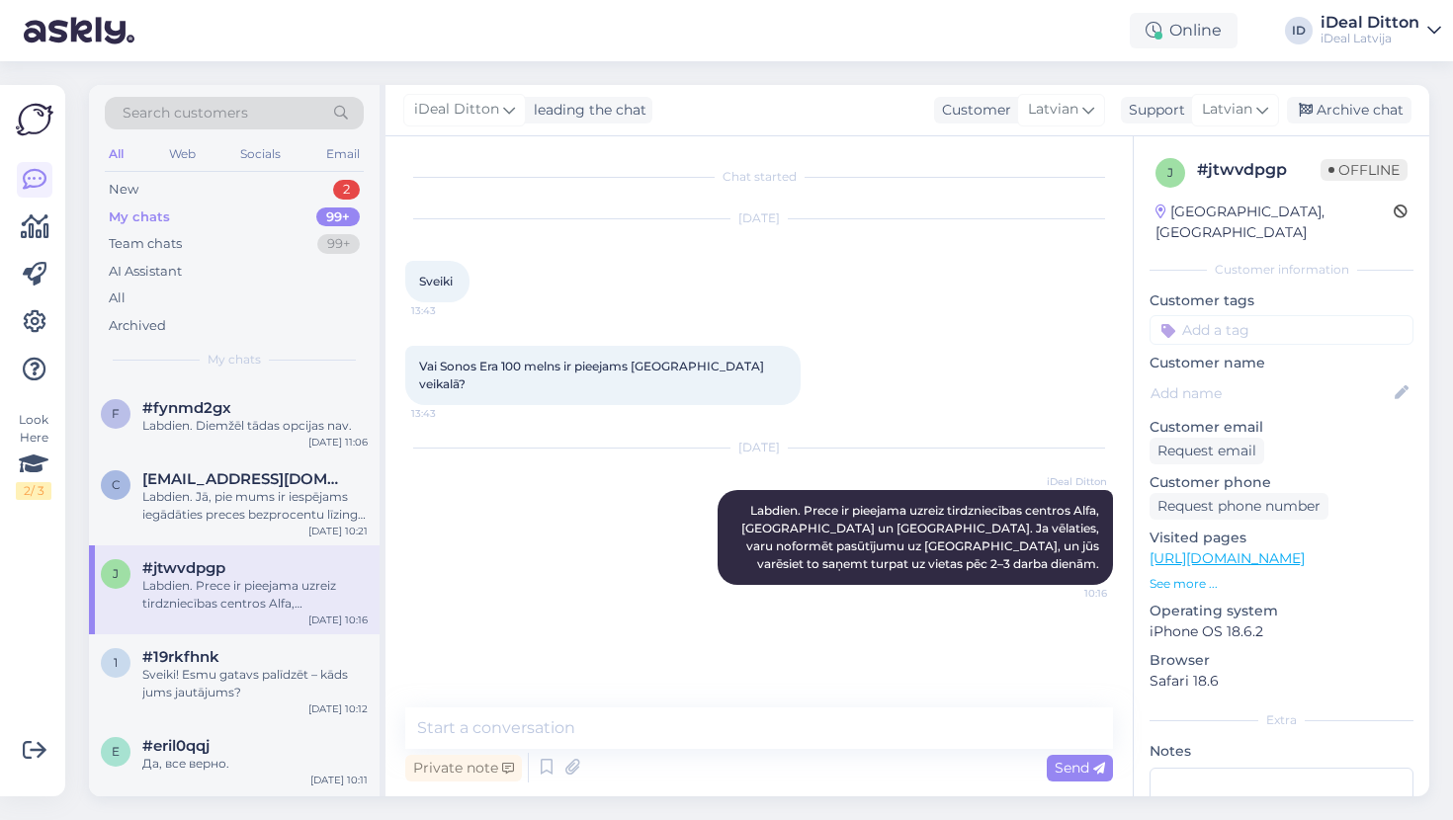
scroll to position [78, 0]
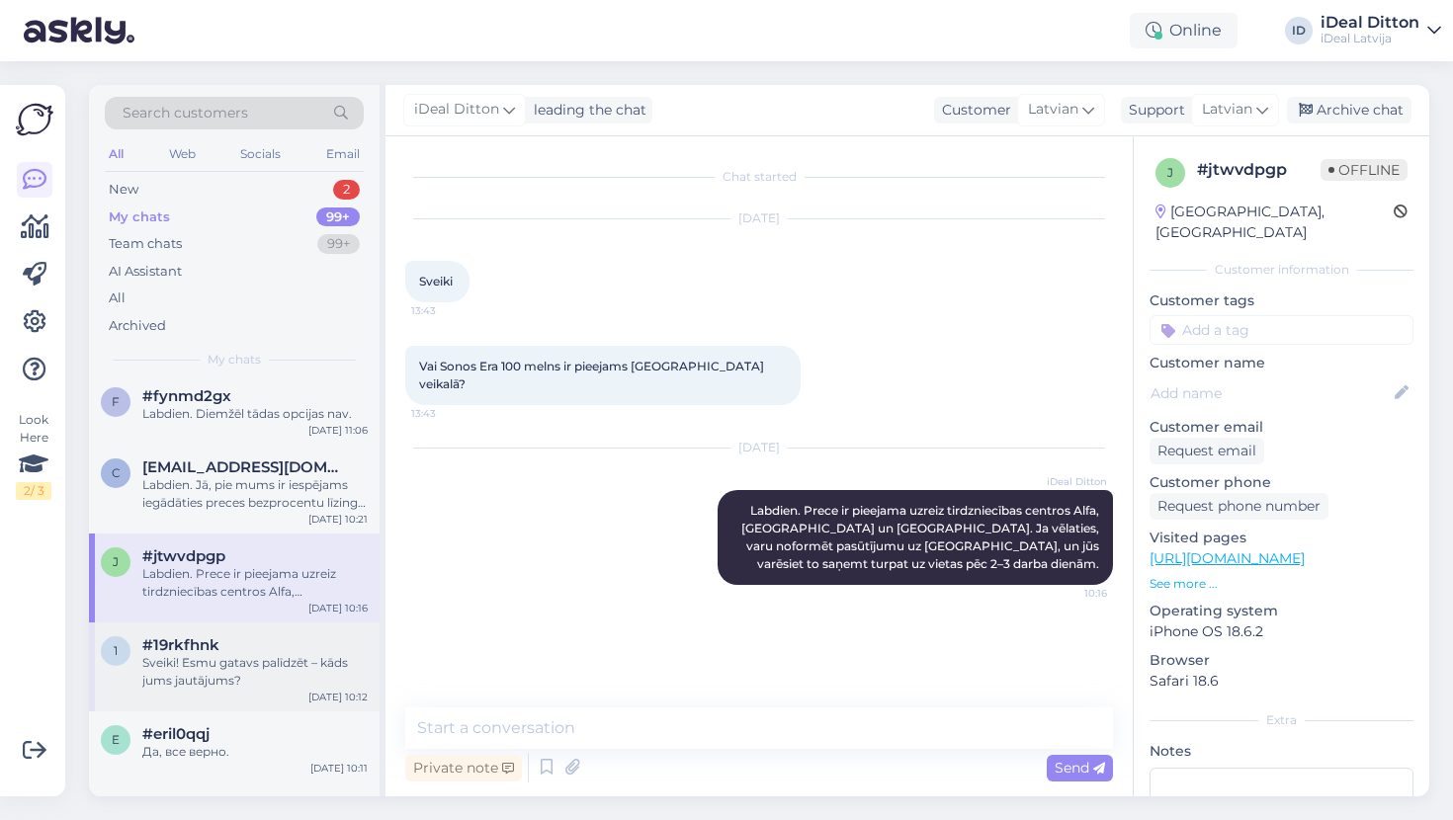
click at [186, 666] on div "Sveiki! Esmu gatavs palīdzēt – kāds jums jautājums?" at bounding box center [254, 672] width 225 height 36
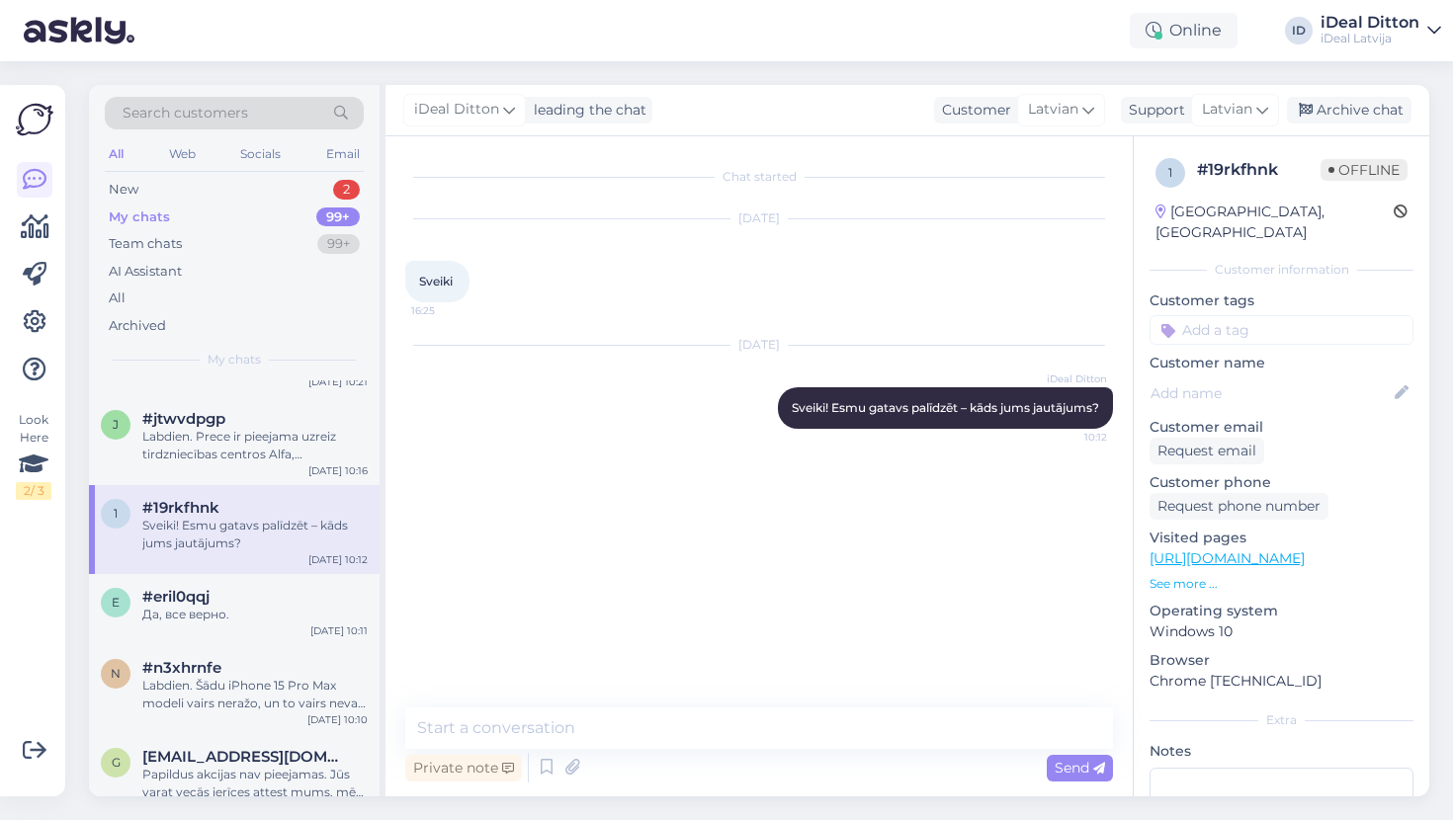
scroll to position [217, 0]
click at [186, 628] on div "e #eril0qqj Да, все верно. [DATE] 10:11" at bounding box center [234, 607] width 291 height 71
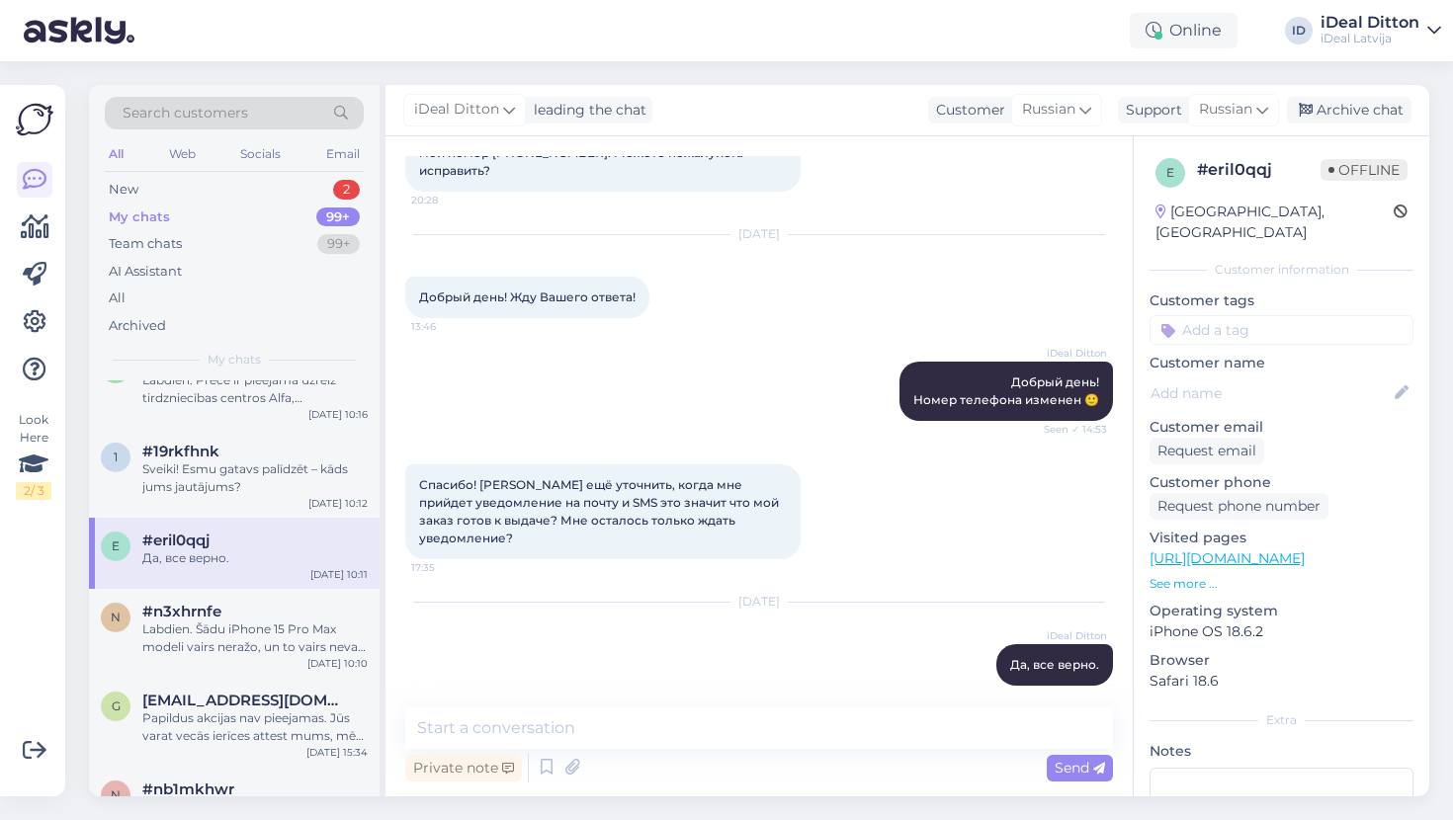
scroll to position [277, 0]
click at [188, 625] on div "Labdien. Šādu iPhone 15 Pro Max modeli vairs neražo, un to vairs nevar nopirkt." at bounding box center [254, 634] width 225 height 36
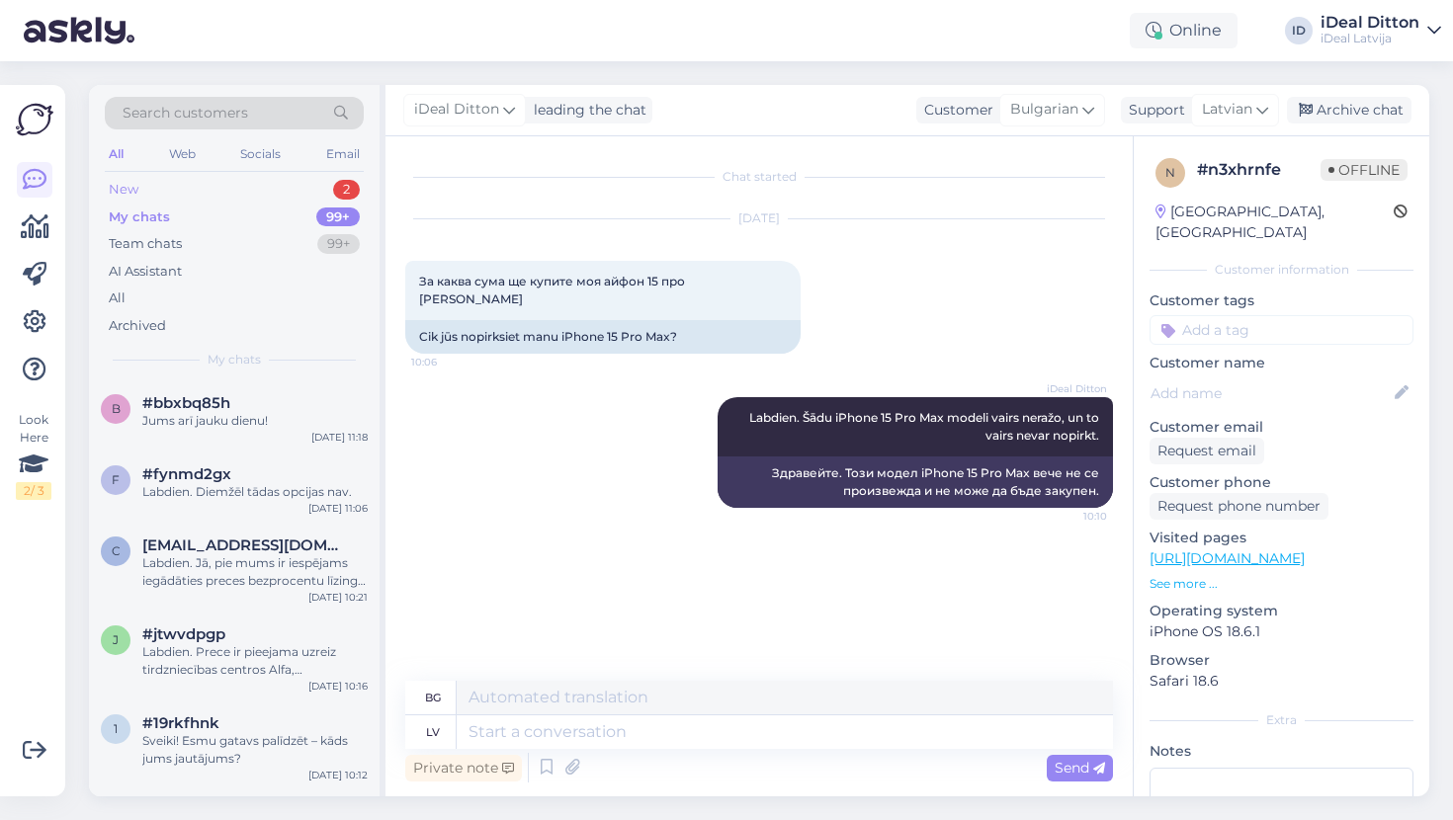
scroll to position [0, 0]
click at [138, 186] on div "New 2" at bounding box center [234, 190] width 259 height 28
